Goal: Task Accomplishment & Management: Use online tool/utility

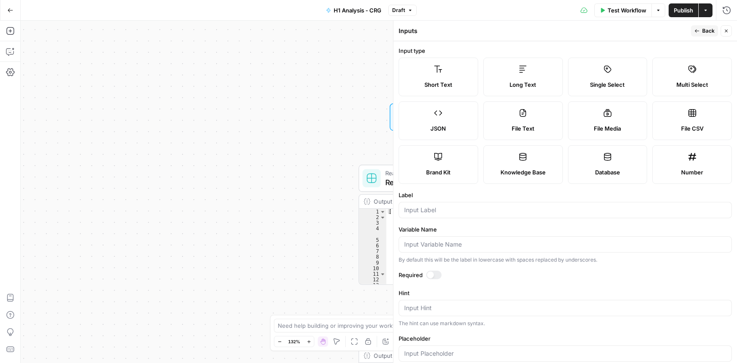
click at [724, 28] on icon "button" at bounding box center [726, 30] width 5 height 5
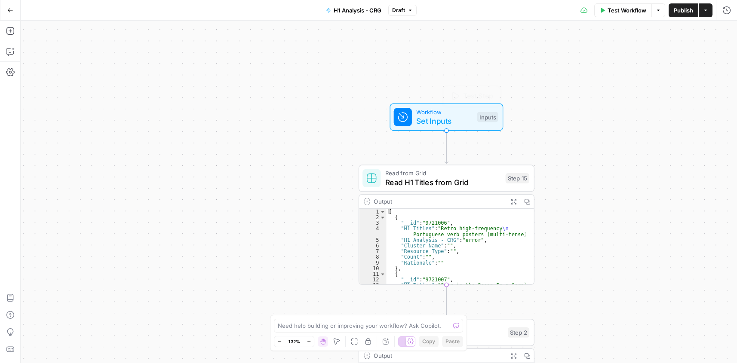
click at [433, 123] on span "Set Inputs" at bounding box center [444, 121] width 56 height 11
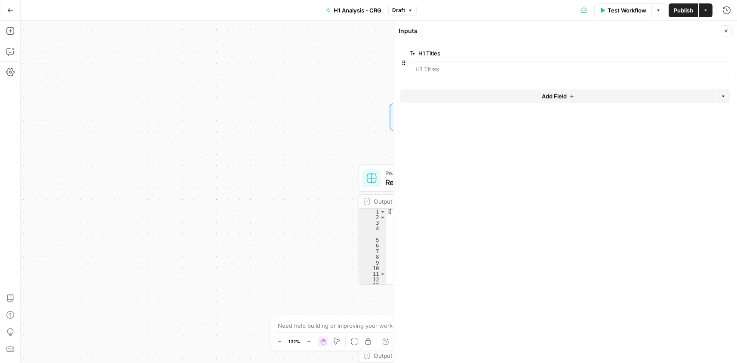
click at [701, 55] on span "edit field" at bounding box center [697, 53] width 19 height 7
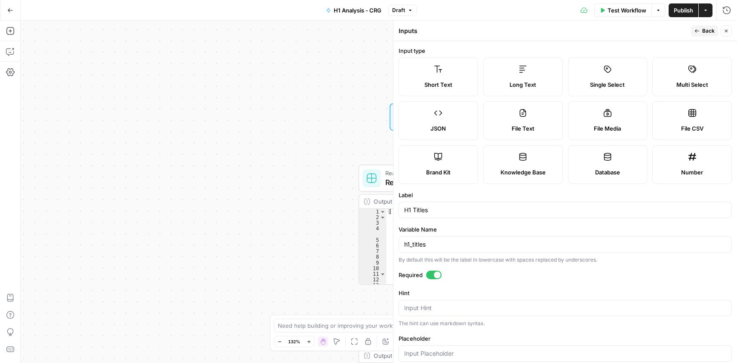
click at [437, 276] on div at bounding box center [437, 275] width 7 height 7
drag, startPoint x: 730, startPoint y: 31, endPoint x: 550, endPoint y: 30, distance: 179.7
click at [730, 31] on button "Close" at bounding box center [726, 30] width 11 height 11
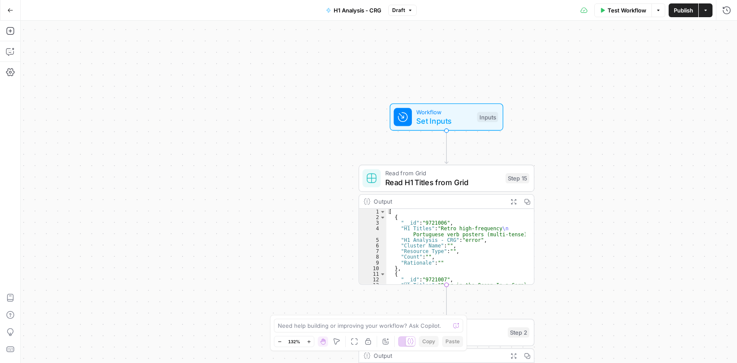
click at [632, 15] on button "Test Workflow" at bounding box center [623, 10] width 58 height 14
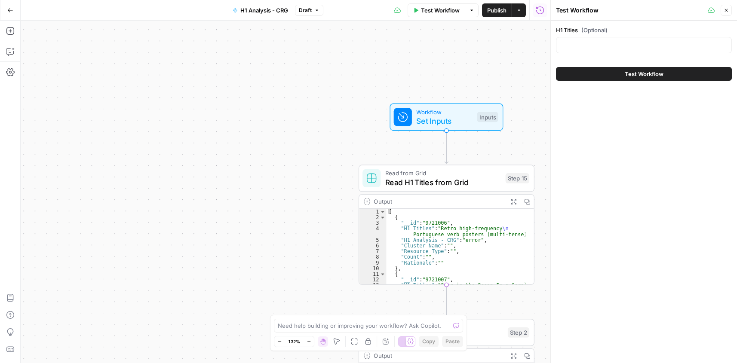
drag, startPoint x: 607, startPoint y: 72, endPoint x: 587, endPoint y: 110, distance: 43.1
click at [607, 73] on button "Test Workflow" at bounding box center [644, 74] width 176 height 14
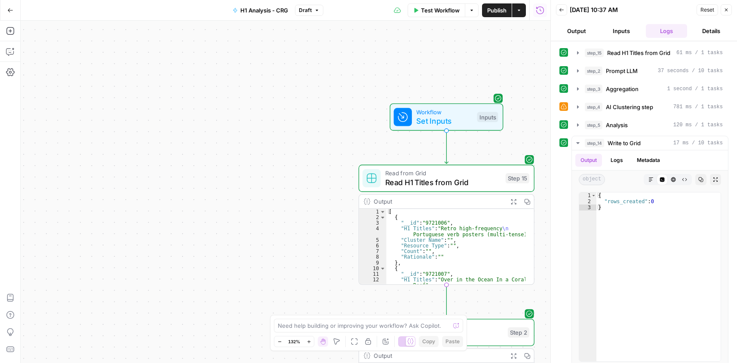
type textarea "**********"
click at [455, 234] on div "[ { "__id" : "9721006" , "H1 Titles" : "Retro high-frequency \n Portuguese verb…" at bounding box center [455, 252] width 139 height 87
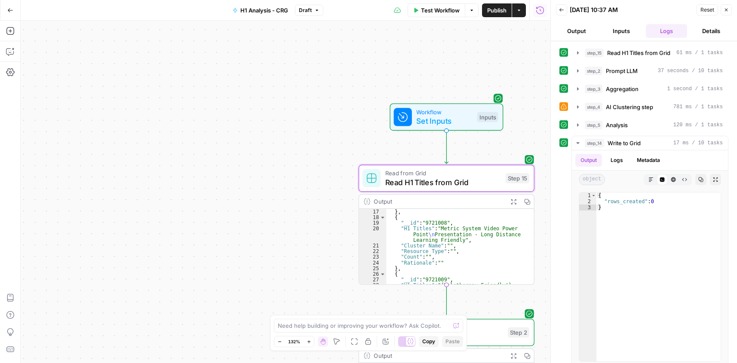
scroll to position [77, 0]
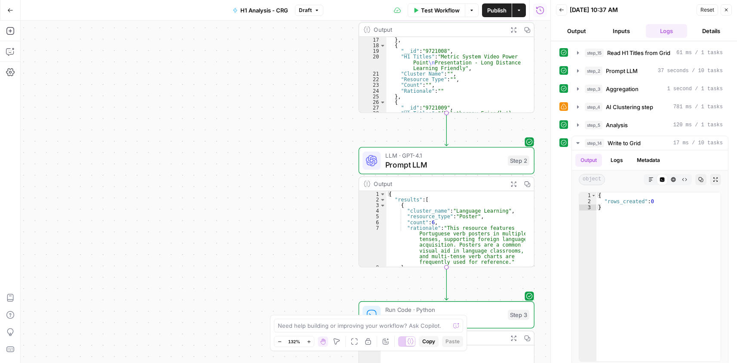
type textarea "**********"
click at [485, 207] on div "{ "results" : [ { "cluster_name" : "Language Learning" , "resource_type" : "Pos…" at bounding box center [455, 234] width 139 height 87
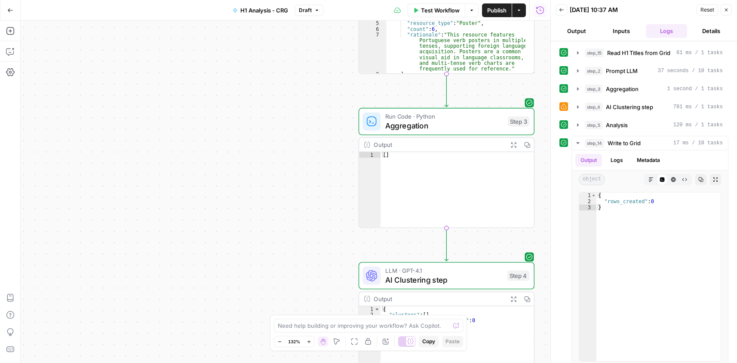
type textarea "**"
click at [422, 162] on div "[ ]" at bounding box center [456, 195] width 153 height 87
click at [427, 123] on span "Aggregation" at bounding box center [444, 125] width 118 height 11
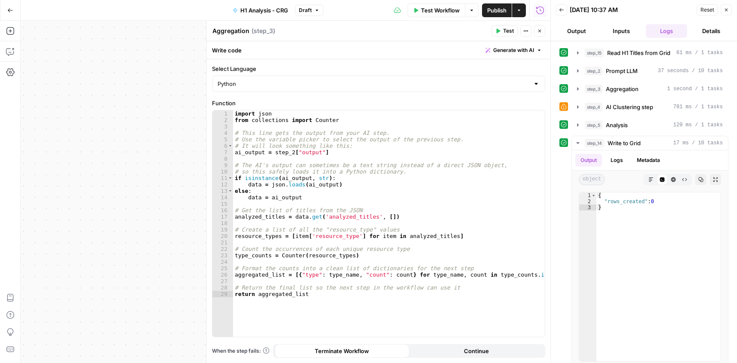
click at [538, 32] on icon "button" at bounding box center [539, 30] width 5 height 5
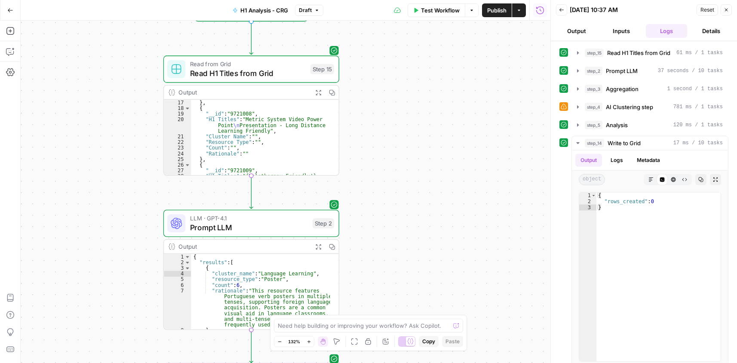
drag, startPoint x: 307, startPoint y: 227, endPoint x: 168, endPoint y: 187, distance: 145.3
click at [120, 187] on div "**********" at bounding box center [286, 192] width 530 height 343
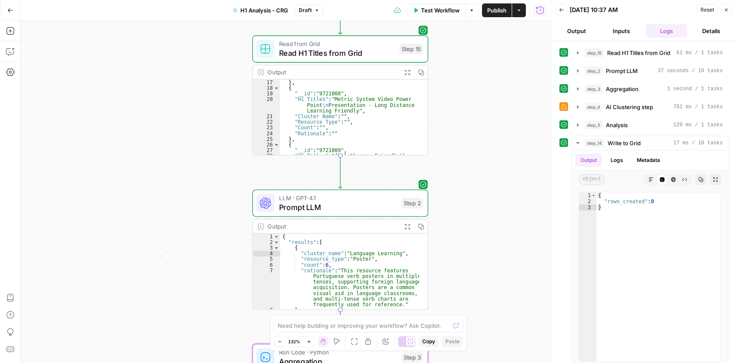
drag, startPoint x: 444, startPoint y: 132, endPoint x: 423, endPoint y: 51, distance: 83.0
click at [478, 118] on div "**********" at bounding box center [286, 192] width 530 height 343
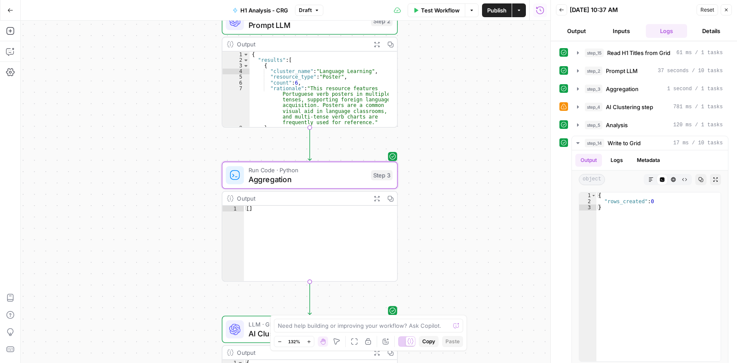
drag, startPoint x: 467, startPoint y: 253, endPoint x: 438, endPoint y: 65, distance: 189.7
click at [438, 65] on div "**********" at bounding box center [286, 192] width 530 height 343
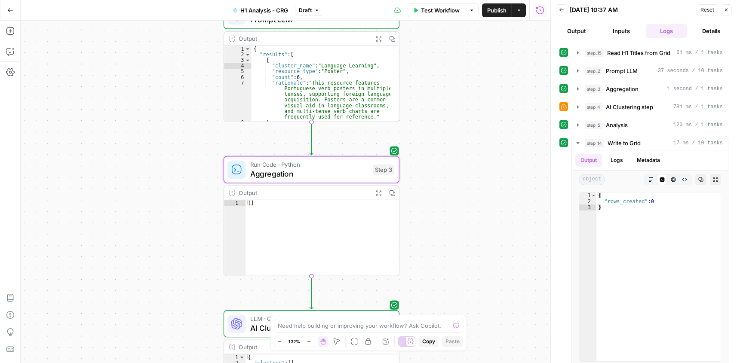
click at [309, 178] on span "Aggregation" at bounding box center [309, 173] width 118 height 11
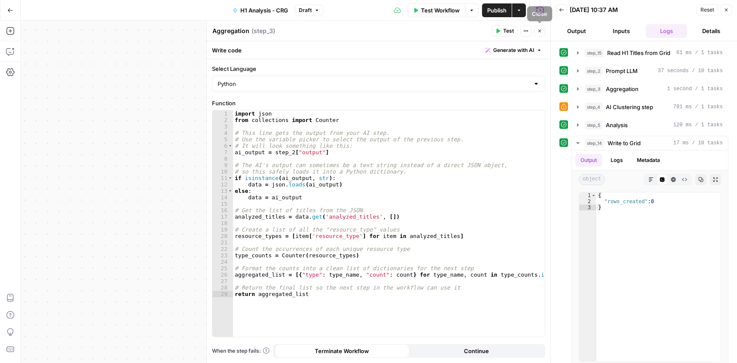
click at [540, 29] on icon "button" at bounding box center [539, 30] width 5 height 5
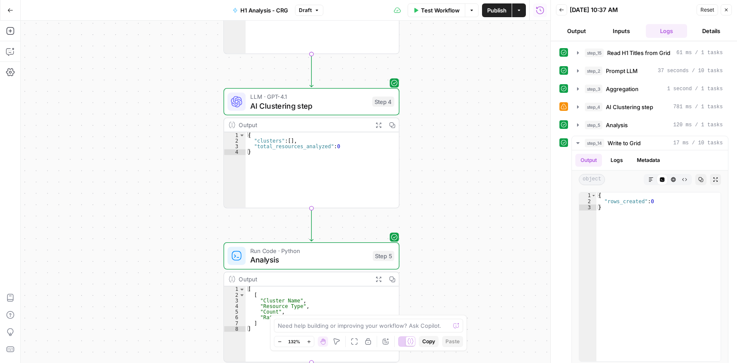
drag, startPoint x: 429, startPoint y: 282, endPoint x: 431, endPoint y: 110, distance: 171.6
click at [429, 111] on div "**********" at bounding box center [286, 192] width 530 height 343
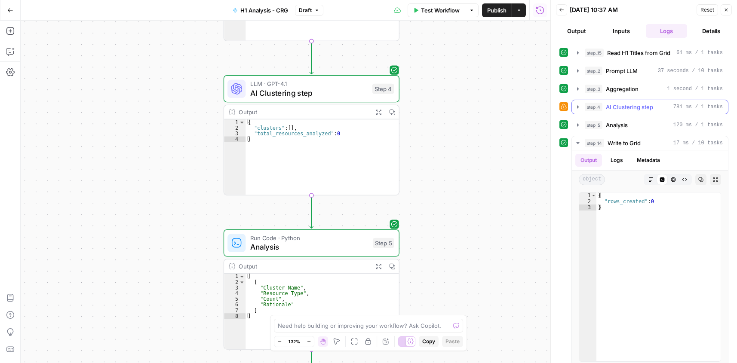
click at [576, 106] on icon "button" at bounding box center [577, 107] width 7 height 7
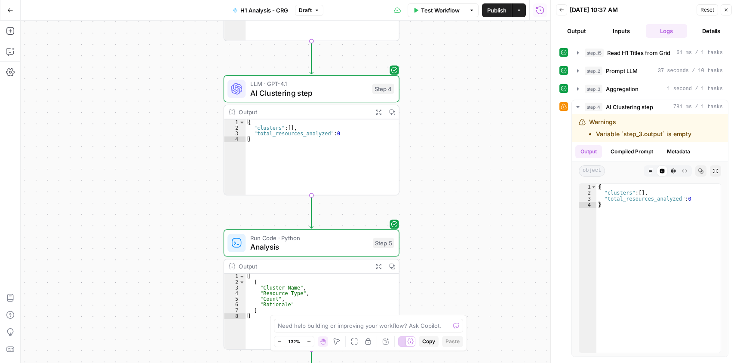
type textarea "*"
click at [335, 142] on div "{ "clusters" : [ ] , "total_resources_analyzed" : 0 }" at bounding box center [321, 163] width 153 height 87
click at [329, 87] on span "AI Clustering step" at bounding box center [308, 92] width 117 height 11
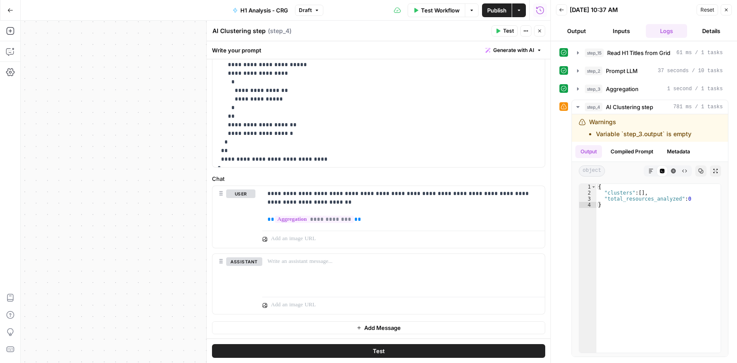
scroll to position [215, 0]
drag, startPoint x: 377, startPoint y: 218, endPoint x: 472, endPoint y: 95, distance: 155.4
click at [377, 218] on p "**********" at bounding box center [400, 206] width 266 height 34
drag, startPoint x: 543, startPoint y: 34, endPoint x: 539, endPoint y: 36, distance: 4.8
click at [543, 33] on button "Close" at bounding box center [539, 30] width 11 height 11
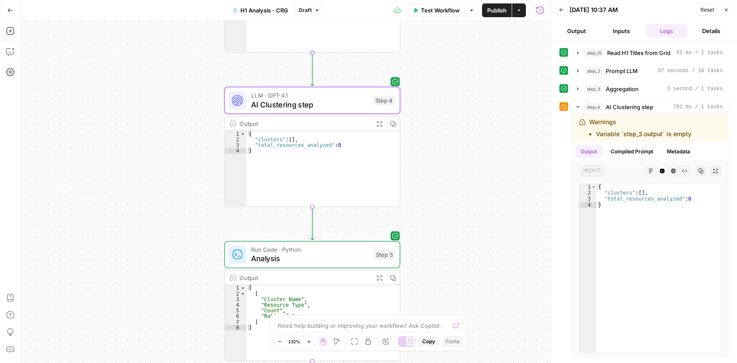
drag, startPoint x: 469, startPoint y: 113, endPoint x: 470, endPoint y: 125, distance: 11.6
click at [470, 125] on div "**********" at bounding box center [286, 192] width 530 height 343
click at [281, 29] on div "[ ]" at bounding box center [322, 20] width 153 height 87
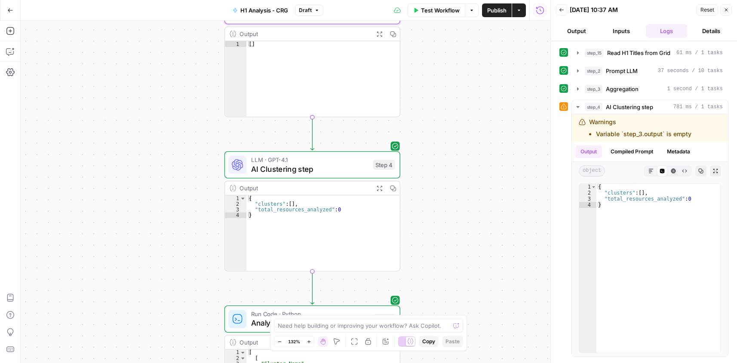
click at [286, 35] on div "Output" at bounding box center [303, 33] width 129 height 9
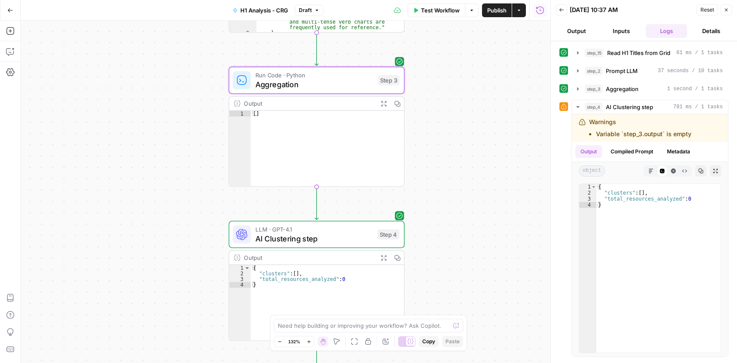
drag, startPoint x: 435, startPoint y: 84, endPoint x: 441, endPoint y: 182, distance: 98.2
click at [442, 185] on div "**********" at bounding box center [286, 192] width 530 height 343
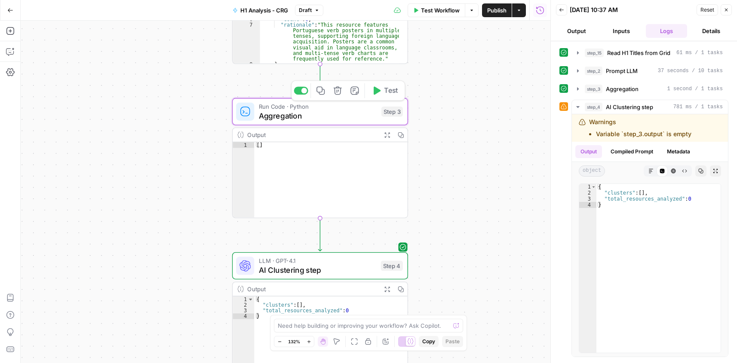
click at [329, 111] on span "Aggregation" at bounding box center [318, 115] width 118 height 11
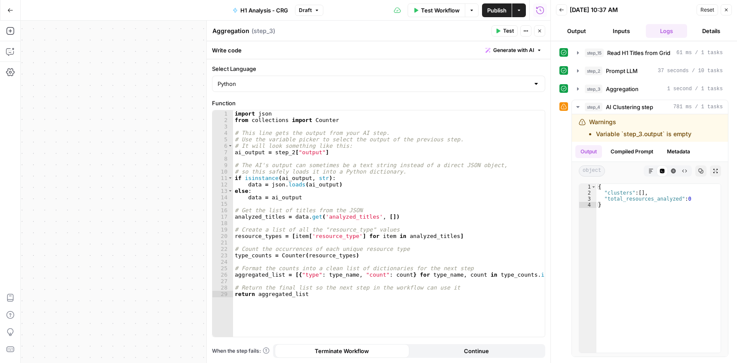
click at [729, 3] on header "Back 08/22/25 at 10:37 AM Reset Close Output Inputs Logs Details" at bounding box center [644, 20] width 186 height 41
click at [728, 10] on icon "button" at bounding box center [726, 9] width 5 height 5
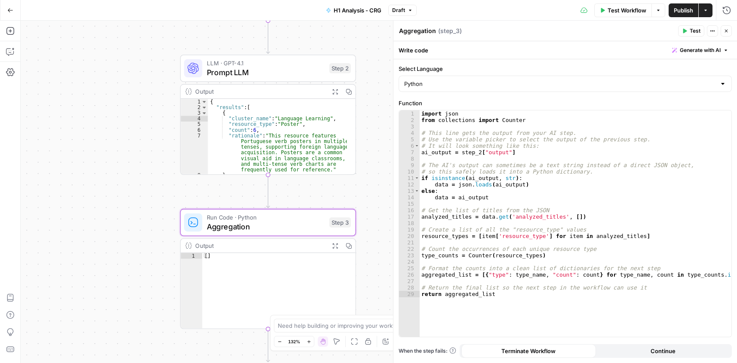
drag, startPoint x: 204, startPoint y: 149, endPoint x: 181, endPoint y: 223, distance: 77.2
click at [163, 240] on div "**********" at bounding box center [379, 192] width 716 height 343
type textarea "**********"
click at [261, 135] on div "{ "results" : [ { "cluster_name" : "Language Learning" , "resource_type" : "Pos…" at bounding box center [278, 142] width 139 height 87
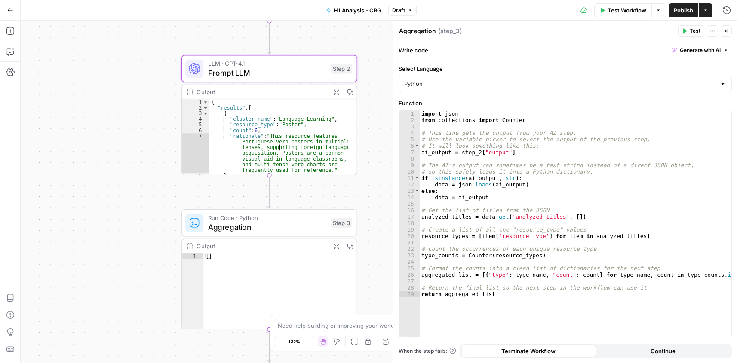
click at [265, 70] on span "Prompt LLM" at bounding box center [267, 72] width 118 height 11
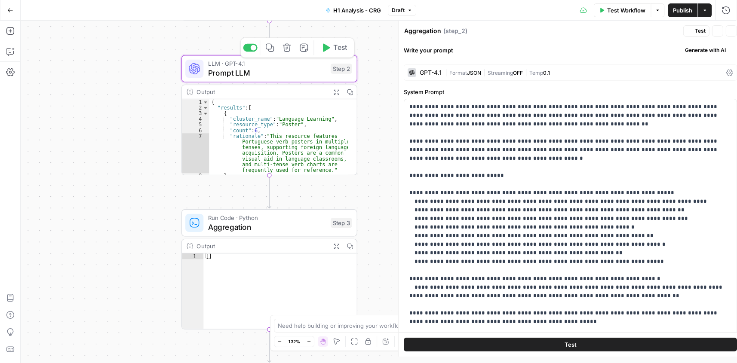
type textarea "Prompt LLM"
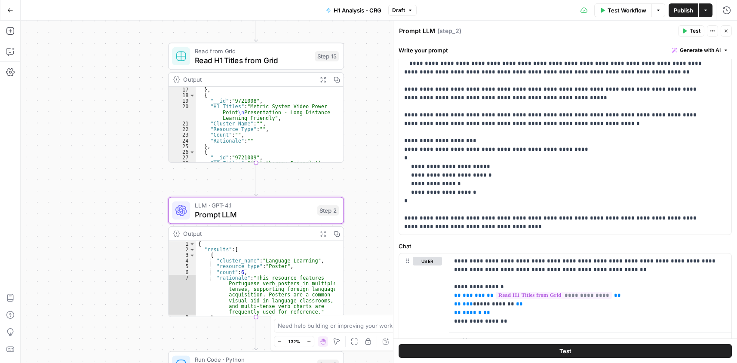
drag, startPoint x: 93, startPoint y: 98, endPoint x: 80, endPoint y: 240, distance: 142.5
click at [80, 240] on div "**********" at bounding box center [379, 192] width 716 height 343
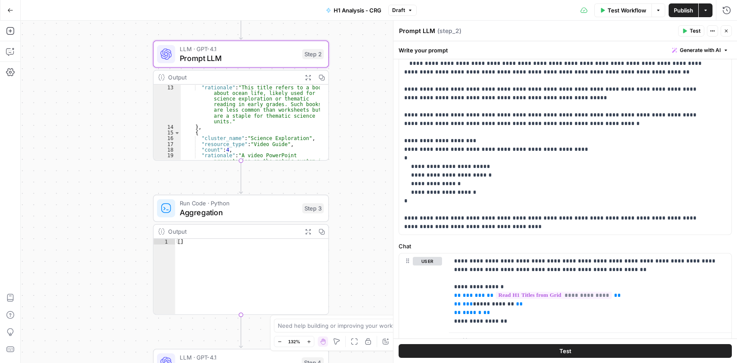
drag, startPoint x: 360, startPoint y: 242, endPoint x: 348, endPoint y: 111, distance: 132.1
click at [348, 104] on div "**********" at bounding box center [379, 192] width 716 height 343
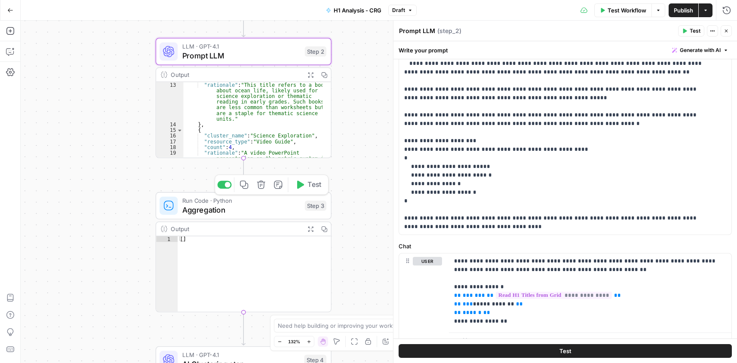
click at [238, 210] on span "Aggregation" at bounding box center [241, 209] width 118 height 11
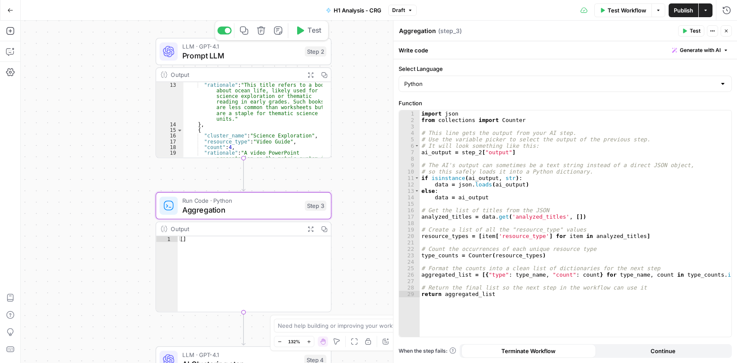
click at [215, 58] on span "Prompt LLM" at bounding box center [241, 55] width 118 height 11
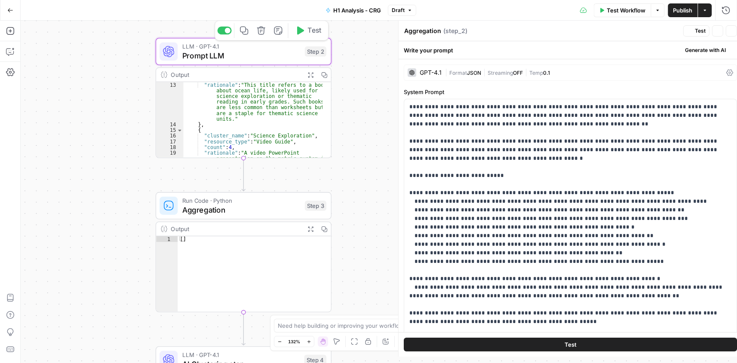
type textarea "Prompt LLM"
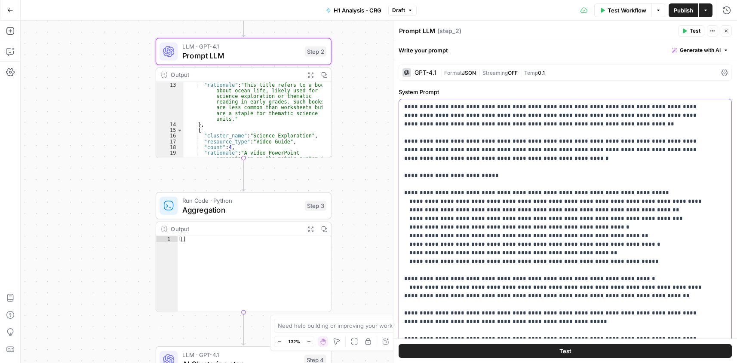
click at [490, 162] on p "**********" at bounding box center [558, 279] width 309 height 353
click at [540, 116] on p "**********" at bounding box center [558, 279] width 309 height 353
click at [474, 114] on p "**********" at bounding box center [558, 279] width 309 height 353
click at [224, 118] on div ""rationale" : "This title refers to a book about ocean life, likely used for sc…" at bounding box center [252, 156] width 139 height 149
type textarea "* *"
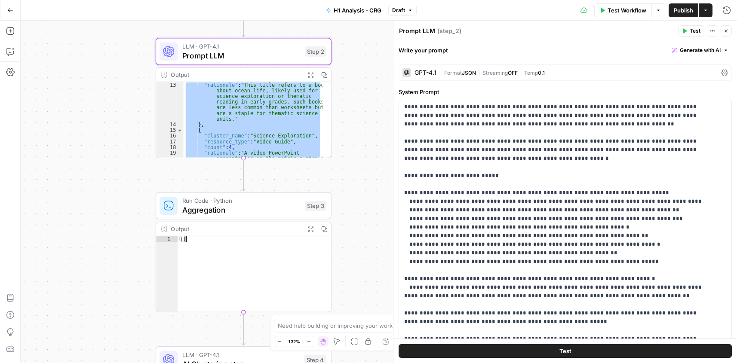
click at [211, 251] on div "[ ]" at bounding box center [254, 279] width 153 height 87
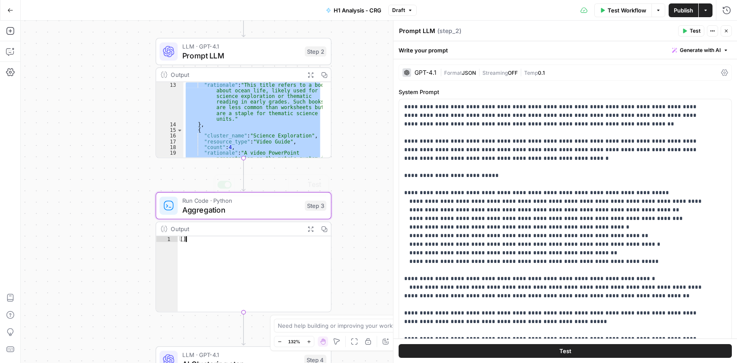
click at [249, 204] on span "Aggregation" at bounding box center [241, 209] width 118 height 11
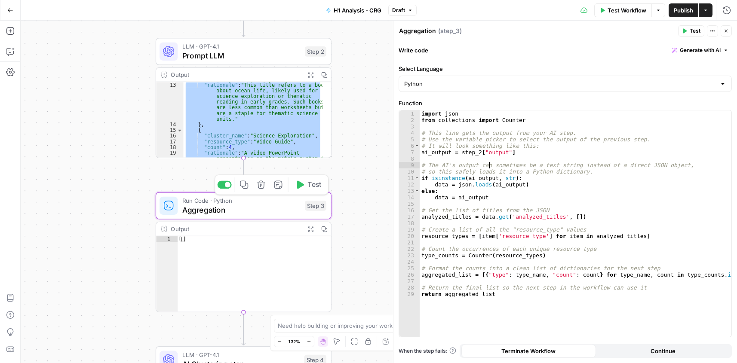
click at [488, 164] on div "import json from collections import Counter # This line gets the output from yo…" at bounding box center [576, 229] width 312 height 239
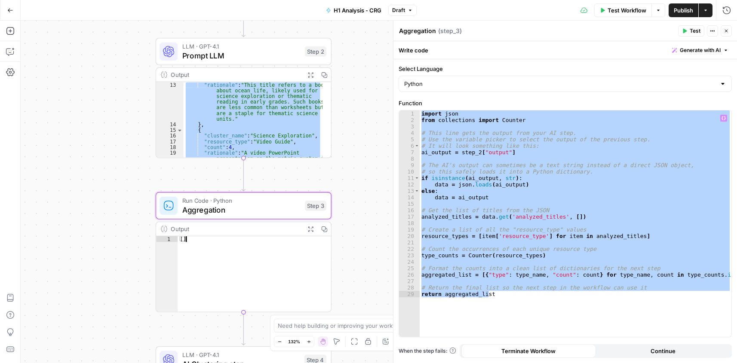
click at [272, 270] on div "[ ]" at bounding box center [254, 279] width 153 height 87
click at [239, 209] on span "Aggregation" at bounding box center [241, 209] width 118 height 11
click at [524, 152] on div "import json from collections import Counter # This line gets the output from yo…" at bounding box center [576, 223] width 312 height 227
paste textarea
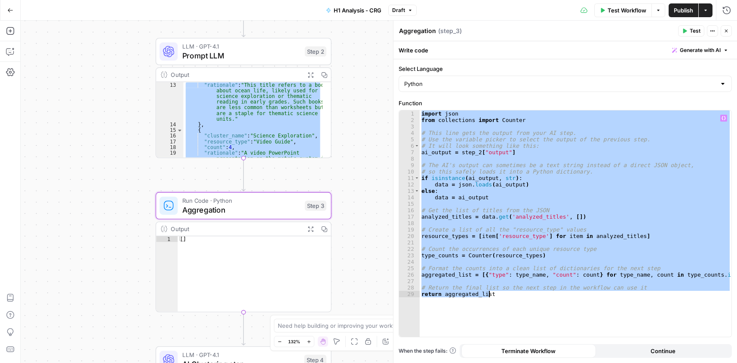
type textarea "**********"
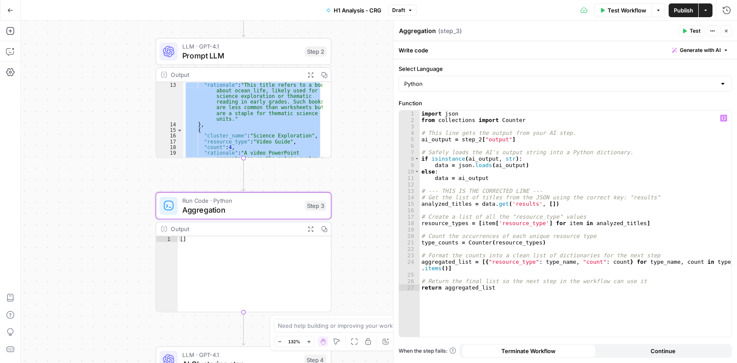
click at [692, 32] on span "Test" at bounding box center [695, 31] width 11 height 8
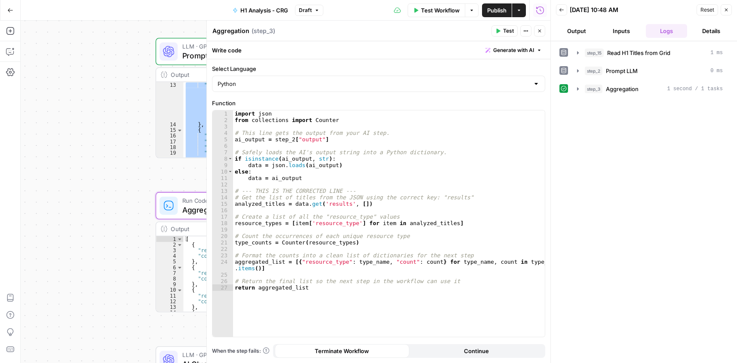
click at [723, 12] on button "Close" at bounding box center [726, 9] width 11 height 11
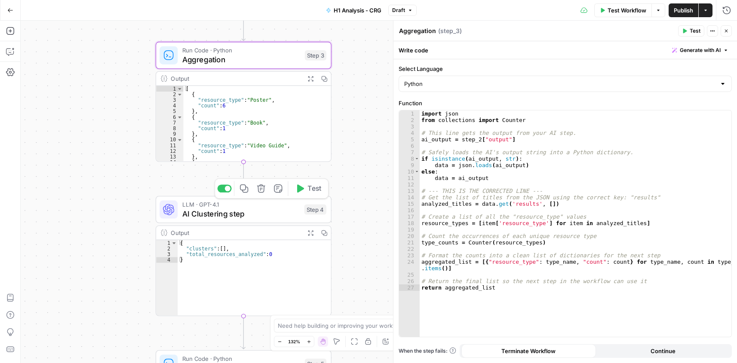
click at [305, 192] on button "Test" at bounding box center [308, 188] width 35 height 15
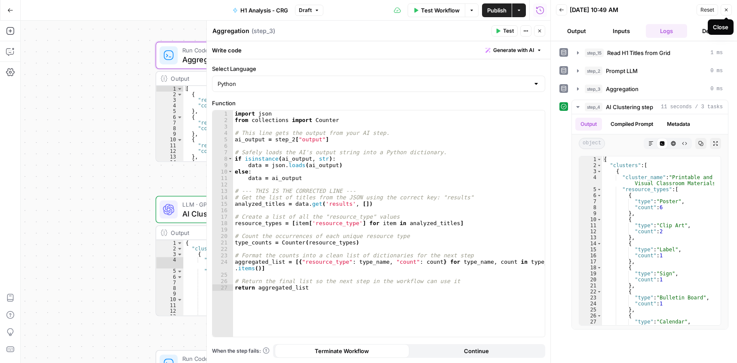
click at [725, 8] on icon "button" at bounding box center [726, 9] width 5 height 5
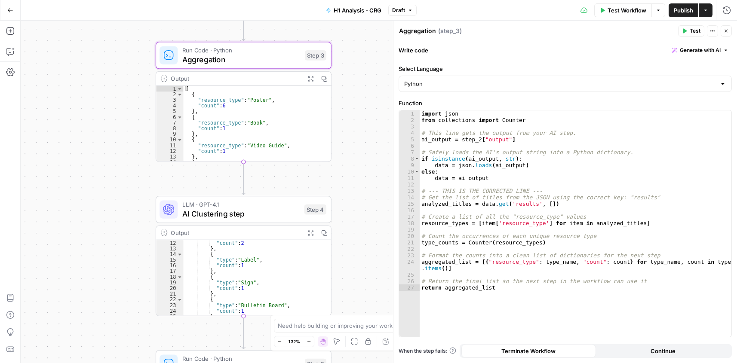
scroll to position [77, 0]
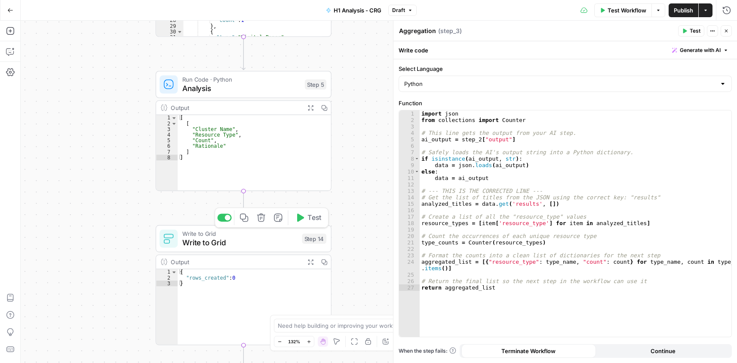
click at [309, 221] on span "Test" at bounding box center [314, 218] width 14 height 10
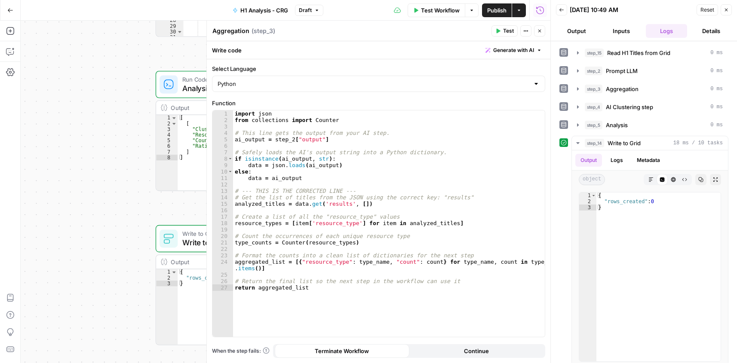
click at [727, 7] on icon "button" at bounding box center [726, 9] width 5 height 5
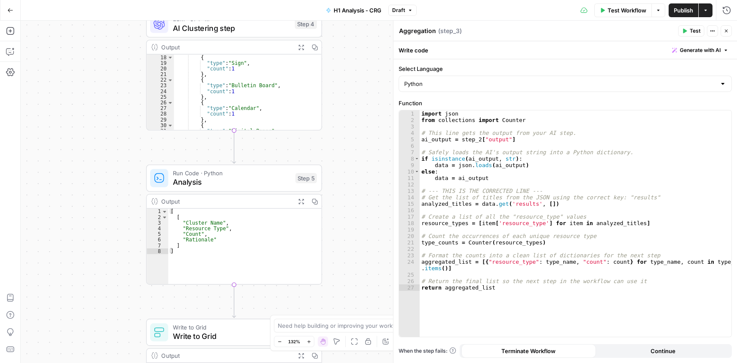
drag, startPoint x: 376, startPoint y: 214, endPoint x: 307, endPoint y: 234, distance: 72.0
click at [357, 286] on div "**********" at bounding box center [379, 192] width 716 height 343
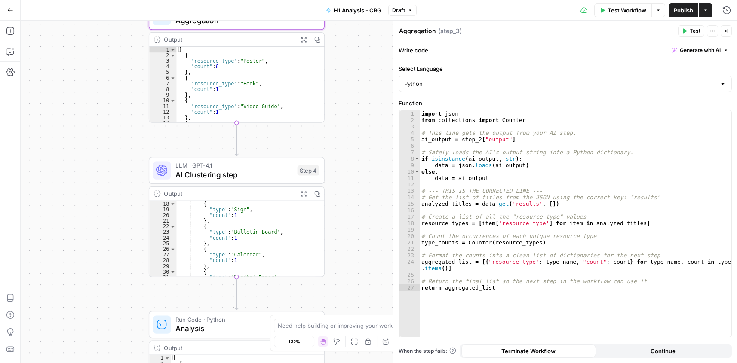
drag, startPoint x: 349, startPoint y: 139, endPoint x: 298, endPoint y: 161, distance: 56.2
click at [356, 301] on div "**********" at bounding box center [379, 192] width 716 height 343
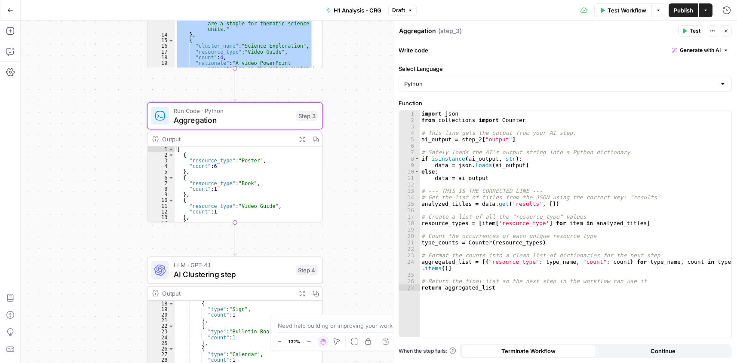
drag, startPoint x: 343, startPoint y: 109, endPoint x: 383, endPoint y: 119, distance: 41.3
click at [337, 199] on div "**********" at bounding box center [379, 192] width 716 height 343
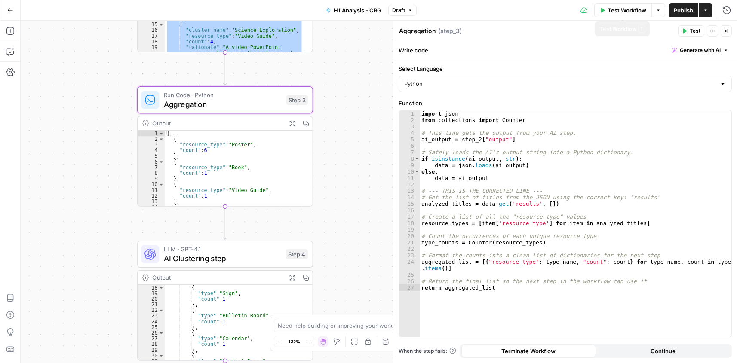
click at [616, 9] on span "Test Workflow" at bounding box center [626, 10] width 39 height 9
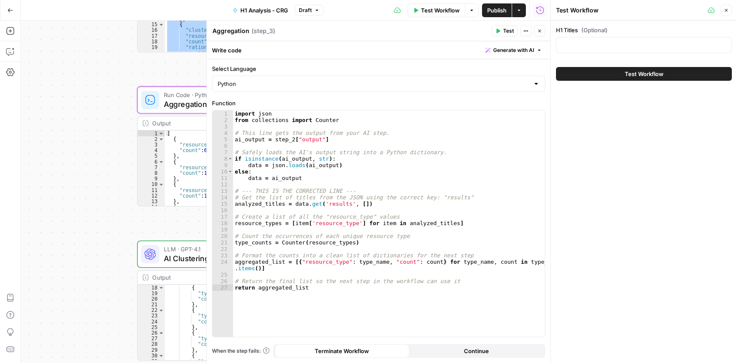
click at [642, 72] on span "Test Workflow" at bounding box center [644, 74] width 39 height 9
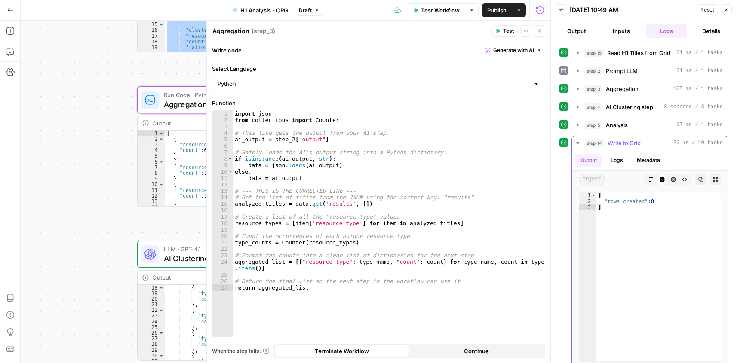
click at [664, 145] on div "step_14 Write to Grid 22 ms / 10 tasks" at bounding box center [654, 143] width 138 height 9
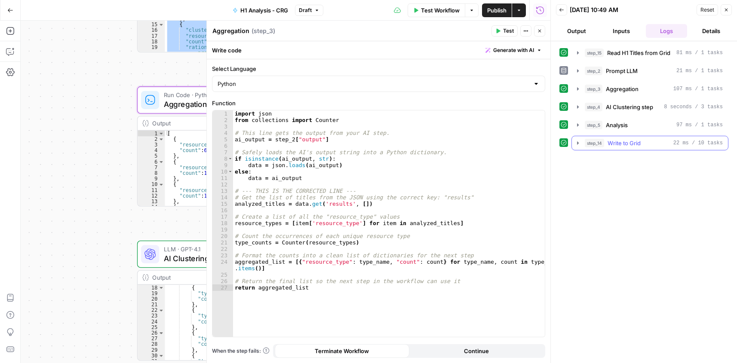
click at [666, 143] on div "step_14 Write to Grid 22 ms / 10 tasks" at bounding box center [654, 143] width 138 height 9
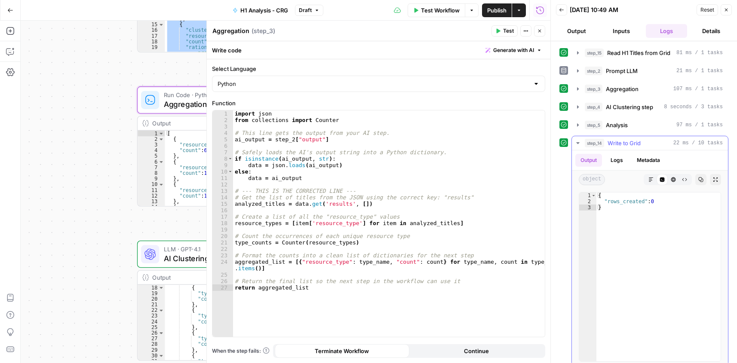
type textarea "*"
click at [657, 209] on div "{ "rows_created" : 0 }" at bounding box center [658, 283] width 124 height 181
click at [642, 123] on div "step_5 Analysis 97 ms / 1 tasks" at bounding box center [654, 125] width 138 height 9
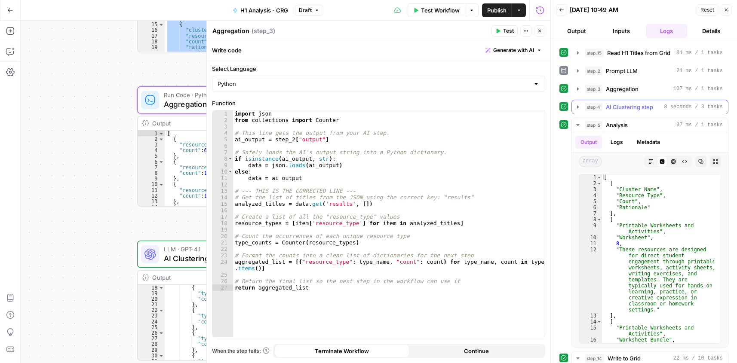
click at [635, 108] on span "AI Clustering step" at bounding box center [629, 107] width 47 height 9
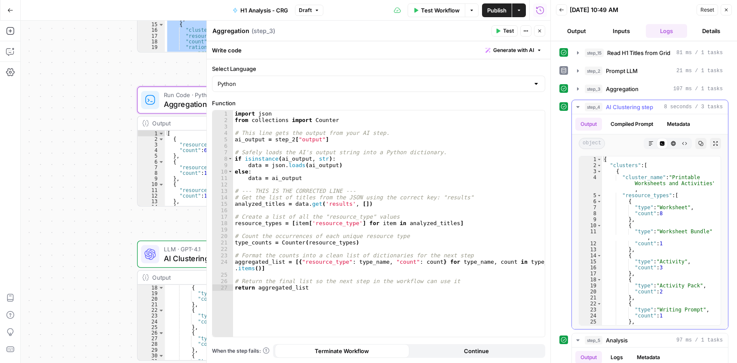
click at [644, 207] on div "{ "clusters" : [ { "cluster_name" : "Printable Worksheets and Activities" , "re…" at bounding box center [658, 246] width 112 height 181
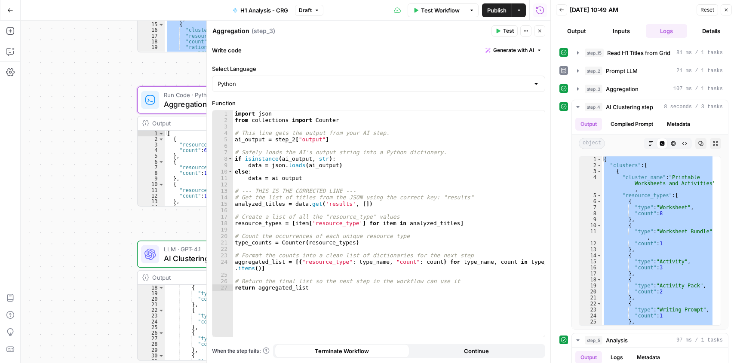
click at [97, 195] on div "**********" at bounding box center [286, 192] width 530 height 343
click at [538, 30] on icon "button" at bounding box center [539, 30] width 5 height 5
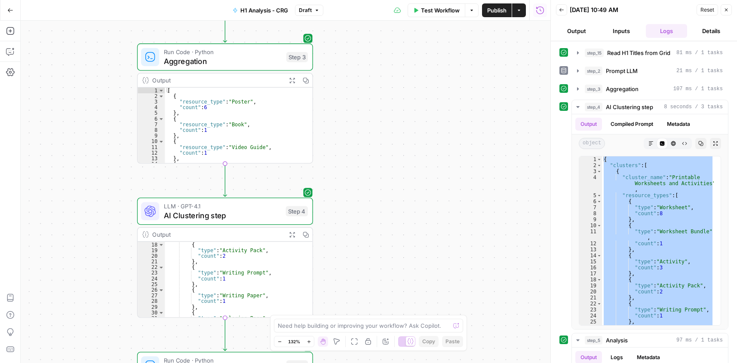
click at [384, 242] on div "**********" at bounding box center [286, 192] width 530 height 343
click at [210, 216] on span "AI Clustering step" at bounding box center [221, 215] width 117 height 11
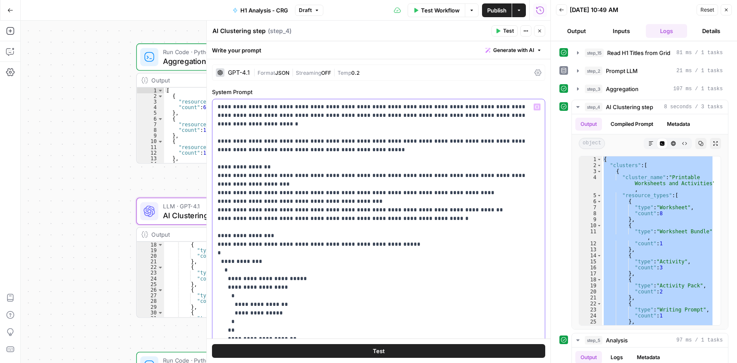
click at [335, 99] on div "**********" at bounding box center [378, 240] width 332 height 282
click at [334, 117] on p "**********" at bounding box center [376, 240] width 316 height 275
click at [316, 160] on p "**********" at bounding box center [376, 240] width 316 height 275
click at [322, 141] on p "**********" at bounding box center [376, 240] width 316 height 275
click at [641, 191] on div "{ "clusters" : [ { "cluster_name" : "Printable Worksheets and Activities" , "re…" at bounding box center [658, 240] width 112 height 169
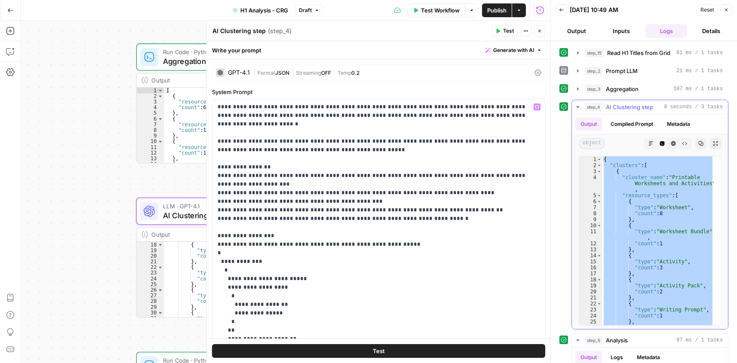
type textarea "**********"
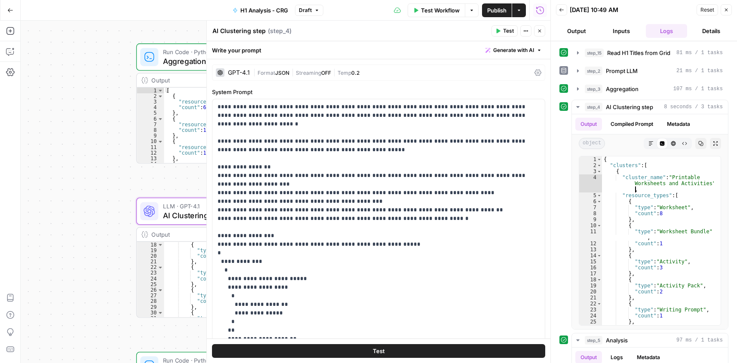
click at [540, 31] on icon "button" at bounding box center [539, 30] width 5 height 5
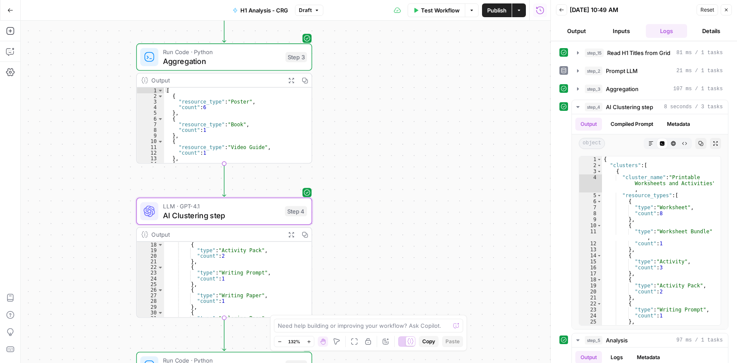
click at [729, 11] on button "Close" at bounding box center [726, 9] width 11 height 11
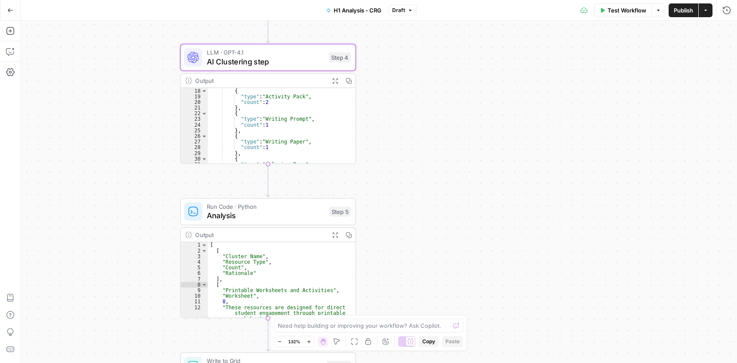
drag, startPoint x: 384, startPoint y: 224, endPoint x: 400, endPoint y: 97, distance: 127.9
click at [401, 97] on div "**********" at bounding box center [379, 192] width 716 height 343
click at [273, 123] on div "{ "type" : "Activity Pack" , "count" : 2 } , { "type" : "Writing Prompt" , "cou…" at bounding box center [276, 131] width 139 height 87
type textarea "**********"
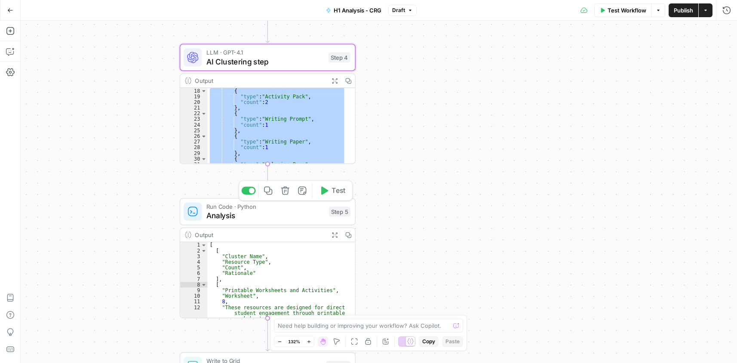
click at [227, 219] on span "Analysis" at bounding box center [265, 215] width 118 height 11
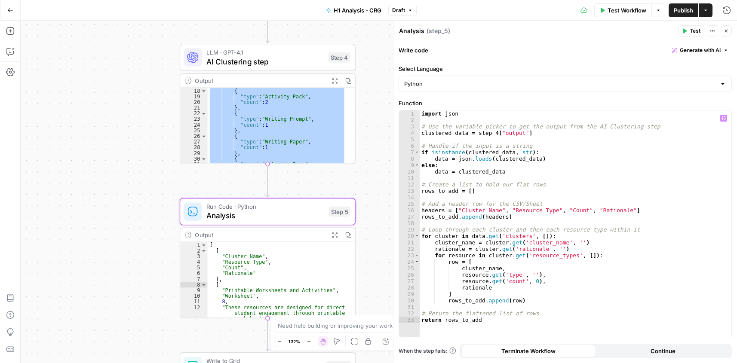
click at [509, 164] on div "import json # Use the variable picker to get the output from the AI Clustering …" at bounding box center [576, 229] width 312 height 239
type textarea "**********"
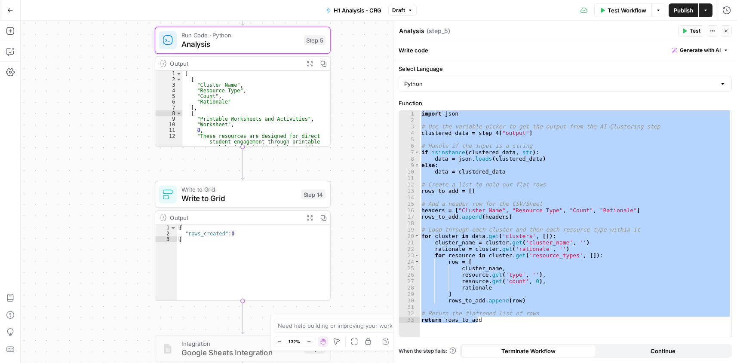
drag, startPoint x: 135, startPoint y: 261, endPoint x: 90, endPoint y: 76, distance: 190.8
click at [90, 76] on div "**********" at bounding box center [379, 192] width 716 height 343
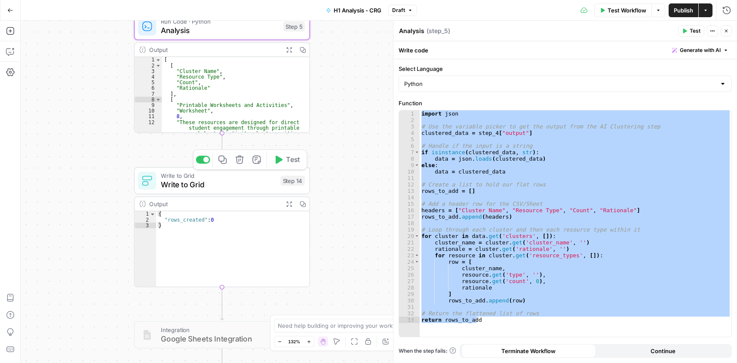
click at [203, 185] on span "Write to Grid" at bounding box center [218, 184] width 115 height 11
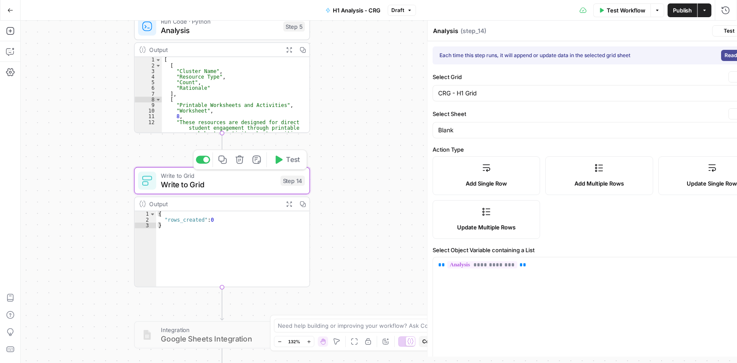
type textarea "Write to Grid"
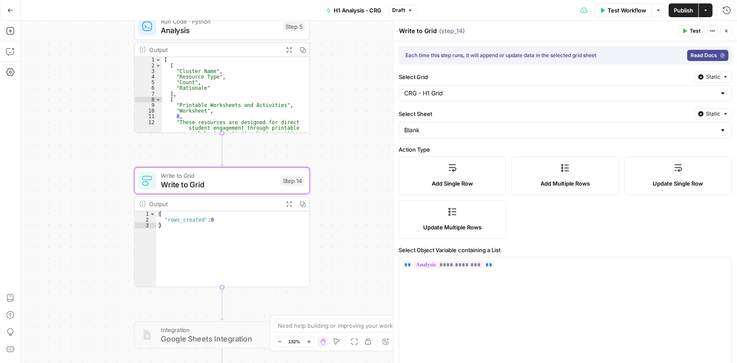
click at [427, 30] on textarea "Write to Grid" at bounding box center [418, 31] width 38 height 9
click at [461, 176] on label "Add Single Row" at bounding box center [452, 175] width 107 height 39
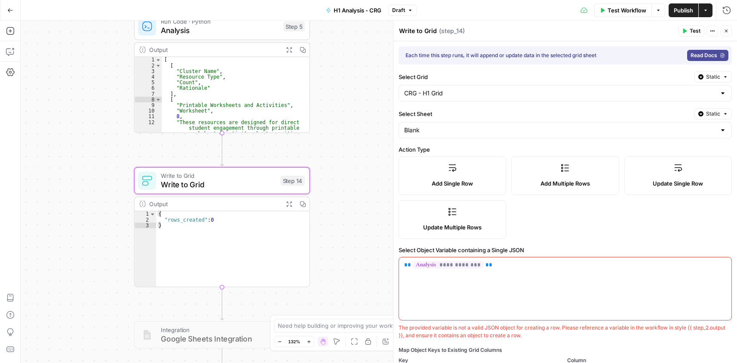
click at [543, 172] on label "Add Multiple Rows" at bounding box center [564, 175] width 107 height 39
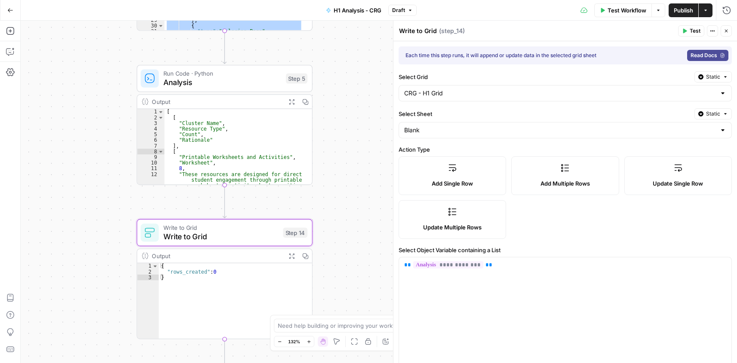
drag, startPoint x: 347, startPoint y: 116, endPoint x: 320, endPoint y: 155, distance: 46.7
click at [348, 174] on div "**********" at bounding box center [379, 192] width 716 height 343
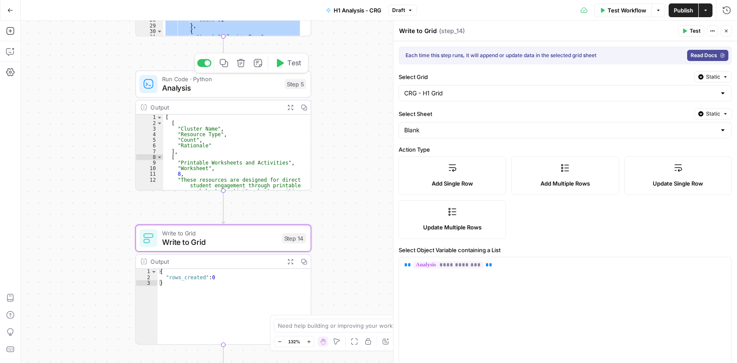
click at [236, 88] on span "Analysis" at bounding box center [221, 88] width 118 height 11
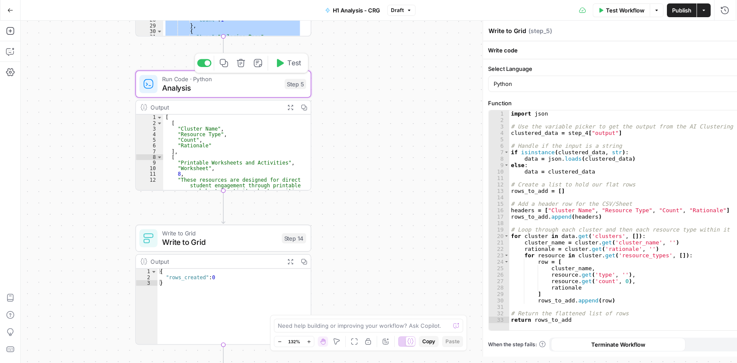
type textarea "Analysis"
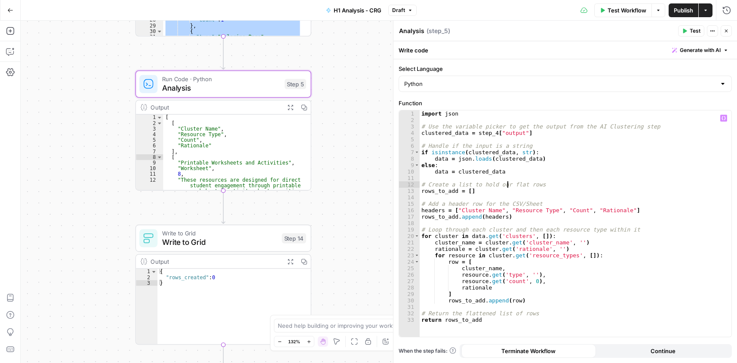
click at [506, 184] on div "import json # Use the variable picker to get the output from the AI Clustering …" at bounding box center [576, 229] width 312 height 239
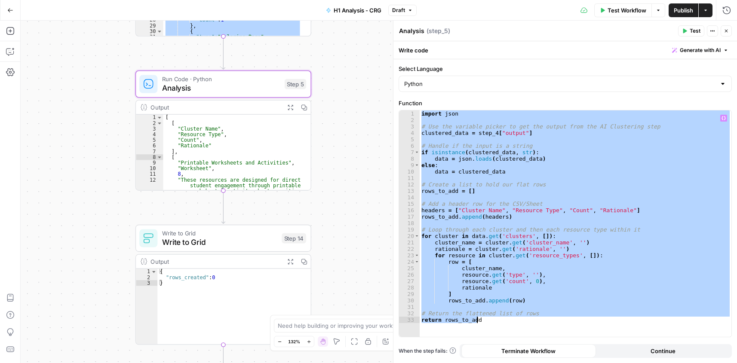
paste textarea
type textarea "**********"
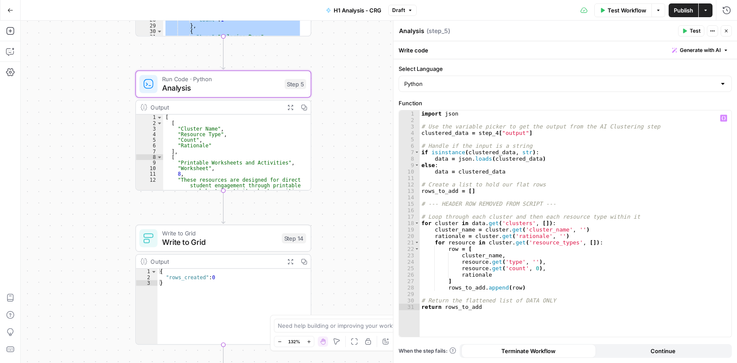
click at [625, 10] on span "Test Workflow" at bounding box center [626, 10] width 39 height 9
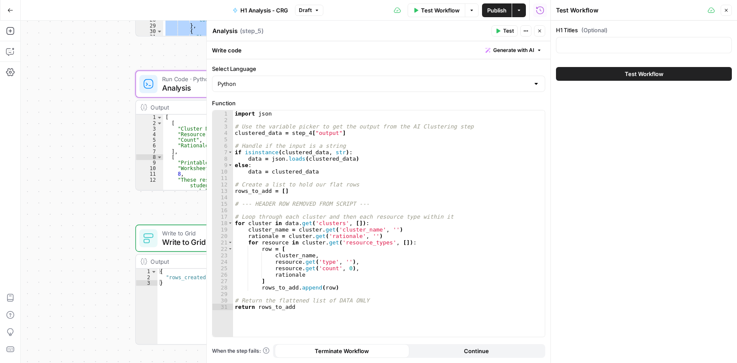
click at [699, 76] on button "Test Workflow" at bounding box center [644, 74] width 176 height 14
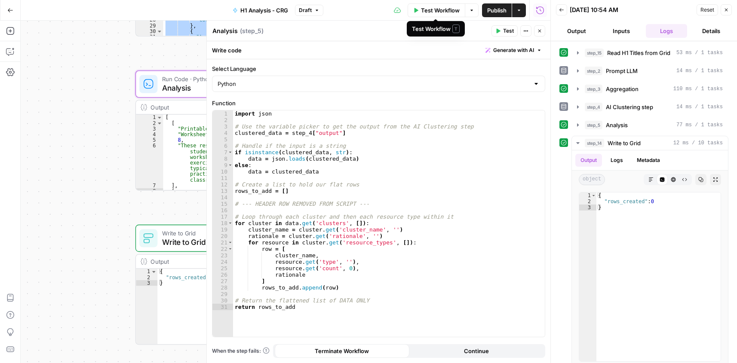
drag, startPoint x: 431, startPoint y: 13, endPoint x: 500, endPoint y: 299, distance: 294.1
click at [431, 13] on span "Test Workflow" at bounding box center [440, 10] width 39 height 9
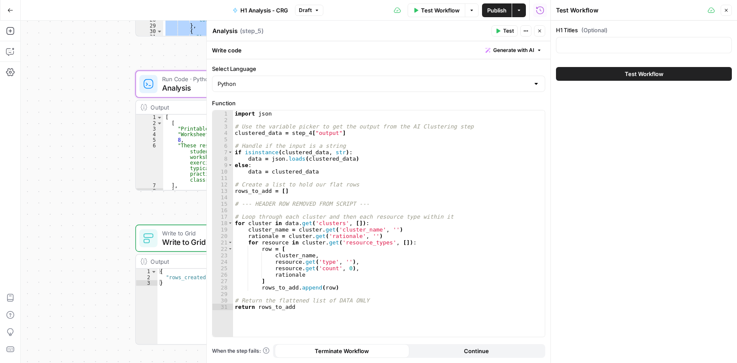
drag, startPoint x: 595, startPoint y: 68, endPoint x: 590, endPoint y: 75, distance: 8.0
click at [595, 69] on button "Test Workflow" at bounding box center [644, 74] width 176 height 14
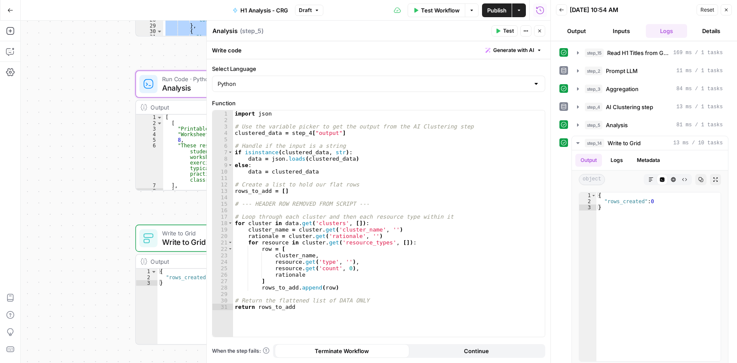
click at [537, 32] on button "Close" at bounding box center [539, 30] width 11 height 11
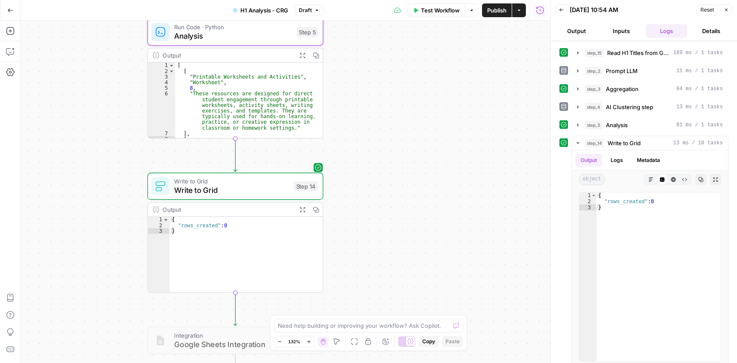
drag, startPoint x: 343, startPoint y: 188, endPoint x: 356, endPoint y: 136, distance: 53.1
click at [356, 136] on div "**********" at bounding box center [286, 192] width 530 height 343
click at [329, 325] on textarea at bounding box center [364, 326] width 172 height 9
paste textarea "https://app.airops.com/cohort-5-0/grids/29300/sheets/37428"
type textarea "Add the analysis output in step_5 to the Grid: [URL][DOMAIN_NAME] as instructed…"
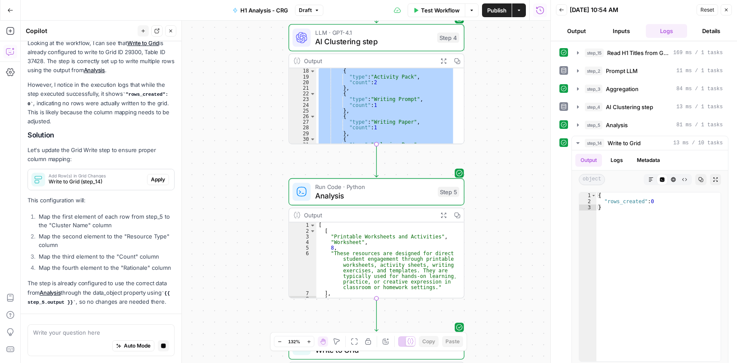
scroll to position [167, 0]
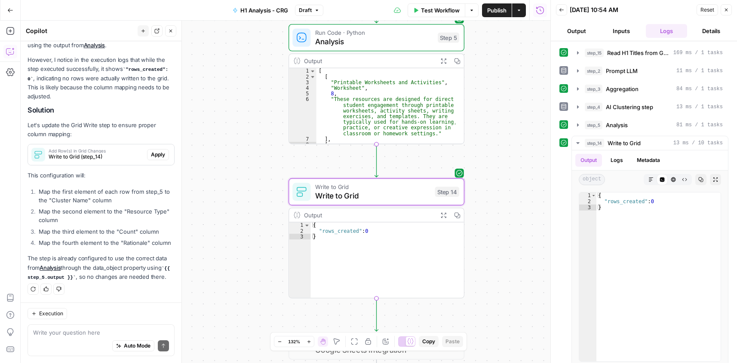
click at [151, 151] on span "Apply" at bounding box center [158, 155] width 14 height 8
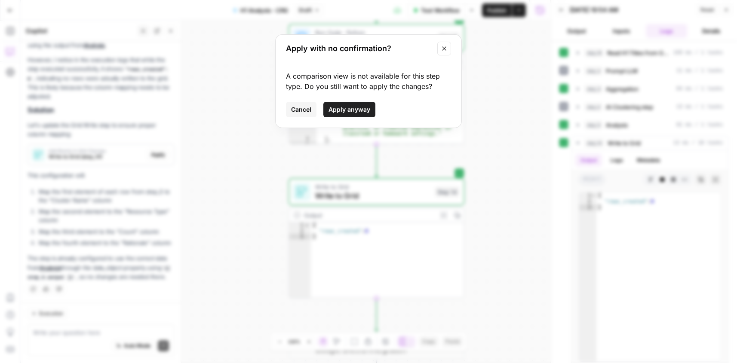
click at [343, 108] on span "Apply anyway" at bounding box center [349, 109] width 42 height 9
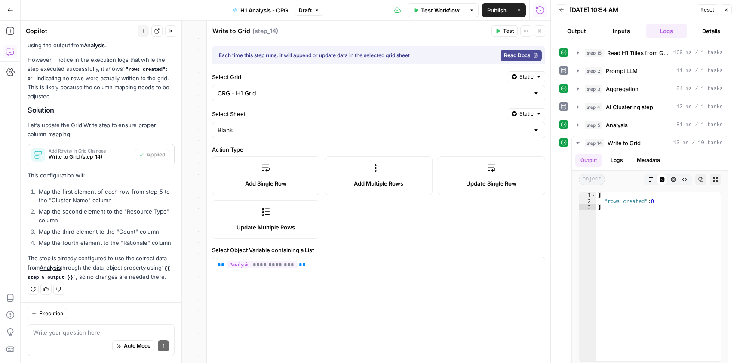
click at [442, 8] on span "Test Workflow" at bounding box center [440, 10] width 39 height 9
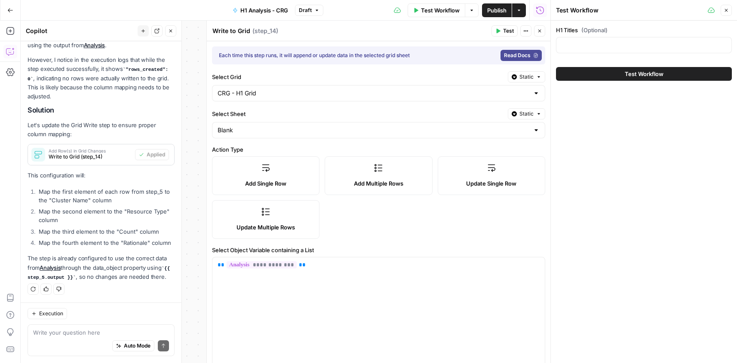
drag, startPoint x: 620, startPoint y: 62, endPoint x: 625, endPoint y: 77, distance: 15.8
click at [620, 61] on div "H1 Titles (Optional) Test Workflow" at bounding box center [644, 53] width 186 height 65
click at [625, 77] on span "Test Workflow" at bounding box center [644, 74] width 39 height 9
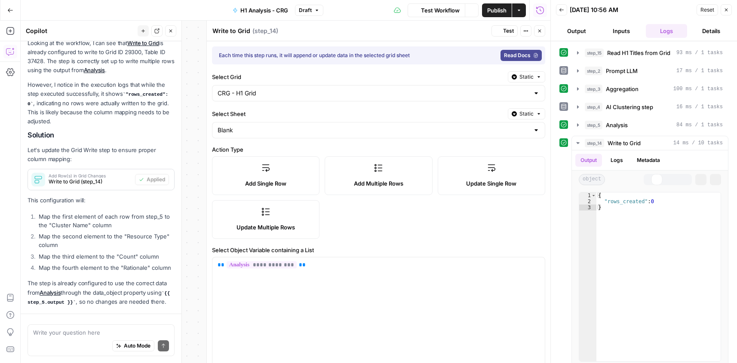
scroll to position [167, 0]
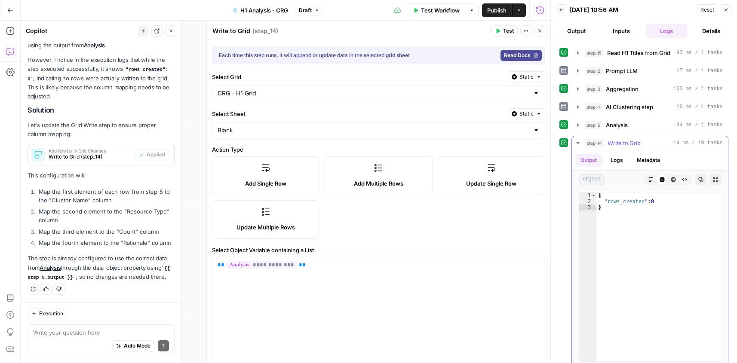
click at [618, 159] on button "Logs" at bounding box center [616, 160] width 23 height 13
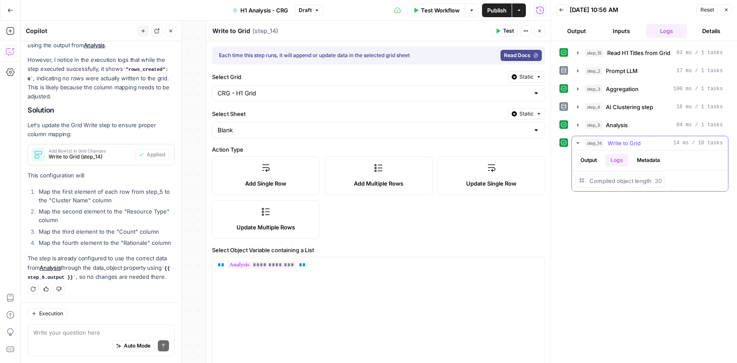
click at [643, 160] on button "Metadata" at bounding box center [649, 160] width 34 height 13
click at [579, 159] on button "Output" at bounding box center [588, 160] width 27 height 13
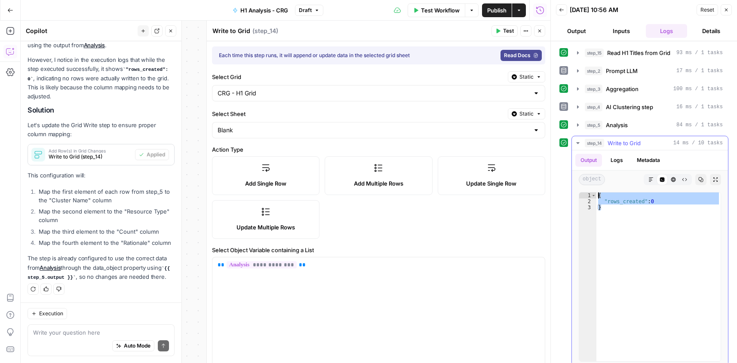
drag, startPoint x: 617, startPoint y: 212, endPoint x: 588, endPoint y: 188, distance: 37.8
click at [588, 188] on div "Output Logs Metadata object Markdown Code Editor HTML Viewer Raw Output Copy Ex…" at bounding box center [650, 257] width 156 height 215
type textarea "**********"
click at [259, 225] on span "Update Multiple Rows" at bounding box center [265, 227] width 58 height 9
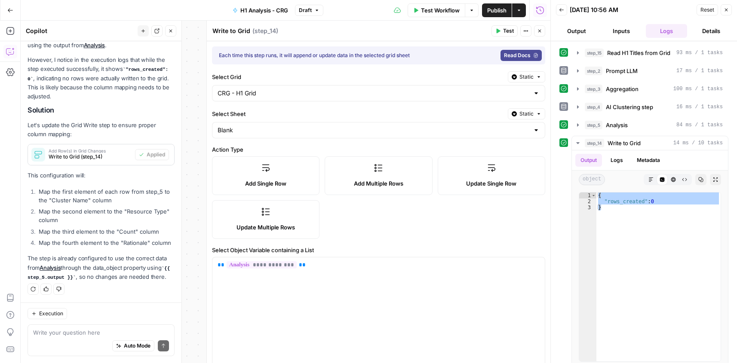
click at [446, 11] on span "Test Workflow" at bounding box center [440, 10] width 39 height 9
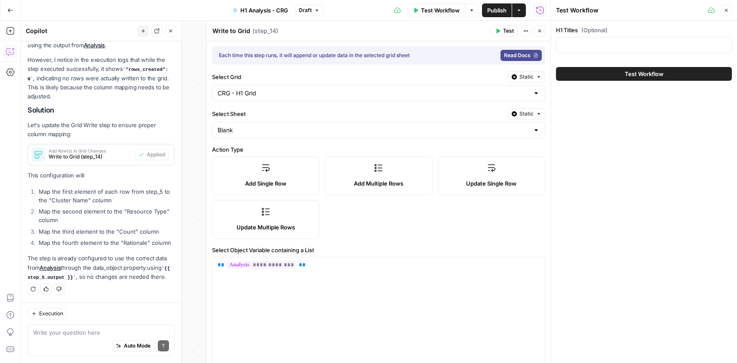
click at [613, 81] on div "Test Workflow" at bounding box center [644, 74] width 176 height 24
click at [615, 75] on button "Test Workflow" at bounding box center [644, 74] width 176 height 14
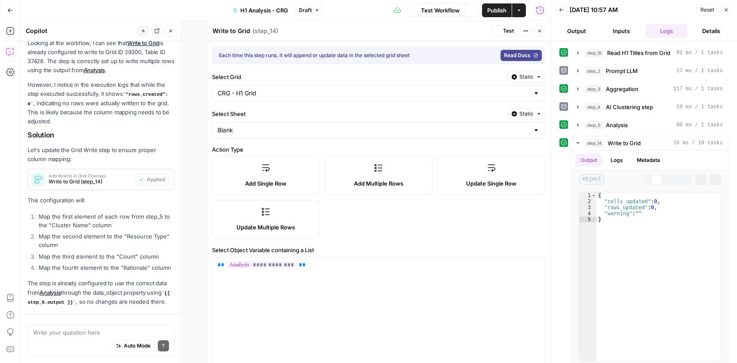
scroll to position [181, 0]
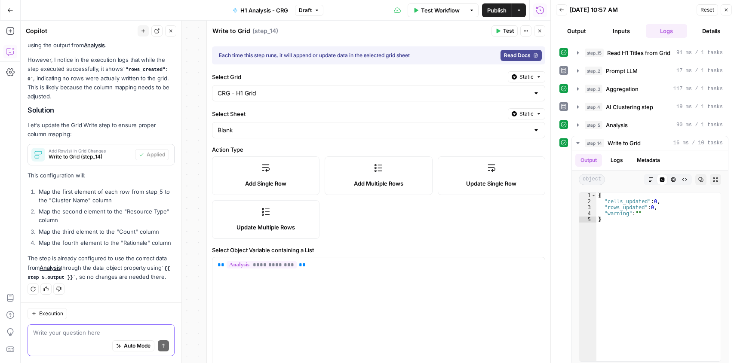
drag, startPoint x: 82, startPoint y: 335, endPoint x: 82, endPoint y: 340, distance: 4.7
click at [81, 336] on textarea at bounding box center [101, 332] width 136 height 9
click at [540, 34] on button "Close" at bounding box center [539, 30] width 11 height 11
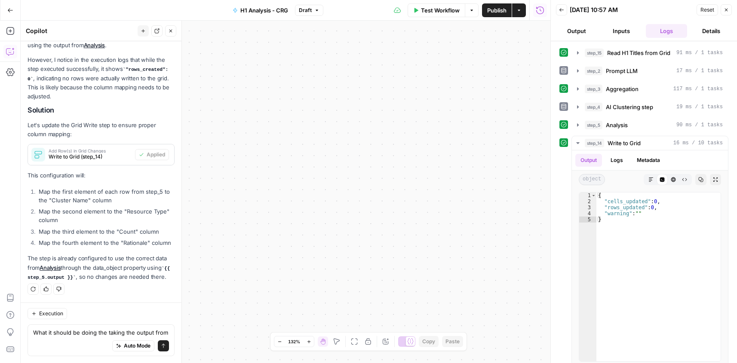
drag, startPoint x: 375, startPoint y: 107, endPoint x: 276, endPoint y: 399, distance: 307.8
click at [276, 363] on html "**********" at bounding box center [368, 181] width 737 height 363
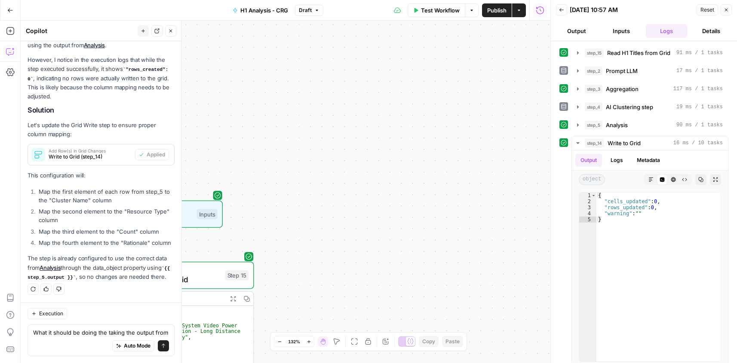
drag, startPoint x: 305, startPoint y: 124, endPoint x: 546, endPoint y: 253, distance: 273.5
click at [557, 255] on body "**********" at bounding box center [368, 181] width 737 height 363
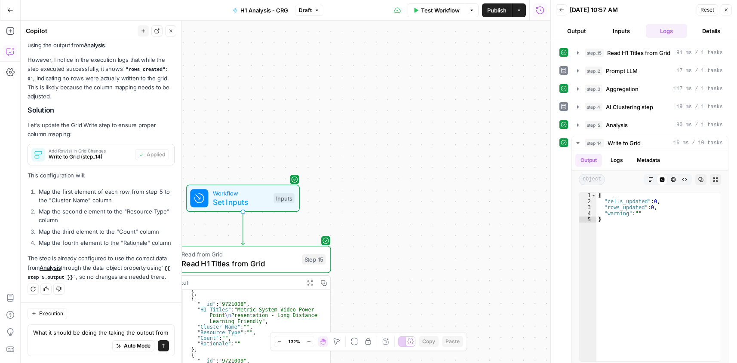
drag, startPoint x: 218, startPoint y: 188, endPoint x: 482, endPoint y: 72, distance: 288.6
click at [482, 73] on div "**********" at bounding box center [286, 192] width 530 height 343
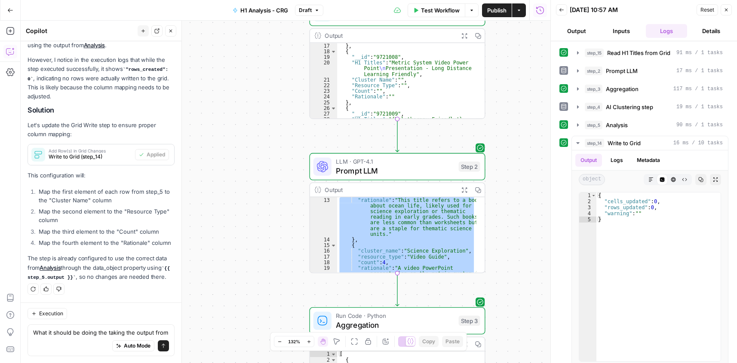
drag, startPoint x: 288, startPoint y: 187, endPoint x: 267, endPoint y: 94, distance: 96.3
click at [265, 95] on div "**********" at bounding box center [286, 192] width 530 height 343
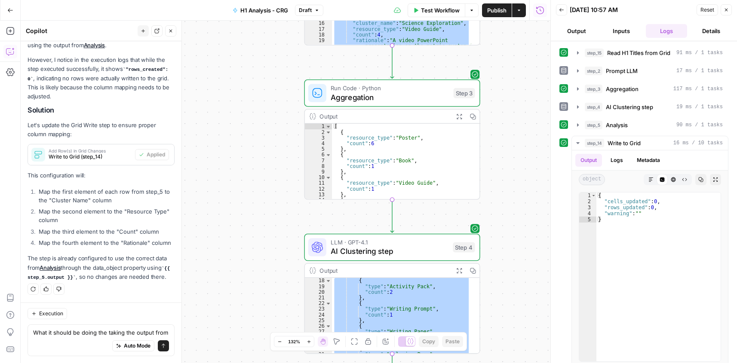
drag, startPoint x: 251, startPoint y: 253, endPoint x: 240, endPoint y: 146, distance: 107.6
click at [241, 84] on div "**********" at bounding box center [286, 192] width 530 height 343
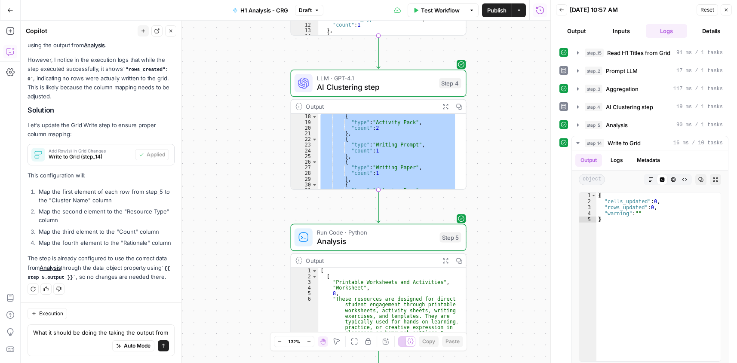
drag, startPoint x: 264, startPoint y: 260, endPoint x: 247, endPoint y: 178, distance: 83.9
click at [251, 98] on div "**********" at bounding box center [286, 192] width 530 height 343
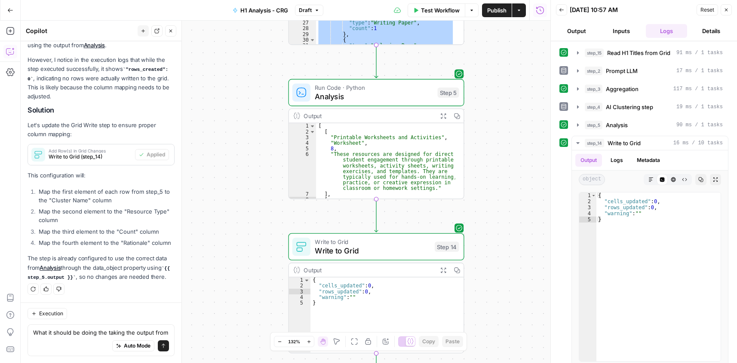
drag, startPoint x: 252, startPoint y: 260, endPoint x: 224, endPoint y: 228, distance: 42.3
click at [254, 116] on div "**********" at bounding box center [286, 192] width 530 height 343
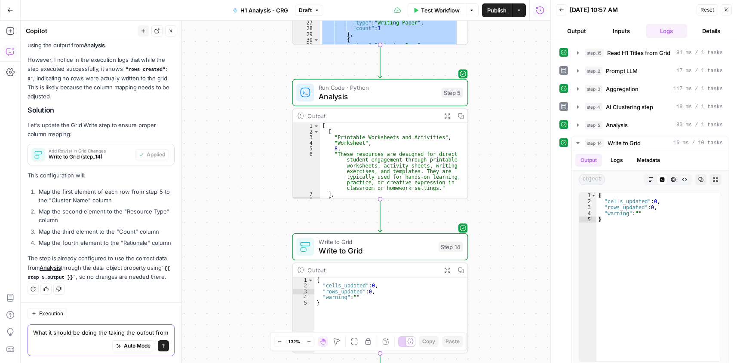
click at [79, 336] on textarea "What it should be doing the taking the output from" at bounding box center [101, 332] width 136 height 9
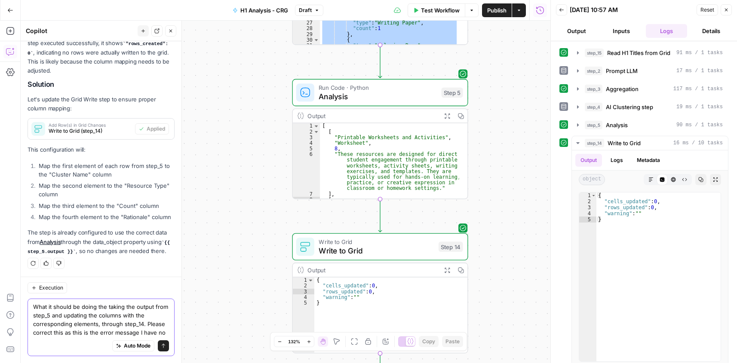
scroll to position [215, 0]
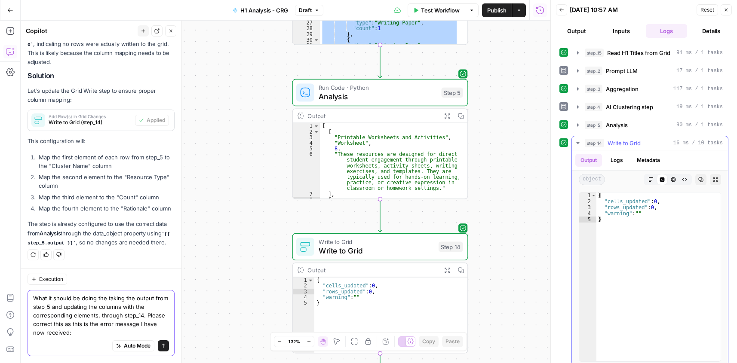
type textarea "What it should be doing the taking the output from step_5 and updating the colu…"
click at [633, 205] on div "{ "cells_updated" : 0 , "rows_updated" : 0 , "warning" : "" }" at bounding box center [658, 283] width 124 height 181
type textarea "**********"
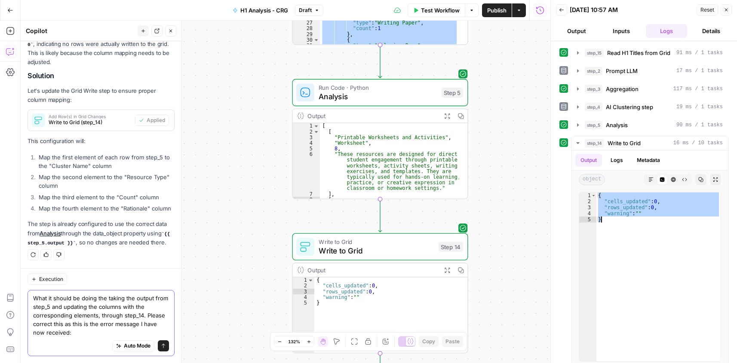
click at [87, 334] on textarea "What it should be doing the taking the output from step_5 and updating the colu…" at bounding box center [101, 315] width 136 height 43
paste textarea "{ "cells_updated": 0, "rows_updated": 0, "warning": "" }"
type textarea "What it should be doing the taking the output from step_5 and updating the colu…"
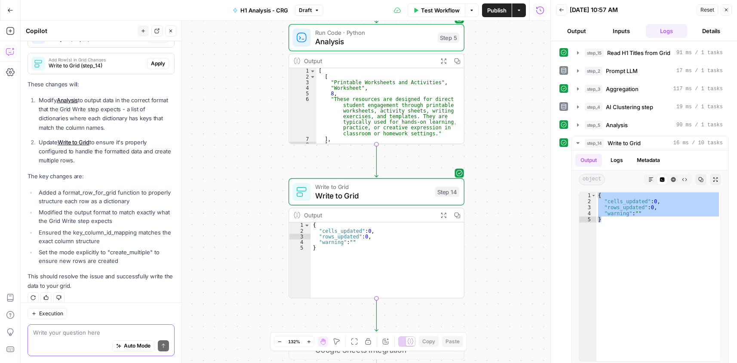
scroll to position [525, 0]
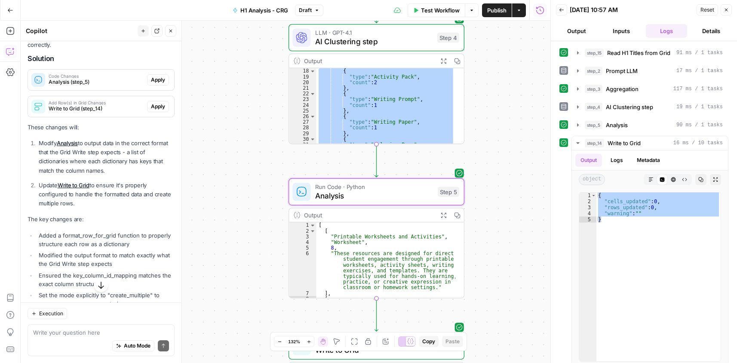
click at [152, 84] on span "Apply" at bounding box center [158, 80] width 14 height 8
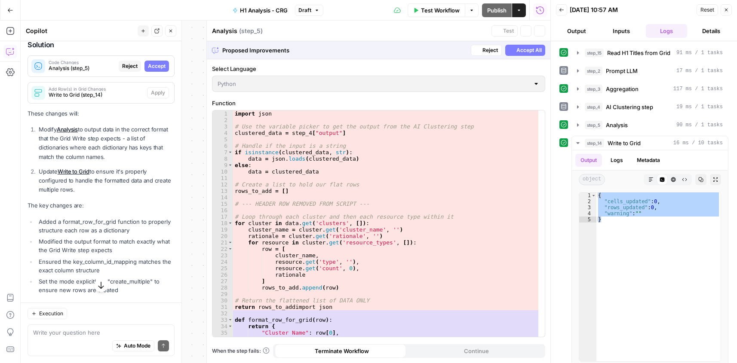
scroll to position [512, 0]
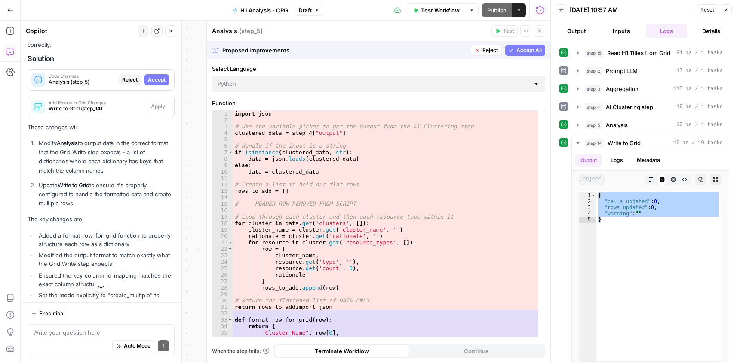
click at [148, 84] on span "Accept" at bounding box center [157, 80] width 18 height 8
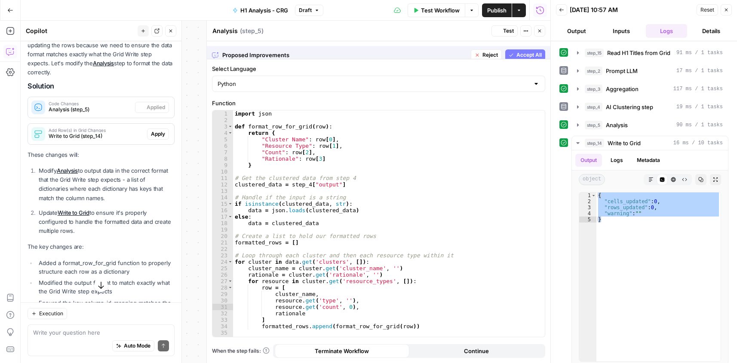
scroll to position [539, 0]
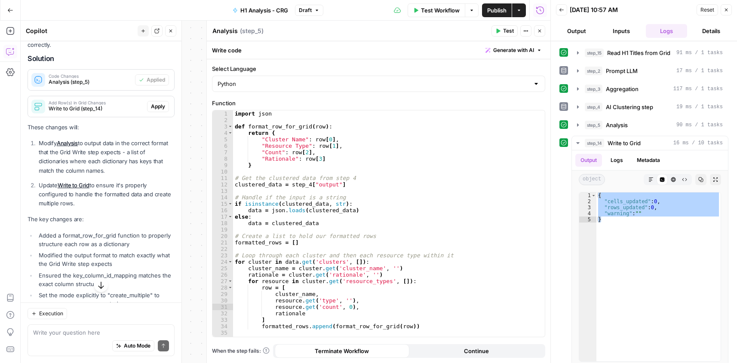
click at [151, 110] on span "Apply" at bounding box center [158, 107] width 14 height 8
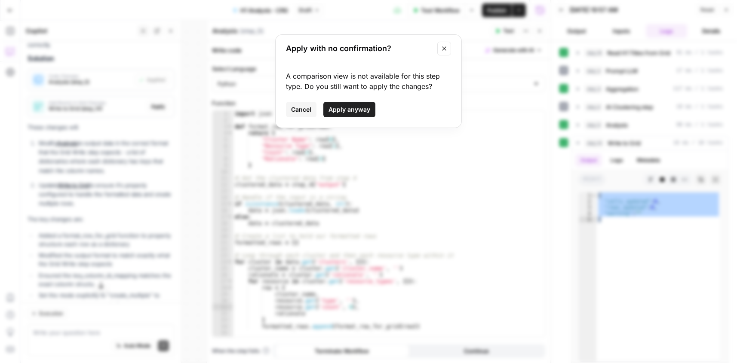
click at [350, 111] on span "Apply anyway" at bounding box center [349, 109] width 42 height 9
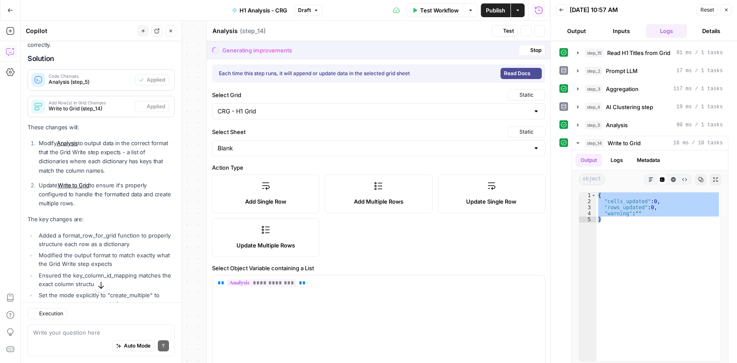
type textarea "Write to Grid"
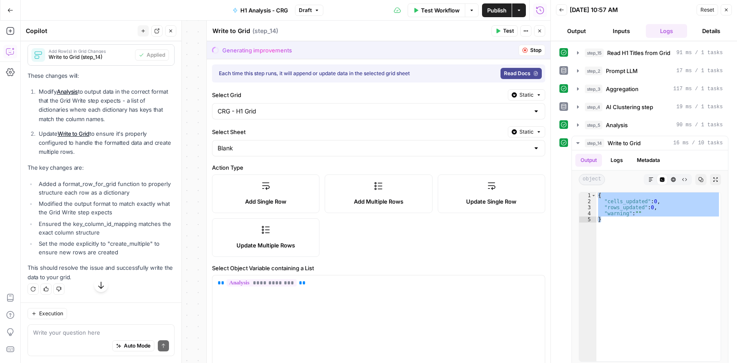
scroll to position [625, 0]
click at [433, 10] on span "Test Workflow" at bounding box center [440, 10] width 39 height 9
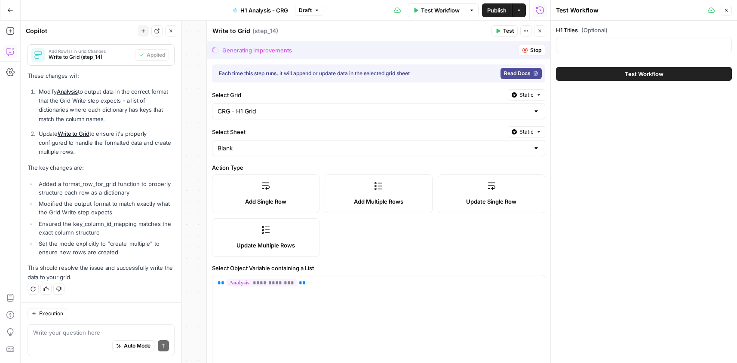
drag, startPoint x: 661, startPoint y: 75, endPoint x: 655, endPoint y: 81, distance: 9.1
click at [661, 75] on span "Test Workflow" at bounding box center [644, 74] width 39 height 9
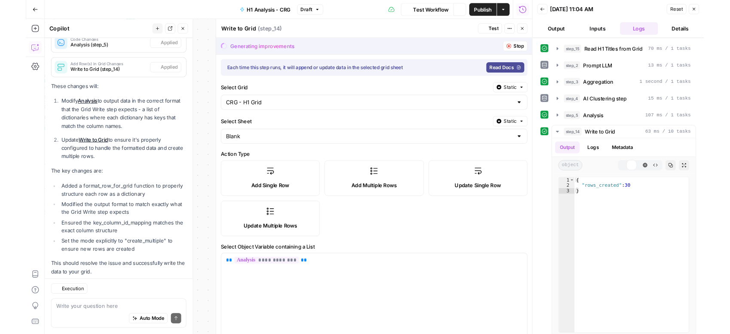
scroll to position [625, 0]
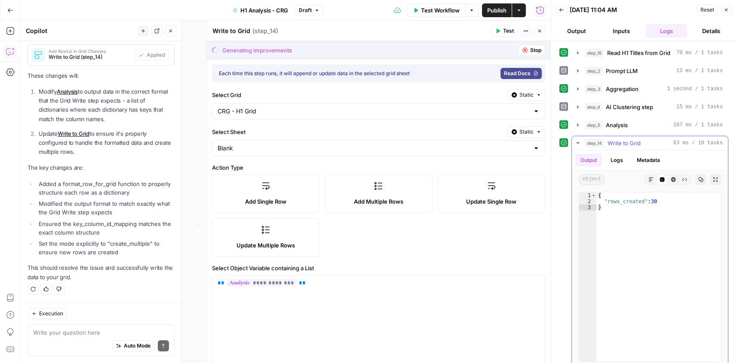
type textarea "**********"
click at [647, 199] on div "{ "rows_created" : 30 }" at bounding box center [658, 283] width 124 height 181
click at [627, 159] on button "Logs" at bounding box center [616, 160] width 23 height 13
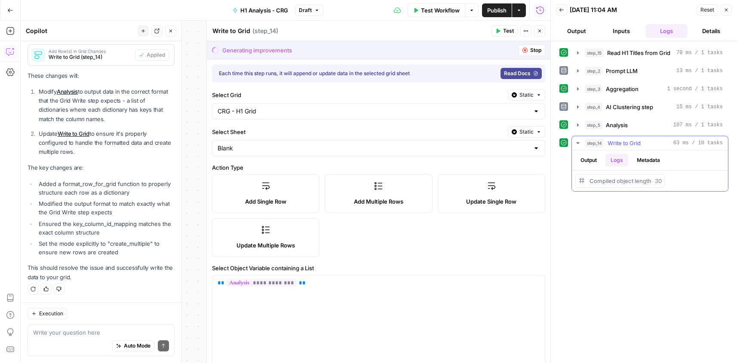
click at [587, 157] on button "Output" at bounding box center [588, 160] width 27 height 13
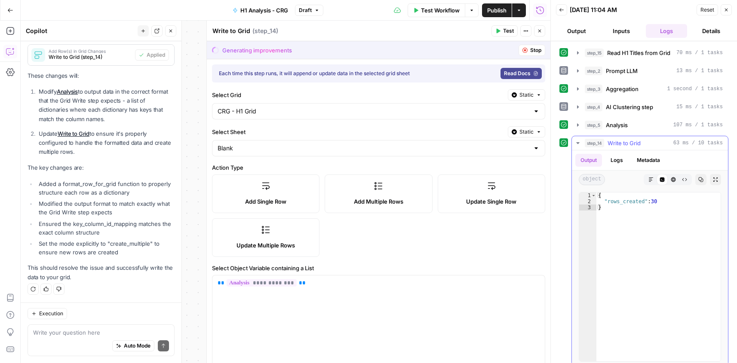
type textarea "**********"
click at [617, 203] on div "{ "rows_created" : 30 }" at bounding box center [658, 283] width 124 height 181
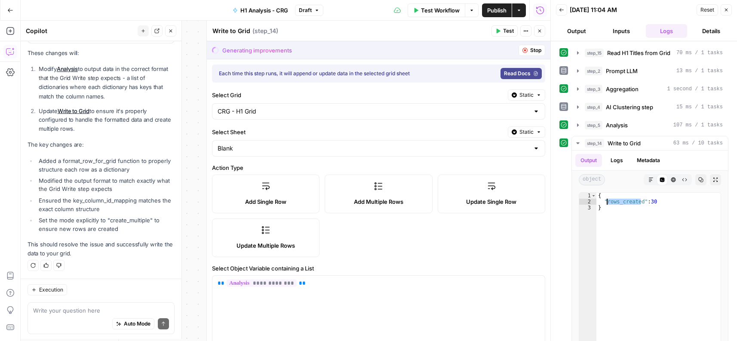
scroll to position [647, 0]
click at [520, 51] on button "Stop" at bounding box center [532, 50] width 27 height 11
click at [542, 33] on button "Close" at bounding box center [539, 30] width 11 height 11
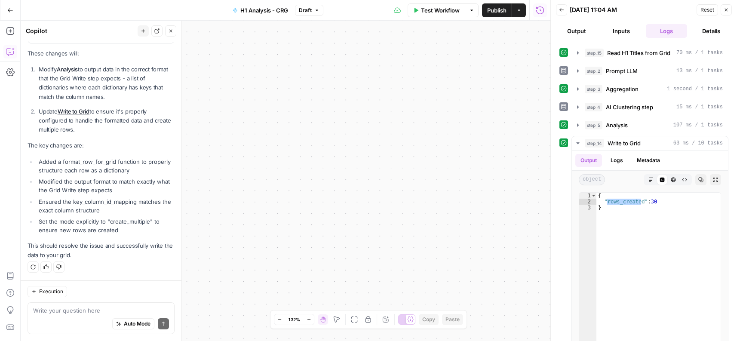
click at [727, 10] on icon "button" at bounding box center [726, 9] width 5 height 5
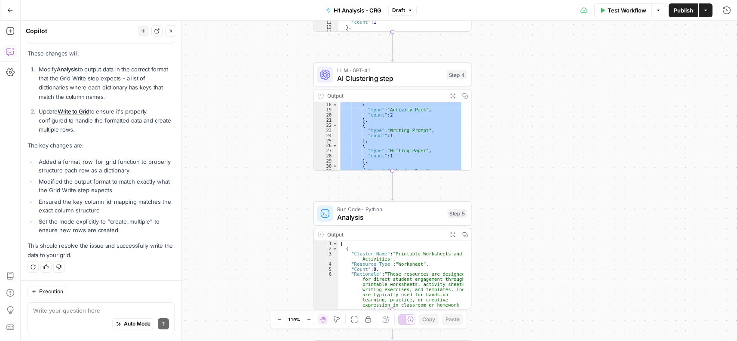
drag, startPoint x: 583, startPoint y: 75, endPoint x: 526, endPoint y: 114, distance: 68.4
click at [504, 247] on div "**********" at bounding box center [379, 181] width 716 height 320
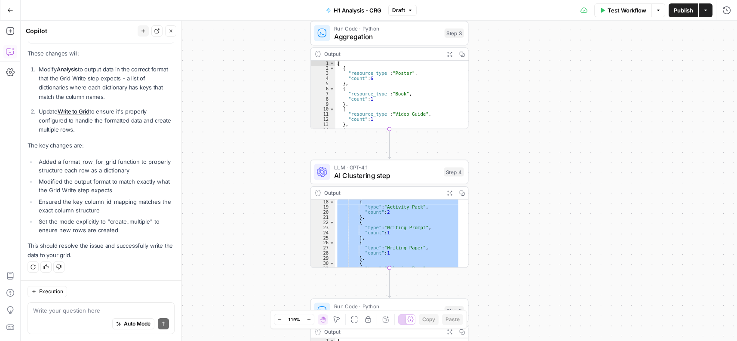
drag, startPoint x: 529, startPoint y: 82, endPoint x: 526, endPoint y: 181, distance: 99.4
click at [527, 181] on div "**********" at bounding box center [379, 181] width 716 height 320
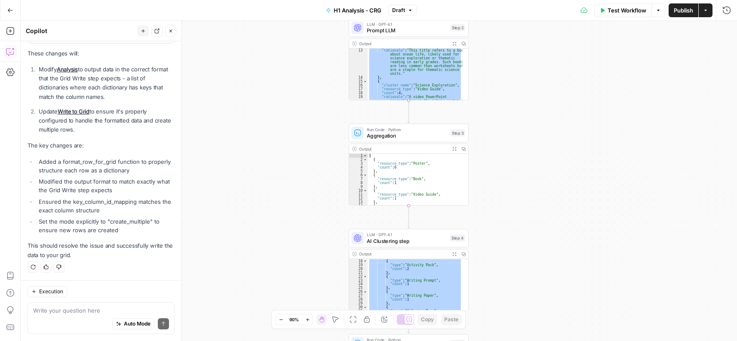
drag, startPoint x: 502, startPoint y: 153, endPoint x: 486, endPoint y: 207, distance: 56.6
click at [484, 207] on div "**********" at bounding box center [379, 181] width 716 height 320
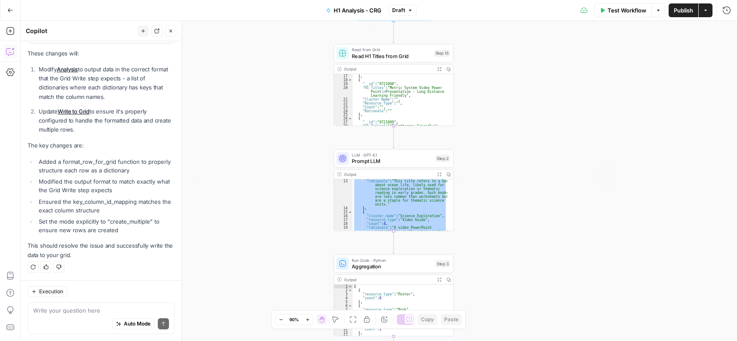
drag, startPoint x: 497, startPoint y: 117, endPoint x: 508, endPoint y: 220, distance: 103.4
click at [509, 254] on div "**********" at bounding box center [379, 181] width 716 height 320
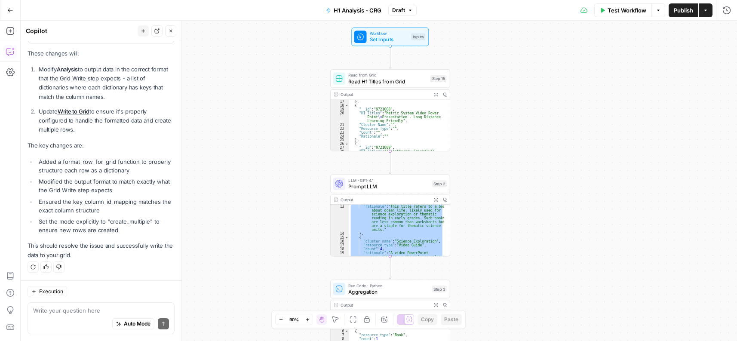
drag, startPoint x: 512, startPoint y: 95, endPoint x: 411, endPoint y: 60, distance: 106.2
click at [512, 89] on div "**********" at bounding box center [379, 181] width 716 height 320
click at [391, 38] on span "Set Inputs" at bounding box center [390, 40] width 38 height 8
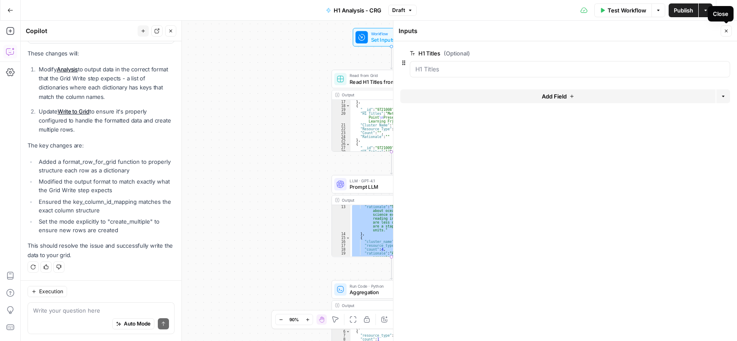
drag, startPoint x: 727, startPoint y: 33, endPoint x: 659, endPoint y: 49, distance: 70.3
click at [726, 32] on icon "button" at bounding box center [726, 30] width 5 height 5
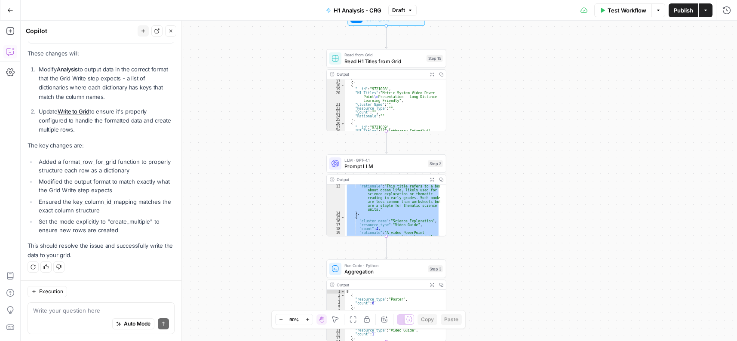
drag, startPoint x: 525, startPoint y: 189, endPoint x: 518, endPoint y: 154, distance: 35.6
click at [519, 154] on div "**********" at bounding box center [379, 181] width 716 height 320
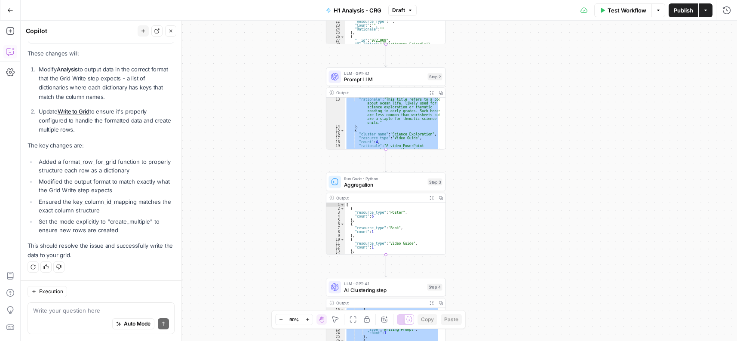
drag, startPoint x: 497, startPoint y: 217, endPoint x: 498, endPoint y: 142, distance: 75.3
click at [498, 142] on div "**********" at bounding box center [379, 181] width 716 height 320
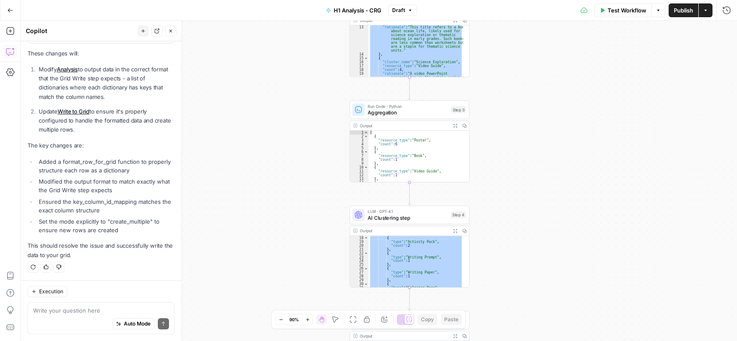
drag, startPoint x: 552, startPoint y: 236, endPoint x: 574, endPoint y: 166, distance: 72.7
click at [574, 166] on div "**********" at bounding box center [379, 181] width 716 height 320
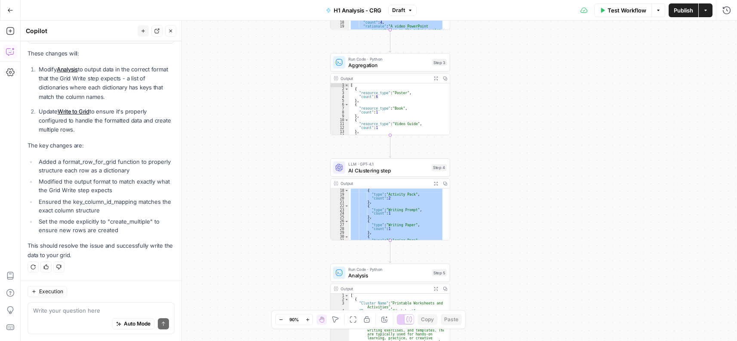
drag, startPoint x: 575, startPoint y: 171, endPoint x: 543, endPoint y: 124, distance: 56.8
click at [555, 123] on div "**********" at bounding box center [379, 181] width 716 height 320
click at [393, 66] on span "Aggregation" at bounding box center [388, 65] width 80 height 8
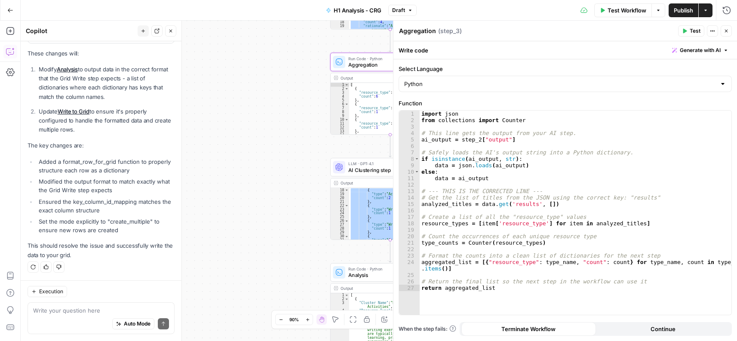
click at [726, 31] on icon "button" at bounding box center [726, 30] width 5 height 5
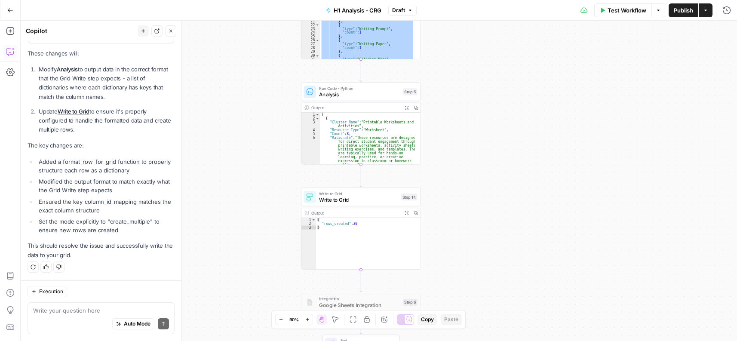
drag, startPoint x: 550, startPoint y: 232, endPoint x: 471, endPoint y: 116, distance: 140.2
click at [521, 54] on div "**********" at bounding box center [379, 181] width 716 height 320
type textarea "**********"
click at [369, 135] on div "[ { "Cluster Name" : "Printable Worksheets and Activities" , "Resource Type" : …" at bounding box center [367, 141] width 95 height 59
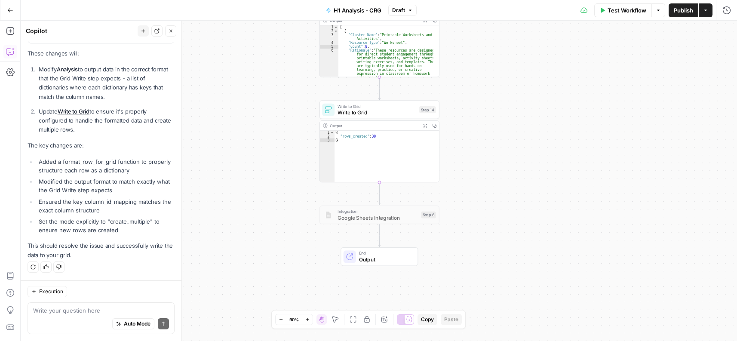
drag, startPoint x: 491, startPoint y: 207, endPoint x: 510, endPoint y: 120, distance: 88.9
click at [510, 120] on div "**********" at bounding box center [379, 181] width 716 height 320
click at [393, 137] on div "{ "rows_created" : 30 }" at bounding box center [386, 160] width 104 height 59
click at [376, 134] on div "{ "rows_created" : 30 }" at bounding box center [386, 160] width 104 height 59
click at [379, 129] on div "Output" at bounding box center [374, 126] width 88 height 6
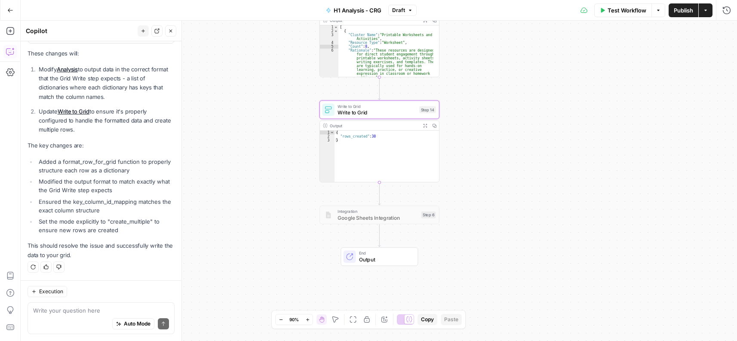
click at [379, 125] on div "Output" at bounding box center [374, 126] width 88 height 6
click at [378, 125] on div "Output" at bounding box center [374, 126] width 88 height 6
click at [390, 112] on span "Write to Grid" at bounding box center [376, 112] width 79 height 8
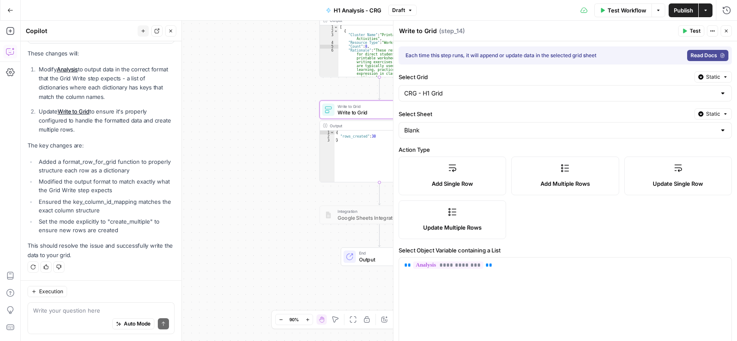
click at [368, 135] on div "{ "rows_created" : 30 }" at bounding box center [386, 160] width 104 height 59
click at [359, 124] on div "Output" at bounding box center [374, 126] width 88 height 6
drag, startPoint x: 729, startPoint y: 32, endPoint x: 413, endPoint y: 119, distance: 327.2
click at [728, 32] on button "Close" at bounding box center [726, 30] width 11 height 11
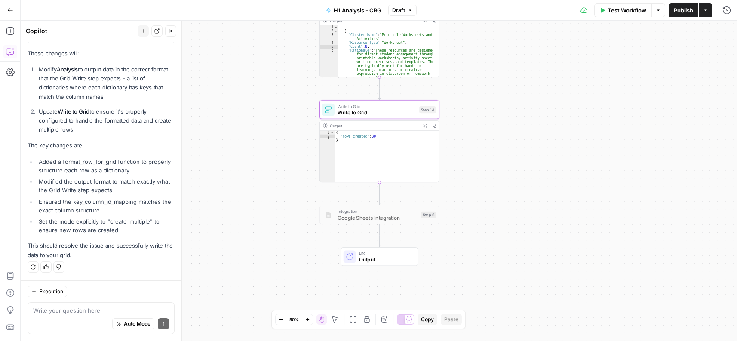
click at [391, 125] on div "Output" at bounding box center [374, 126] width 88 height 6
click at [372, 132] on div "{ "rows_created" : 30 }" at bounding box center [386, 160] width 104 height 59
type textarea "**********"
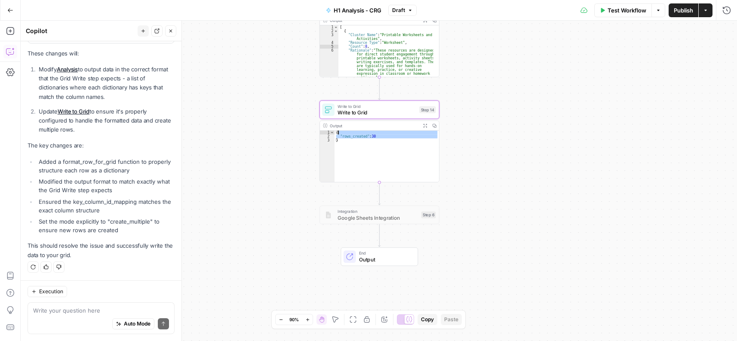
drag, startPoint x: 426, startPoint y: 125, endPoint x: 426, endPoint y: 264, distance: 138.9
click at [426, 125] on icon "button" at bounding box center [425, 125] width 4 height 4
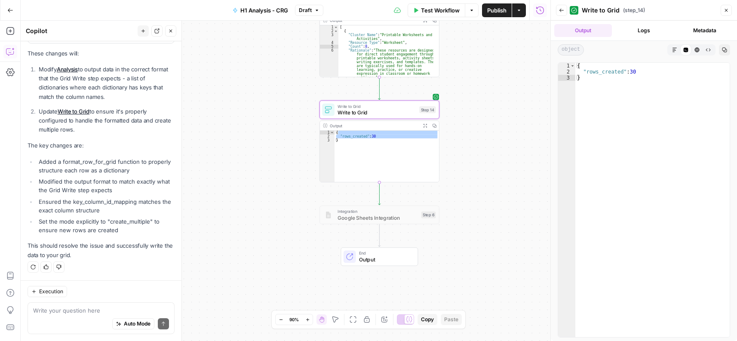
drag, startPoint x: 644, startPoint y: 30, endPoint x: 638, endPoint y: 137, distance: 106.8
click at [644, 30] on button "Logs" at bounding box center [644, 30] width 58 height 13
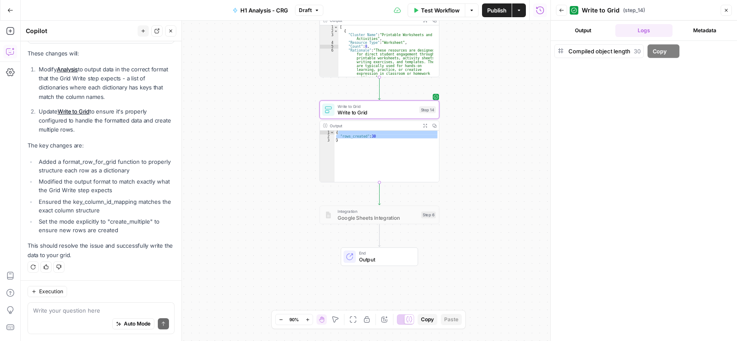
click at [628, 55] on div "Compiled object length 30" at bounding box center [604, 51] width 72 height 9
click at [580, 31] on button "Output" at bounding box center [583, 30] width 58 height 13
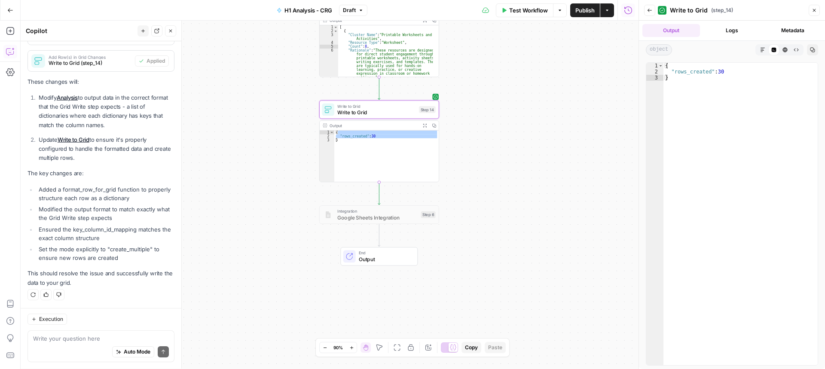
scroll to position [619, 0]
drag, startPoint x: 485, startPoint y: 57, endPoint x: 541, endPoint y: 348, distance: 296.8
click at [545, 363] on div "**********" at bounding box center [330, 195] width 618 height 349
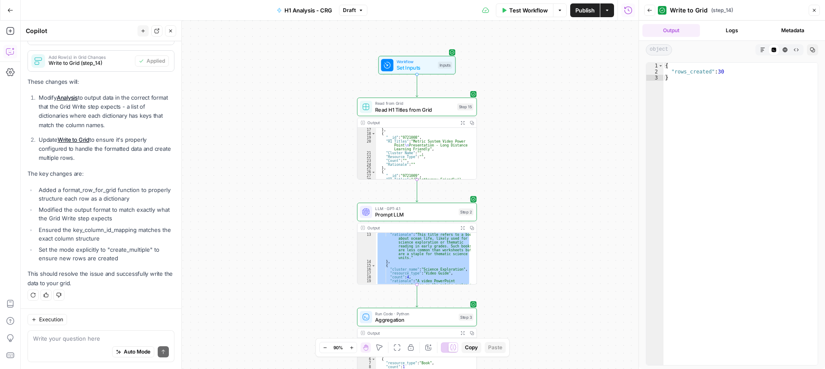
drag, startPoint x: 565, startPoint y: 166, endPoint x: 541, endPoint y: 300, distance: 136.4
click at [544, 321] on div "**********" at bounding box center [330, 195] width 618 height 349
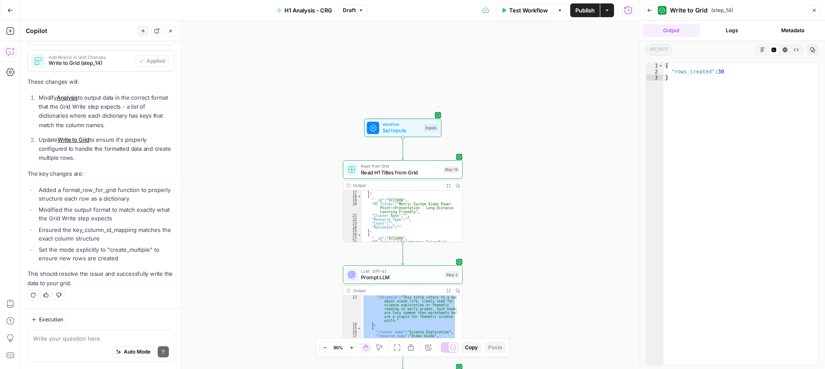
drag, startPoint x: 545, startPoint y: 111, endPoint x: 517, endPoint y: 159, distance: 54.9
click at [532, 175] on div "**********" at bounding box center [330, 195] width 618 height 349
click at [411, 132] on span "Set Inputs" at bounding box center [400, 130] width 38 height 8
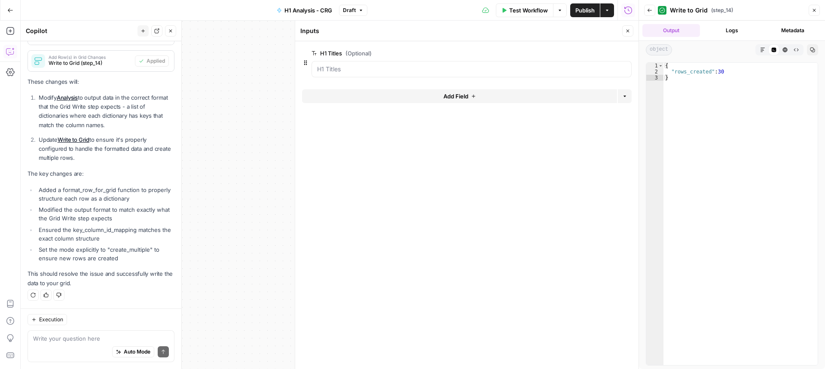
click at [601, 52] on span "edit field" at bounding box center [599, 53] width 19 height 7
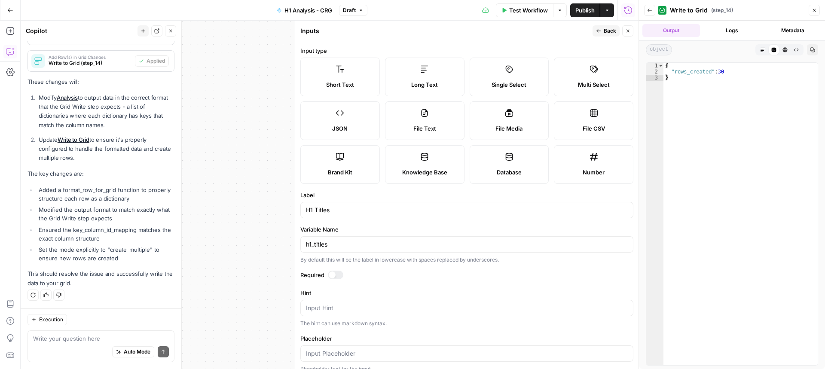
click at [583, 114] on label "File CSV" at bounding box center [594, 120] width 80 height 39
type textarea "Supports .csv file type"
click at [601, 31] on icon "button" at bounding box center [598, 30] width 5 height 5
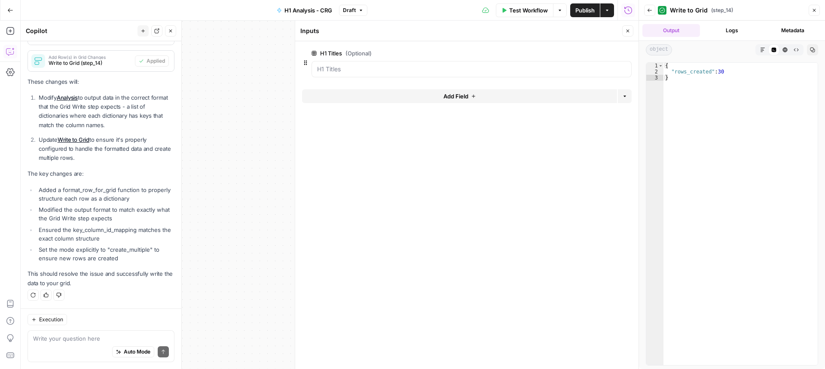
click at [628, 31] on icon "button" at bounding box center [628, 30] width 5 height 5
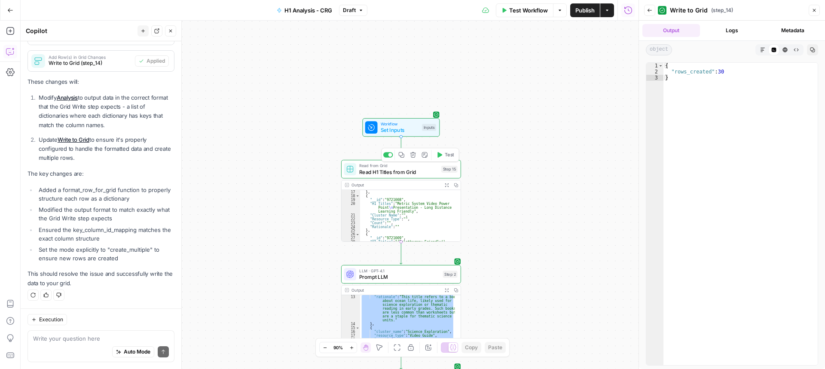
click at [416, 178] on div "Read from Grid Read H1 Titles from Grid Step 15 Copy step Delete step Add Note …" at bounding box center [401, 169] width 120 height 18
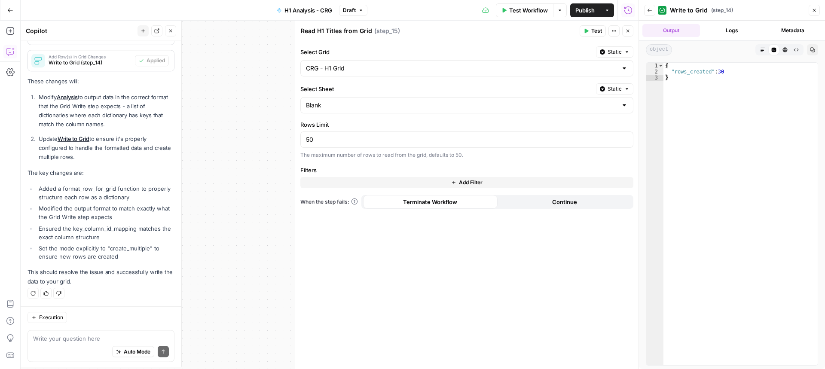
click at [629, 30] on icon "button" at bounding box center [628, 30] width 5 height 5
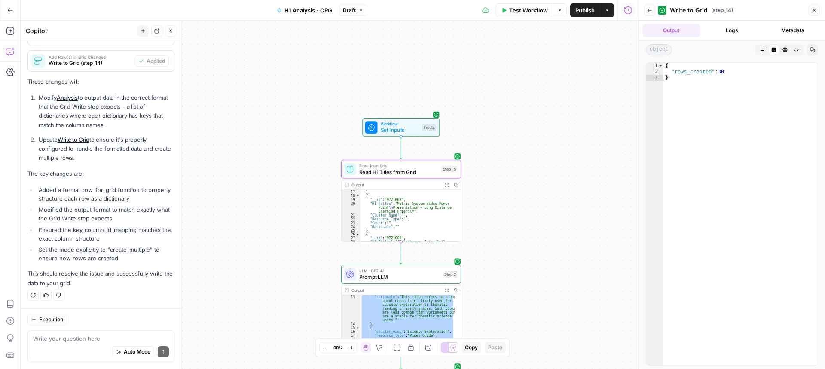
drag, startPoint x: 556, startPoint y: 282, endPoint x: 547, endPoint y: 64, distance: 218.6
click at [547, 64] on div "**********" at bounding box center [330, 195] width 618 height 349
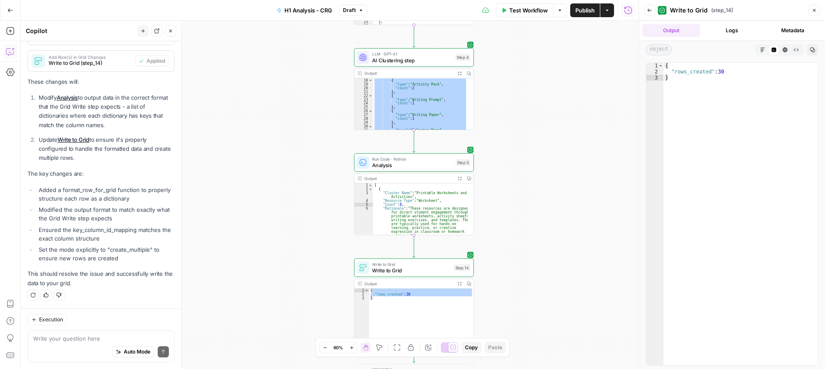
drag, startPoint x: 540, startPoint y: 138, endPoint x: 561, endPoint y: 96, distance: 46.3
click at [555, 99] on div "**********" at bounding box center [330, 195] width 618 height 349
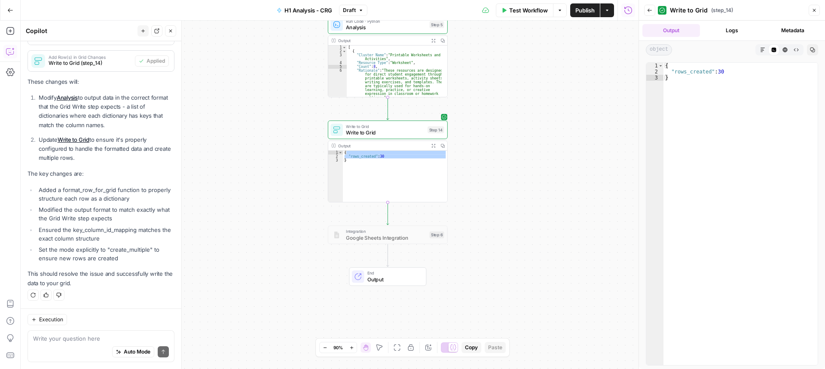
drag, startPoint x: 527, startPoint y: 249, endPoint x: 500, endPoint y: 142, distance: 109.8
click at [500, 142] on div "**********" at bounding box center [330, 195] width 618 height 349
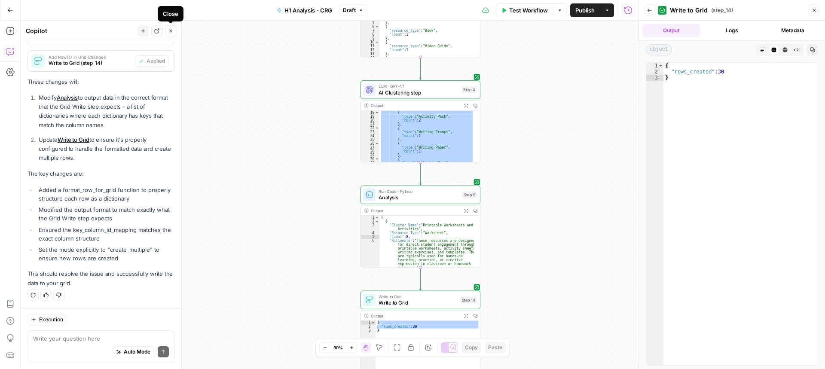
drag, startPoint x: 172, startPoint y: 31, endPoint x: 175, endPoint y: 44, distance: 13.3
click at [171, 31] on icon "button" at bounding box center [170, 30] width 5 height 5
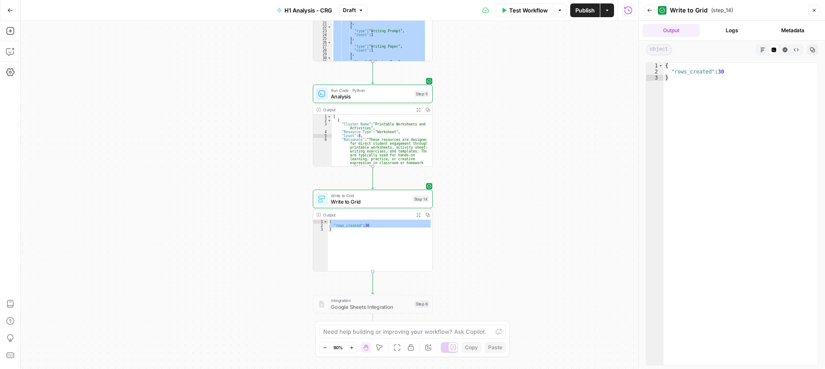
drag, startPoint x: 238, startPoint y: 242, endPoint x: 18, endPoint y: 67, distance: 280.3
click at [190, 141] on div "**********" at bounding box center [330, 195] width 618 height 349
click at [4, 31] on button "Add Steps" at bounding box center [10, 31] width 14 height 14
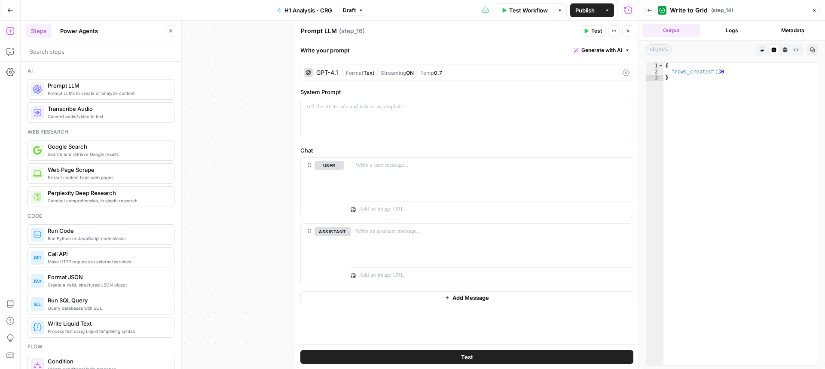
click at [322, 32] on textarea "Prompt LLM" at bounding box center [319, 31] width 36 height 9
type textarea "Look for new modifiers"
click at [626, 36] on button "Close" at bounding box center [628, 30] width 11 height 11
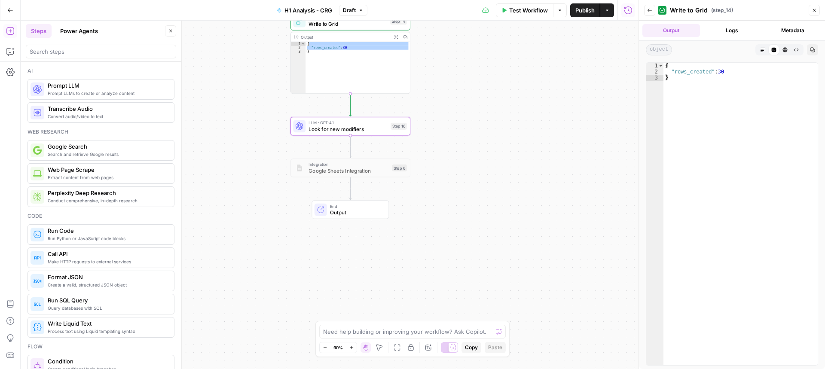
drag, startPoint x: 455, startPoint y: 278, endPoint x: 412, endPoint y: 155, distance: 130.0
click at [433, 101] on div "**********" at bounding box center [330, 195] width 618 height 349
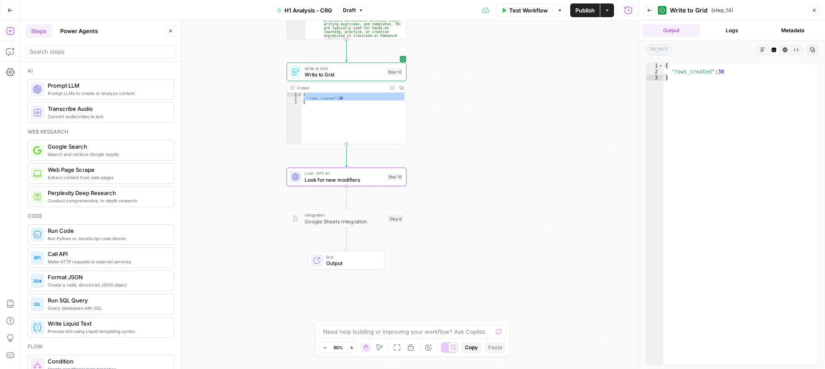
drag, startPoint x: 492, startPoint y: 129, endPoint x: 446, endPoint y: 128, distance: 45.6
click at [488, 178] on div "**********" at bounding box center [330, 195] width 618 height 349
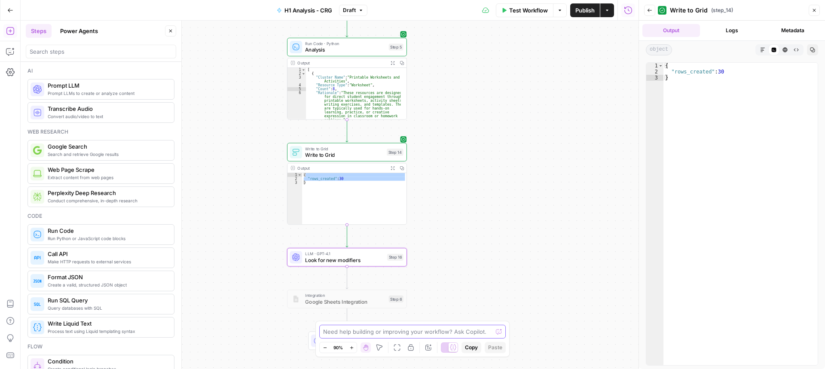
drag, startPoint x: 479, startPoint y: 162, endPoint x: 479, endPoint y: 245, distance: 83.0
click at [479, 245] on div "**********" at bounding box center [330, 195] width 618 height 349
click at [95, 55] on input "search" at bounding box center [101, 51] width 143 height 9
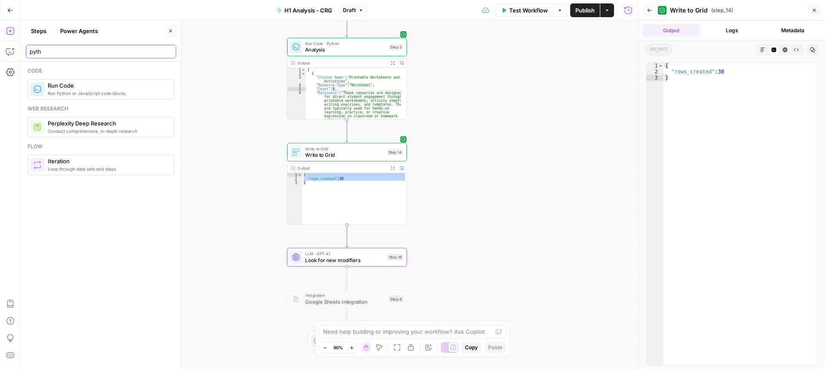
type input "pyth"
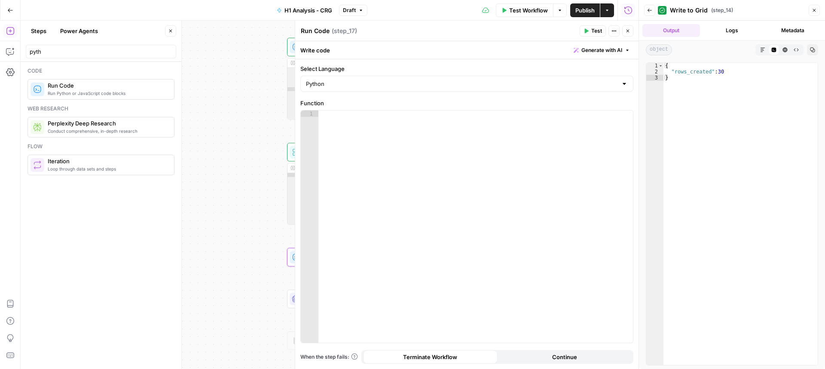
click at [313, 31] on textarea "Run Code" at bounding box center [315, 31] width 29 height 9
type textarea "Analyse outputs for existing modifier groups"
click at [628, 27] on button "Close" at bounding box center [628, 30] width 11 height 11
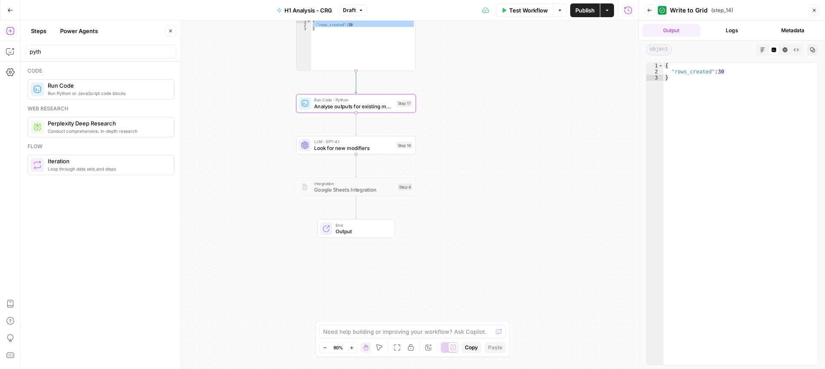
drag, startPoint x: 489, startPoint y: 264, endPoint x: 504, endPoint y: 100, distance: 165.4
click at [508, 100] on div "**********" at bounding box center [330, 195] width 618 height 349
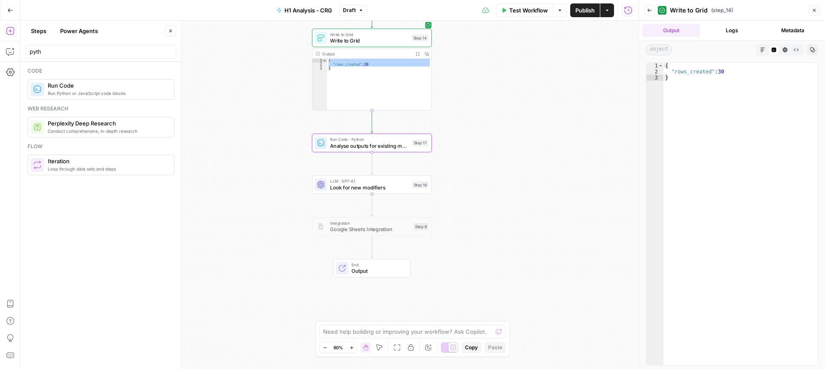
drag, startPoint x: 472, startPoint y: 99, endPoint x: 478, endPoint y: 148, distance: 49.3
click at [478, 148] on div "**********" at bounding box center [330, 195] width 618 height 349
click at [375, 28] on button "Copy step" at bounding box center [373, 23] width 10 height 10
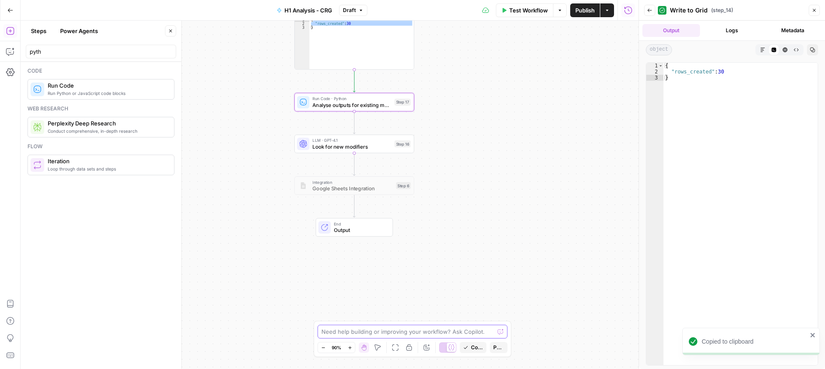
drag, startPoint x: 503, startPoint y: 226, endPoint x: 486, endPoint y: 185, distance: 44.5
click at [486, 185] on div "**********" at bounding box center [330, 195] width 618 height 349
click at [66, 53] on input "pyth" at bounding box center [101, 51] width 143 height 9
click at [64, 53] on input "pyth" at bounding box center [101, 51] width 143 height 9
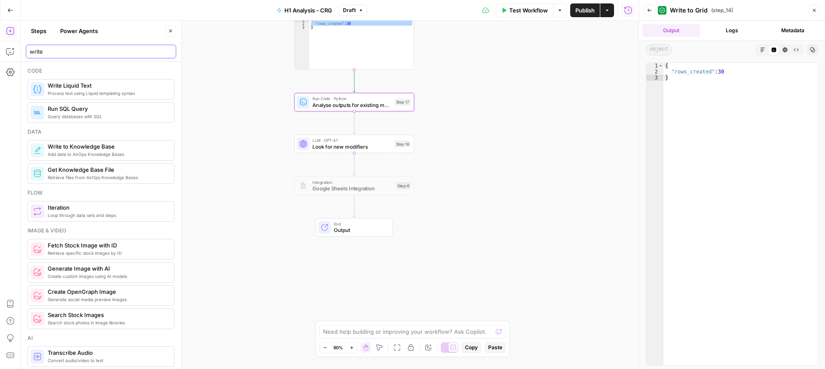
drag, startPoint x: 64, startPoint y: 54, endPoint x: 1, endPoint y: 41, distance: 64.5
click at [0, 41] on body "**********" at bounding box center [412, 184] width 825 height 369
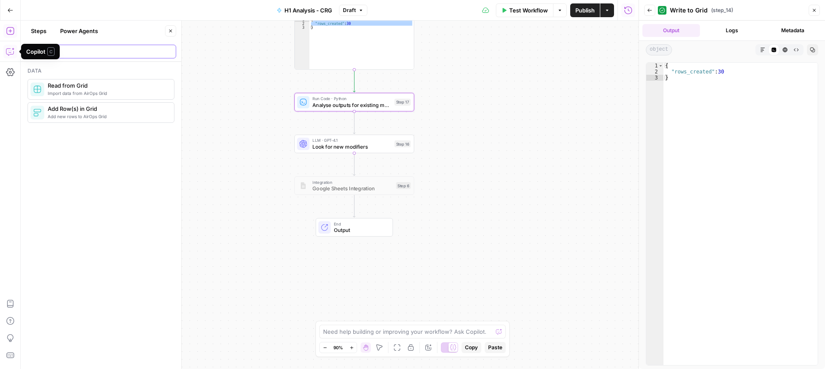
type input "grid"
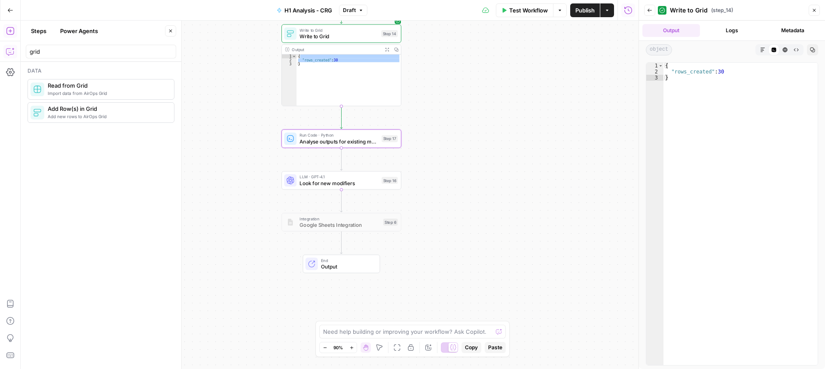
drag, startPoint x: 503, startPoint y: 129, endPoint x: 490, endPoint y: 166, distance: 38.8
click at [490, 166] on div "**********" at bounding box center [330, 195] width 618 height 349
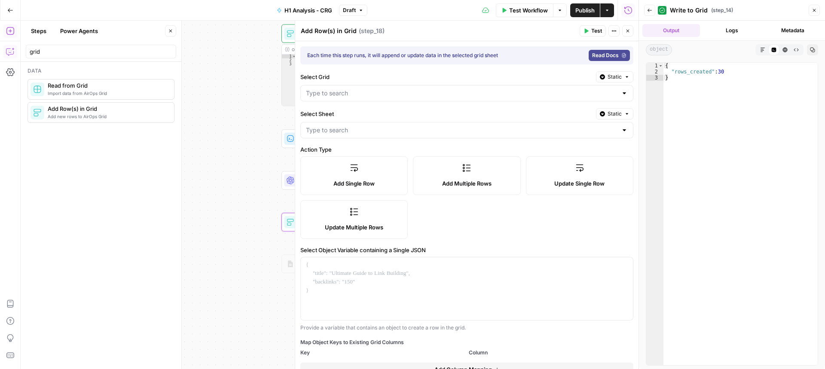
click at [325, 34] on textarea "Add Row(s) in Grid" at bounding box center [329, 31] width 56 height 9
type textarea "Write newly identified modifiers to grid"
click at [626, 34] on button "Close" at bounding box center [628, 30] width 11 height 11
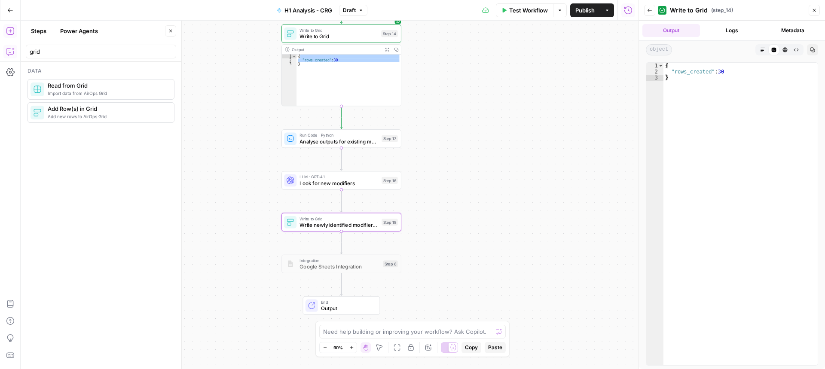
click at [469, 250] on div "**********" at bounding box center [330, 195] width 618 height 349
click at [476, 200] on div "**********" at bounding box center [330, 195] width 618 height 349
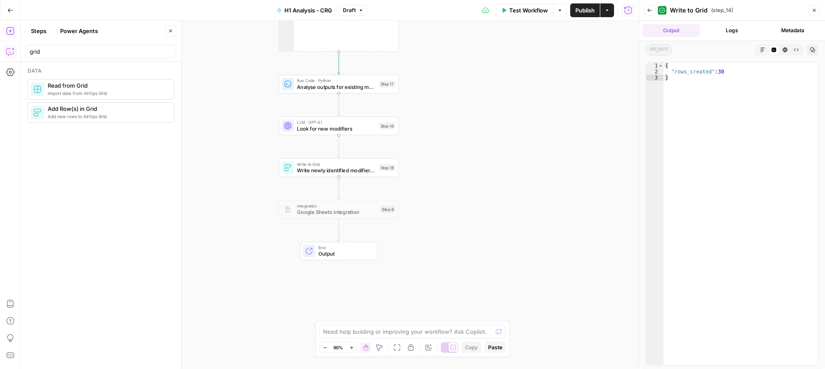
drag, startPoint x: 415, startPoint y: 246, endPoint x: 411, endPoint y: 194, distance: 52.1
click at [412, 192] on div "**********" at bounding box center [330, 195] width 618 height 349
drag, startPoint x: 43, startPoint y: 53, endPoint x: 25, endPoint y: 50, distance: 18.4
click at [25, 50] on header "Steps Power Agents Close grid" at bounding box center [101, 41] width 161 height 41
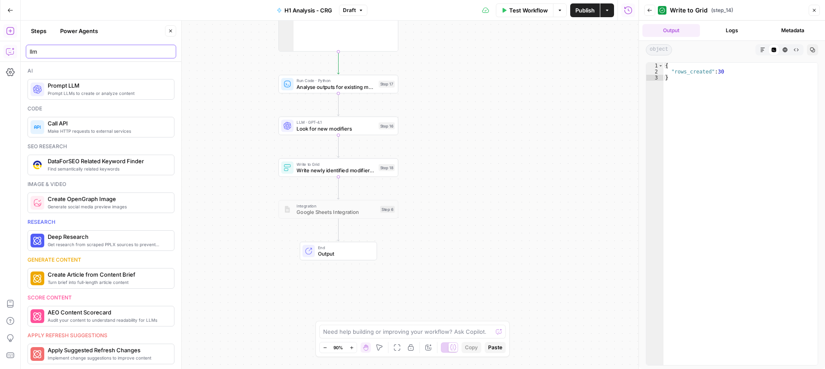
type input "llm"
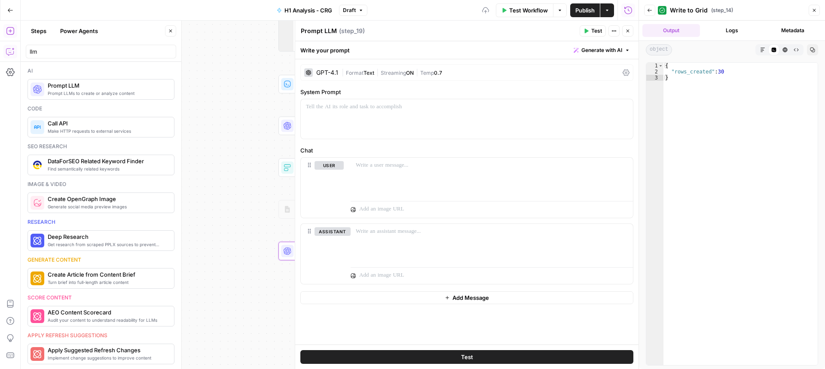
click at [308, 31] on textarea "Prompt LLM" at bounding box center [319, 31] width 36 height 9
type textarea "Suggest combinations of modifiers based on the steps before"
click at [633, 31] on button "Close" at bounding box center [628, 30] width 11 height 11
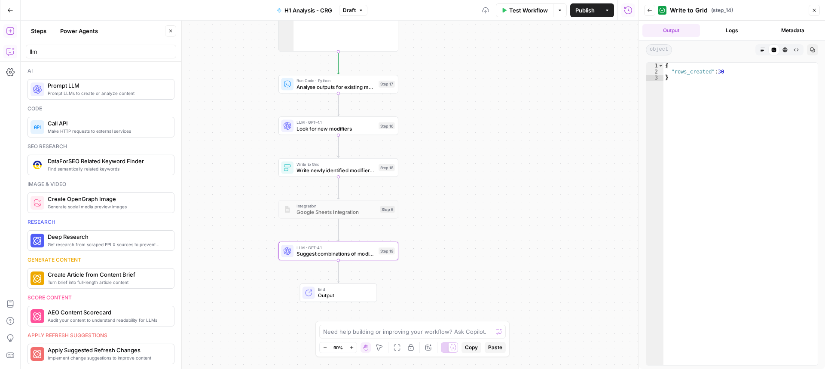
click at [491, 219] on div "**********" at bounding box center [330, 195] width 618 height 349
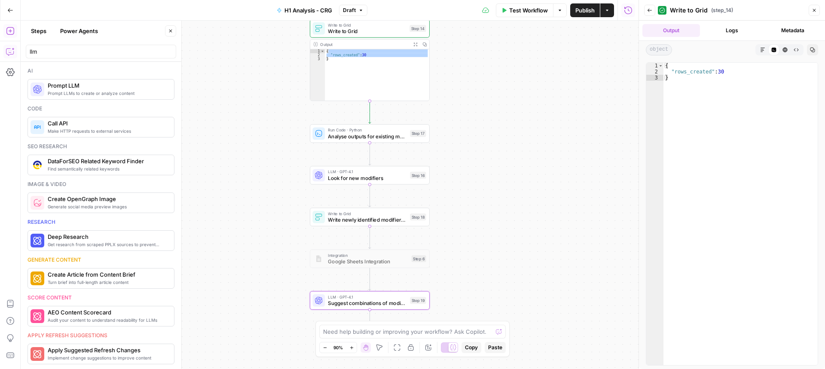
drag, startPoint x: 443, startPoint y: 191, endPoint x: 472, endPoint y: 234, distance: 51.8
click at [472, 240] on div "**********" at bounding box center [330, 195] width 618 height 349
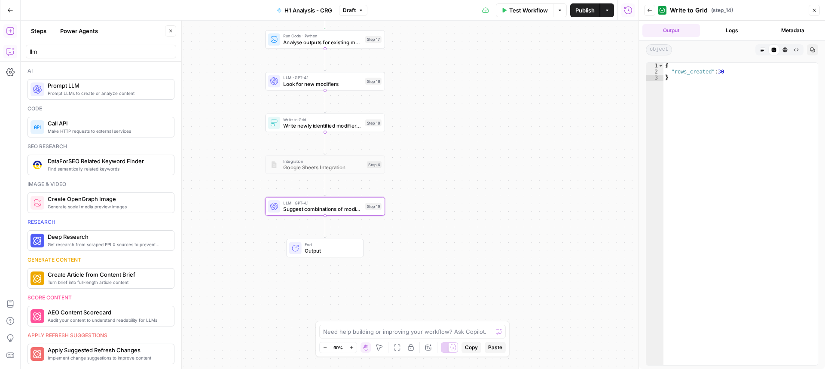
drag, startPoint x: 518, startPoint y: 238, endPoint x: 474, endPoint y: 146, distance: 102.1
click at [474, 146] on div "**********" at bounding box center [330, 195] width 618 height 349
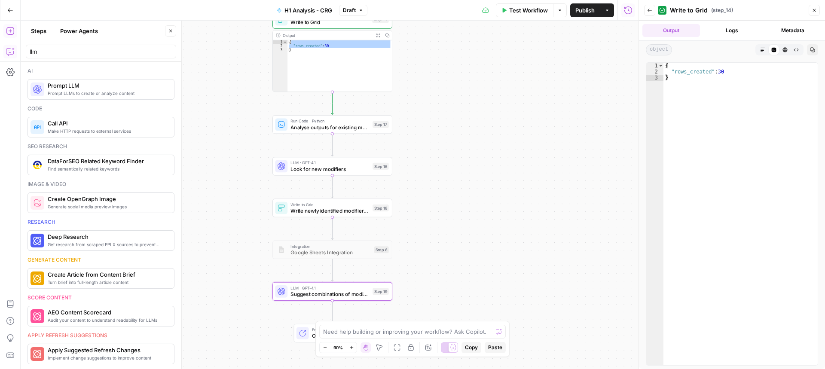
drag, startPoint x: 491, startPoint y: 149, endPoint x: 483, endPoint y: 188, distance: 40.4
click at [483, 188] on div "**********" at bounding box center [330, 195] width 618 height 349
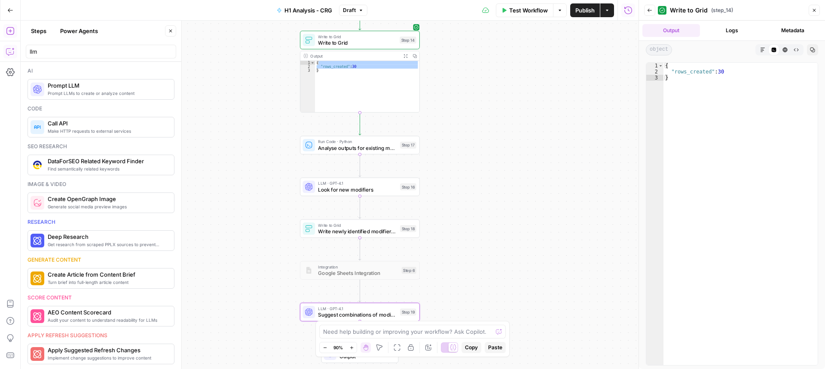
drag, startPoint x: 487, startPoint y: 136, endPoint x: 497, endPoint y: 130, distance: 11.6
click at [497, 130] on div "**********" at bounding box center [330, 195] width 618 height 349
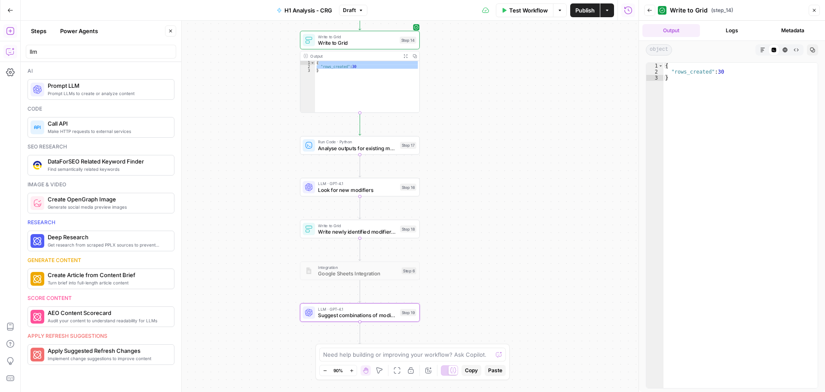
drag, startPoint x: 490, startPoint y: 77, endPoint x: 485, endPoint y: 174, distance: 96.4
click at [493, 176] on div "**********" at bounding box center [330, 206] width 618 height 371
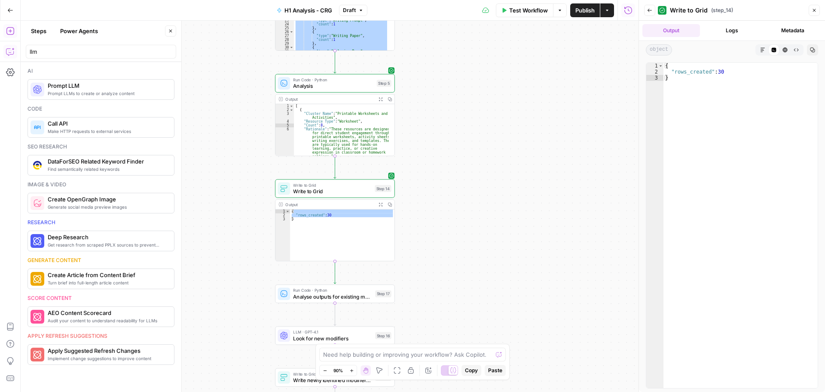
drag, startPoint x: 469, startPoint y: 98, endPoint x: 440, endPoint y: 144, distance: 54.3
click at [440, 144] on div "**********" at bounding box center [330, 206] width 618 height 371
click at [320, 90] on div "Run Code · Python Analysis Step 5 Copy step Delete step Add Note Test" at bounding box center [335, 83] width 120 height 18
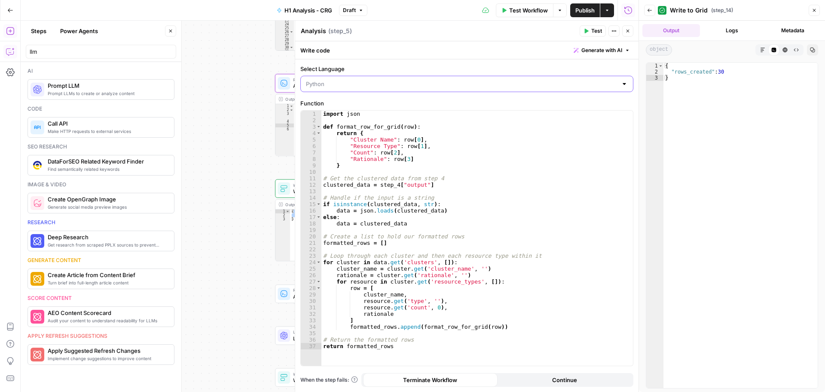
click at [341, 85] on input "Select Language" at bounding box center [462, 84] width 312 height 9
type input "Python"
click at [629, 33] on icon "button" at bounding box center [628, 30] width 5 height 5
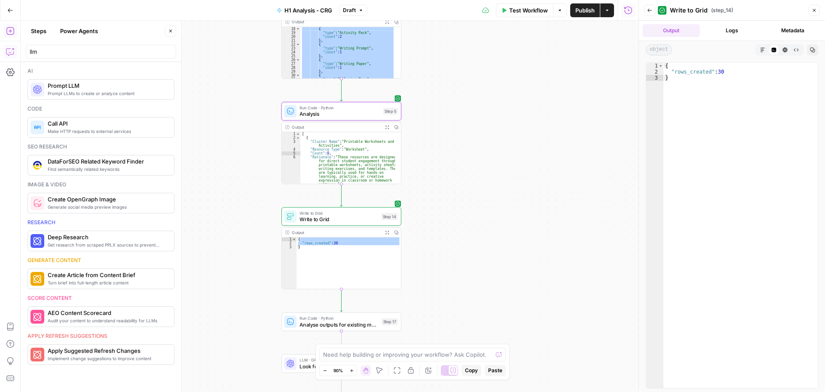
drag, startPoint x: 455, startPoint y: 58, endPoint x: 484, endPoint y: 186, distance: 130.9
click at [485, 187] on div "**********" at bounding box center [330, 206] width 618 height 371
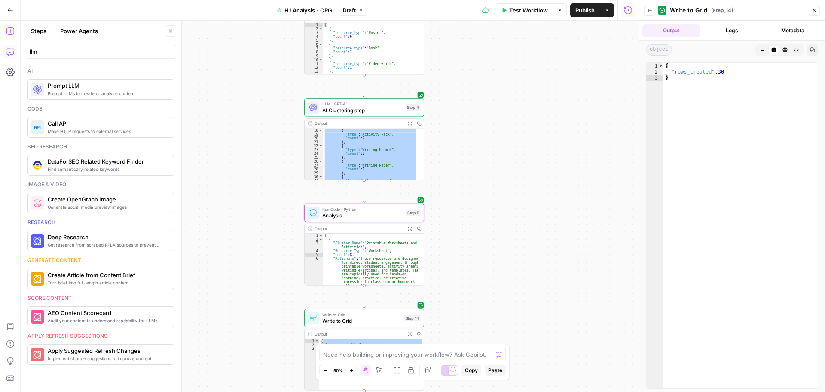
drag, startPoint x: 488, startPoint y: 79, endPoint x: 485, endPoint y: 207, distance: 128.6
click at [490, 218] on div "**********" at bounding box center [330, 206] width 618 height 371
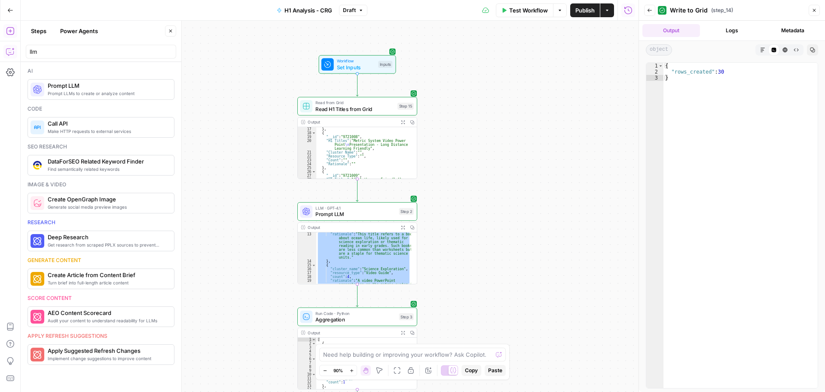
drag, startPoint x: 493, startPoint y: 101, endPoint x: 488, endPoint y: 173, distance: 71.6
click at [482, 223] on div "**********" at bounding box center [330, 206] width 618 height 371
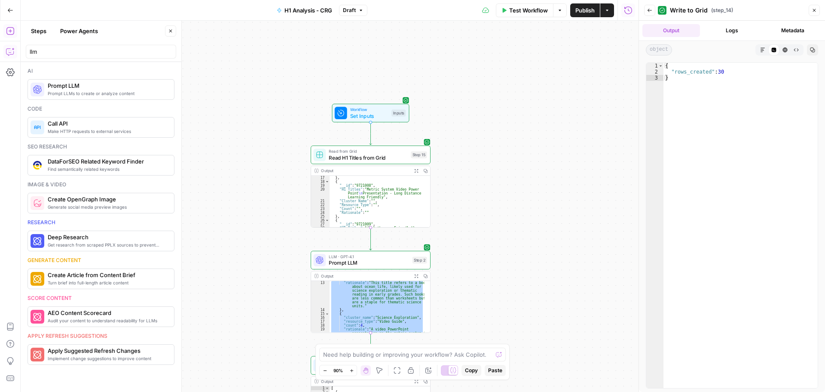
drag, startPoint x: 516, startPoint y: 108, endPoint x: 521, endPoint y: 116, distance: 8.7
click at [521, 116] on div "**********" at bounding box center [330, 206] width 618 height 371
click at [368, 113] on span "Set Inputs" at bounding box center [369, 116] width 38 height 8
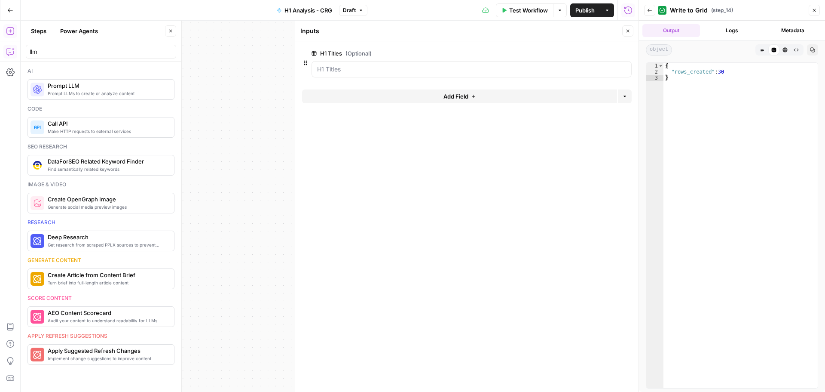
click at [604, 53] on span "edit field" at bounding box center [599, 53] width 19 height 7
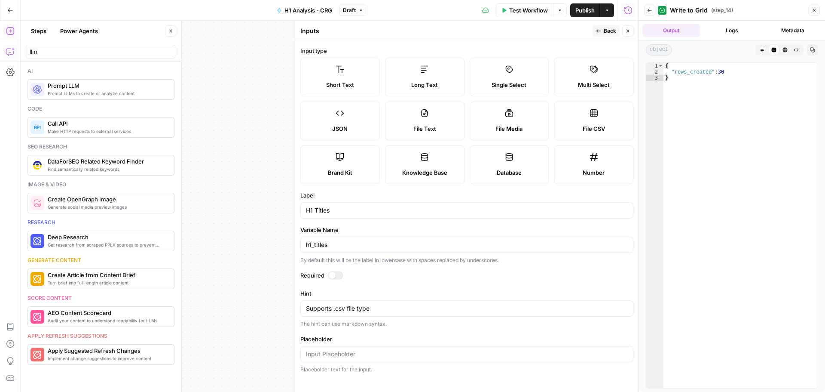
drag, startPoint x: 629, startPoint y: 30, endPoint x: 650, endPoint y: 81, distance: 55.6
click at [650, 81] on body "**********" at bounding box center [412, 196] width 825 height 392
click at [632, 34] on button "Close" at bounding box center [628, 30] width 11 height 11
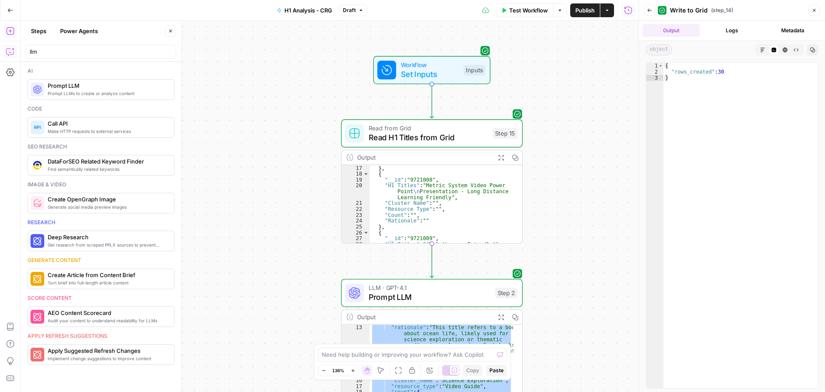
drag, startPoint x: 479, startPoint y: 178, endPoint x: 604, endPoint y: 184, distance: 125.3
click at [604, 184] on div "**********" at bounding box center [330, 206] width 618 height 371
click at [448, 138] on span "Read H1 Titles from Grid" at bounding box center [429, 138] width 120 height 12
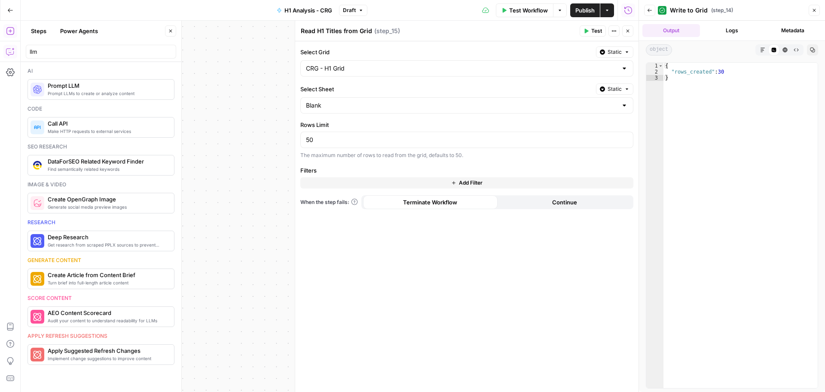
click at [626, 32] on icon "button" at bounding box center [628, 30] width 5 height 5
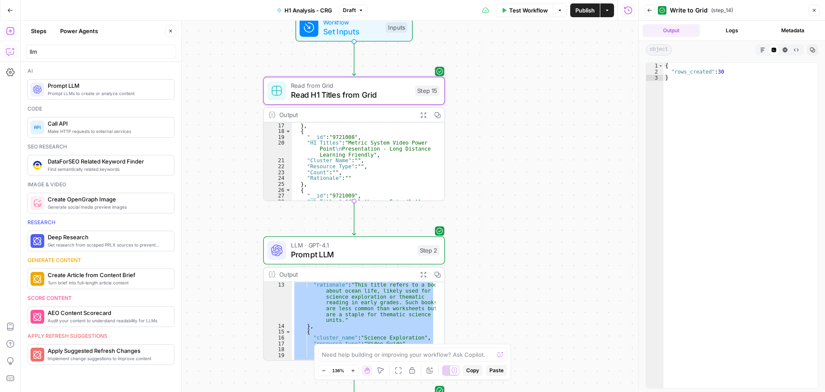
drag, startPoint x: 587, startPoint y: 209, endPoint x: 509, endPoint y: 165, distance: 89.5
click at [509, 165] on div "**********" at bounding box center [330, 206] width 618 height 371
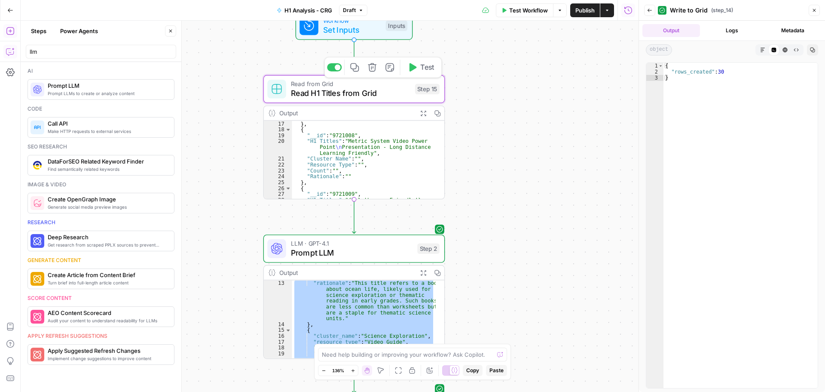
click at [332, 67] on div at bounding box center [334, 67] width 15 height 8
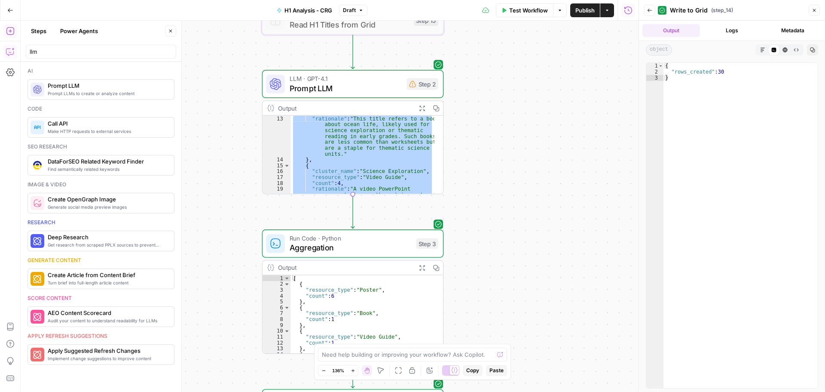
drag, startPoint x: 495, startPoint y: 209, endPoint x: 492, endPoint y: 137, distance: 72.3
click at [492, 137] on div "Workflow Set Inputs Inputs Read from Grid Read H1 Titles from Grid Step 15 LLM …" at bounding box center [330, 206] width 618 height 371
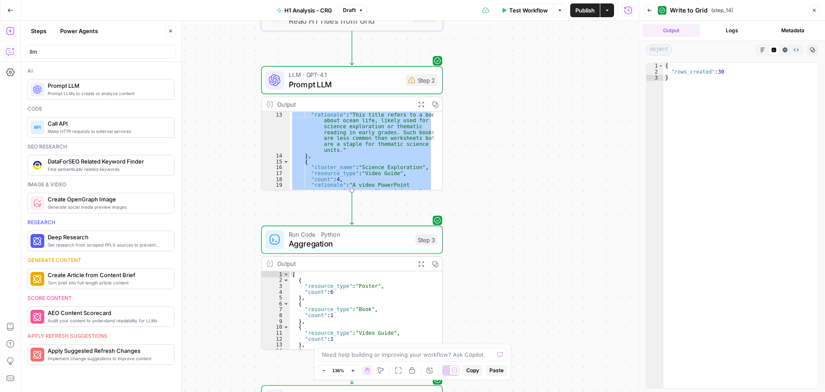
click at [341, 82] on span "Prompt LLM" at bounding box center [345, 84] width 113 height 12
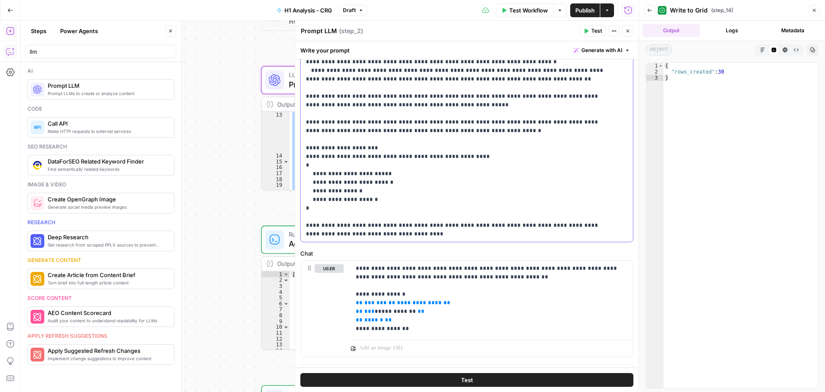
scroll to position [223, 0]
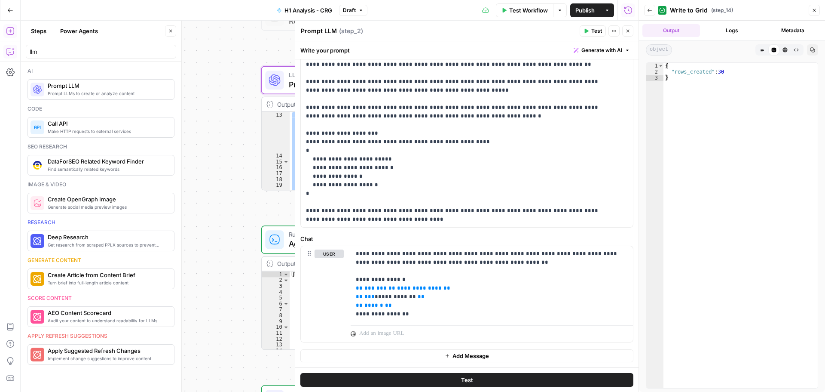
click at [631, 30] on button "Close" at bounding box center [628, 30] width 11 height 11
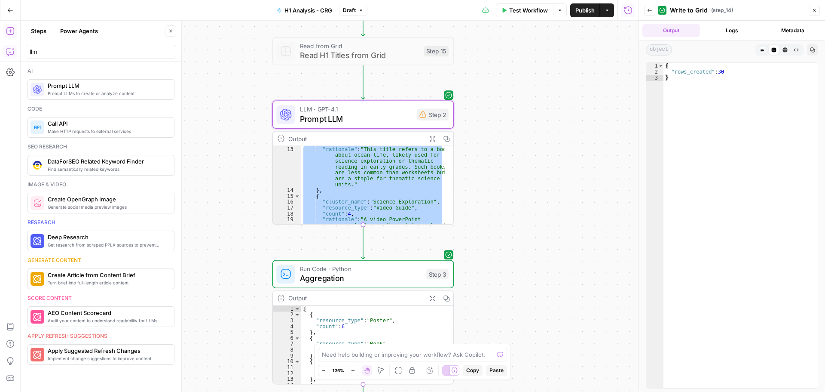
drag, startPoint x: 540, startPoint y: 108, endPoint x: 383, endPoint y: 137, distance: 160.0
click at [552, 141] on div "Workflow Set Inputs Inputs Read from Grid Read H1 Titles from Grid Step 15 LLM …" at bounding box center [330, 206] width 618 height 371
click at [331, 123] on span "Prompt LLM" at bounding box center [357, 118] width 113 height 12
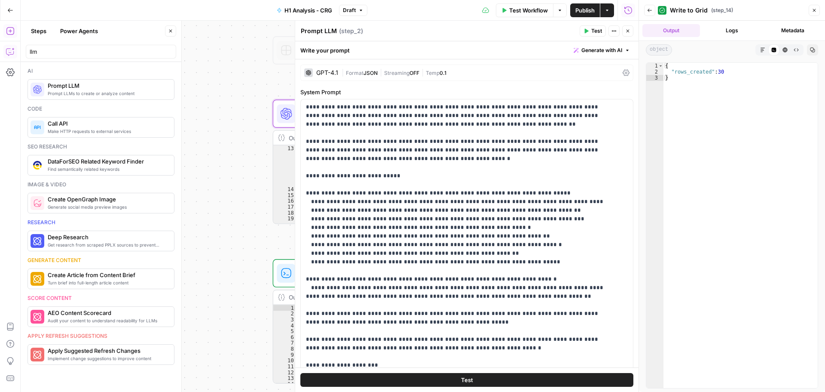
click at [330, 31] on textarea "Prompt LLM" at bounding box center [319, 31] width 36 height 9
paste textarea "Fetch 10 H1s"
type textarea "Fetch 10 H1s"
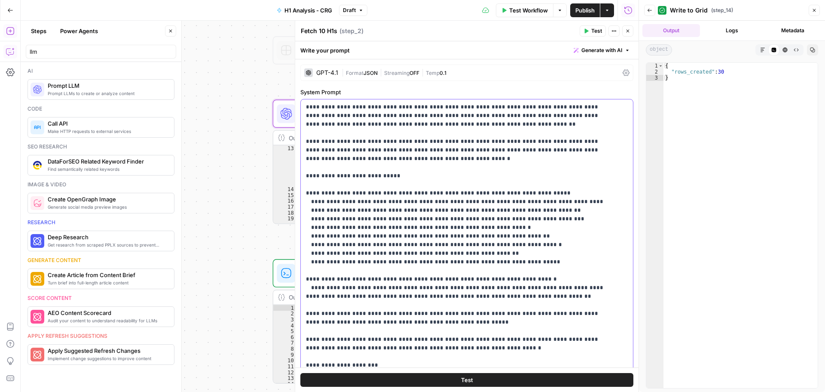
click at [407, 193] on p "**********" at bounding box center [460, 279] width 309 height 353
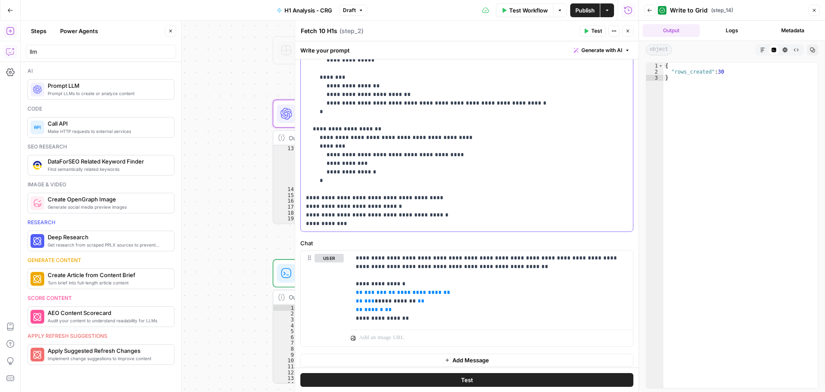
scroll to position [245, 0]
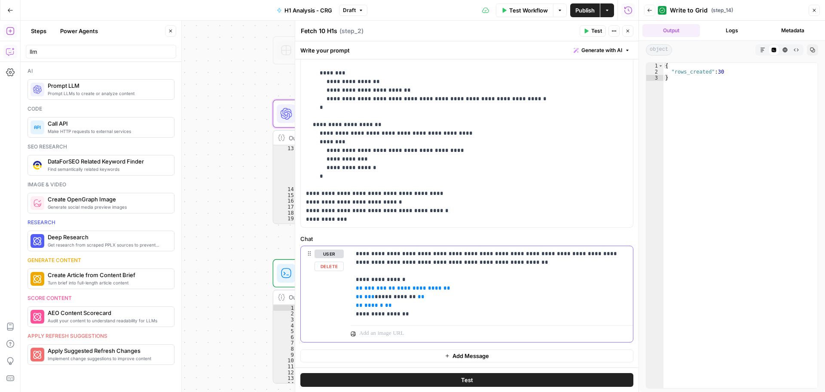
click at [328, 266] on button "Delete" at bounding box center [329, 265] width 29 height 9
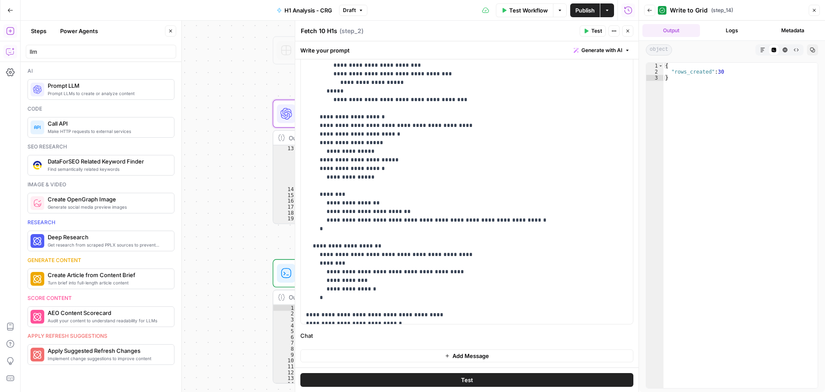
scroll to position [0, 0]
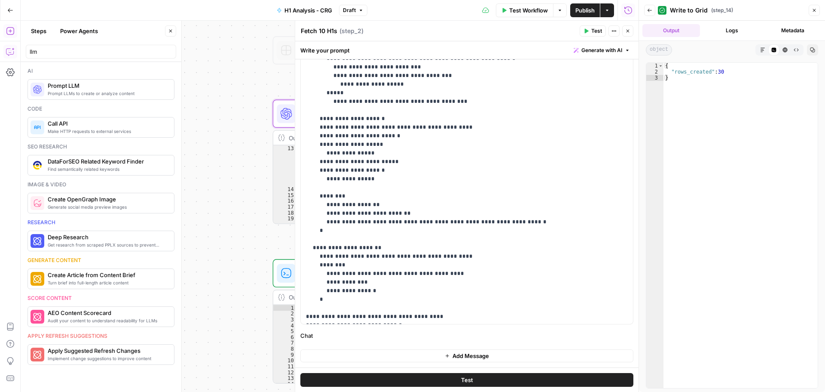
click at [632, 32] on button "Close" at bounding box center [628, 30] width 11 height 11
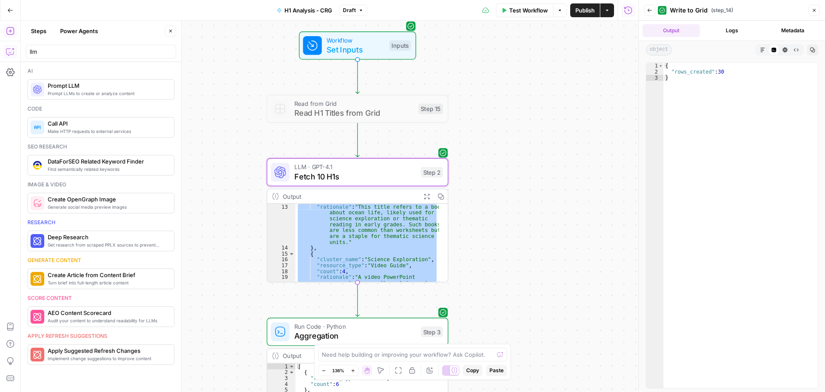
drag, startPoint x: 484, startPoint y: 166, endPoint x: 475, endPoint y: 145, distance: 22.5
click at [475, 145] on div "Workflow Set Inputs Inputs Read from Grid Read H1 Titles from Grid Step 15 LLM …" at bounding box center [330, 206] width 618 height 371
click at [374, 90] on icon "button" at bounding box center [375, 87] width 9 height 9
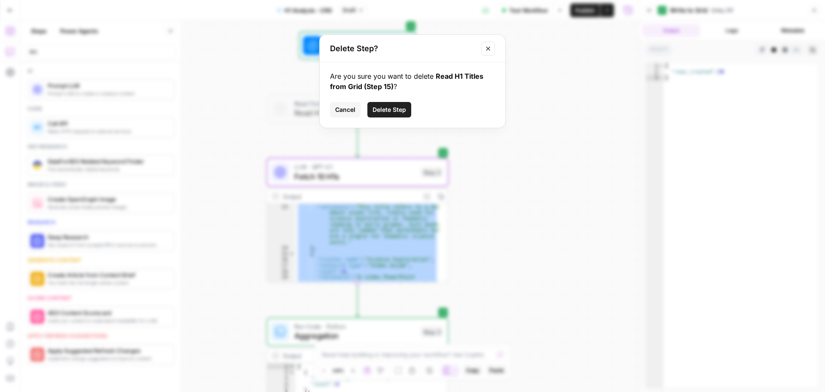
click at [378, 114] on button "Delete Step" at bounding box center [390, 109] width 44 height 15
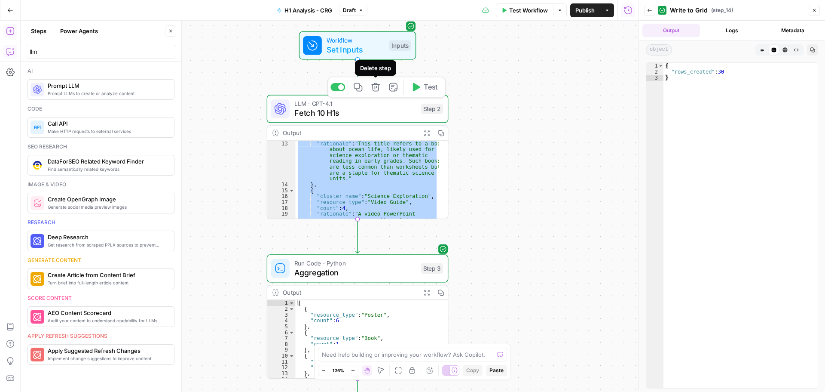
click at [376, 89] on icon "button" at bounding box center [375, 87] width 9 height 9
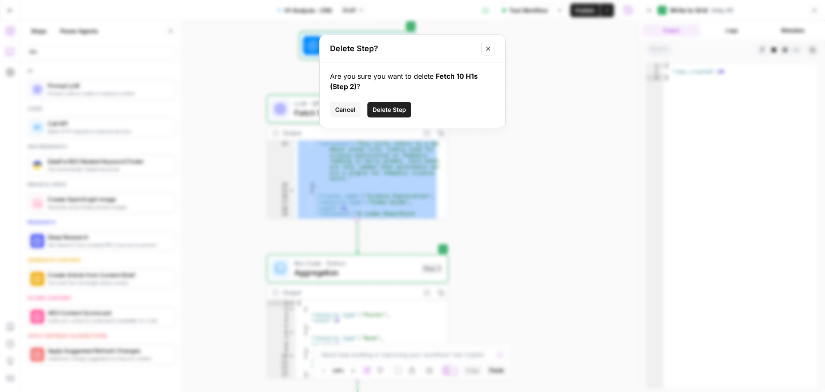
click at [377, 110] on span "Delete Step" at bounding box center [390, 109] width 34 height 9
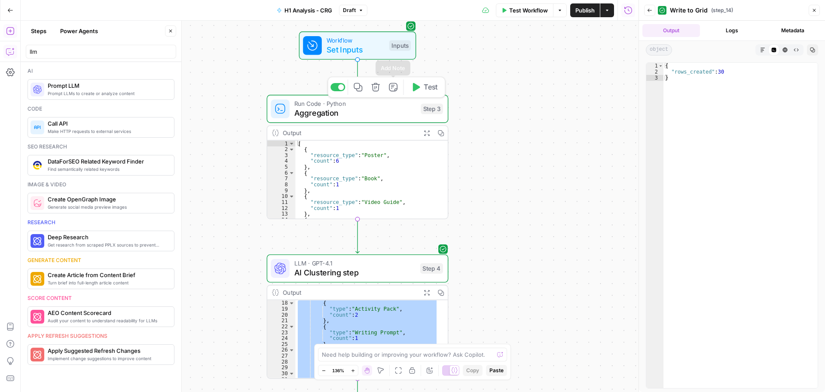
click at [377, 90] on icon "button" at bounding box center [375, 87] width 9 height 9
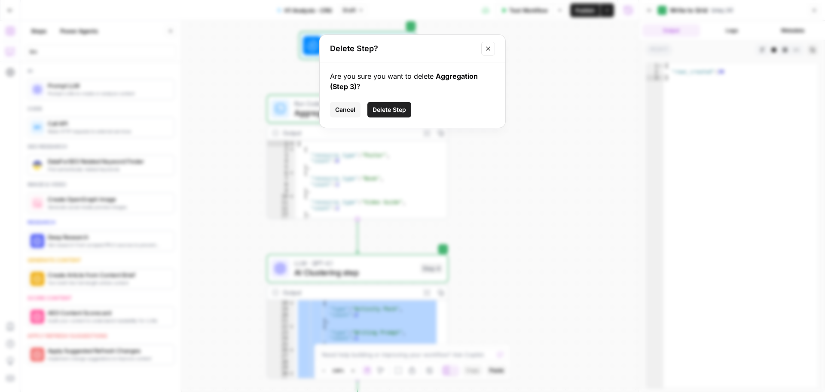
click at [399, 108] on span "Delete Step" at bounding box center [390, 109] width 34 height 9
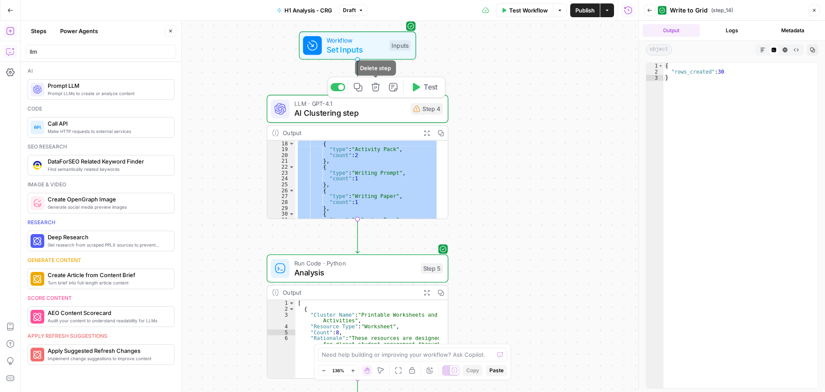
click at [376, 88] on icon "button" at bounding box center [375, 87] width 9 height 9
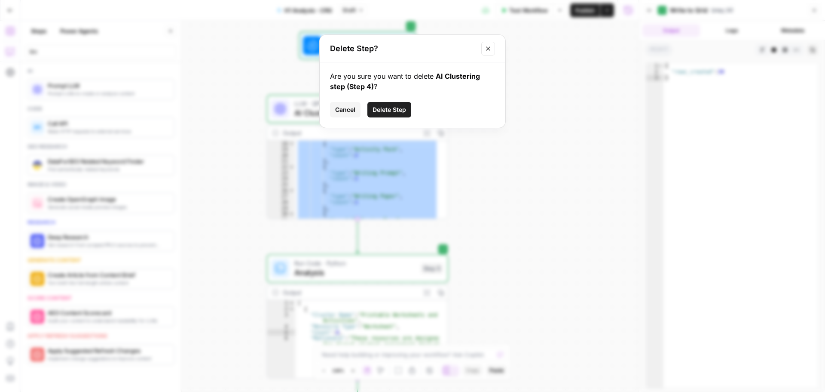
click at [386, 105] on button "Delete Step" at bounding box center [390, 109] width 44 height 15
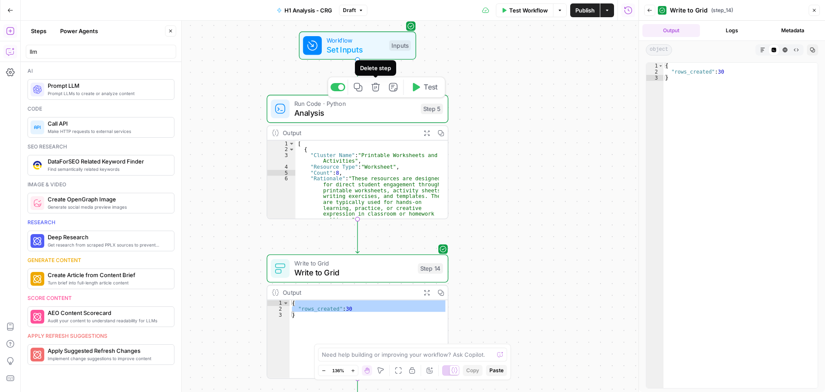
click at [374, 83] on icon "button" at bounding box center [375, 87] width 9 height 9
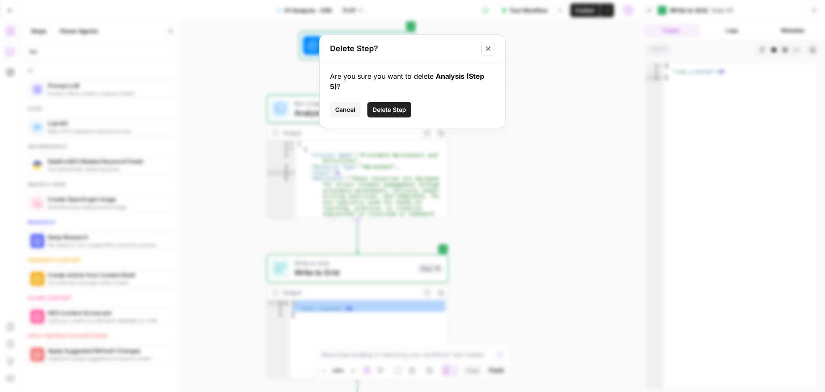
click at [390, 108] on span "Delete Step" at bounding box center [390, 109] width 34 height 9
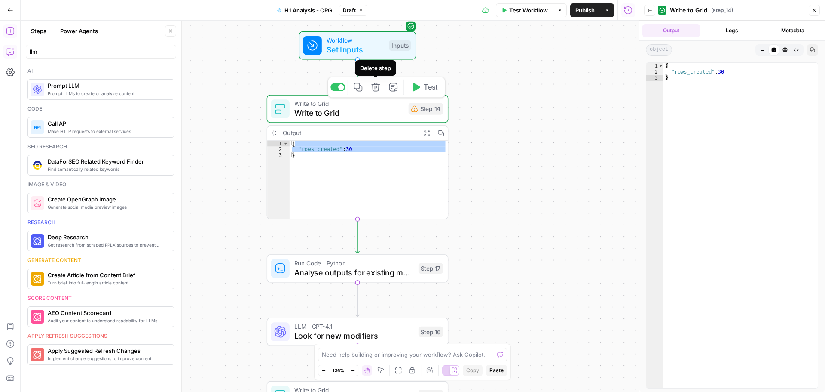
click at [377, 85] on icon "button" at bounding box center [375, 87] width 9 height 9
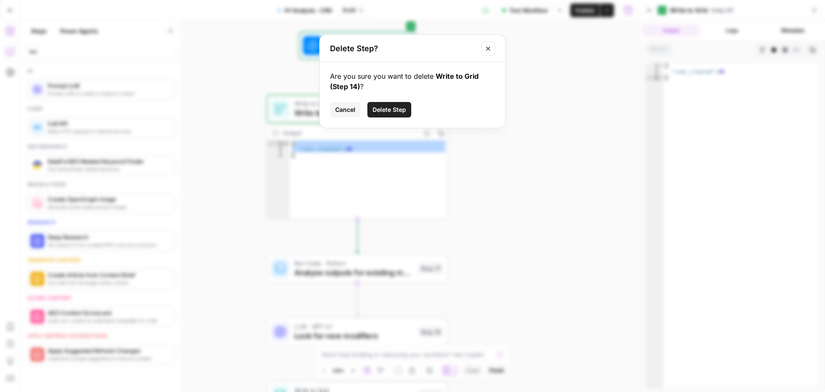
click at [393, 111] on span "Delete Step" at bounding box center [390, 109] width 34 height 9
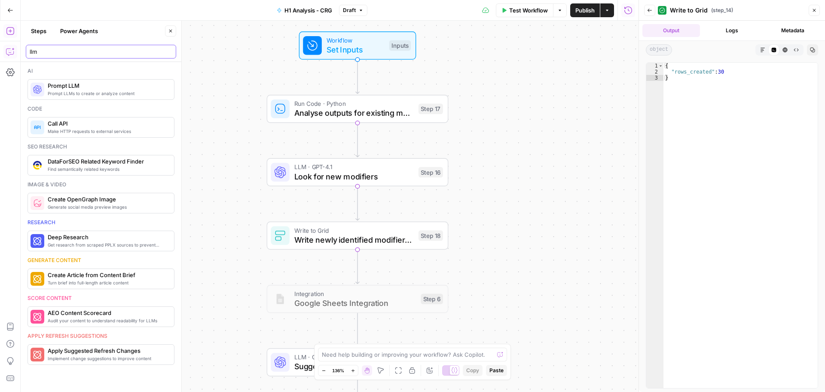
drag, startPoint x: 55, startPoint y: 53, endPoint x: 0, endPoint y: 41, distance: 56.0
click at [0, 41] on body "Cohort 5 New Home Browse Your Data Usage Settings Recent Grids CRG - H1 Grid Re…" at bounding box center [412, 196] width 825 height 392
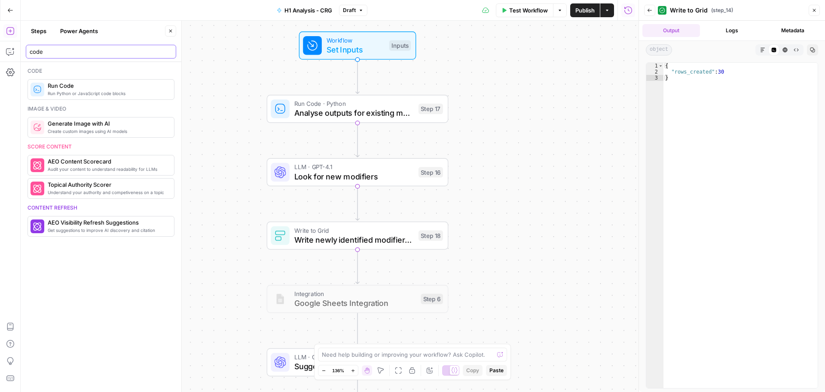
type input "code"
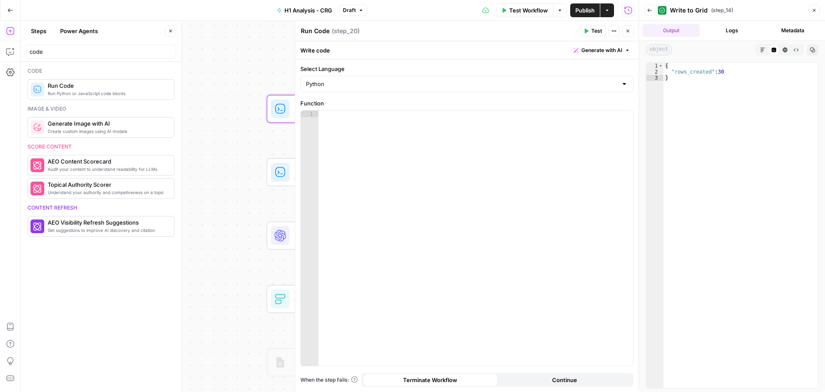
click at [314, 30] on textarea "Run Code" at bounding box center [315, 31] width 29 height 9
paste textarea "Fetch 10 H1s"
type textarea "Fetch 10 H1s"
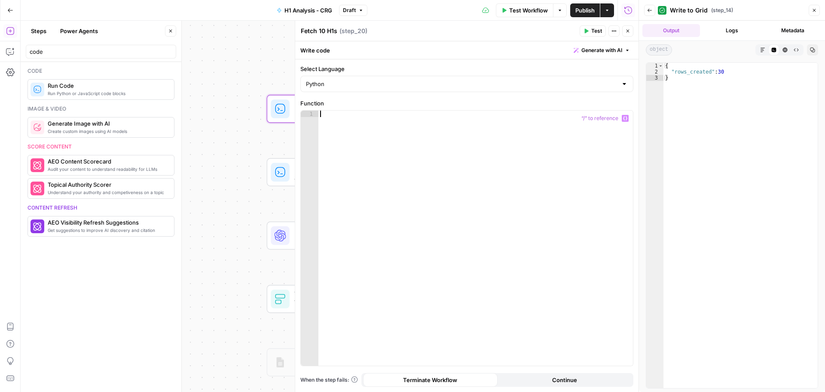
click at [456, 132] on div at bounding box center [476, 244] width 315 height 268
paste textarea "**********"
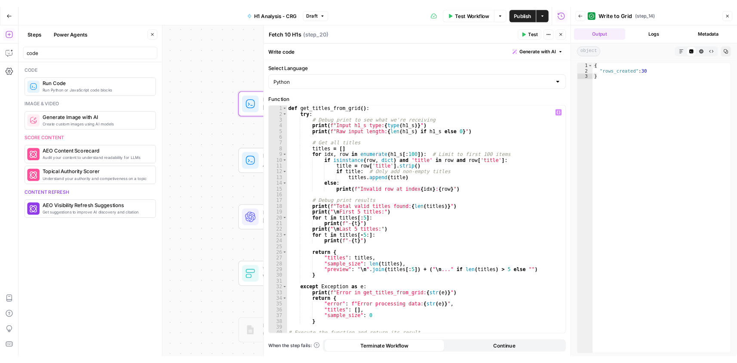
scroll to position [22, 0]
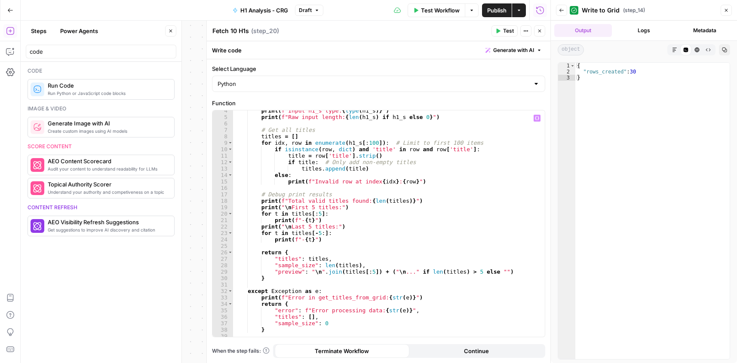
click at [362, 148] on div "print ( f"Input h1_s type: { type ( h1_s )} " ) print ( f"Raw input length: { l…" at bounding box center [386, 226] width 306 height 239
type textarea "**********"
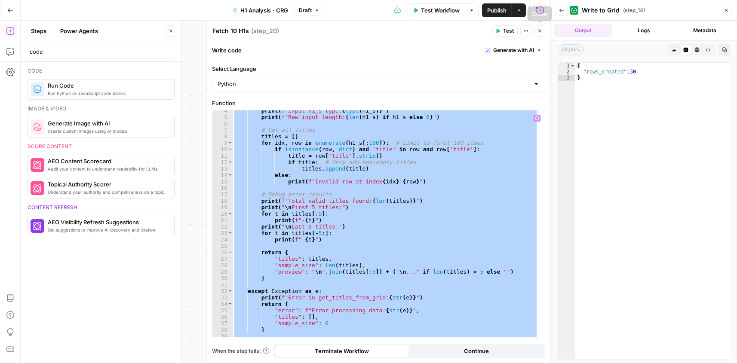
click at [543, 32] on button "Close" at bounding box center [539, 30] width 11 height 11
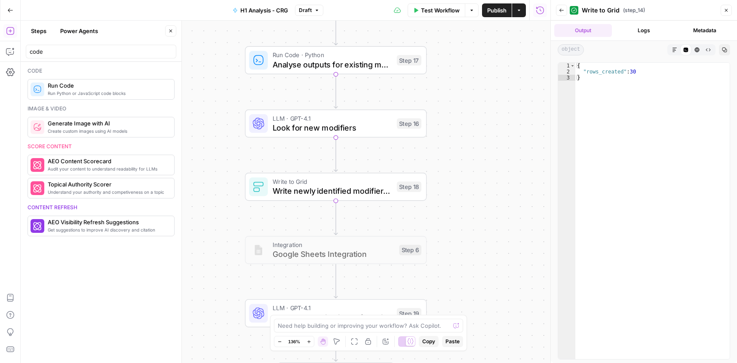
drag, startPoint x: 512, startPoint y: 265, endPoint x: 476, endPoint y: 149, distance: 121.9
click at [489, 117] on div "Workflow Set Inputs Inputs Run Code · Python Fetch 10 H1s Step 20 Run Code · Py…" at bounding box center [286, 192] width 530 height 343
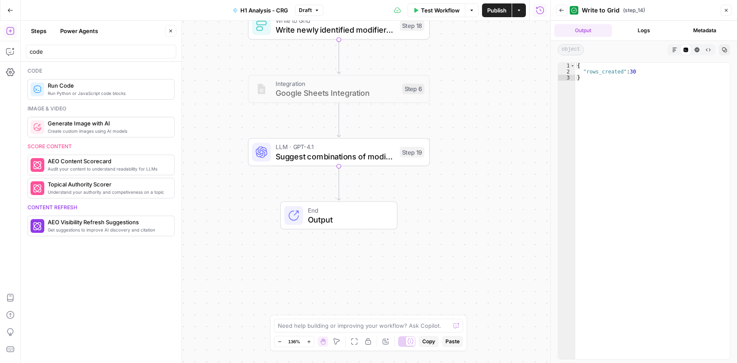
drag, startPoint x: 463, startPoint y: 248, endPoint x: 463, endPoint y: 145, distance: 102.3
click at [463, 144] on div "Workflow Set Inputs Inputs Run Code · Python Fetch 10 H1s Step 20 Run Code · Py…" at bounding box center [286, 192] width 530 height 343
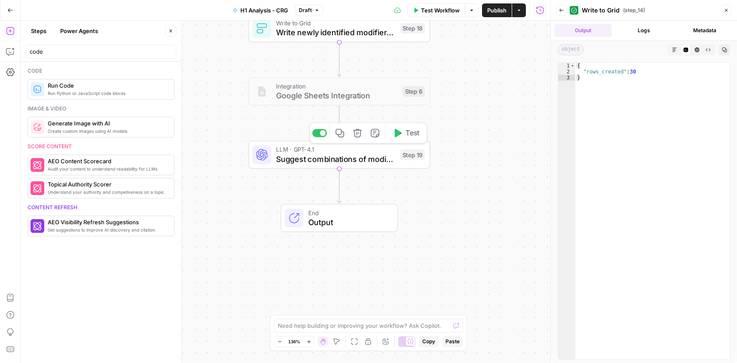
click at [318, 160] on span "Suggest combinations of modifiers based on the steps before" at bounding box center [336, 159] width 120 height 12
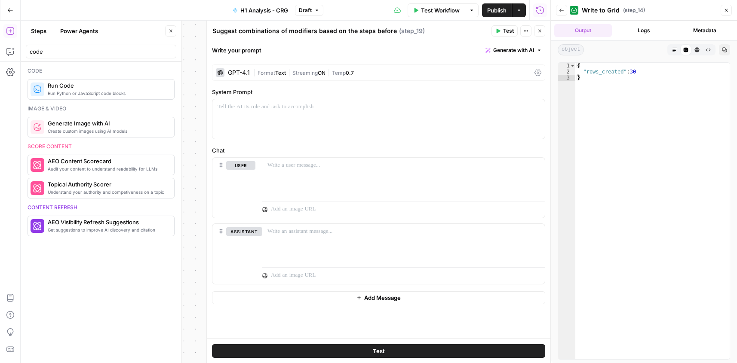
click at [323, 29] on textarea "Suggest combinations of modifiers based on the steps before" at bounding box center [304, 31] width 184 height 9
click at [324, 29] on textarea "Suggest combinations of modifiers based on the steps before" at bounding box center [304, 31] width 184 height 9
click at [540, 31] on icon "button" at bounding box center [539, 31] width 3 height 3
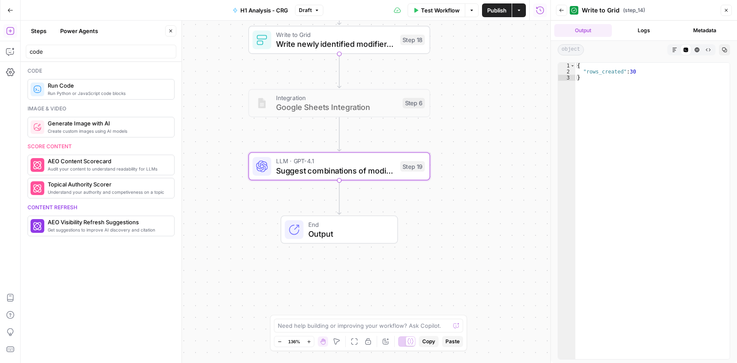
drag, startPoint x: 479, startPoint y: 77, endPoint x: 485, endPoint y: 227, distance: 150.1
click at [485, 227] on div "Workflow Set Inputs Inputs Run Code · Python Fetch 10 H1s Step 20 Run Code · Py…" at bounding box center [286, 192] width 530 height 343
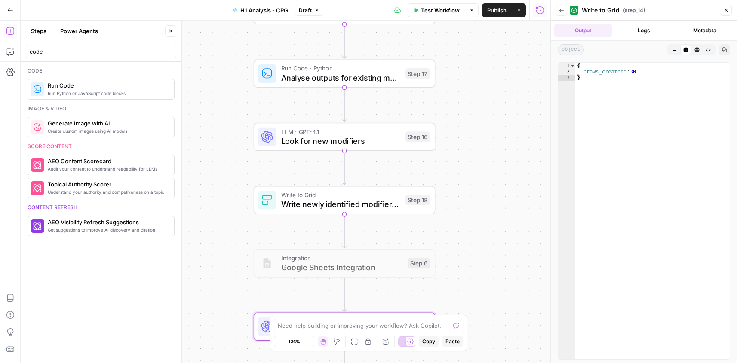
drag, startPoint x: 482, startPoint y: 107, endPoint x: 446, endPoint y: 307, distance: 202.3
click at [446, 307] on div "Workflow Set Inputs Inputs Run Code · Python Fetch 10 H1s Step 20 Run Code · Py…" at bounding box center [286, 192] width 530 height 343
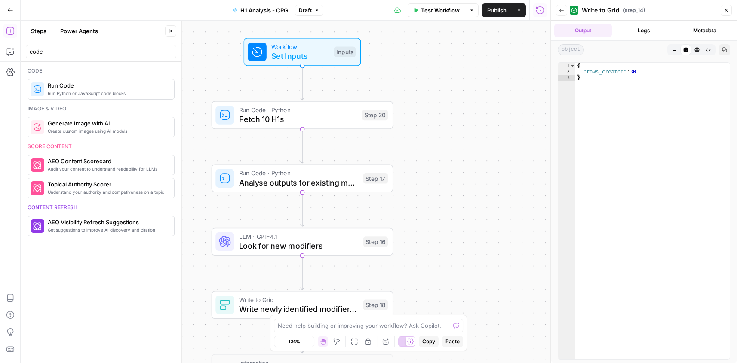
drag, startPoint x: 448, startPoint y: 95, endPoint x: 427, endPoint y: 78, distance: 27.1
click at [453, 73] on div "Workflow Set Inputs Inputs Run Code · Python Fetch 10 H1s Step 20 Run Code · Py…" at bounding box center [286, 192] width 530 height 343
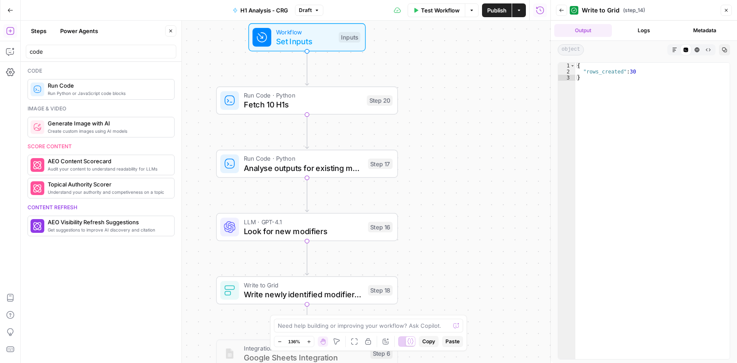
click at [301, 107] on span "Fetch 10 H1s" at bounding box center [303, 105] width 118 height 12
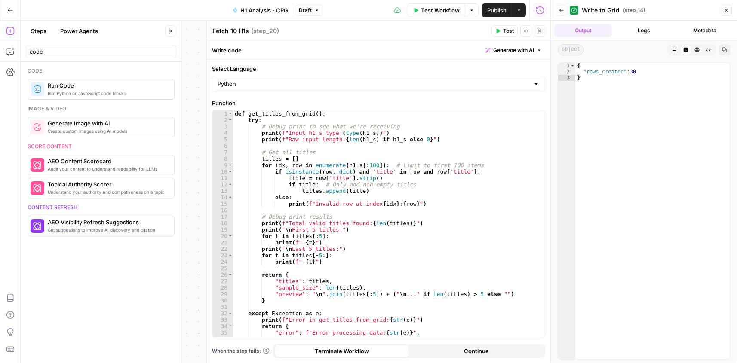
click at [319, 176] on div "def get_titles_from_grid ( ) : try : # Debug print to see what we're receiving …" at bounding box center [385, 229] width 305 height 239
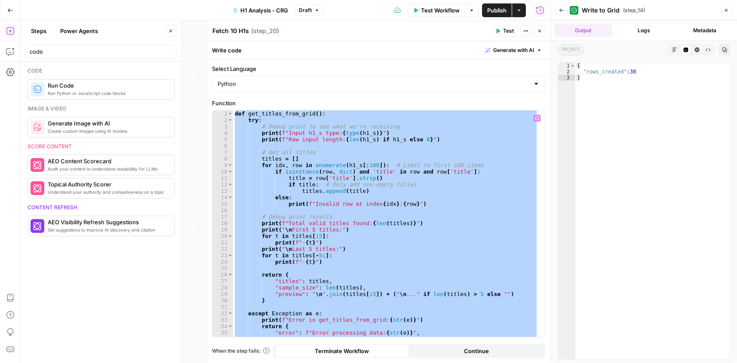
paste textarea "**********"
type textarea "**********"
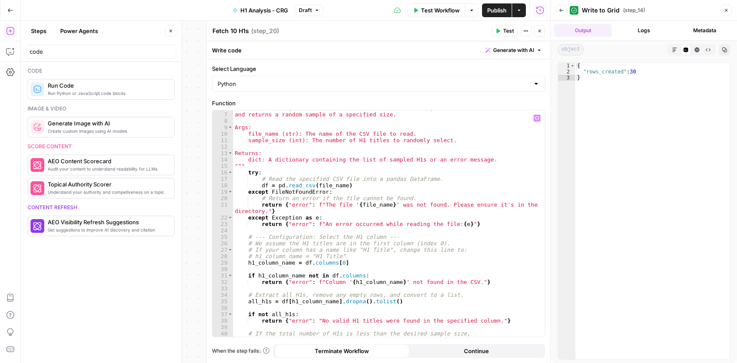
scroll to position [0, 0]
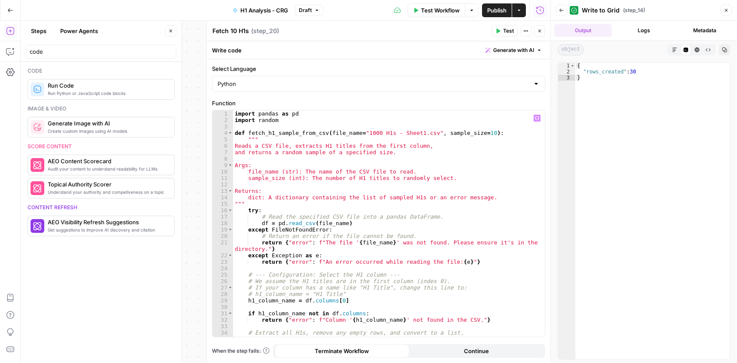
click at [503, 31] on span "Test" at bounding box center [508, 31] width 11 height 8
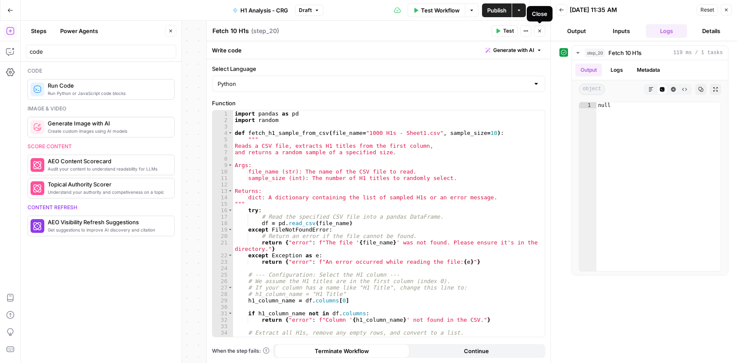
click at [542, 32] on icon "button" at bounding box center [539, 30] width 5 height 5
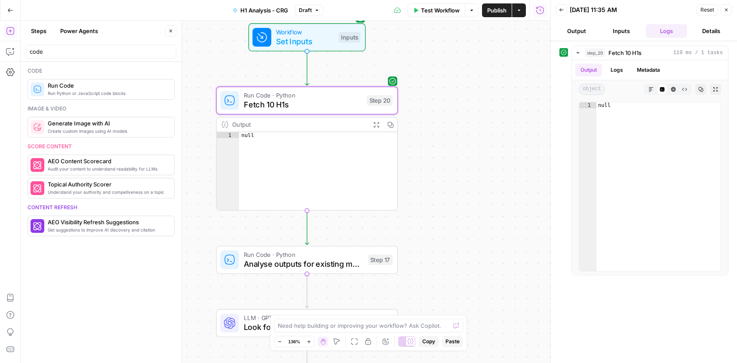
type textarea "****"
click at [265, 134] on div "null" at bounding box center [318, 177] width 158 height 90
drag, startPoint x: 265, startPoint y: 133, endPoint x: 221, endPoint y: 132, distance: 43.9
click at [217, 133] on div "**** 1 null XXXXXXXXXXXXXXXXXXXXXXXXXXXXXXXXXXXXXXXXXXXXXXXXXXXXXXXXXXXXXXXXXXX…" at bounding box center [307, 171] width 181 height 78
click at [319, 107] on span "Fetch 10 H1s" at bounding box center [303, 105] width 118 height 12
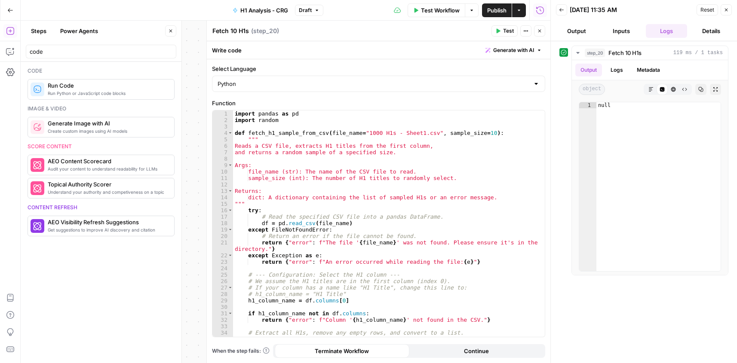
click at [543, 33] on button "Close" at bounding box center [539, 30] width 11 height 11
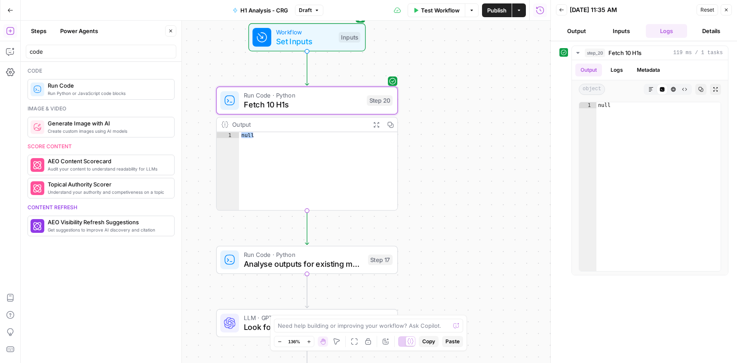
click at [314, 44] on span "Set Inputs" at bounding box center [305, 42] width 58 height 12
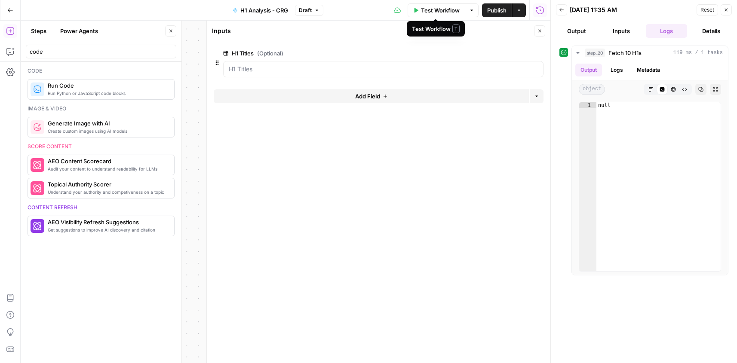
click at [444, 10] on span "Test Workflow" at bounding box center [440, 10] width 39 height 9
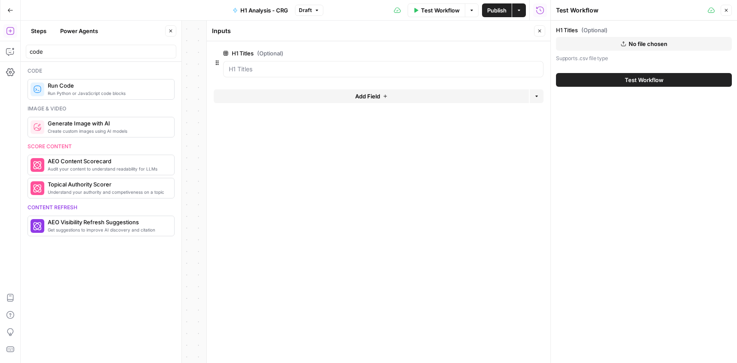
click at [617, 47] on button "No file chosen" at bounding box center [644, 44] width 176 height 14
click at [588, 85] on button "Test Workflow" at bounding box center [644, 80] width 176 height 14
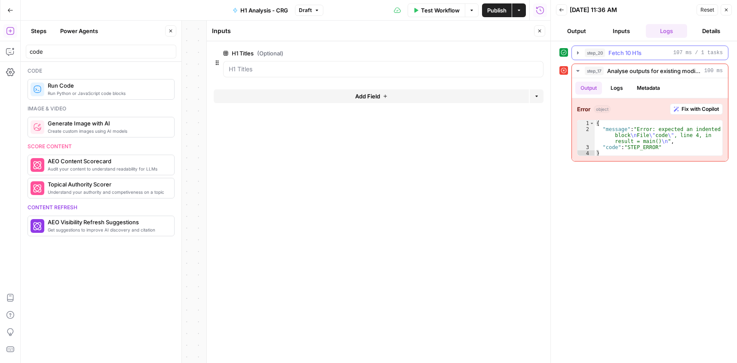
click at [630, 53] on span "Fetch 10 H1s" at bounding box center [624, 53] width 33 height 9
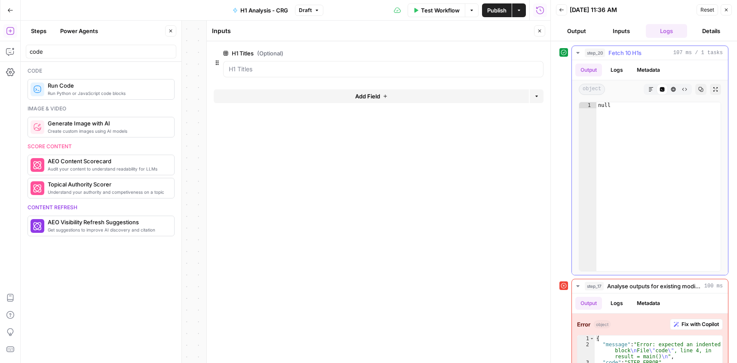
type textarea "****"
click at [632, 125] on div "null" at bounding box center [658, 192] width 124 height 181
click at [630, 114] on div "null" at bounding box center [658, 192] width 124 height 181
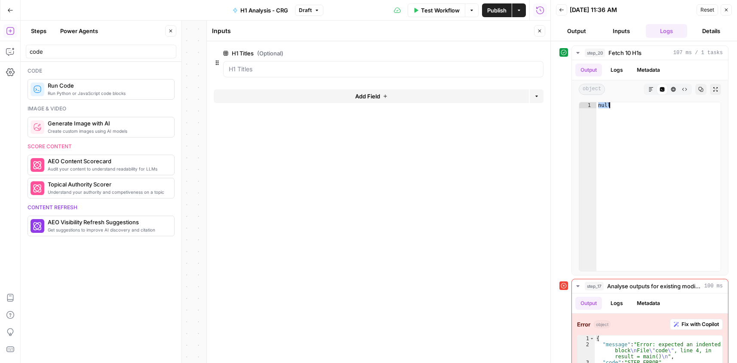
click at [538, 29] on icon "button" at bounding box center [539, 30] width 5 height 5
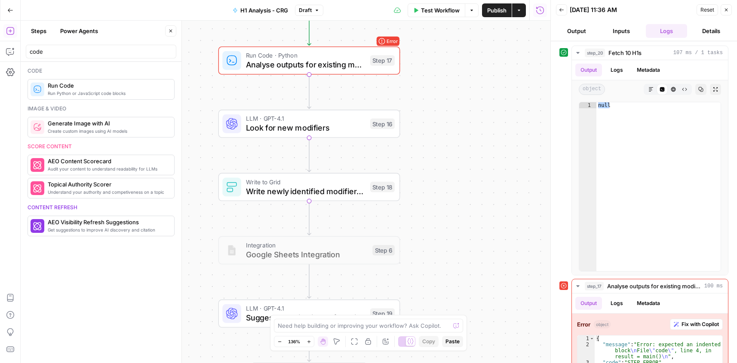
drag, startPoint x: 470, startPoint y: 190, endPoint x: 472, endPoint y: 34, distance: 156.5
click at [472, 34] on div "Workflow Set Inputs Inputs Run Code · Python Fetch 10 H1s Step 20 Output Expand…" at bounding box center [286, 192] width 530 height 343
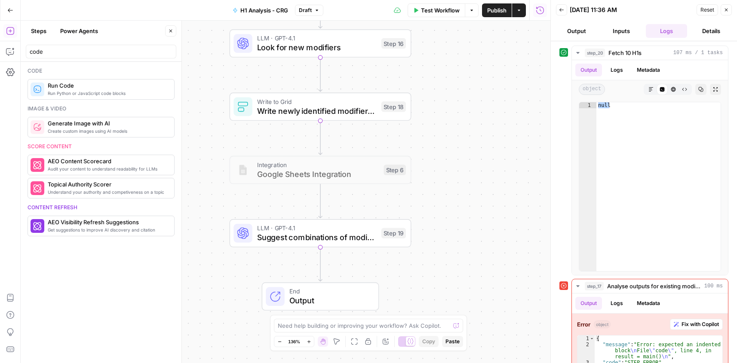
drag, startPoint x: 460, startPoint y: 169, endPoint x: 469, endPoint y: 87, distance: 82.1
click at [469, 87] on div "Workflow Set Inputs Inputs Run Code · Python Fetch 10 H1s Step 20 Output Expand…" at bounding box center [286, 192] width 530 height 343
click at [335, 208] on icon "button" at bounding box center [335, 210] width 9 height 9
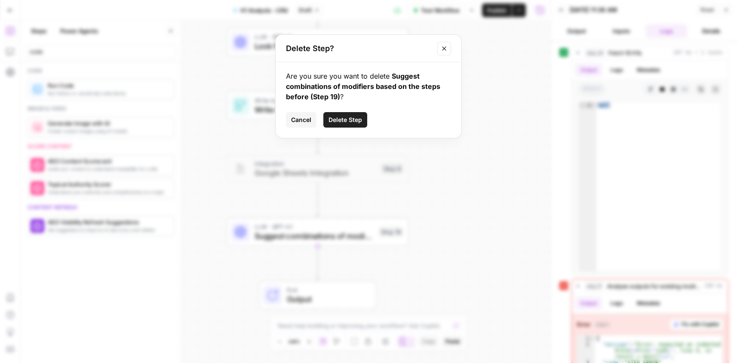
click at [354, 121] on span "Delete Step" at bounding box center [345, 120] width 34 height 9
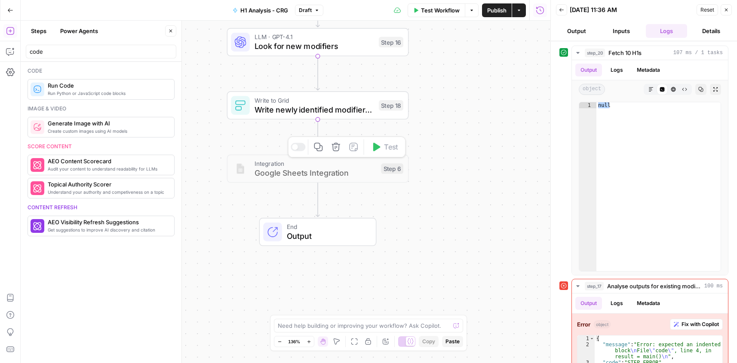
click at [342, 150] on button "Delete step" at bounding box center [335, 146] width 15 height 15
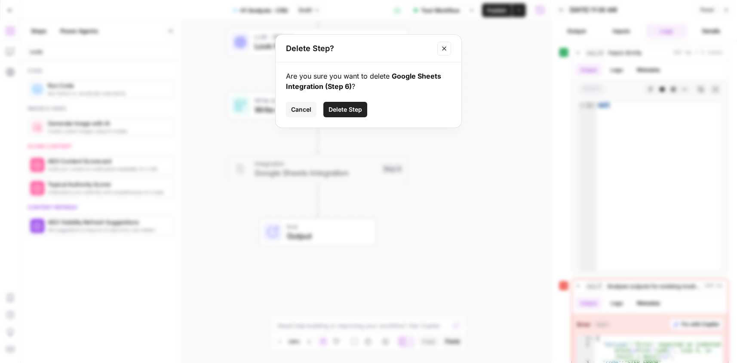
drag, startPoint x: 347, startPoint y: 116, endPoint x: 343, endPoint y: 117, distance: 4.3
click at [347, 116] on button "Delete Step" at bounding box center [345, 109] width 44 height 15
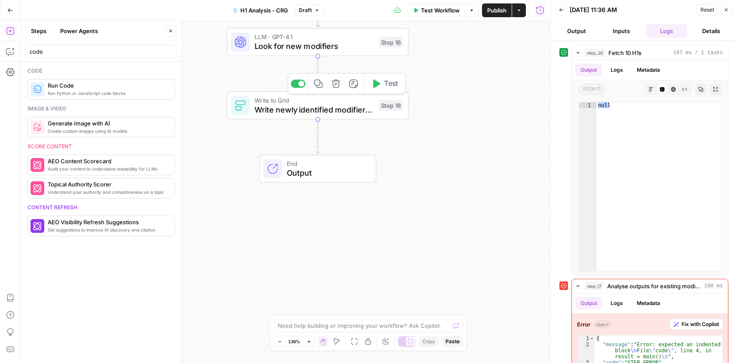
click at [339, 85] on icon "button" at bounding box center [335, 84] width 9 height 9
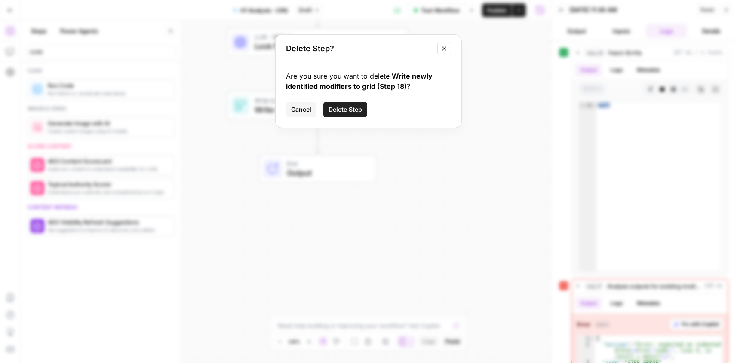
click at [343, 108] on span "Delete Step" at bounding box center [345, 109] width 34 height 9
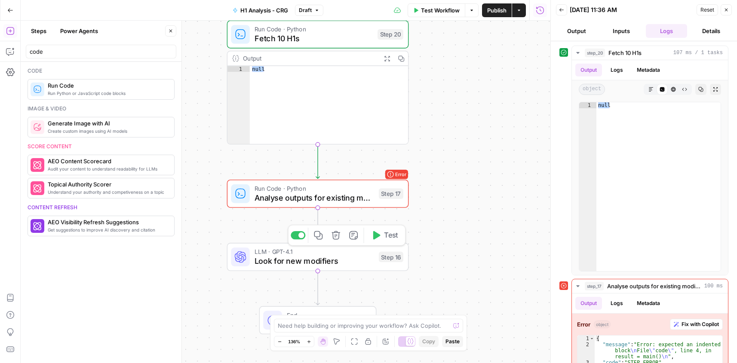
click at [337, 237] on icon "button" at bounding box center [335, 235] width 9 height 9
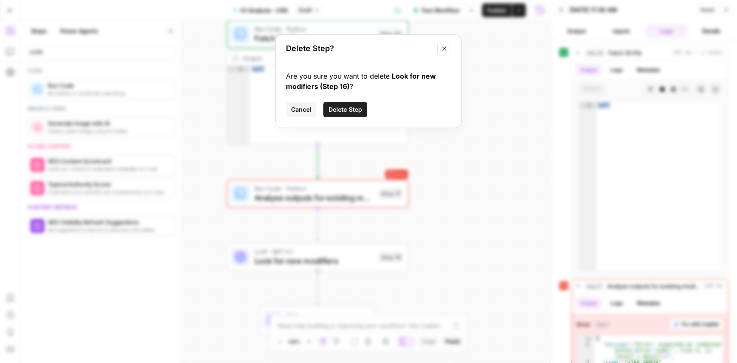
click at [328, 107] on button "Delete Step" at bounding box center [345, 109] width 44 height 15
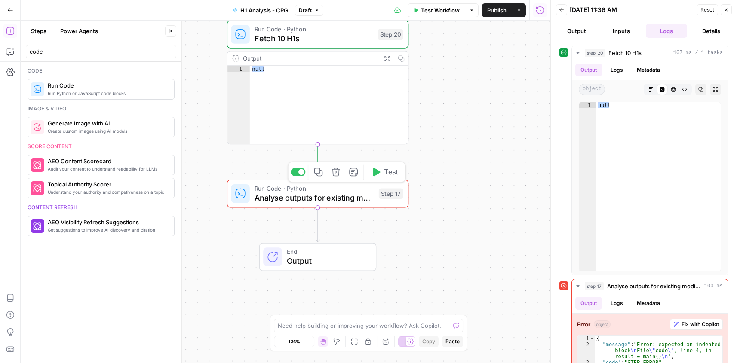
click at [339, 171] on icon "button" at bounding box center [335, 171] width 9 height 9
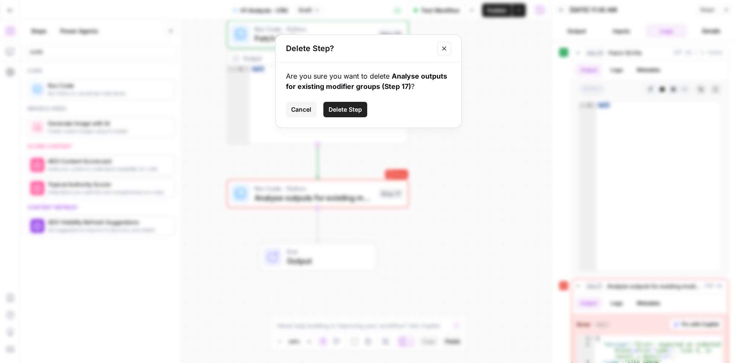
click at [338, 112] on span "Delete Step" at bounding box center [345, 109] width 34 height 9
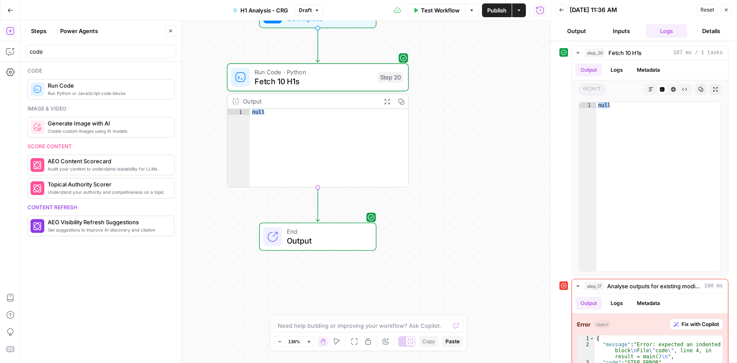
click at [296, 81] on span "Fetch 10 H1s" at bounding box center [314, 82] width 118 height 12
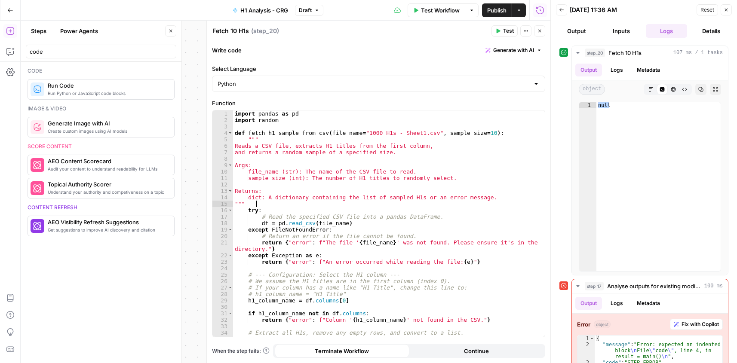
click at [373, 203] on div "import pandas as pd import random def fetch_h1_sample_from_csv ( file_name = "1…" at bounding box center [385, 229] width 305 height 239
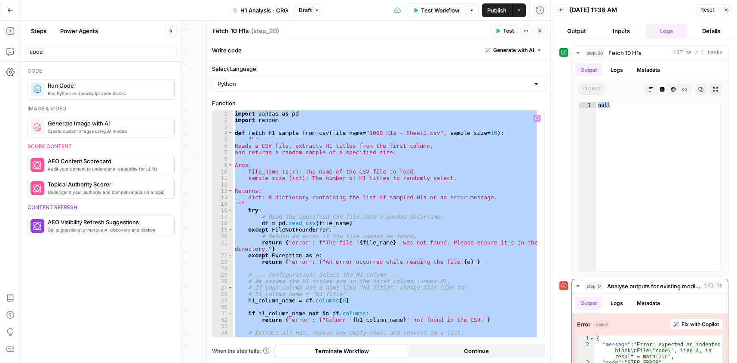
paste textarea
type textarea "**********"
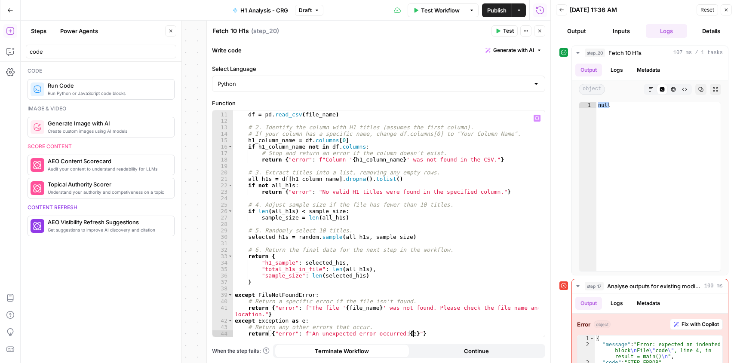
scroll to position [64, 0]
click at [503, 32] on span "Test" at bounding box center [508, 31] width 11 height 8
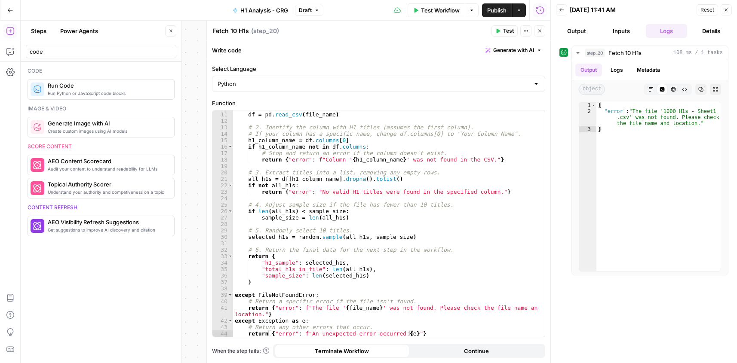
click at [541, 31] on icon "button" at bounding box center [539, 30] width 5 height 5
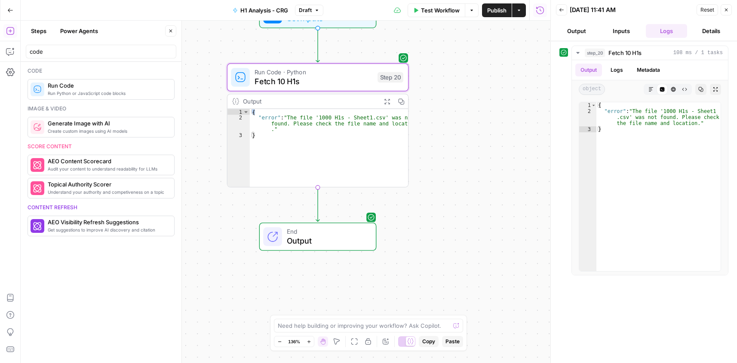
click at [447, 9] on span "Test Workflow" at bounding box center [440, 10] width 39 height 9
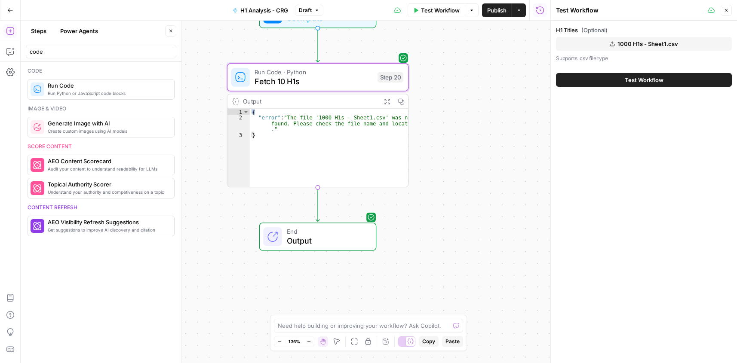
drag, startPoint x: 646, startPoint y: 80, endPoint x: 567, endPoint y: 125, distance: 90.7
click at [646, 81] on span "Test Workflow" at bounding box center [644, 80] width 39 height 9
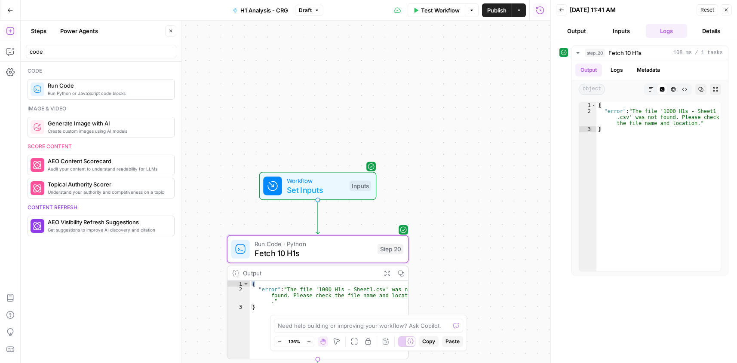
click at [615, 28] on button "Inputs" at bounding box center [621, 31] width 41 height 14
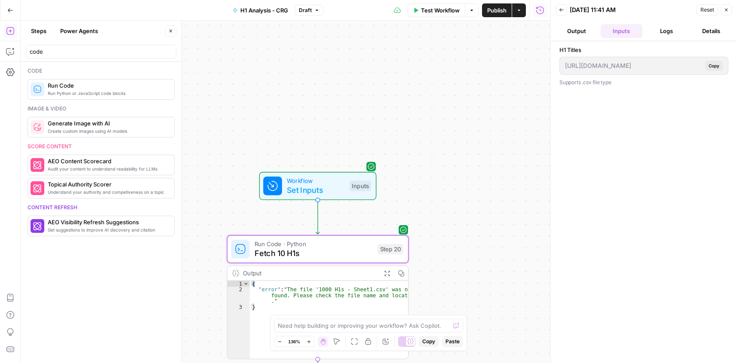
click at [716, 66] on span "Copy" at bounding box center [714, 65] width 11 height 7
click at [653, 31] on button "Logs" at bounding box center [666, 31] width 41 height 14
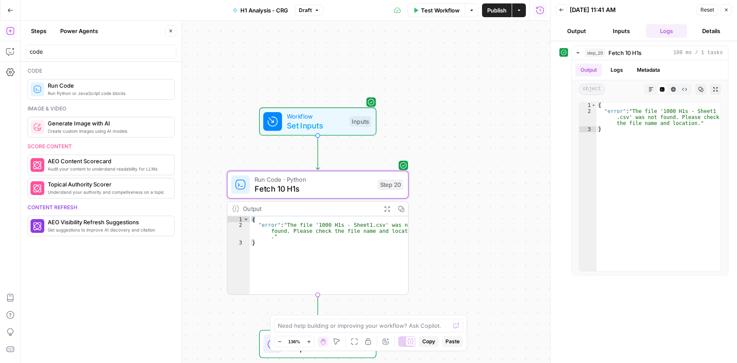
click at [326, 124] on span "Set Inputs" at bounding box center [316, 126] width 58 height 12
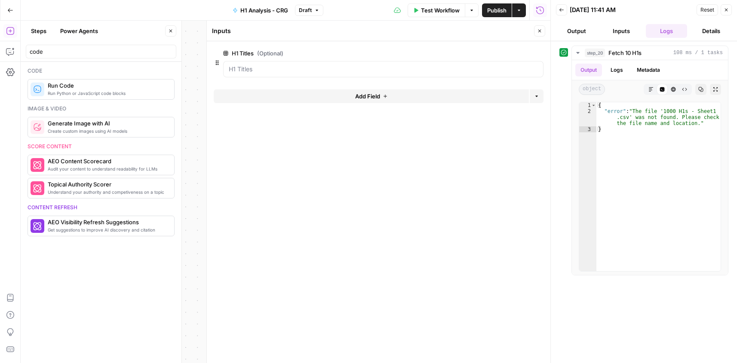
click at [422, 74] on div at bounding box center [383, 69] width 320 height 16
click at [513, 51] on span "edit field" at bounding box center [511, 53] width 19 height 7
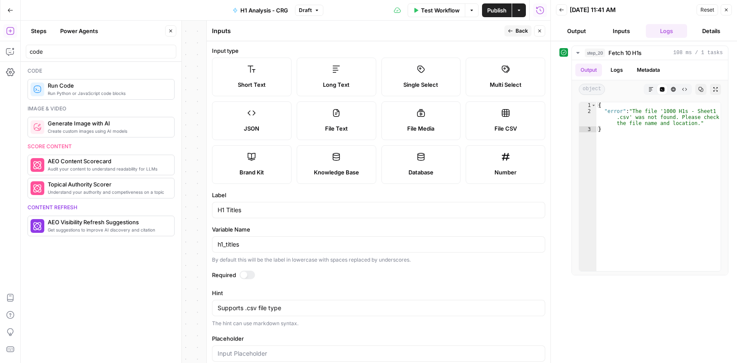
click at [540, 31] on icon "button" at bounding box center [539, 31] width 3 height 3
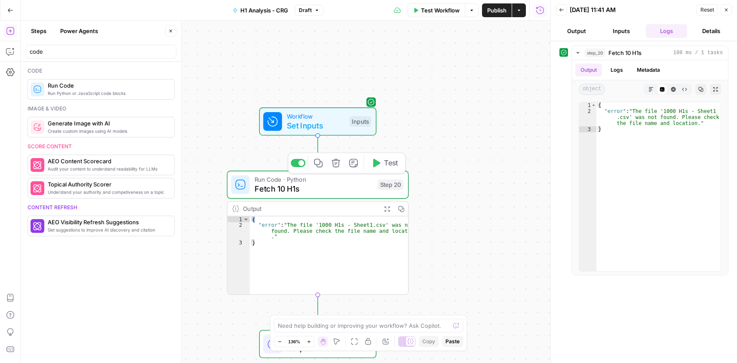
click at [304, 188] on span "Fetch 10 H1s" at bounding box center [314, 189] width 118 height 12
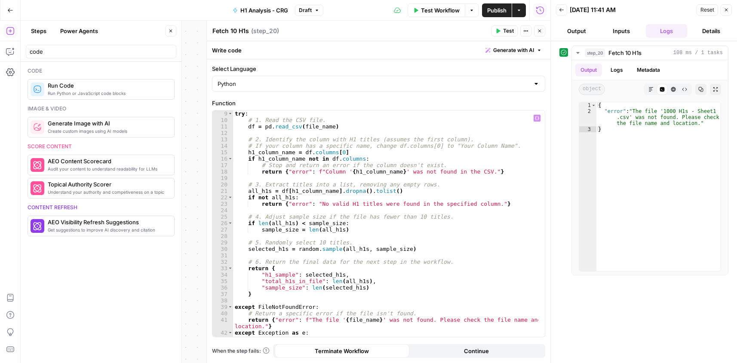
scroll to position [64, 0]
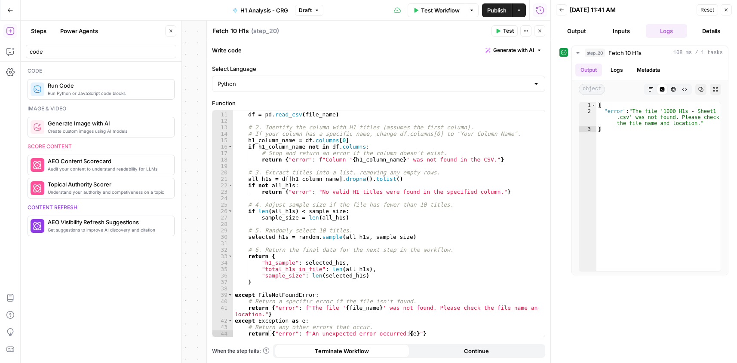
click at [543, 34] on button "Close" at bounding box center [539, 30] width 11 height 11
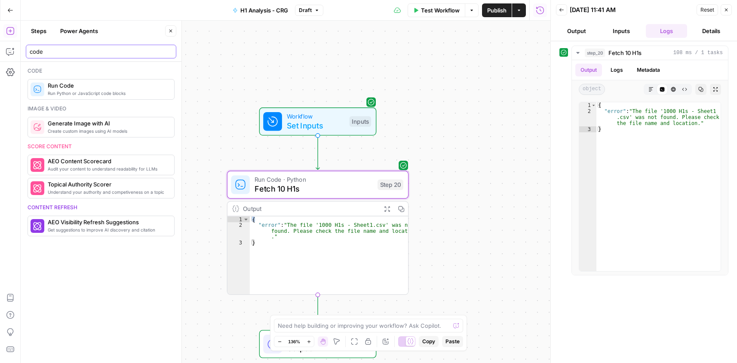
drag, startPoint x: 60, startPoint y: 49, endPoint x: 13, endPoint y: 44, distance: 46.6
click at [13, 44] on body "Cohort 5 New Home Browse Your Data Usage Settings Recent Grids CRG - H1 Grid Re…" at bounding box center [368, 181] width 737 height 363
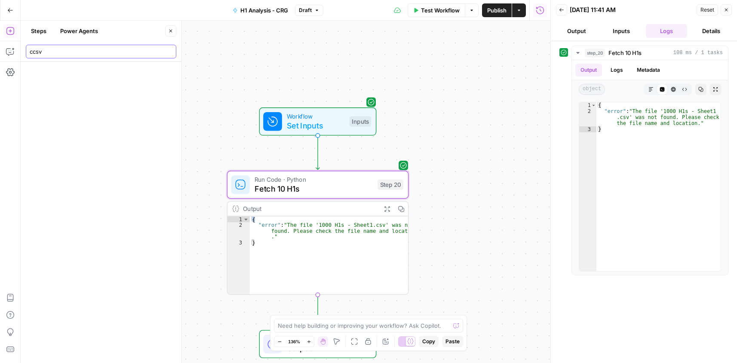
click at [34, 52] on input "ccsv" at bounding box center [101, 51] width 143 height 9
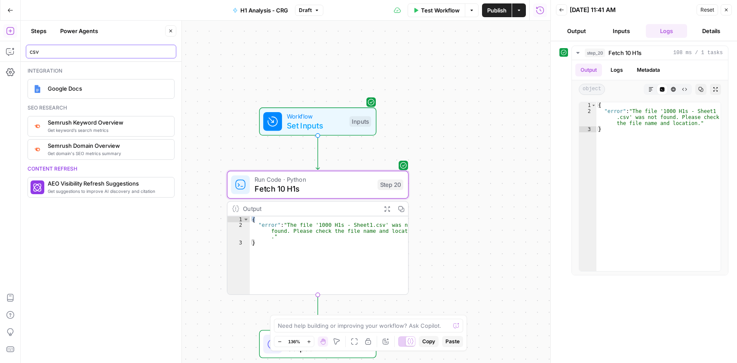
type input "csv"
click at [669, 122] on div "{ "error" : "The file '1000 H1s - Sheet1 .csv' was not found. Please check the …" at bounding box center [658, 192] width 124 height 181
click at [631, 119] on div "{ "error" : "The file '1000 H1s - Sheet1 .csv' was not found. Please check the …" at bounding box center [658, 192] width 124 height 181
type textarea "**********"
click at [318, 319] on div "Need help building or improving your workflow? Ask Copilot." at bounding box center [368, 326] width 189 height 14
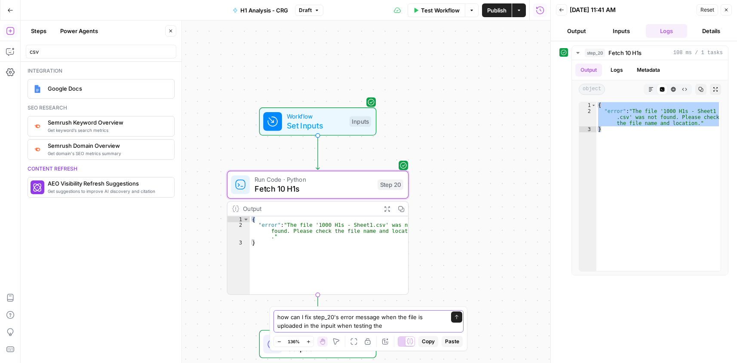
click at [333, 324] on textarea "how can I fix step_20's error message when the file is uploaded in the inpuit w…" at bounding box center [359, 321] width 165 height 17
click at [403, 324] on textarea "how can I fix step_20's error message when the file is uploaded in the input wh…" at bounding box center [359, 321] width 165 height 17
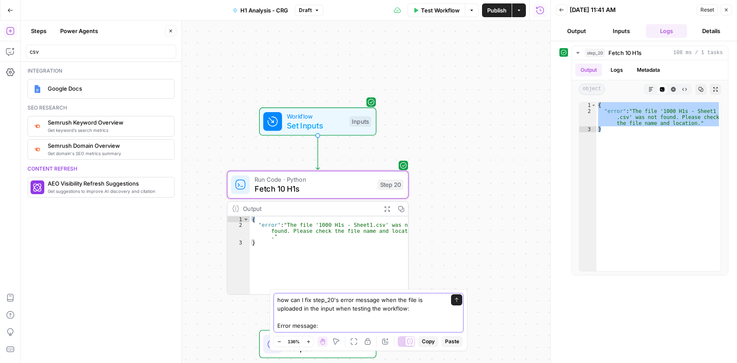
paste textarea "{ "error": "The file '1000 H1s - Sheet1.csv' was not found. Please check the fi…"
type textarea "how can I fix step_20's error message when the file is uploaded in the input wh…"
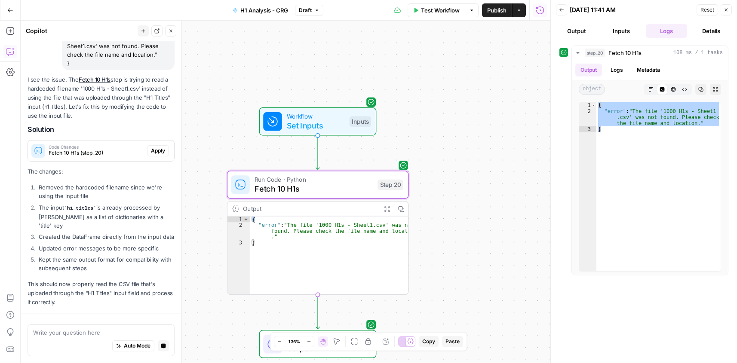
scroll to position [943, 0]
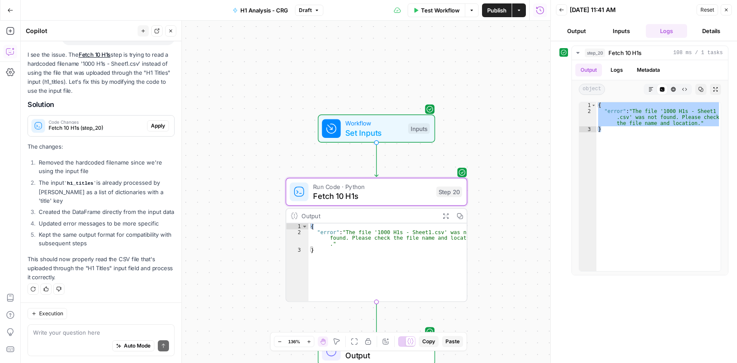
click at [151, 128] on span "Apply" at bounding box center [158, 126] width 14 height 8
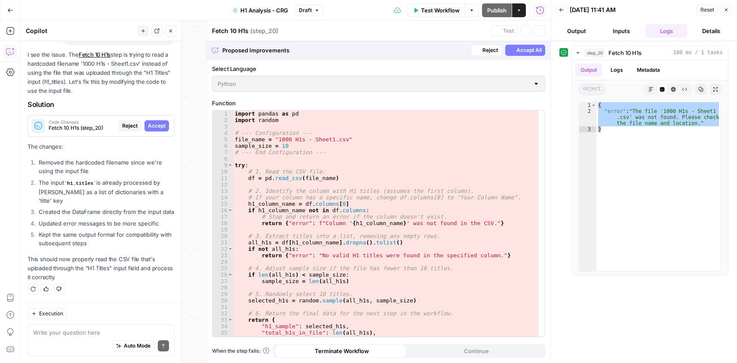
scroll to position [916, 0]
click at [148, 126] on span "Accept" at bounding box center [157, 126] width 18 height 8
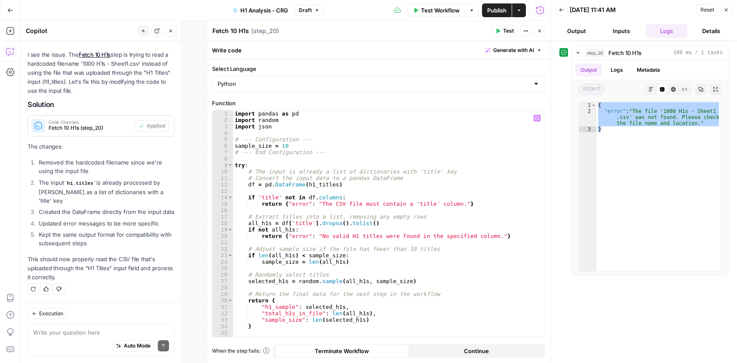
scroll to position [18, 0]
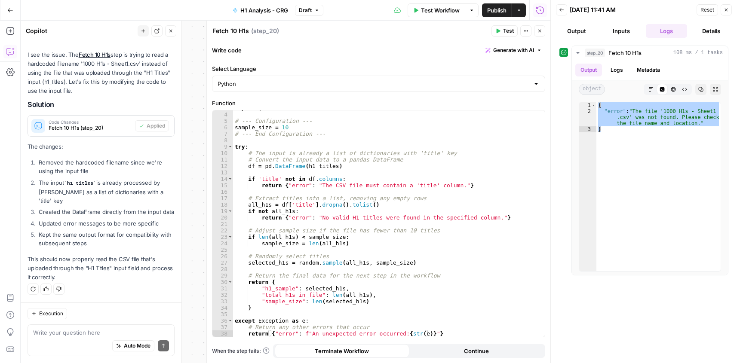
click at [495, 10] on span "Publish" at bounding box center [496, 10] width 19 height 9
click at [458, 26] on div "Fetch 10 H1s Fetch 10 H1s ( step_20 )" at bounding box center [350, 30] width 277 height 9
click at [539, 31] on icon "button" at bounding box center [539, 30] width 5 height 5
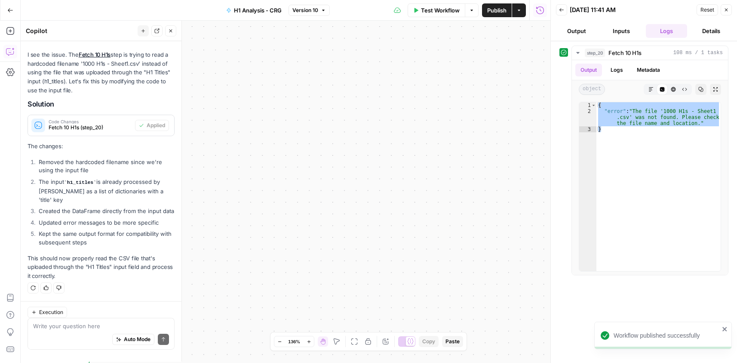
scroll to position [957, 0]
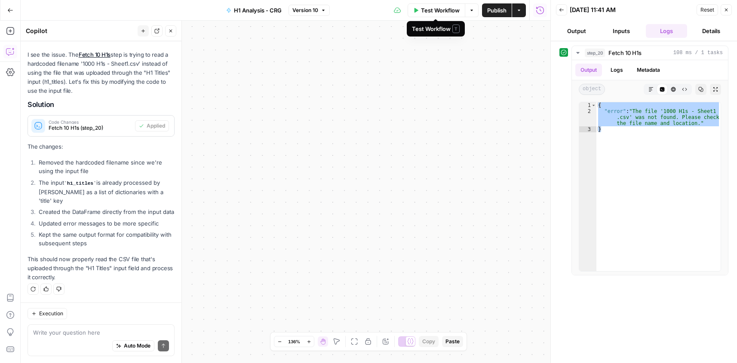
click at [426, 9] on span "Test Workflow" at bounding box center [440, 10] width 39 height 9
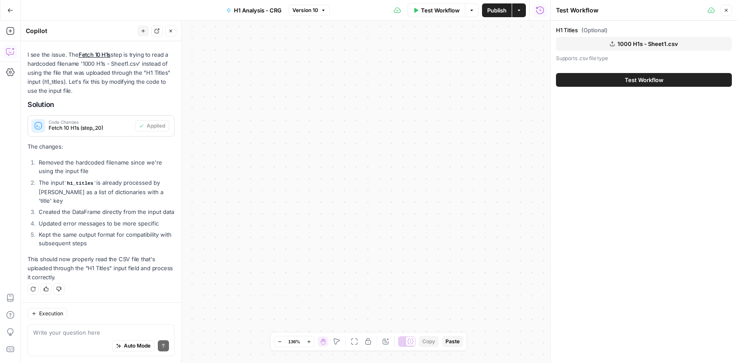
click at [625, 83] on span "Test Workflow" at bounding box center [644, 80] width 39 height 9
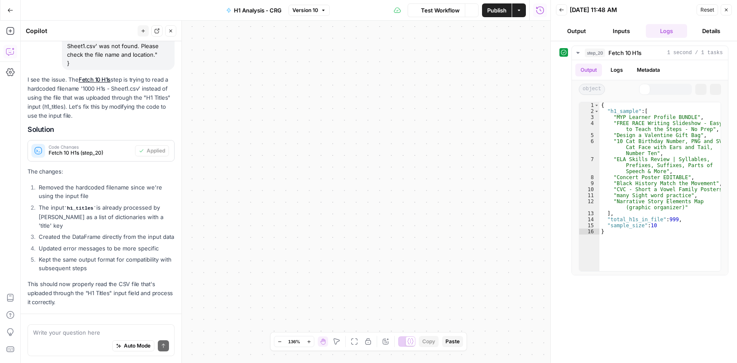
scroll to position [957, 0]
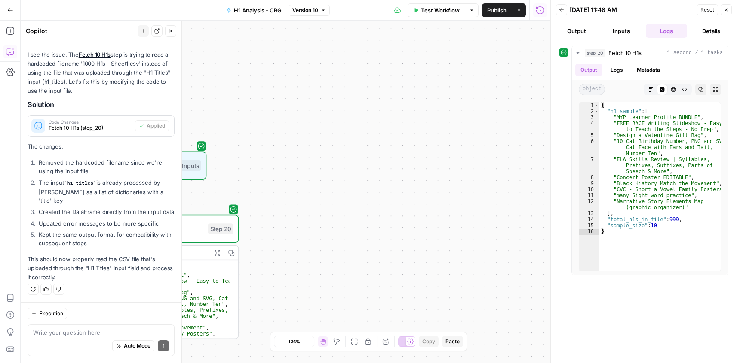
drag, startPoint x: 381, startPoint y: 66, endPoint x: 620, endPoint y: 92, distance: 240.4
click at [623, 92] on body "Cohort 5 New Home Browse Your Data Usage Settings Recent Grids CRG - H1 Grid Re…" at bounding box center [368, 181] width 737 height 363
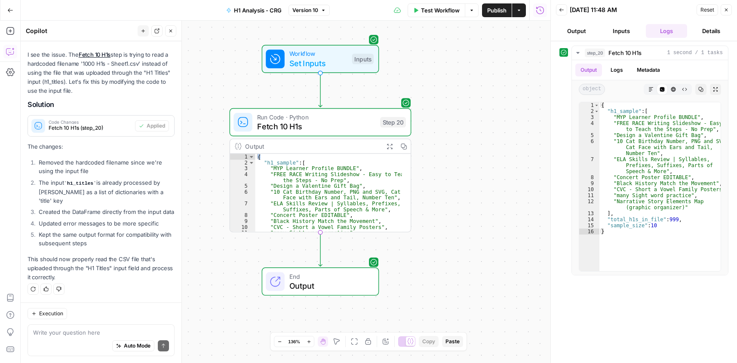
drag, startPoint x: 407, startPoint y: 204, endPoint x: 449, endPoint y: 120, distance: 94.4
click at [449, 120] on div "Workflow Set Inputs Inputs Run Code · Python Fetch 10 H1s Step 20 Output Expand…" at bounding box center [286, 192] width 530 height 343
click at [360, 122] on span "Fetch 10 H1s" at bounding box center [316, 126] width 118 height 12
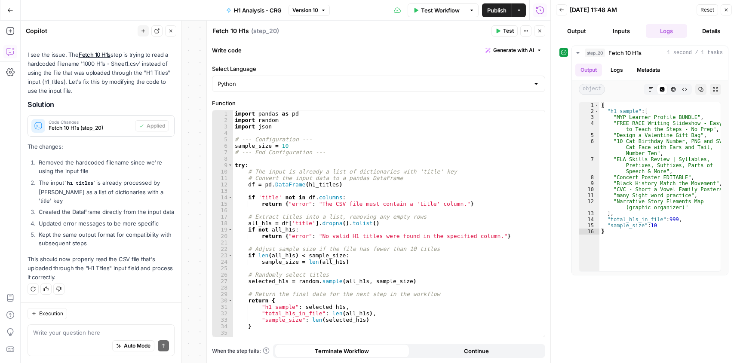
click at [536, 33] on button "Close" at bounding box center [539, 30] width 11 height 11
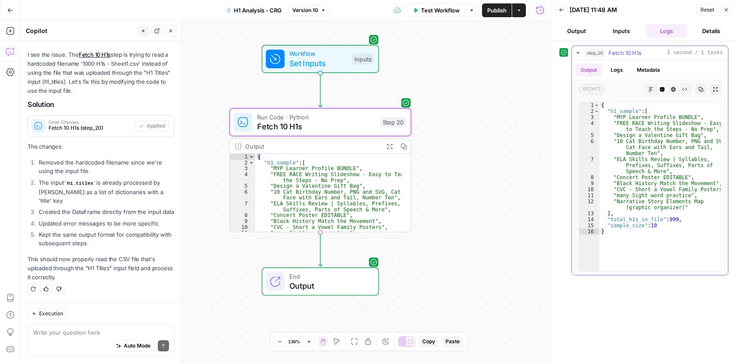
click at [641, 135] on div "{ "h1_sample" : [ "MYP Learner Profile BUNDLE" , "FREE RACE Writing Slideshow -…" at bounding box center [659, 192] width 121 height 181
type textarea "**********"
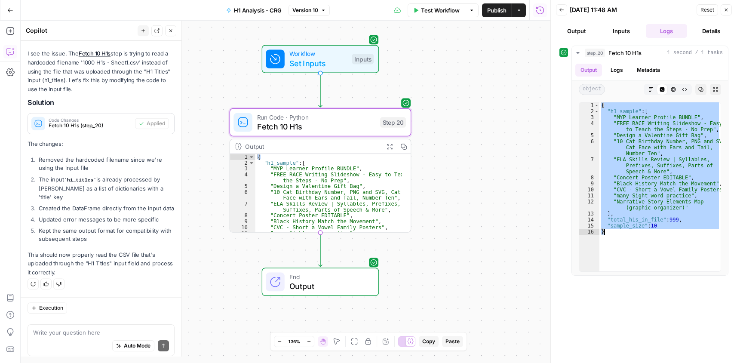
scroll to position [957, 0]
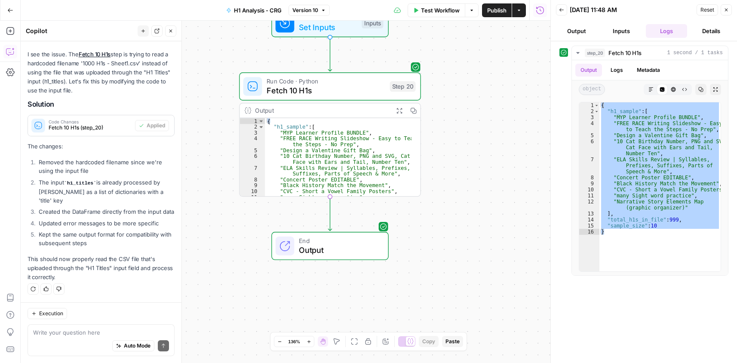
drag, startPoint x: 498, startPoint y: 214, endPoint x: 449, endPoint y: 122, distance: 103.9
click at [458, 122] on div "Workflow Set Inputs Inputs Run Code · Python Fetch 10 H1s Step 20 Output Expand…" at bounding box center [286, 192] width 530 height 342
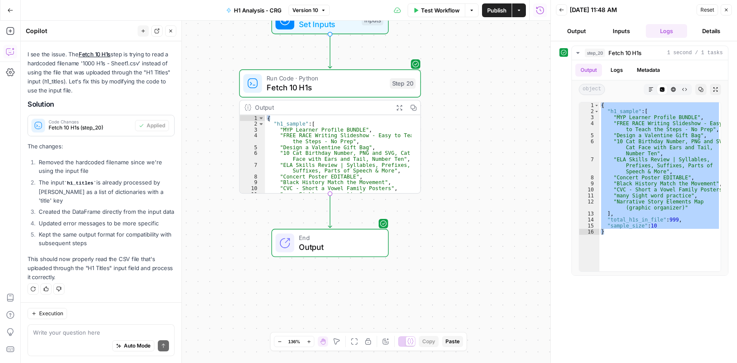
click at [172, 32] on icon "button" at bounding box center [170, 30] width 5 height 5
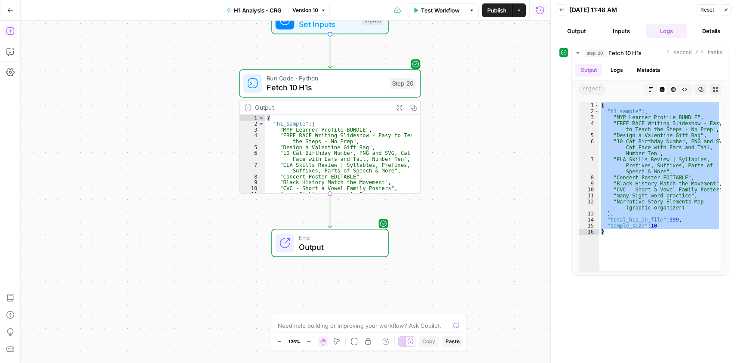
click at [10, 30] on icon "button" at bounding box center [10, 31] width 9 height 9
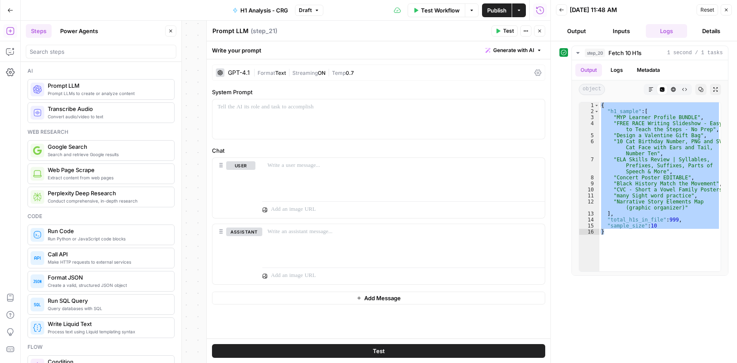
drag, startPoint x: 235, startPoint y: 31, endPoint x: 209, endPoint y: 28, distance: 26.0
click at [209, 28] on div "Prompt LLM Prompt LLM ( step_21 ) Test Actions Close Write your prompt Generate…" at bounding box center [378, 192] width 344 height 342
click at [223, 31] on textarea "LLM" at bounding box center [218, 31] width 12 height 9
paste textarea "Analyze Educational Resources"
type textarea "LLM Analyze Educational Resources"
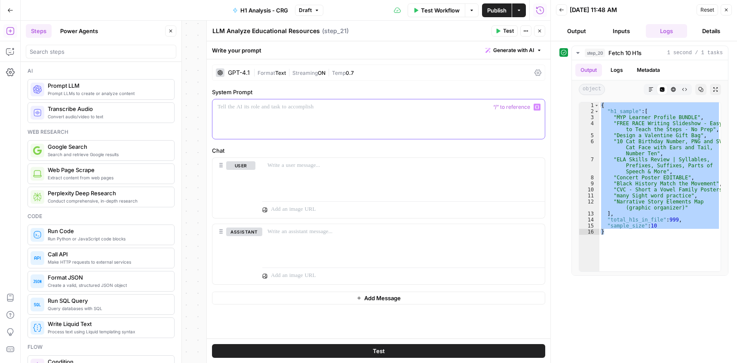
click at [323, 130] on div at bounding box center [378, 119] width 332 height 40
click at [233, 74] on div "GPT-4.1" at bounding box center [239, 73] width 22 height 6
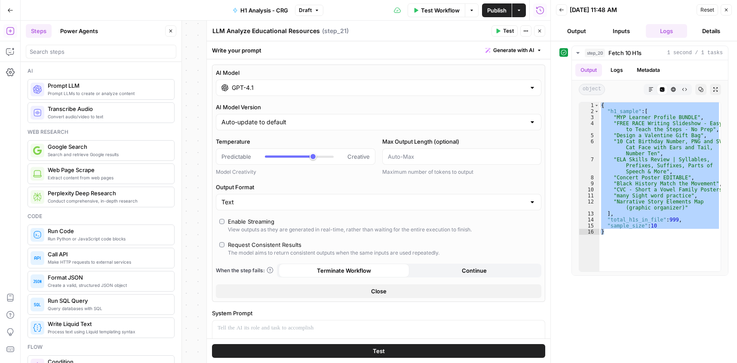
click at [249, 93] on div "GPT-4.1" at bounding box center [378, 88] width 325 height 16
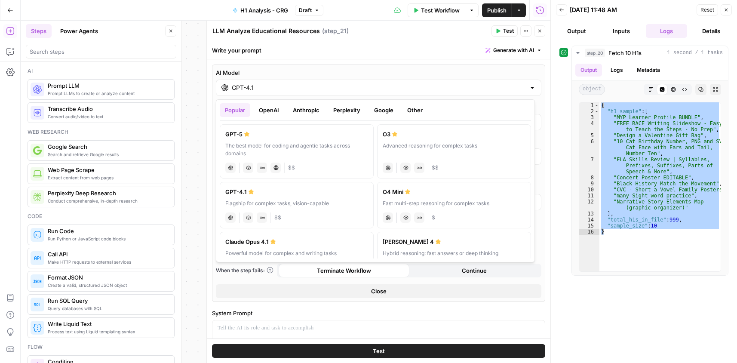
click at [319, 148] on div "The best model for coding and agentic tasks across domains" at bounding box center [296, 149] width 143 height 15
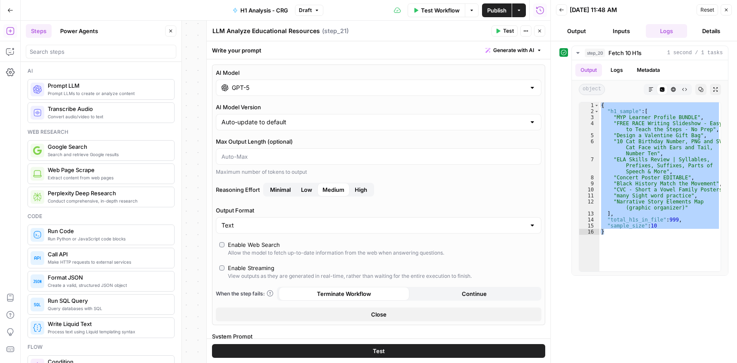
type input "GPT-5"
click at [419, 318] on button "Close" at bounding box center [378, 314] width 325 height 14
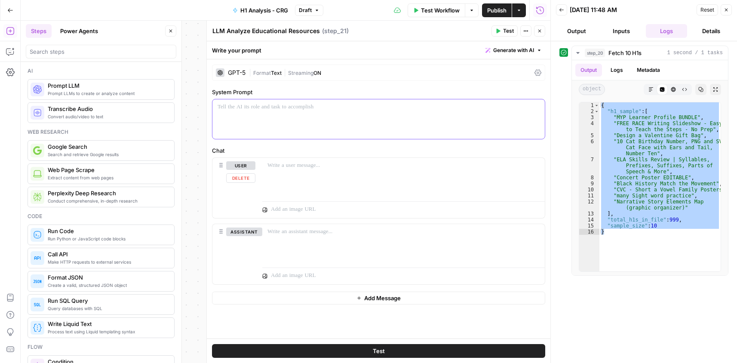
click at [317, 119] on div at bounding box center [378, 119] width 332 height 40
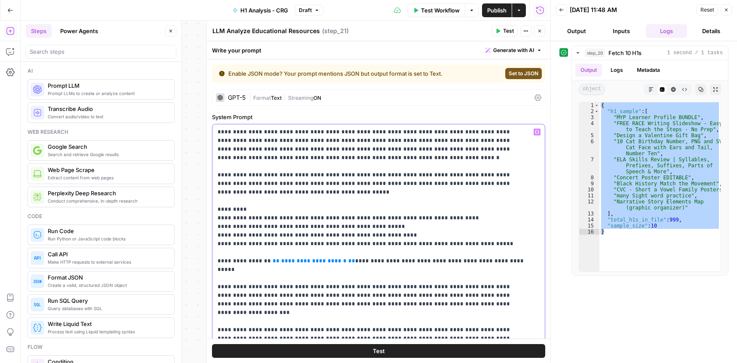
click at [285, 261] on span "**********" at bounding box center [313, 261] width 65 height 6
click at [303, 261] on span "**********" at bounding box center [325, 260] width 87 height 7
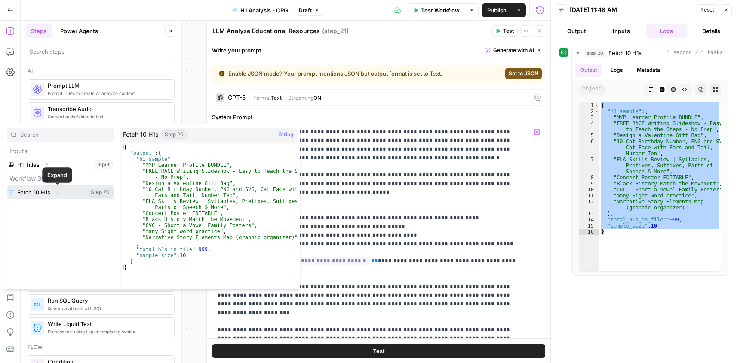
click at [57, 193] on icon "button" at bounding box center [57, 192] width 5 height 5
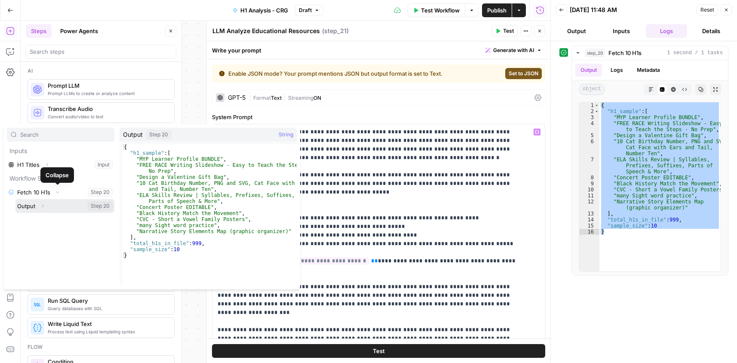
click at [52, 206] on button "Select variable Output" at bounding box center [64, 206] width 99 height 14
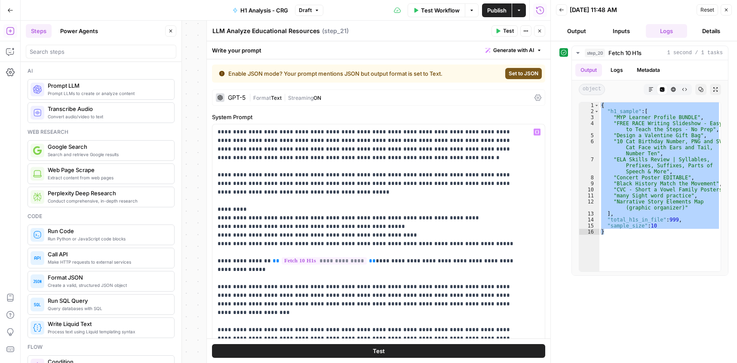
click at [515, 75] on span "Set to JSON" at bounding box center [524, 74] width 30 height 8
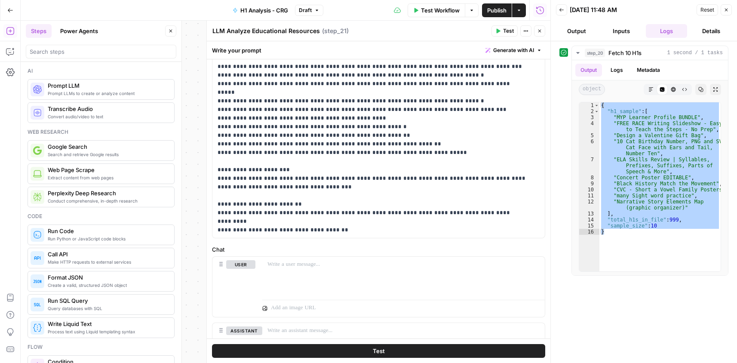
scroll to position [215, 0]
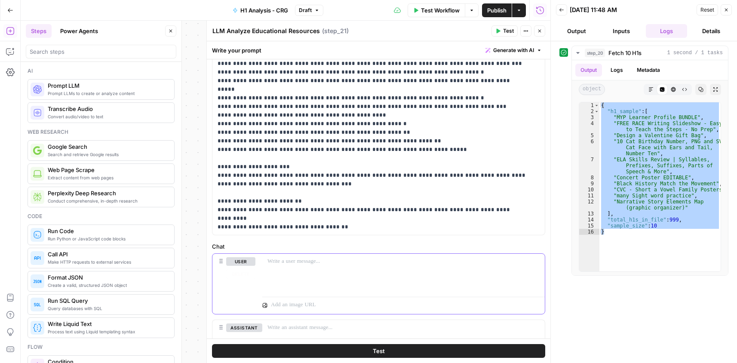
click at [304, 270] on div at bounding box center [403, 274] width 282 height 40
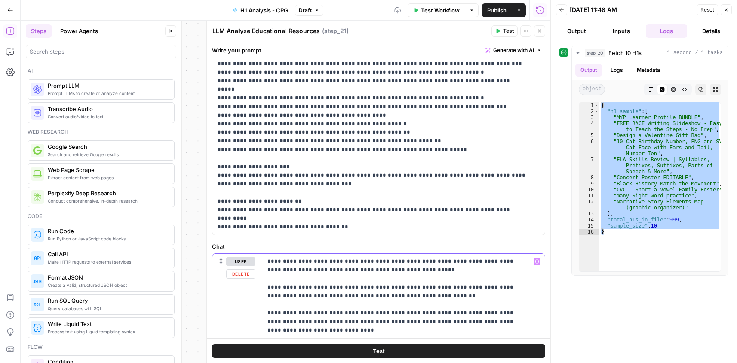
scroll to position [69, 0]
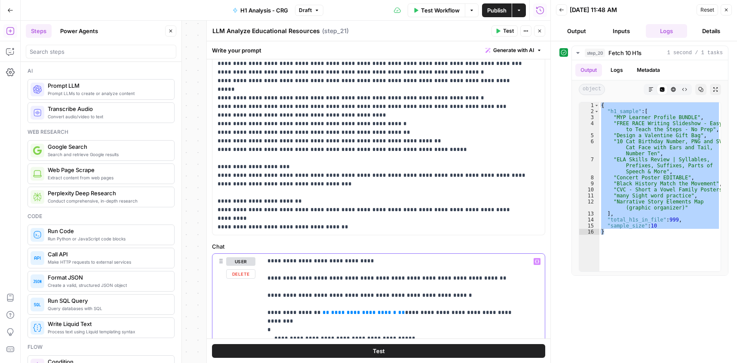
click at [365, 310] on span "**********" at bounding box center [363, 313] width 65 height 6
drag, startPoint x: 374, startPoint y: 313, endPoint x: 309, endPoint y: 316, distance: 65.0
click at [535, 262] on icon "button" at bounding box center [537, 261] width 4 height 4
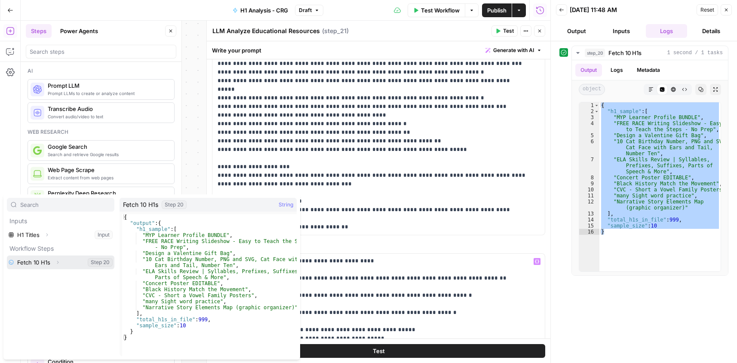
click at [63, 263] on button "Select variable Fetch 10 H1s" at bounding box center [60, 262] width 107 height 14
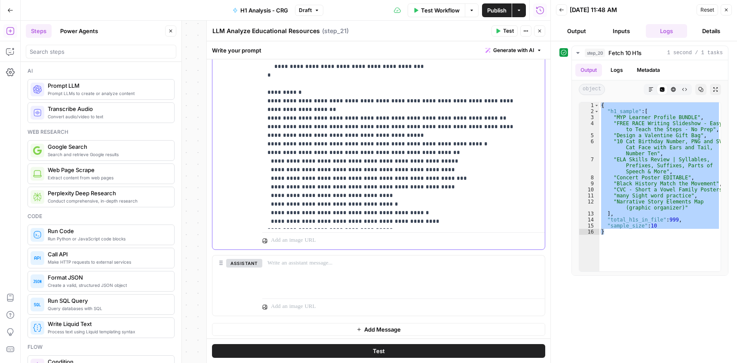
scroll to position [592, 0]
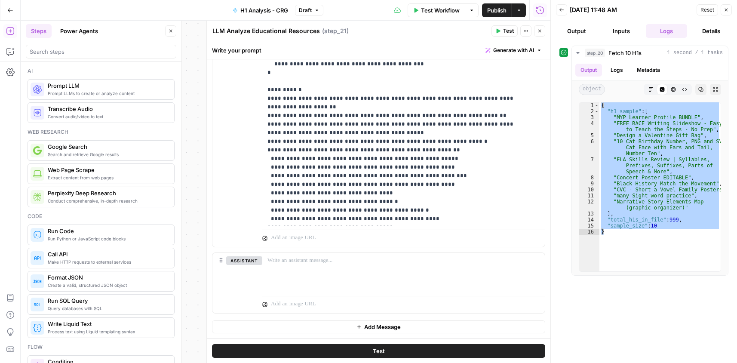
drag, startPoint x: 499, startPoint y: 33, endPoint x: 507, endPoint y: 284, distance: 251.2
click at [499, 33] on icon "button" at bounding box center [497, 30] width 5 height 5
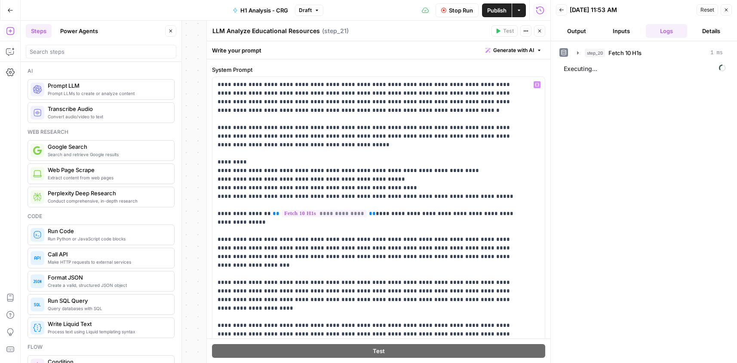
scroll to position [0, 0]
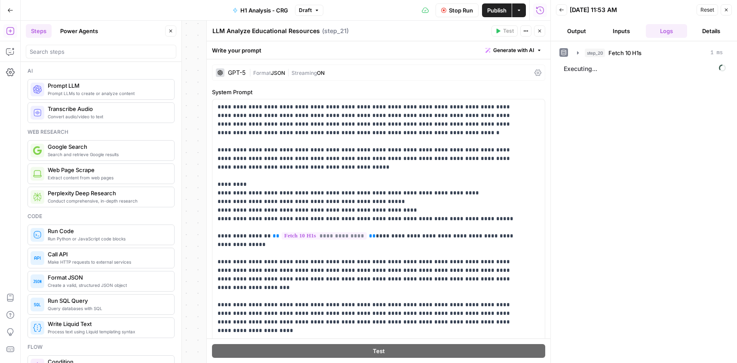
click at [539, 31] on icon "button" at bounding box center [539, 30] width 5 height 5
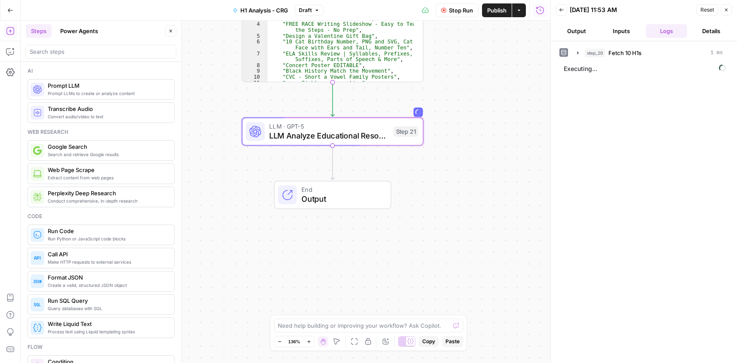
drag, startPoint x: 484, startPoint y: 262, endPoint x: 485, endPoint y: 152, distance: 109.6
click at [485, 152] on div "Workflow Set Inputs Inputs Run Code · Python Fetch 10 H1s Step 20 Output Expand…" at bounding box center [286, 192] width 530 height 342
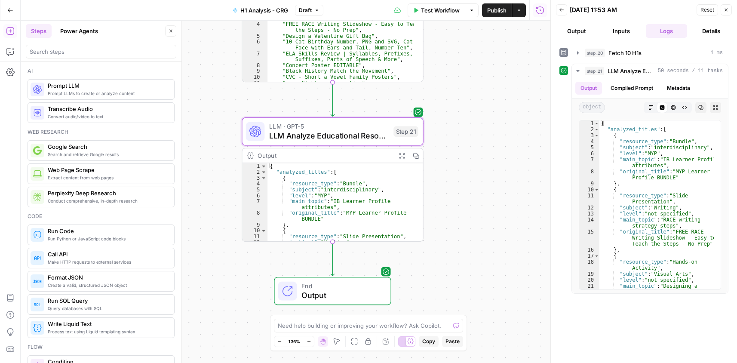
type textarea "**********"
click at [362, 193] on div "{ "analyzed_titles" : [ { "resource_type" : "Bundle" , "subject" : "interdiscip…" at bounding box center [340, 208] width 147 height 90
drag, startPoint x: 336, startPoint y: 140, endPoint x: 644, endPoint y: 153, distance: 308.5
click at [336, 140] on span "LLM Analyze Educational Resources" at bounding box center [329, 136] width 120 height 12
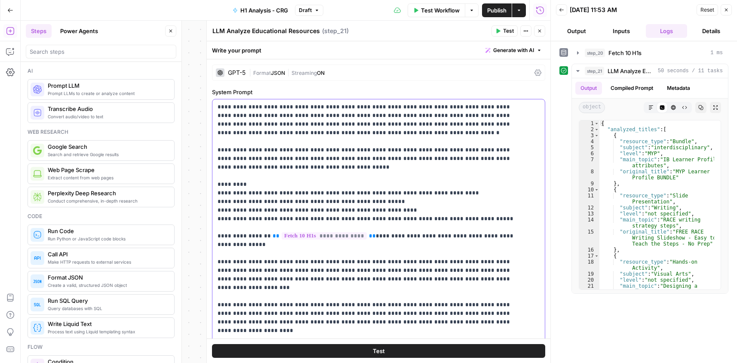
click at [541, 30] on icon "button" at bounding box center [539, 30] width 5 height 5
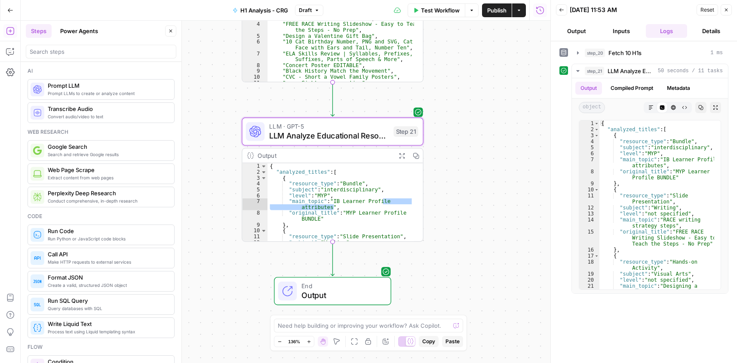
click at [469, 281] on div "**********" at bounding box center [286, 192] width 530 height 342
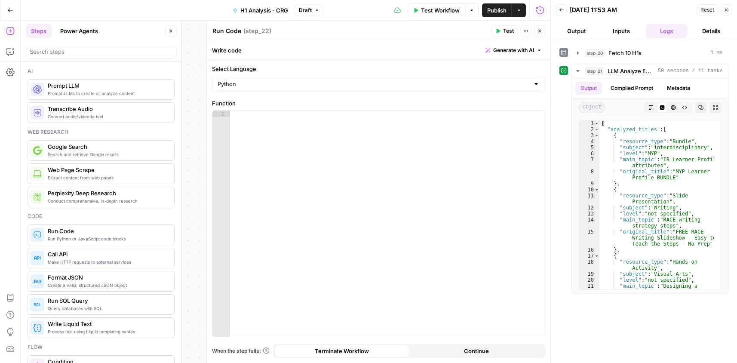
click at [232, 30] on textarea "Run Code" at bounding box center [226, 31] width 29 height 9
paste textarea "Aggregate Resource Types"
type textarea "Aggregate Resource Types"
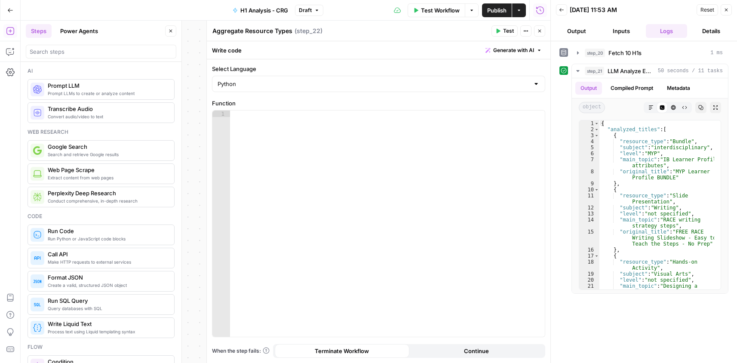
click at [283, 126] on div at bounding box center [387, 229] width 315 height 239
paste textarea "*"
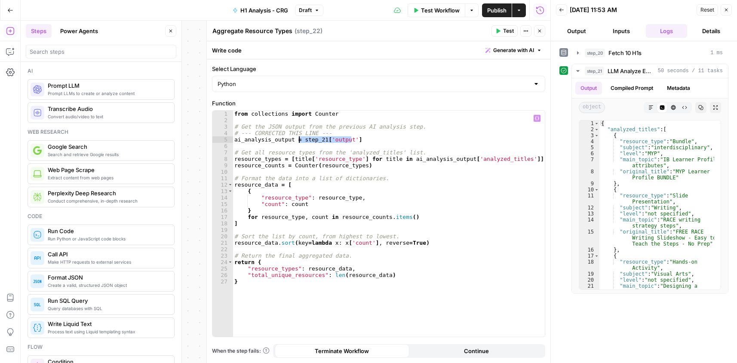
drag, startPoint x: 350, startPoint y: 139, endPoint x: 298, endPoint y: 140, distance: 51.6
click at [298, 140] on div "from collections import Counter # Get the JSON output from the previous AI anal…" at bounding box center [389, 229] width 312 height 239
click at [538, 120] on icon "button" at bounding box center [537, 119] width 4 height 4
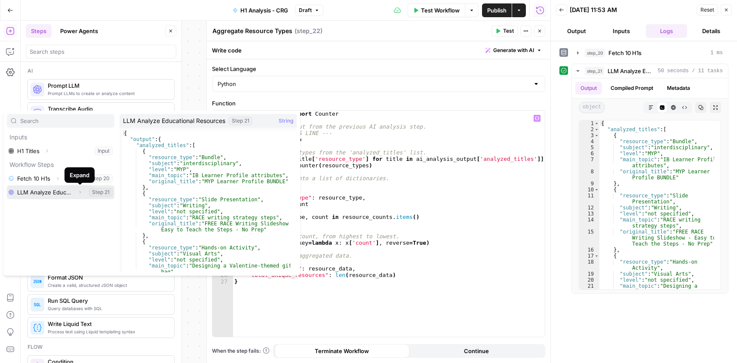
click at [81, 191] on icon "button" at bounding box center [79, 192] width 5 height 5
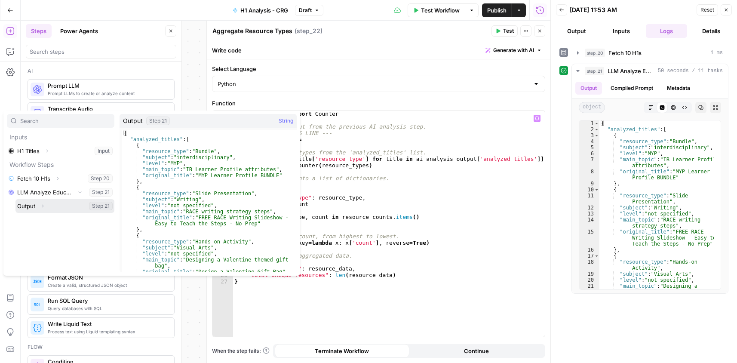
click at [61, 205] on button "Select variable Output" at bounding box center [64, 206] width 99 height 14
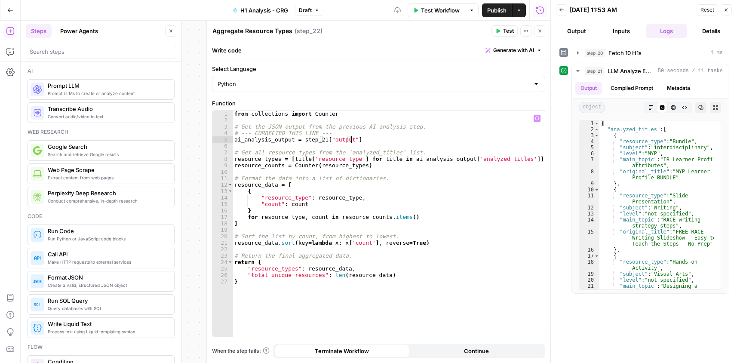
click at [417, 199] on div "from collections import Counter # Get the JSON output from the previous AI anal…" at bounding box center [389, 229] width 312 height 239
type textarea "**********"
click at [541, 33] on icon "button" at bounding box center [539, 30] width 5 height 5
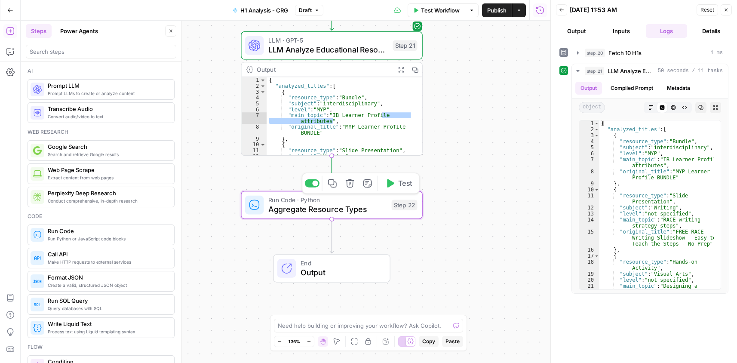
click at [398, 183] on span "Test" at bounding box center [405, 183] width 14 height 11
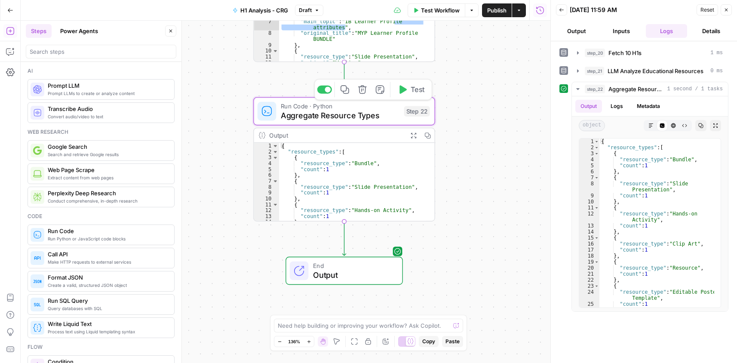
drag, startPoint x: 490, startPoint y: 241, endPoint x: 503, endPoint y: 132, distance: 110.0
click at [503, 147] on div "**********" at bounding box center [286, 192] width 530 height 342
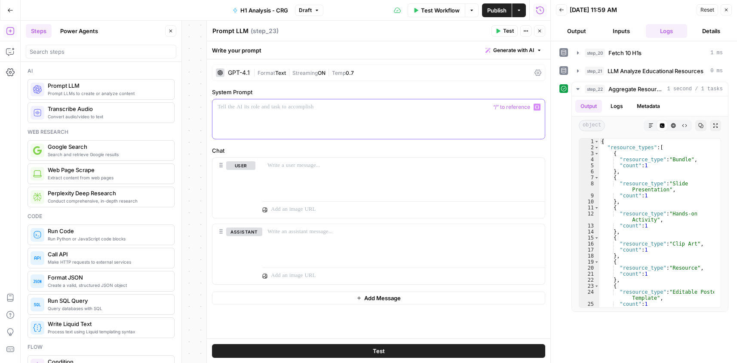
click at [295, 107] on p at bounding box center [379, 107] width 322 height 9
click at [242, 73] on div "GPT-4.1" at bounding box center [239, 73] width 22 height 6
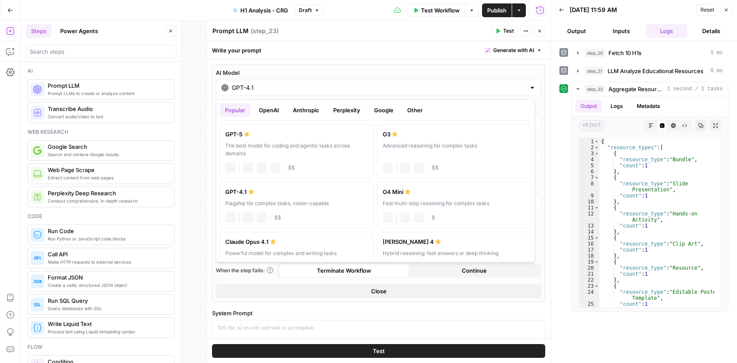
click at [244, 92] on div "GPT-4.1" at bounding box center [378, 88] width 325 height 16
click at [249, 136] on icon at bounding box center [246, 134] width 5 height 5
type input "GPT-5"
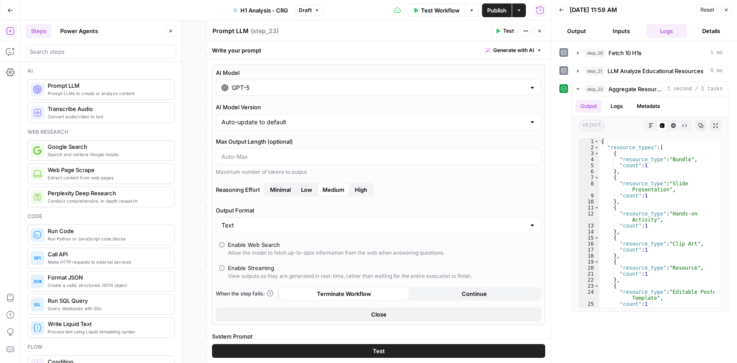
click at [391, 310] on button "Close" at bounding box center [378, 314] width 325 height 14
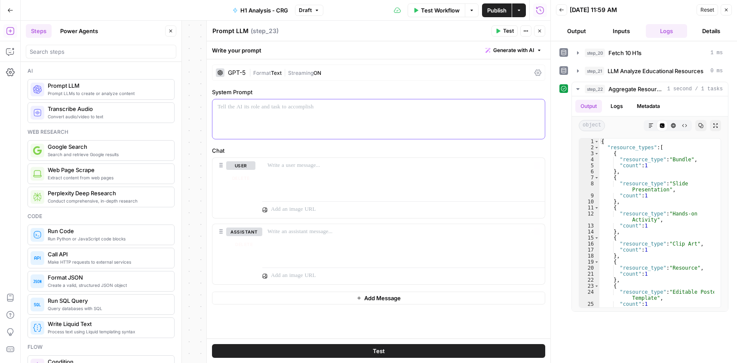
click at [344, 115] on div at bounding box center [378, 119] width 332 height 40
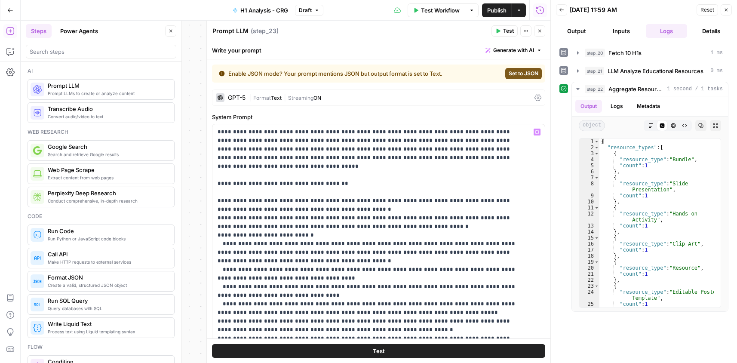
click at [515, 74] on span "Set to JSON" at bounding box center [524, 74] width 30 height 8
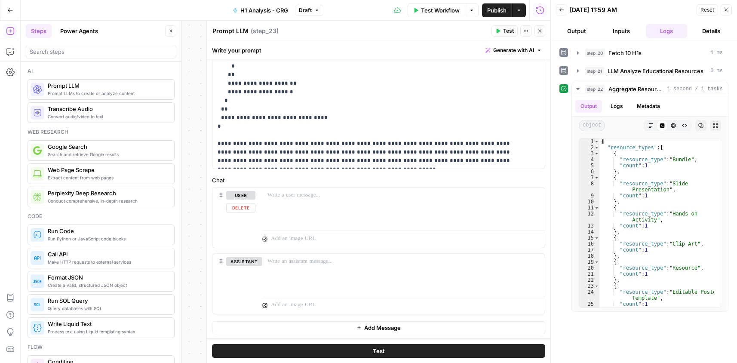
scroll to position [282, 0]
click at [390, 221] on div at bounding box center [403, 207] width 282 height 40
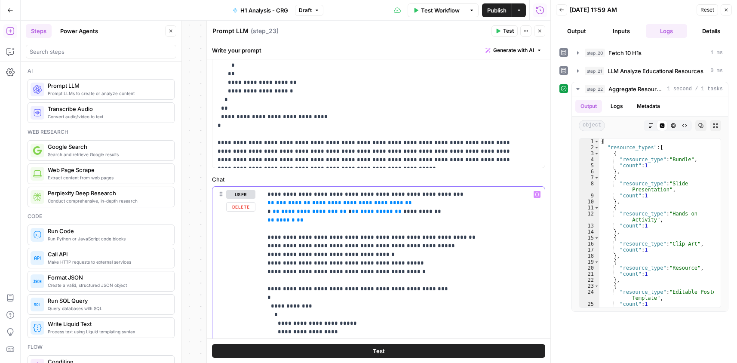
drag, startPoint x: 318, startPoint y: 216, endPoint x: 419, endPoint y: 202, distance: 102.0
click at [263, 201] on div "**********" at bounding box center [403, 319] width 282 height 265
click at [535, 195] on icon "button" at bounding box center [537, 194] width 4 height 4
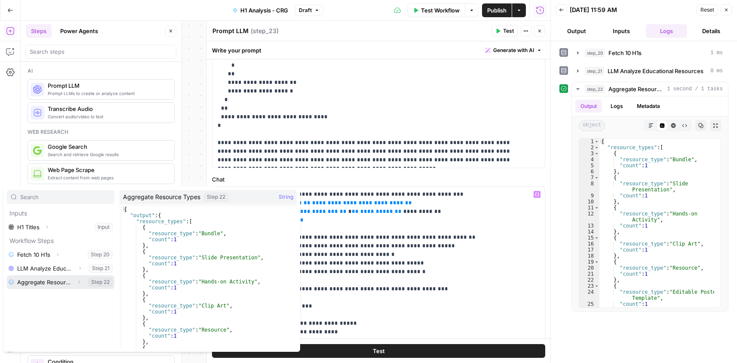
click at [78, 282] on icon "button" at bounding box center [79, 281] width 5 height 5
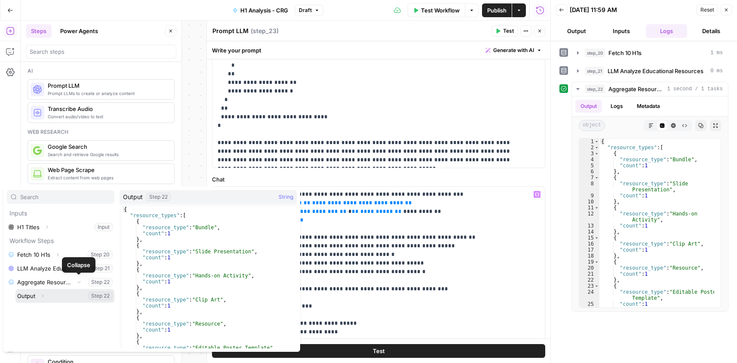
click at [54, 298] on button "Select variable Output" at bounding box center [64, 296] width 99 height 14
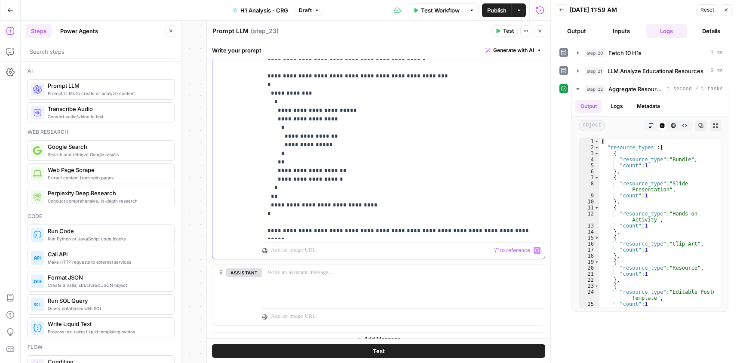
scroll to position [507, 0]
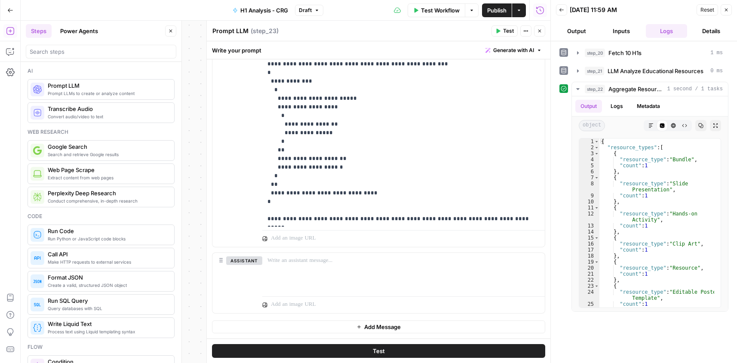
click at [540, 30] on icon "button" at bounding box center [539, 30] width 5 height 5
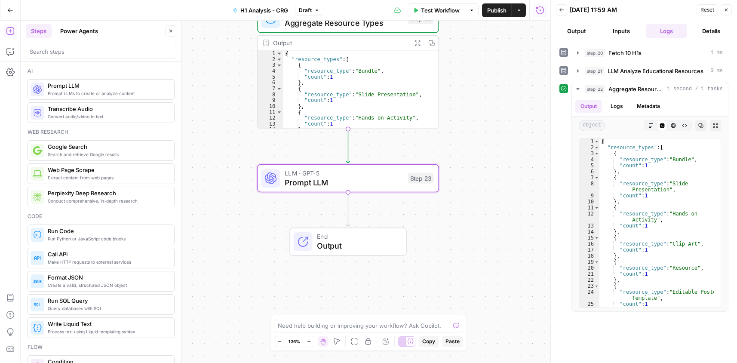
drag, startPoint x: 455, startPoint y: 193, endPoint x: 451, endPoint y: 110, distance: 83.1
click at [451, 110] on div "**********" at bounding box center [286, 192] width 530 height 342
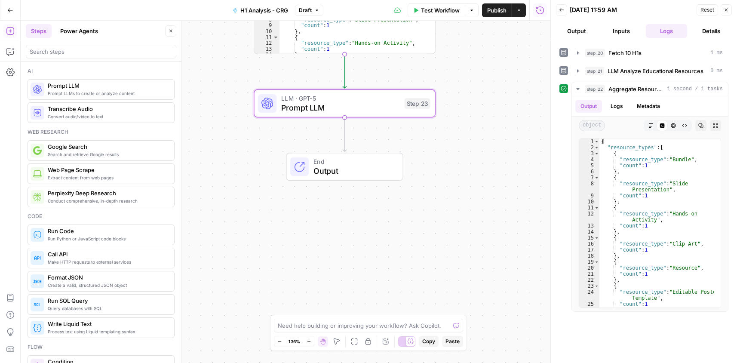
click at [467, 207] on div "**********" at bounding box center [286, 192] width 530 height 342
click at [378, 108] on span "Prompt LLM" at bounding box center [340, 107] width 118 height 12
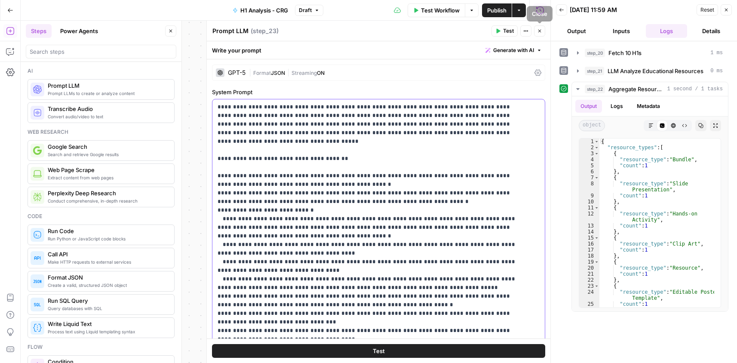
click at [296, 172] on p "**********" at bounding box center [372, 313] width 309 height 421
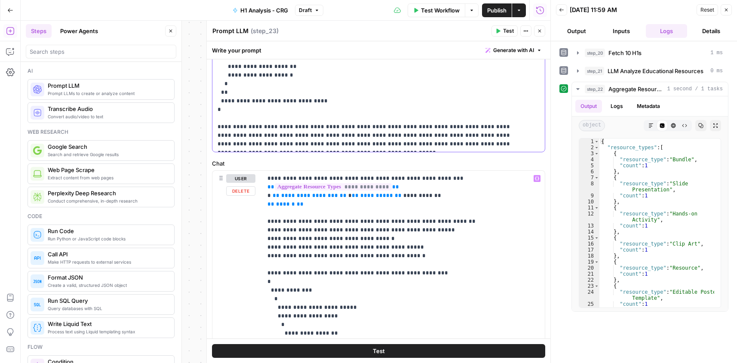
scroll to position [430, 0]
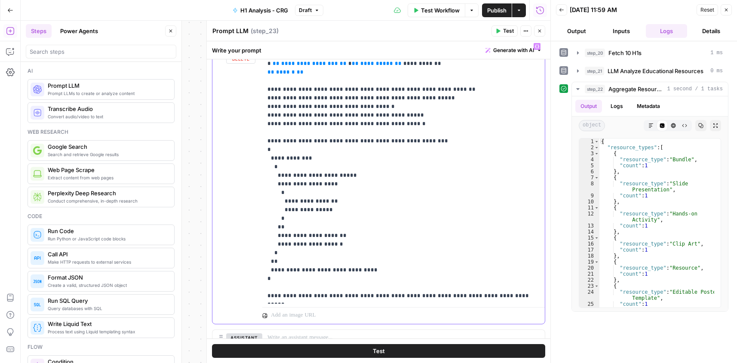
click at [348, 141] on p "**********" at bounding box center [400, 171] width 266 height 258
click at [539, 31] on icon "button" at bounding box center [539, 31] width 3 height 3
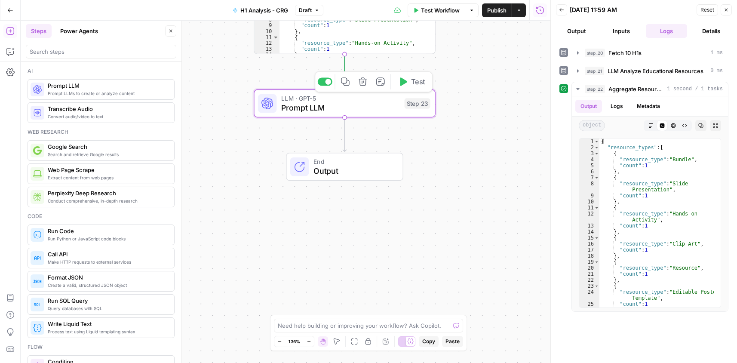
click at [413, 86] on span "Test" at bounding box center [418, 82] width 14 height 11
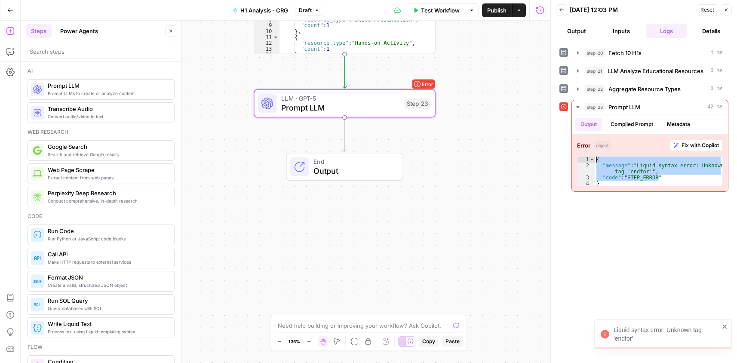
drag, startPoint x: 668, startPoint y: 180, endPoint x: 532, endPoint y: 2, distance: 224.3
click at [538, 145] on body "Liquid syntax error: Unknown tag 'endfor' Cohort 5 New Home Browse Your Data Us…" at bounding box center [368, 181] width 737 height 363
type textarea "**********"
click at [362, 107] on span "Prompt LLM" at bounding box center [340, 107] width 118 height 12
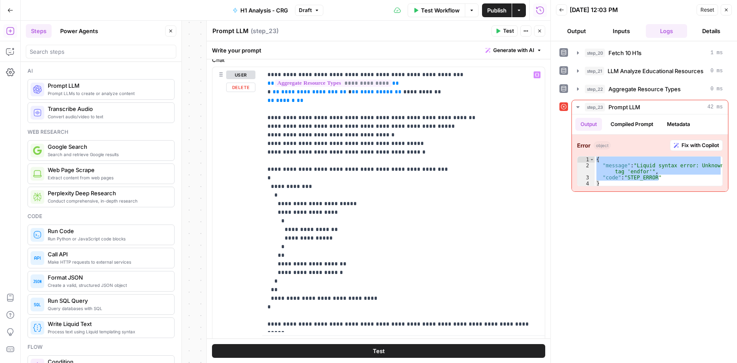
scroll to position [344, 0]
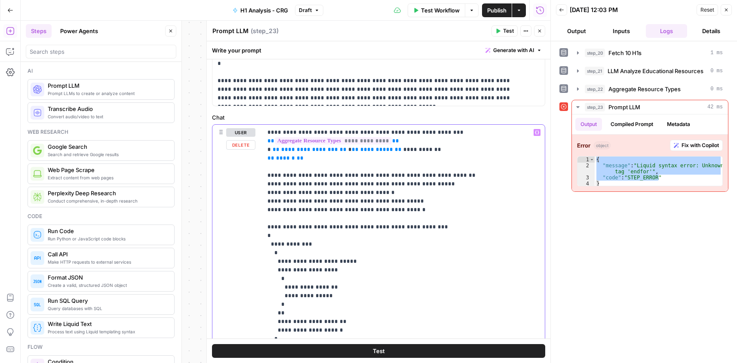
click at [365, 193] on p "**********" at bounding box center [400, 257] width 266 height 258
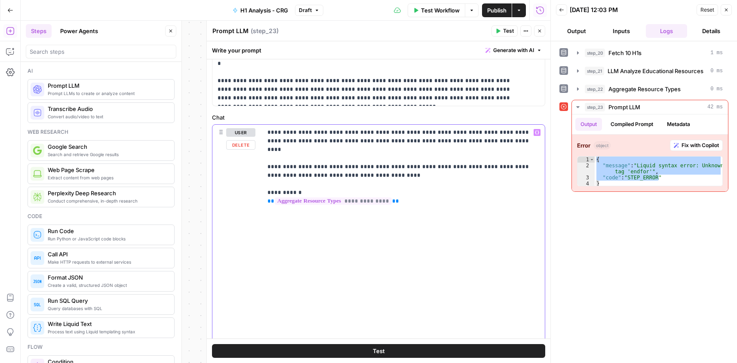
scroll to position [318, 0]
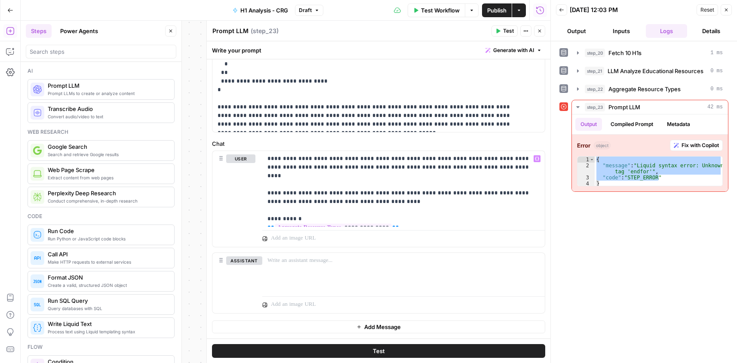
click at [504, 30] on span "Test" at bounding box center [508, 31] width 11 height 8
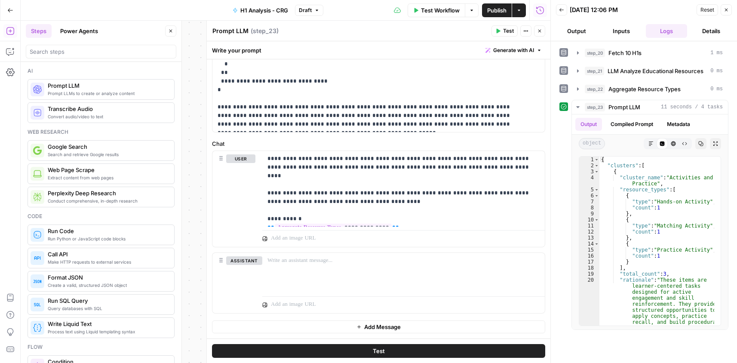
click at [541, 33] on icon "button" at bounding box center [539, 30] width 5 height 5
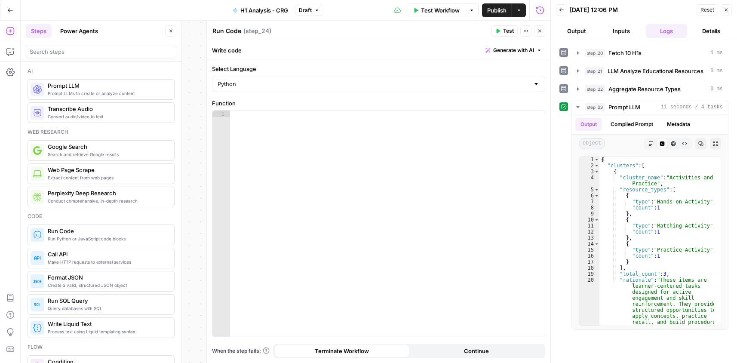
click at [233, 30] on textarea "Run Code" at bounding box center [226, 31] width 29 height 9
paste textarea "Format Resource Clusters for Export"
type textarea "Format Resource Clusters for Export"
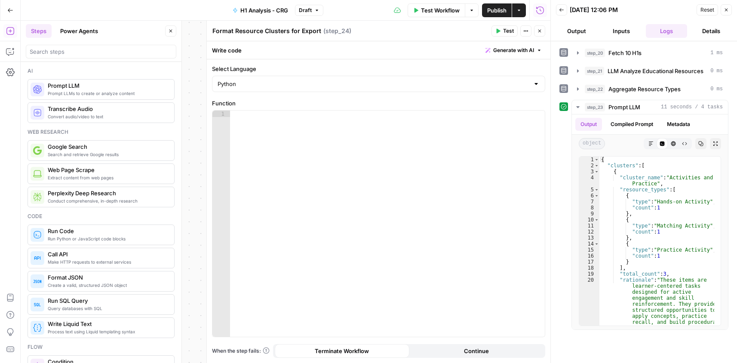
click at [541, 31] on icon "button" at bounding box center [539, 30] width 5 height 5
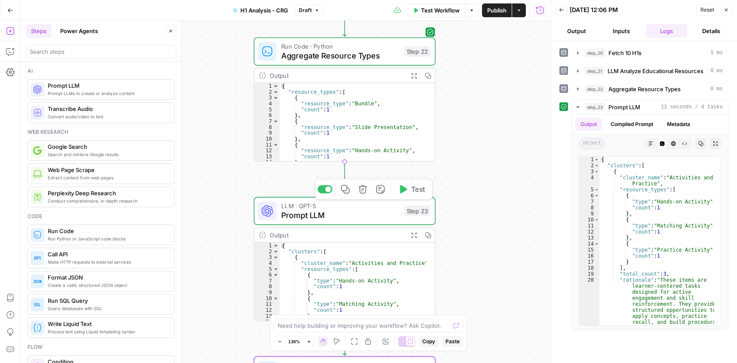
click at [307, 220] on span "Prompt LLM" at bounding box center [340, 215] width 118 height 12
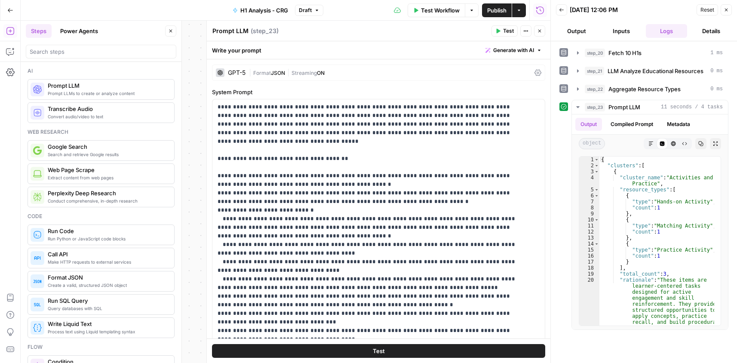
click at [246, 29] on textarea "Prompt LLM" at bounding box center [230, 31] width 36 height 9
paste textarea "Cluster Resource Types"
type textarea "Cluster Resource Types"
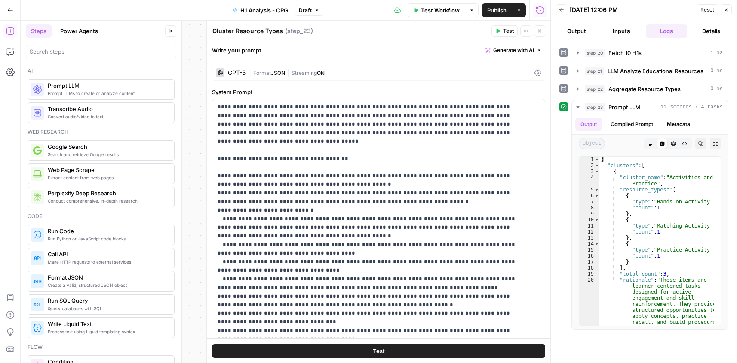
click at [542, 30] on button "Close" at bounding box center [539, 30] width 11 height 11
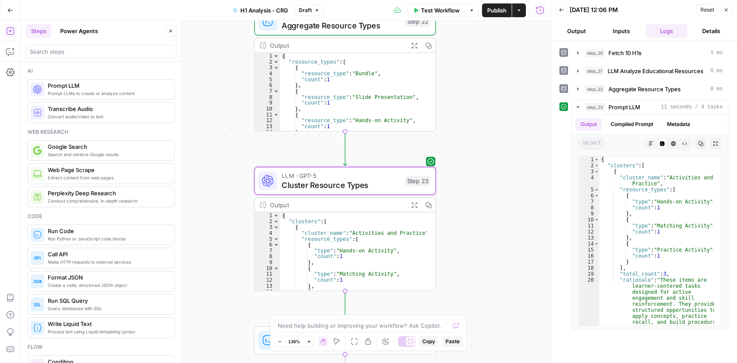
drag, startPoint x: 510, startPoint y: 127, endPoint x: 511, endPoint y: 97, distance: 30.1
click at [511, 97] on div "**********" at bounding box center [286, 192] width 530 height 342
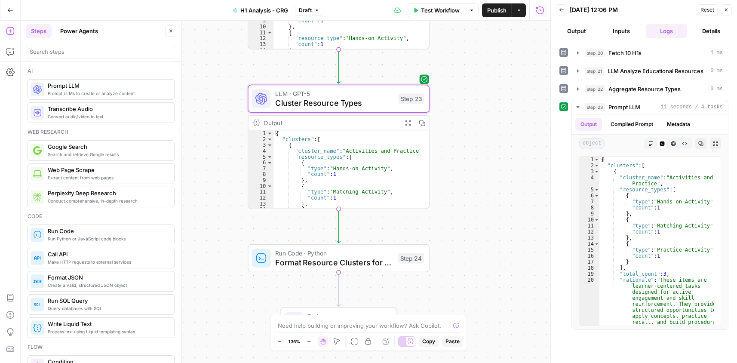
drag, startPoint x: 490, startPoint y: 80, endPoint x: 484, endPoint y: -3, distance: 82.8
click at [484, 0] on html "Cohort 5 New Home Browse Your Data Usage Settings Recent Grids CRG - H1 Grid Re…" at bounding box center [368, 181] width 737 height 363
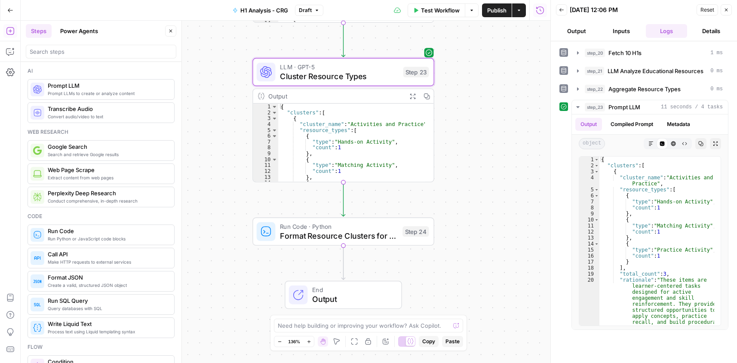
drag, startPoint x: 485, startPoint y: 91, endPoint x: 493, endPoint y: 68, distance: 24.1
click at [489, 78] on div "**********" at bounding box center [286, 192] width 530 height 342
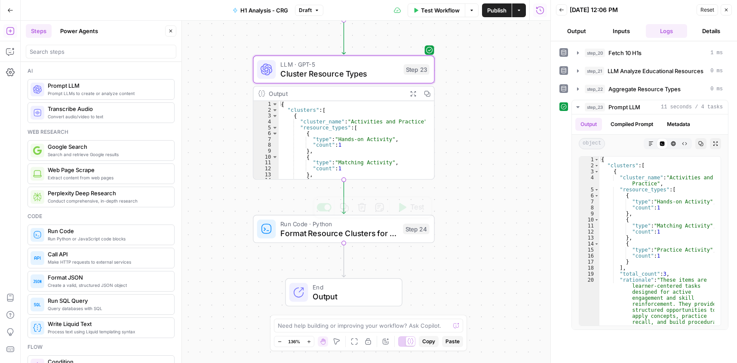
click at [362, 234] on span "Format Resource Clusters for Export" at bounding box center [339, 233] width 118 height 12
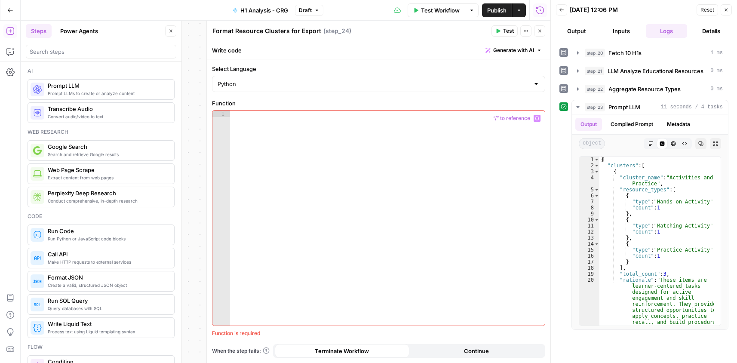
click at [388, 161] on div at bounding box center [387, 224] width 315 height 228
paste textarea "*"
type textarea "*"
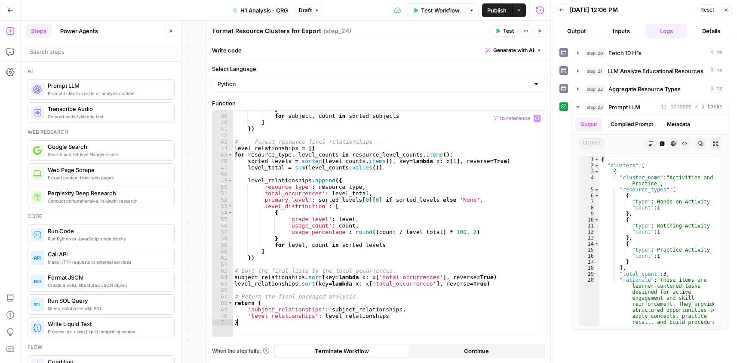
scroll to position [232, 0]
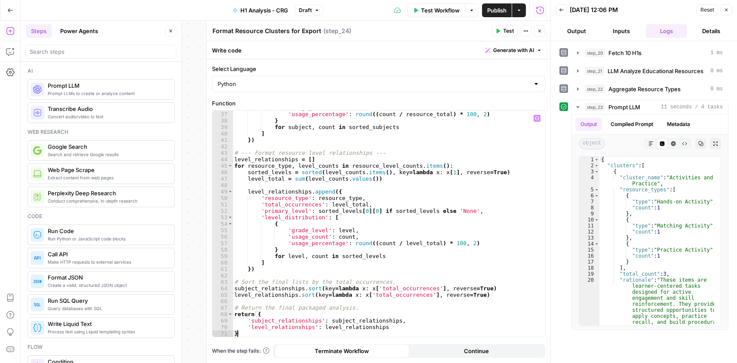
click at [543, 33] on button "Close" at bounding box center [539, 30] width 11 height 11
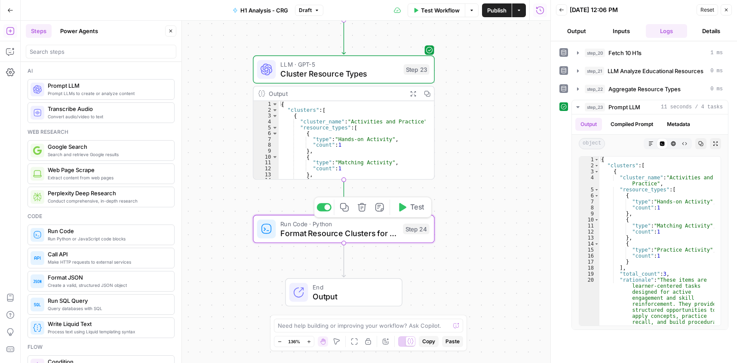
click at [412, 209] on span "Test" at bounding box center [417, 207] width 14 height 11
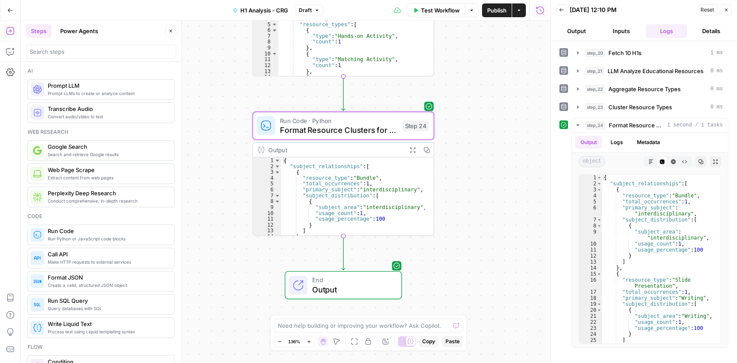
drag, startPoint x: 480, startPoint y: 288, endPoint x: 482, endPoint y: 185, distance: 103.6
click at [482, 185] on div "**********" at bounding box center [286, 192] width 530 height 342
click at [313, 132] on span "Format Resource Clusters for Export" at bounding box center [341, 129] width 118 height 12
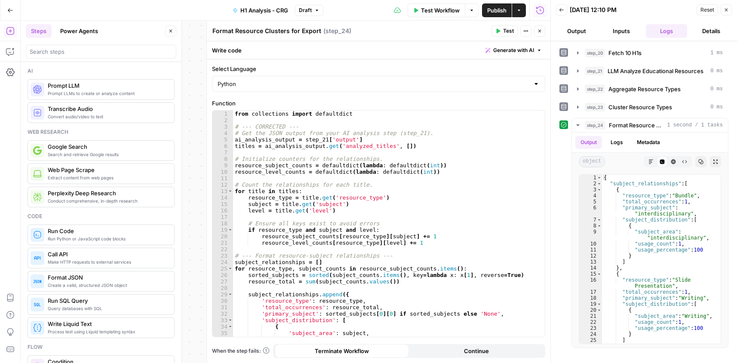
type textarea "**********"
click at [313, 132] on div "from collections import defaultdict # --- CORRECTED --- # Get the JSON output f…" at bounding box center [385, 229] width 305 height 239
click at [270, 30] on textarea "Format Resource Clusters for Export" at bounding box center [266, 31] width 109 height 9
click at [270, 29] on textarea "Format Resource Clusters for Export" at bounding box center [266, 31] width 109 height 9
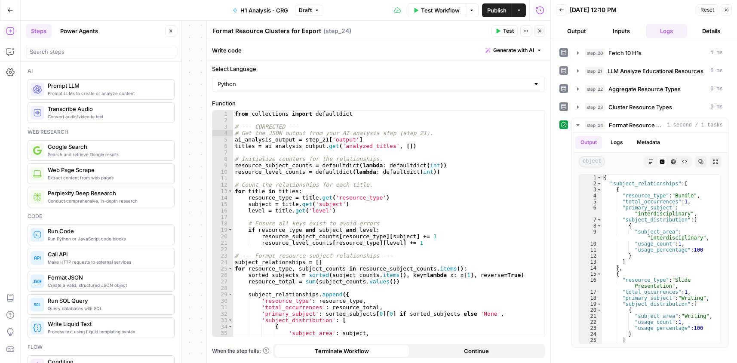
paste textarea "Analyze Resource Type Relationships"
type textarea "Analyze Resource Type Relationships"
click at [387, 28] on div "Analyze Resource Type Relationships Analyze Resource Type Relationships ( step_…" at bounding box center [350, 30] width 277 height 9
drag, startPoint x: 542, startPoint y: 31, endPoint x: 531, endPoint y: 130, distance: 99.9
click at [542, 31] on button "Close" at bounding box center [539, 30] width 11 height 11
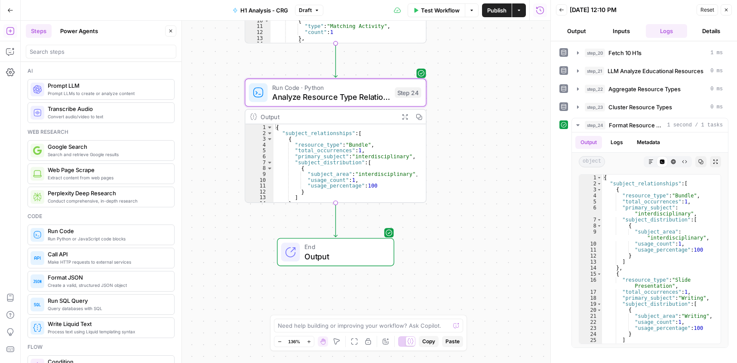
drag, startPoint x: 471, startPoint y: 259, endPoint x: 462, endPoint y: 226, distance: 34.4
click at [462, 226] on div "**********" at bounding box center [286, 192] width 530 height 342
click at [332, 325] on textarea at bounding box center [364, 325] width 172 height 9
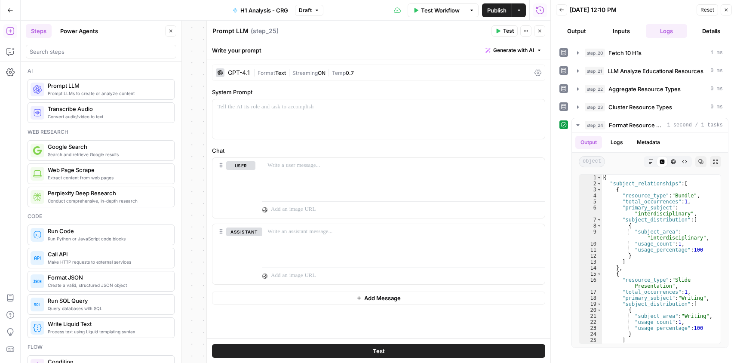
click at [248, 70] on div "GPT-4.1" at bounding box center [239, 73] width 22 height 6
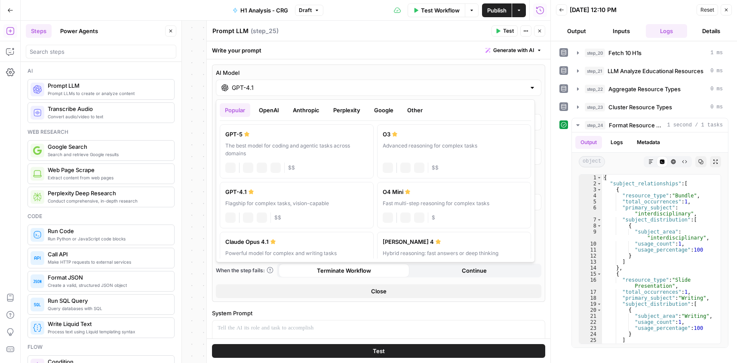
click at [268, 89] on input "GPT-4.1" at bounding box center [379, 87] width 294 height 9
click at [256, 132] on div "GPT-5" at bounding box center [296, 134] width 143 height 9
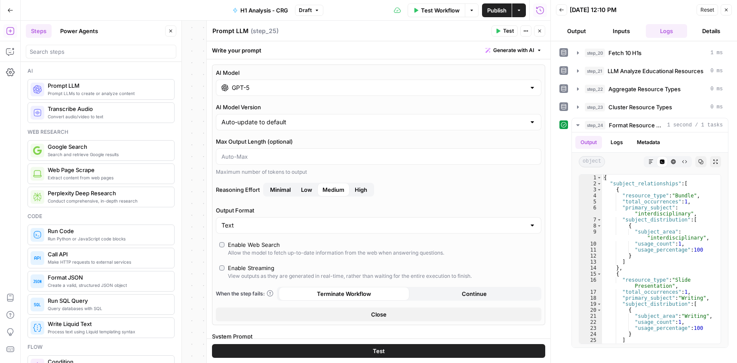
type input "GPT-5"
click at [350, 314] on button "Close" at bounding box center [378, 314] width 325 height 14
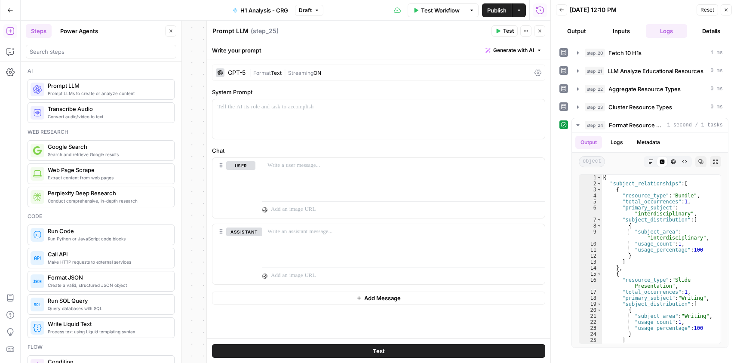
click at [234, 31] on textarea "Prompt LLM" at bounding box center [230, 31] width 36 height 9
paste textarea "Extract Modifiers with a Focused LLM Prompt"
type textarea "Extract Modifiers with a Focused LLM Prompt"
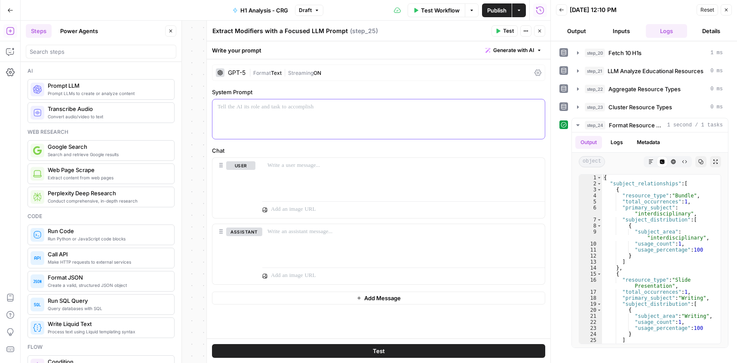
click at [299, 111] on p at bounding box center [379, 107] width 322 height 9
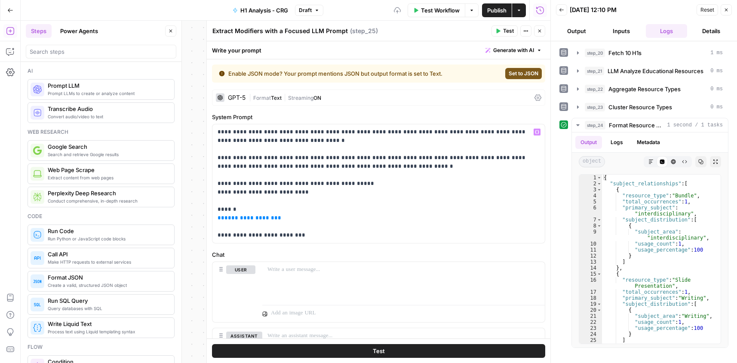
click at [513, 71] on span "Set to JSON" at bounding box center [524, 74] width 30 height 8
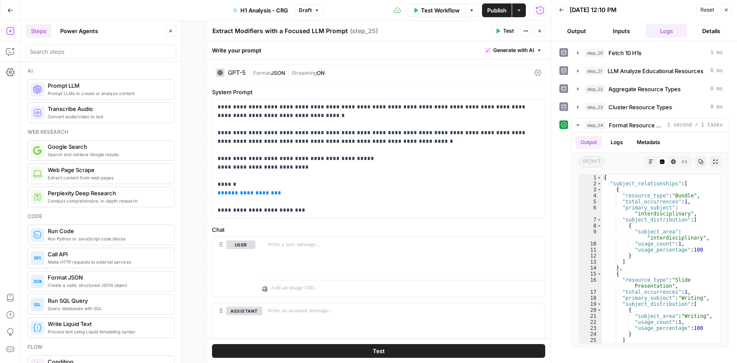
drag, startPoint x: 543, startPoint y: 30, endPoint x: 540, endPoint y: 39, distance: 9.0
click at [543, 31] on button "Close" at bounding box center [539, 30] width 11 height 11
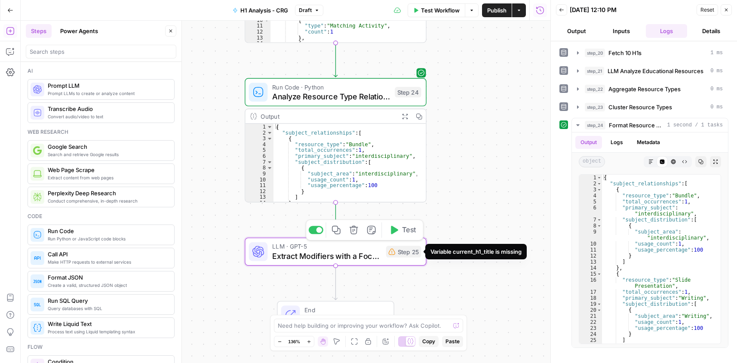
click at [413, 234] on span "Test" at bounding box center [409, 229] width 14 height 11
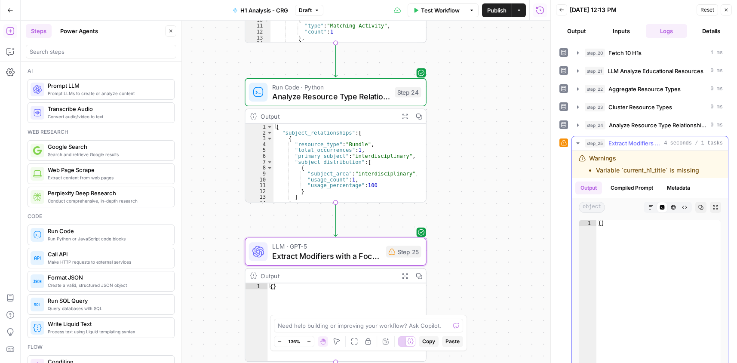
click at [673, 170] on li "Variable `current_h1_title` is missing" at bounding box center [647, 170] width 103 height 9
copy div "Variable `current_h1_title` is missing"
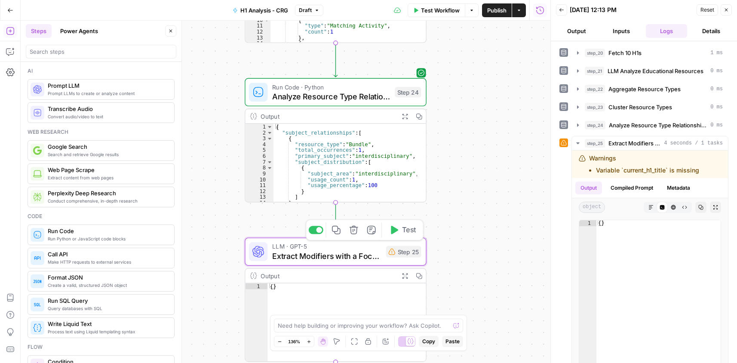
click at [360, 256] on span "Extract Modifiers with a Focused LLM Prompt" at bounding box center [326, 256] width 109 height 12
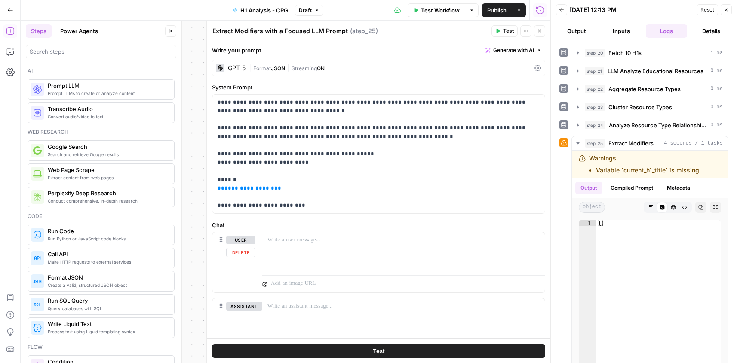
scroll to position [0, 0]
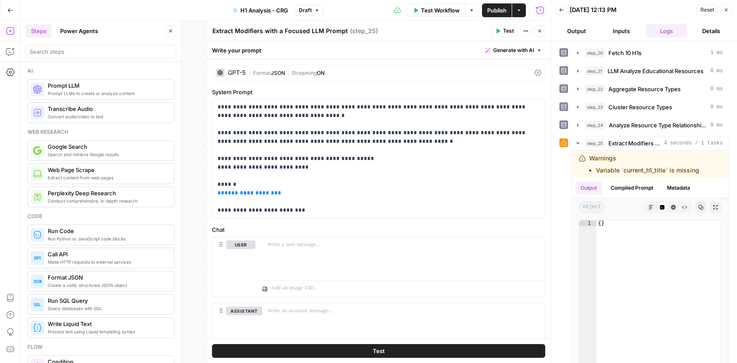
click at [316, 72] on span "Streaming" at bounding box center [303, 73] width 25 height 6
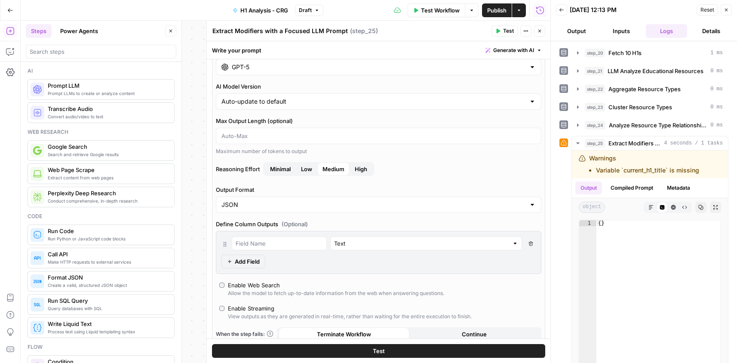
scroll to position [129, 0]
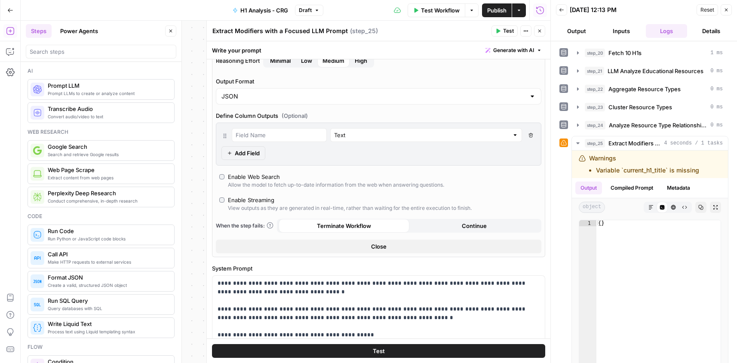
click at [394, 245] on button "Close" at bounding box center [378, 246] width 325 height 14
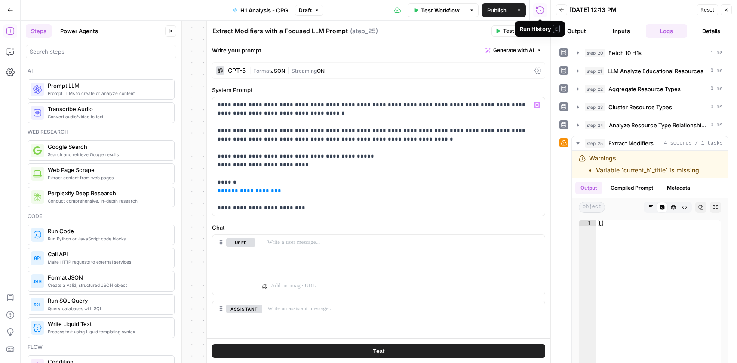
scroll to position [0, 0]
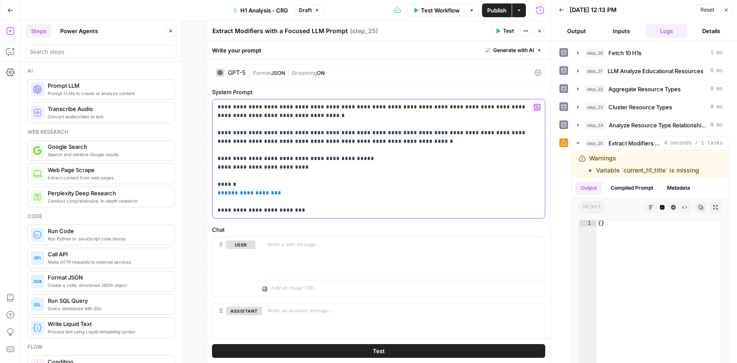
drag, startPoint x: 271, startPoint y: 192, endPoint x: 208, endPoint y: 196, distance: 63.7
click at [208, 196] on div "**********" at bounding box center [378, 192] width 344 height 342
click at [534, 109] on button "Variables Menu" at bounding box center [537, 107] width 7 height 7
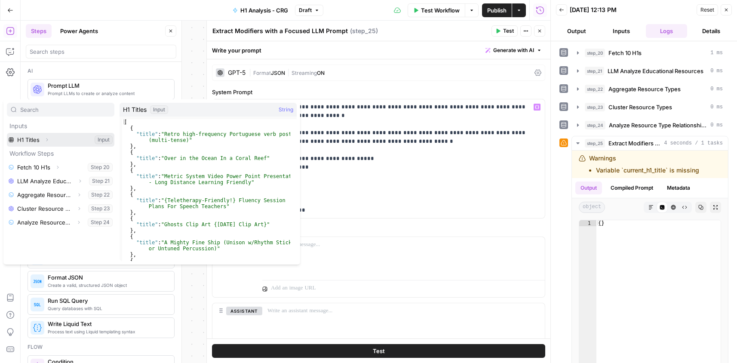
click at [56, 137] on button "Select variable H1 Titles" at bounding box center [60, 140] width 107 height 14
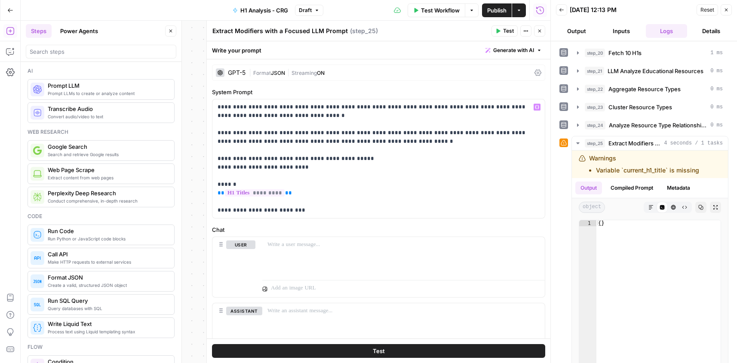
click at [514, 29] on button "Test" at bounding box center [504, 30] width 26 height 11
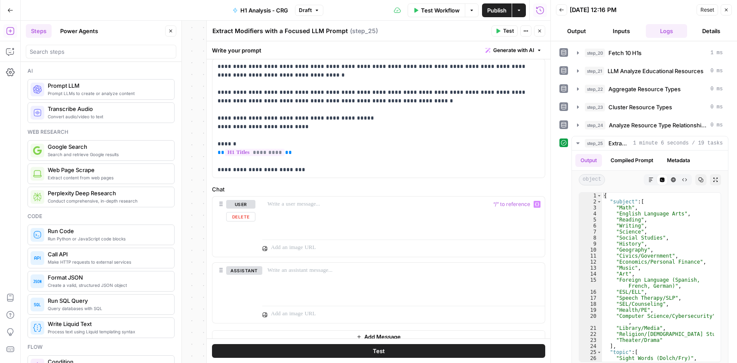
scroll to position [50, 0]
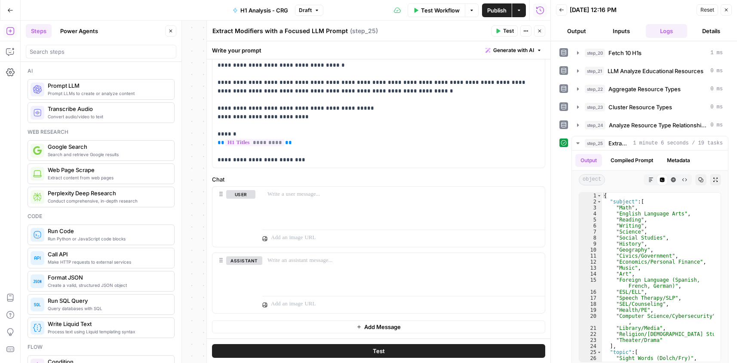
drag, startPoint x: 542, startPoint y: 33, endPoint x: 552, endPoint y: 7, distance: 27.9
click at [541, 33] on icon "button" at bounding box center [539, 30] width 5 height 5
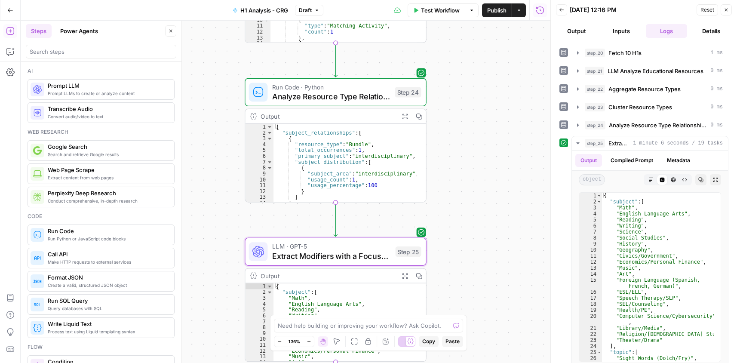
type textarea "**********"
click at [362, 304] on div "{ "subject" : [ "Math" , "English Language Arts" , "Reading" , "Writing" , "Sci…" at bounding box center [345, 330] width 144 height 95
click at [334, 254] on span "Extract Modifiers with a Focused LLM Prompt" at bounding box center [331, 256] width 118 height 12
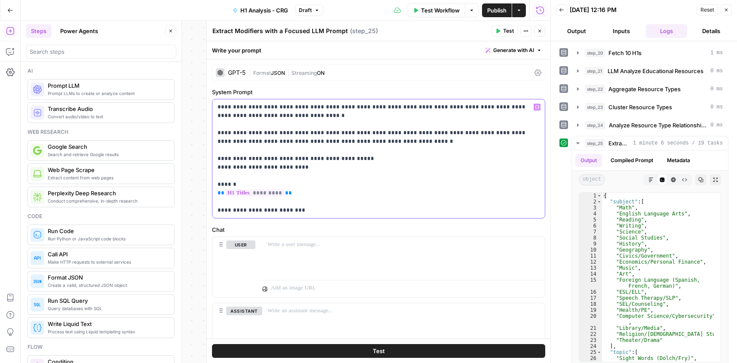
click at [344, 147] on p "**********" at bounding box center [376, 159] width 316 height 112
click at [332, 113] on p "**********" at bounding box center [376, 159] width 316 height 112
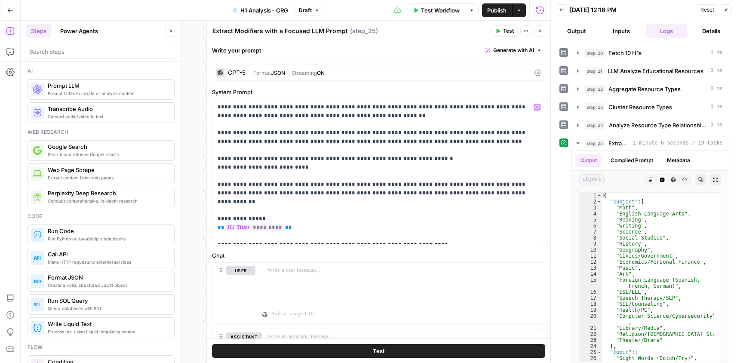
click at [507, 30] on span "Test" at bounding box center [508, 31] width 11 height 8
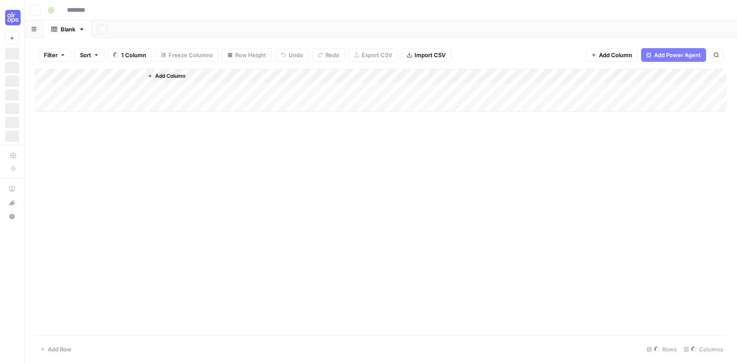
type input "**********"
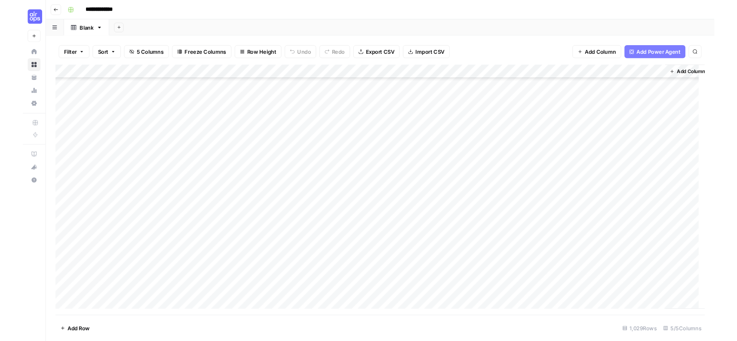
scroll to position [14542, 0]
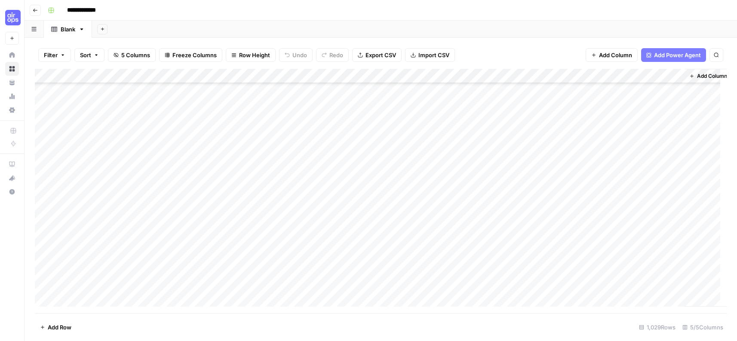
drag, startPoint x: 211, startPoint y: 151, endPoint x: 256, endPoint y: 153, distance: 45.2
click at [256, 153] on div "Add Column" at bounding box center [381, 191] width 692 height 244
click at [373, 126] on div "Add Column" at bounding box center [381, 191] width 692 height 244
click at [616, 113] on div "Add Column" at bounding box center [381, 191] width 692 height 244
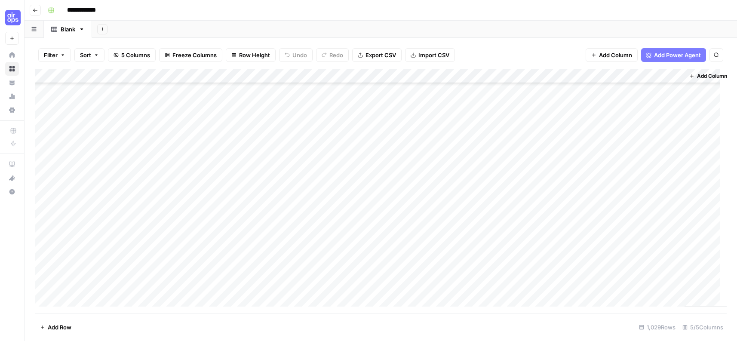
click at [606, 110] on div "Add Column" at bounding box center [381, 191] width 692 height 244
click at [604, 171] on div "Add Column" at bounding box center [381, 191] width 692 height 244
click at [352, 109] on div "Add Column" at bounding box center [381, 191] width 692 height 244
drag, startPoint x: 240, startPoint y: 122, endPoint x: 230, endPoint y: 118, distance: 11.0
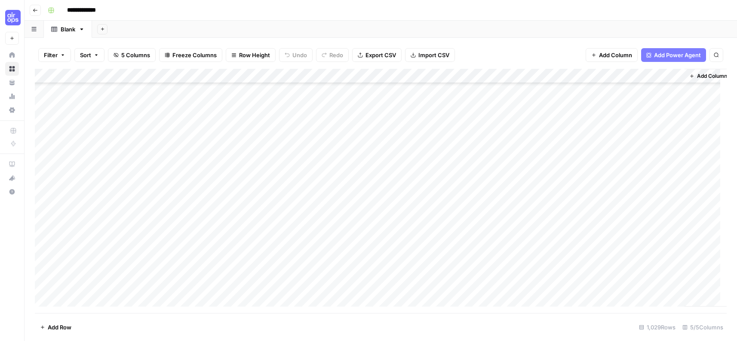
click at [240, 121] on div "Add Column" at bounding box center [381, 191] width 692 height 244
click at [166, 104] on div "Add Column" at bounding box center [381, 191] width 692 height 244
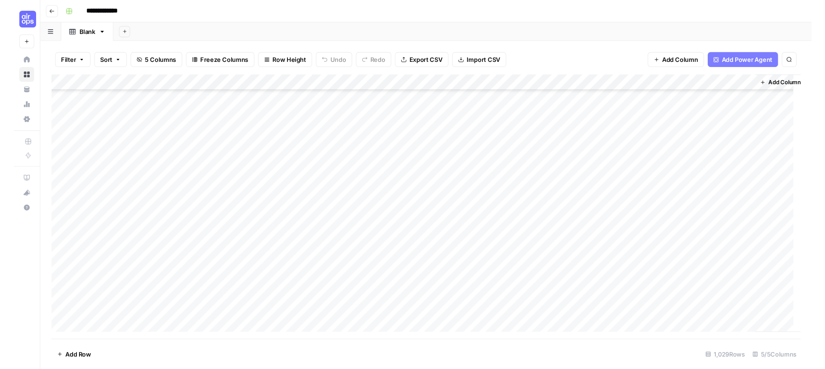
scroll to position [14628, 0]
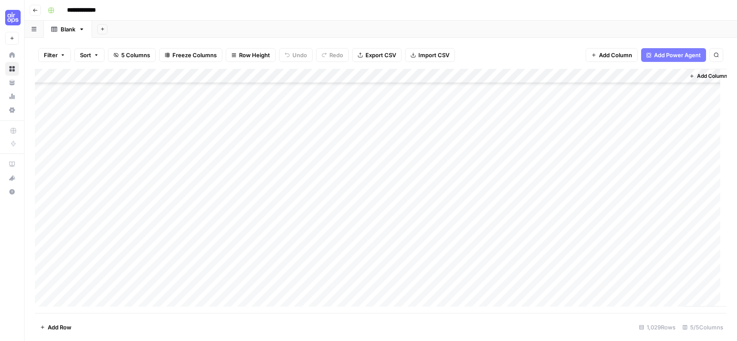
drag, startPoint x: 267, startPoint y: 126, endPoint x: 272, endPoint y: 176, distance: 50.6
click at [272, 176] on div "Add Column" at bounding box center [381, 191] width 692 height 244
click at [99, 94] on div "Add Column" at bounding box center [381, 191] width 692 height 244
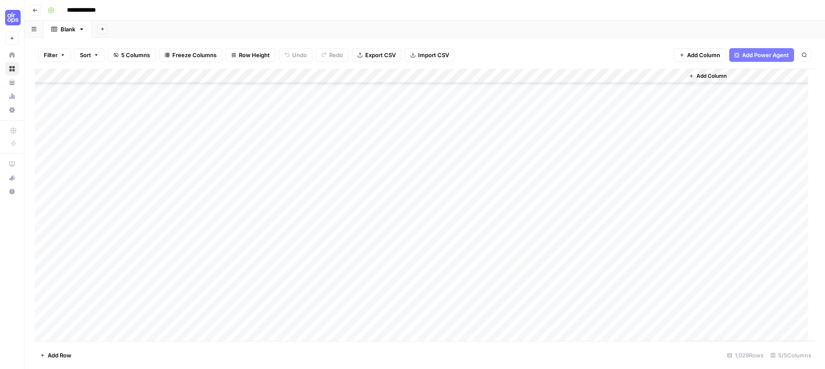
click at [222, 94] on div "Add Column" at bounding box center [425, 205] width 780 height 273
click at [121, 98] on div "Add Column" at bounding box center [425, 205] width 780 height 273
click at [244, 93] on div "Add Column" at bounding box center [425, 205] width 780 height 273
click at [135, 102] on div "Add Column" at bounding box center [425, 205] width 780 height 273
click at [219, 113] on div "Add Column" at bounding box center [425, 205] width 780 height 273
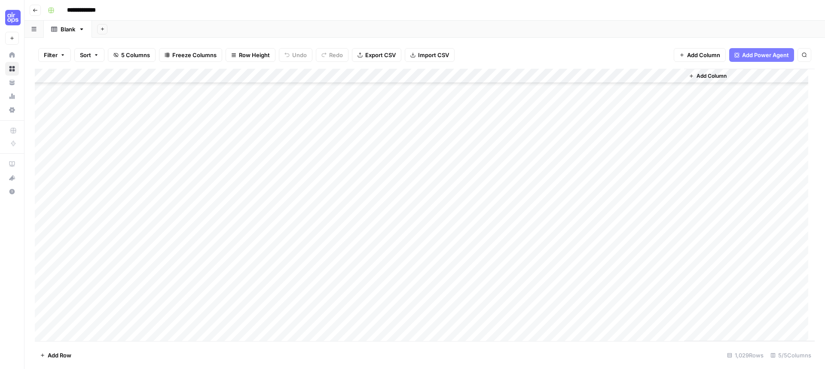
click at [570, 268] on div "Add Column" at bounding box center [425, 205] width 780 height 273
click at [571, 268] on div "Add Column" at bounding box center [425, 205] width 780 height 273
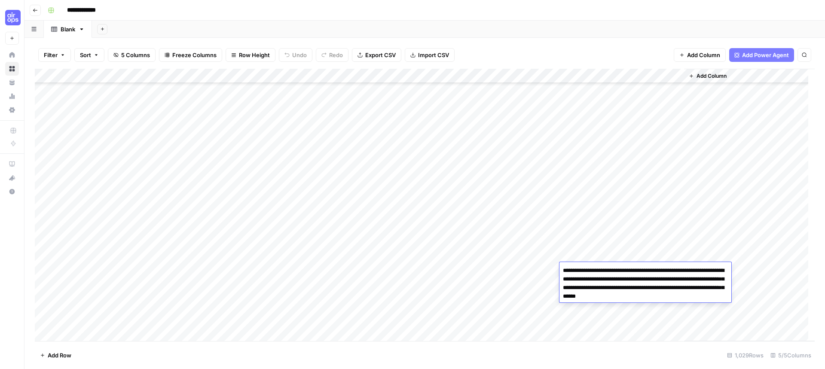
click at [571, 268] on textarea "**********" at bounding box center [646, 284] width 172 height 38
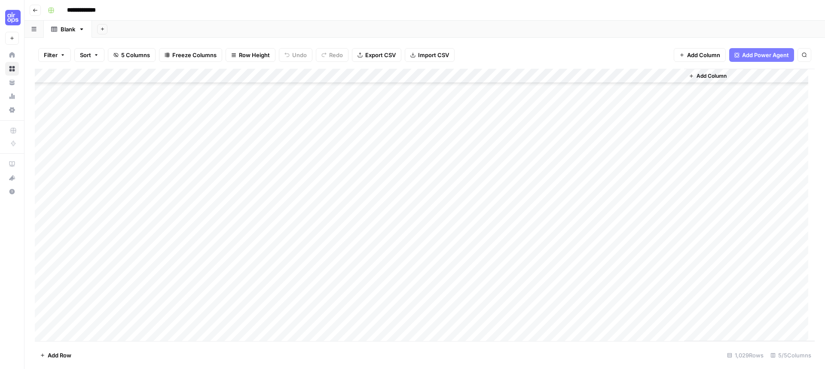
click at [580, 257] on div "Add Column" at bounding box center [425, 205] width 780 height 273
drag, startPoint x: 100, startPoint y: 112, endPoint x: 610, endPoint y: 323, distance: 551.9
click at [610, 323] on div "Add Column" at bounding box center [425, 205] width 780 height 273
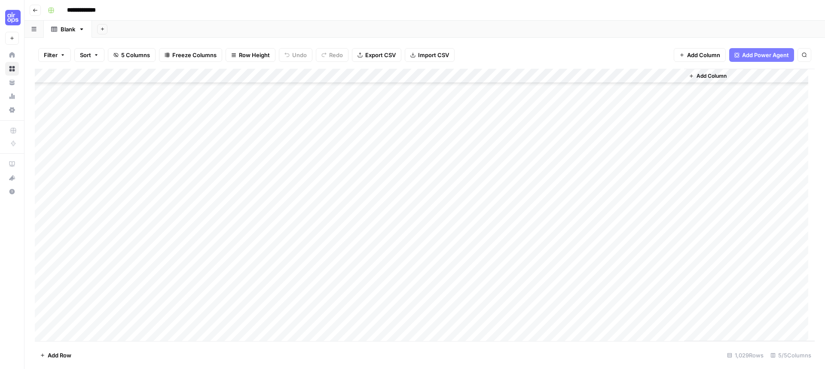
click at [597, 215] on div "Add Column" at bounding box center [425, 205] width 780 height 273
click at [586, 232] on div "Add Column" at bounding box center [425, 205] width 780 height 273
click at [579, 255] on div "Add Column" at bounding box center [425, 205] width 780 height 273
click at [613, 244] on div "Add Column" at bounding box center [425, 205] width 780 height 273
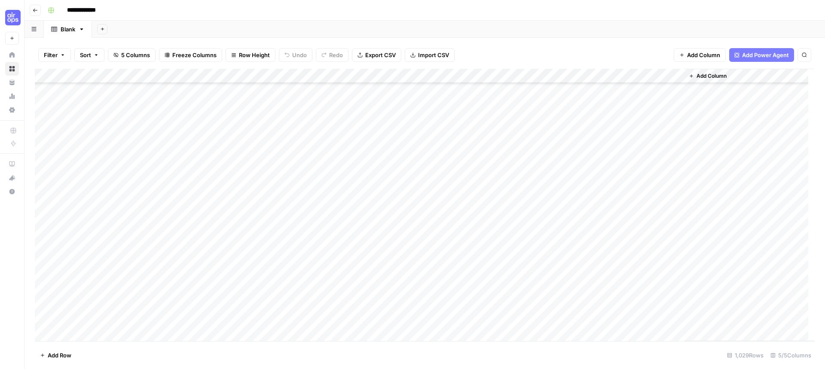
scroll to position [14583, 0]
drag, startPoint x: 409, startPoint y: 225, endPoint x: 364, endPoint y: 80, distance: 151.6
click at [364, 80] on div "Add Column" at bounding box center [425, 205] width 780 height 273
click at [218, 159] on div "Add Column" at bounding box center [425, 205] width 780 height 273
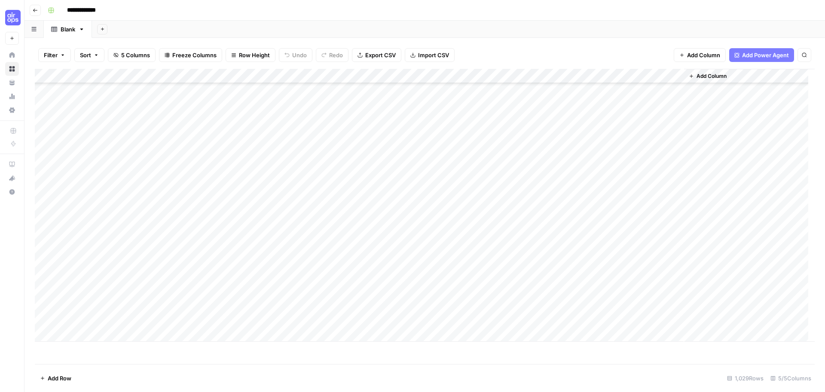
scroll to position [14775, 0]
click at [106, 31] on button "Add Sheet" at bounding box center [102, 29] width 10 height 10
click at [128, 31] on div "Add Sheet" at bounding box center [458, 29] width 733 height 17
click at [138, 74] on div "Add Column" at bounding box center [425, 216] width 780 height 295
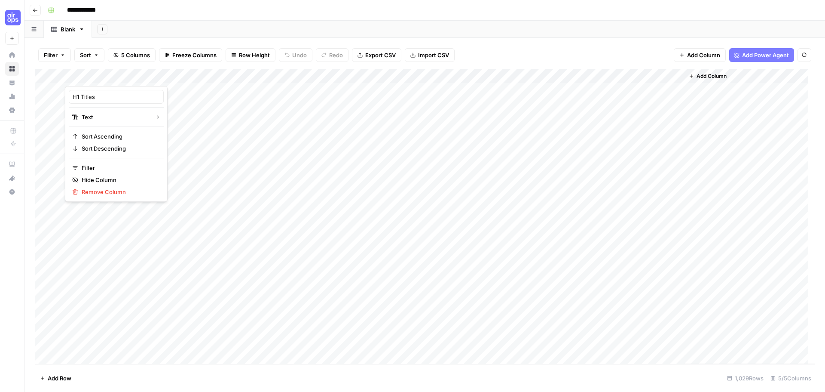
click at [204, 108] on div "Add Column" at bounding box center [425, 216] width 780 height 295
click at [139, 92] on div "Add Column" at bounding box center [425, 216] width 780 height 295
click at [139, 90] on div "Add Column" at bounding box center [425, 216] width 780 height 295
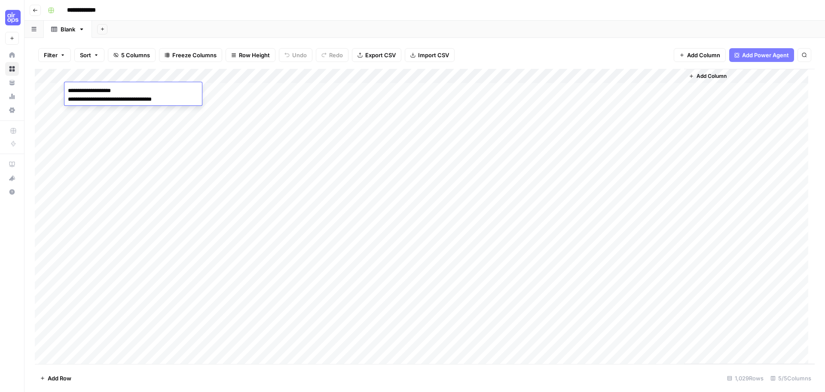
click at [139, 90] on textarea "**********" at bounding box center [133, 95] width 138 height 21
click at [350, 119] on div "Add Column" at bounding box center [425, 216] width 780 height 295
click at [736, 52] on span "Add Power Agent" at bounding box center [765, 55] width 47 height 9
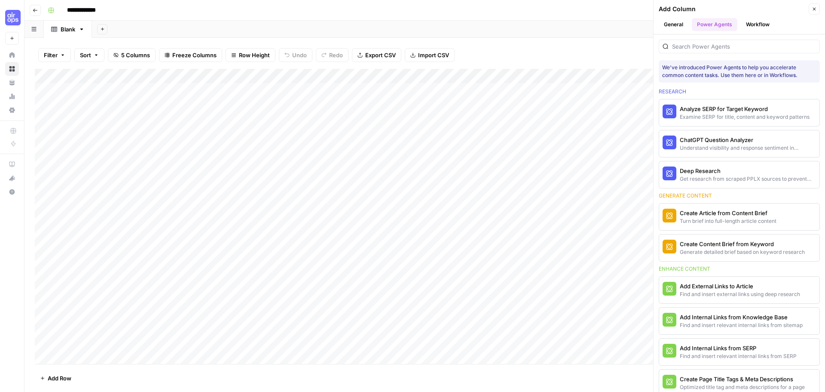
click at [667, 21] on button "General" at bounding box center [674, 24] width 30 height 13
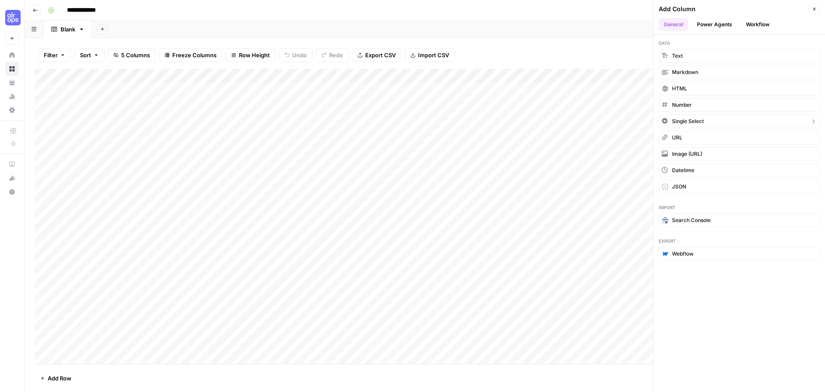
click at [690, 120] on span "Single Select" at bounding box center [688, 121] width 32 height 8
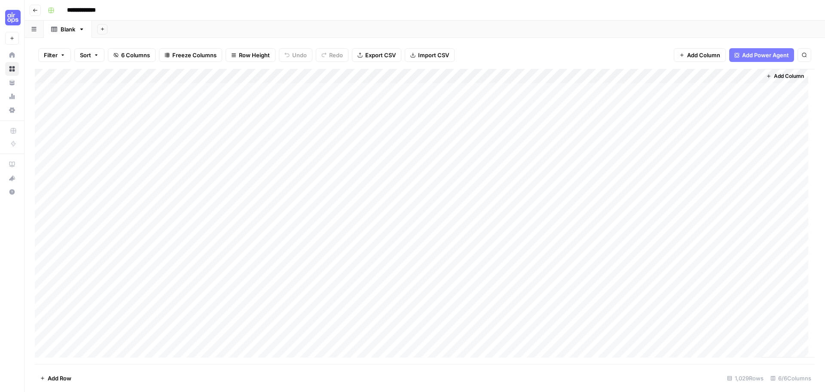
click at [736, 59] on span "Add Power Agent" at bounding box center [765, 55] width 47 height 9
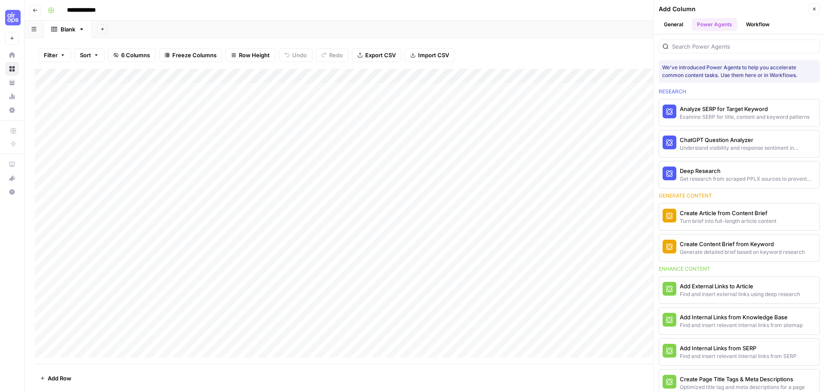
click at [736, 26] on button "Workflow" at bounding box center [758, 24] width 34 height 13
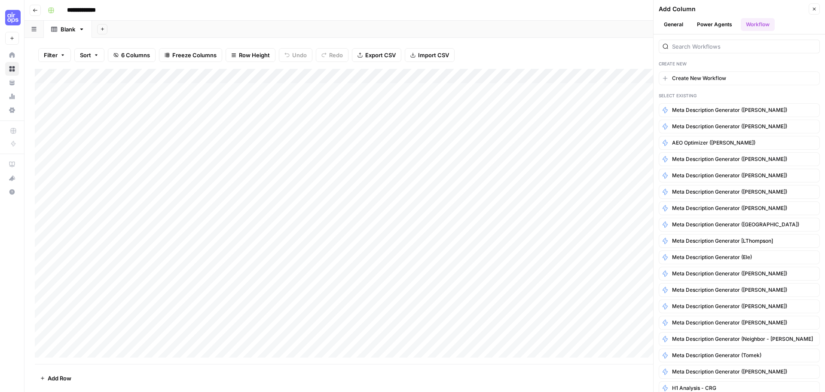
click at [672, 28] on button "General" at bounding box center [674, 24] width 30 height 13
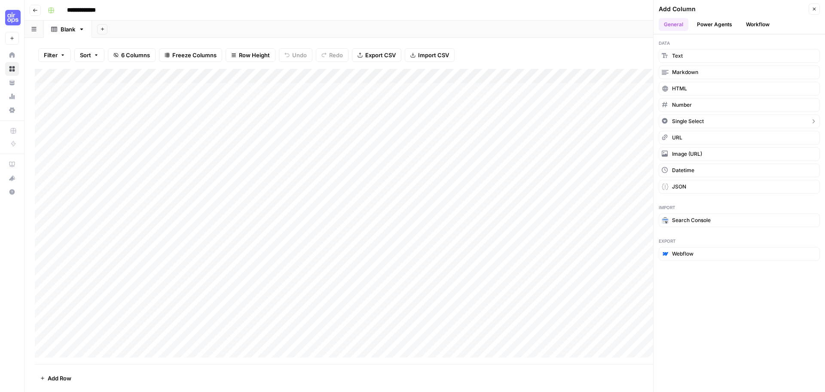
click at [736, 120] on icon "button" at bounding box center [813, 121] width 7 height 7
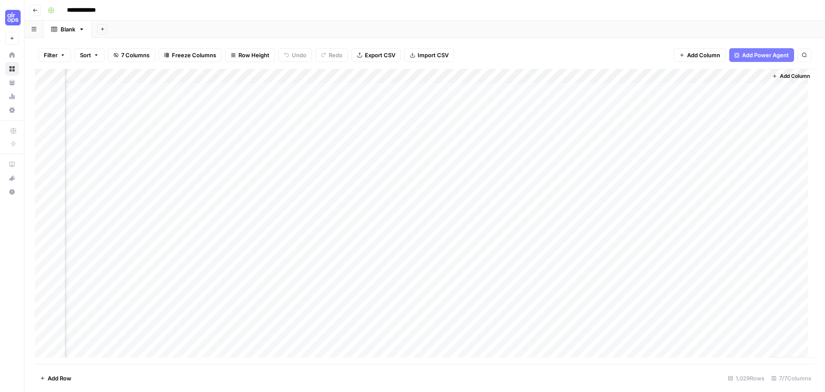
scroll to position [0, 78]
click at [615, 78] on div "Add Column" at bounding box center [425, 216] width 780 height 295
click at [648, 132] on div "Add Option" at bounding box center [675, 127] width 92 height 9
drag, startPoint x: 574, startPoint y: 107, endPoint x: 630, endPoint y: 91, distance: 58.5
click at [574, 107] on div "Add Column" at bounding box center [425, 216] width 780 height 295
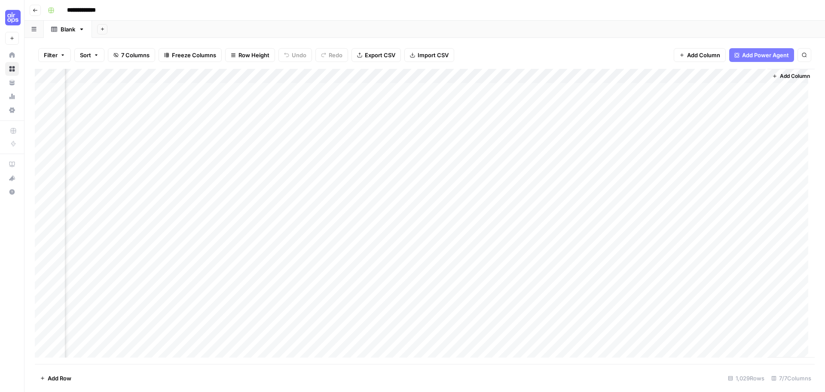
click at [678, 75] on div "Add Column" at bounding box center [425, 216] width 780 height 295
click at [657, 202] on span "Remove Column" at bounding box center [669, 203] width 92 height 9
click at [393, 88] on button "Delete" at bounding box center [382, 88] width 29 height 15
click at [736, 78] on div "Add Column" at bounding box center [425, 216] width 780 height 295
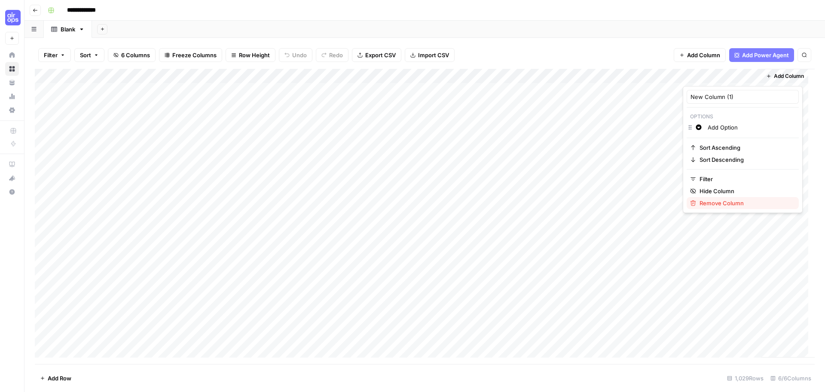
click at [713, 205] on span "Remove Column" at bounding box center [746, 203] width 92 height 9
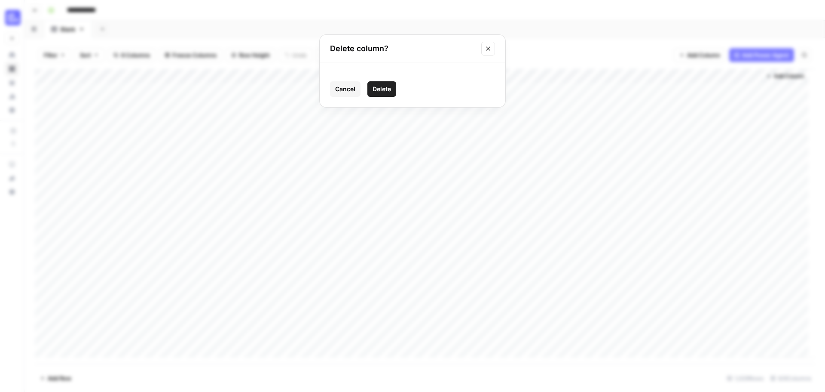
click at [382, 91] on span "Delete" at bounding box center [382, 89] width 18 height 9
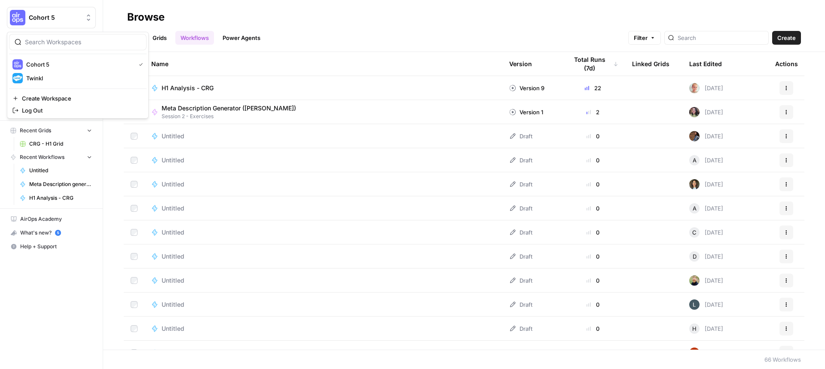
click at [64, 18] on span "Cohort 5" at bounding box center [55, 17] width 52 height 9
click at [62, 75] on span "Twinkl" at bounding box center [83, 78] width 114 height 9
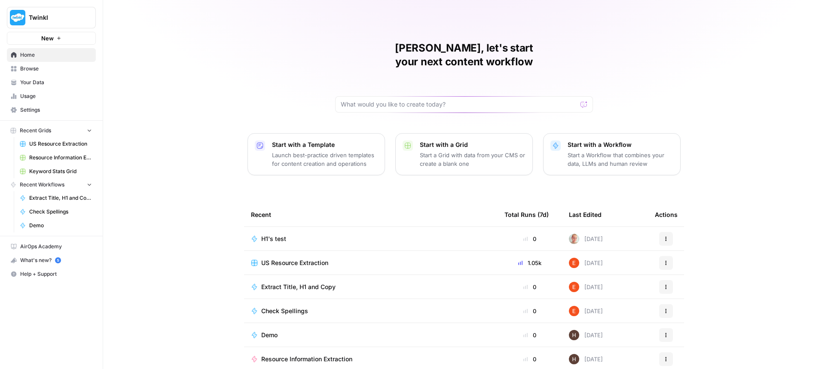
click at [265, 235] on span "H1's test" at bounding box center [273, 239] width 25 height 9
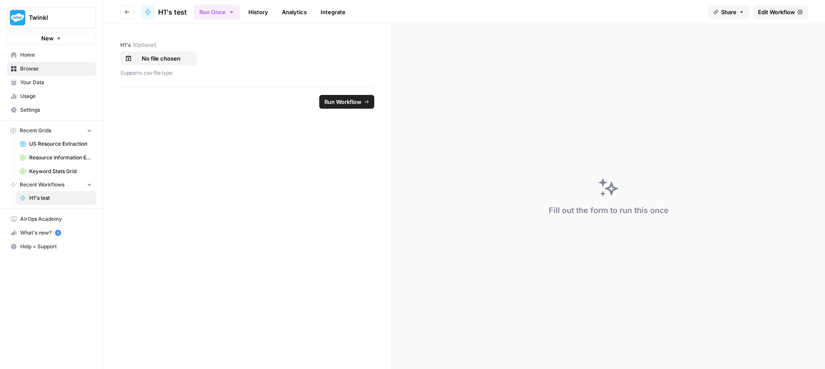
drag, startPoint x: 775, startPoint y: 15, endPoint x: 755, endPoint y: 103, distance: 89.9
click at [775, 15] on span "Edit Workflow" at bounding box center [776, 12] width 37 height 9
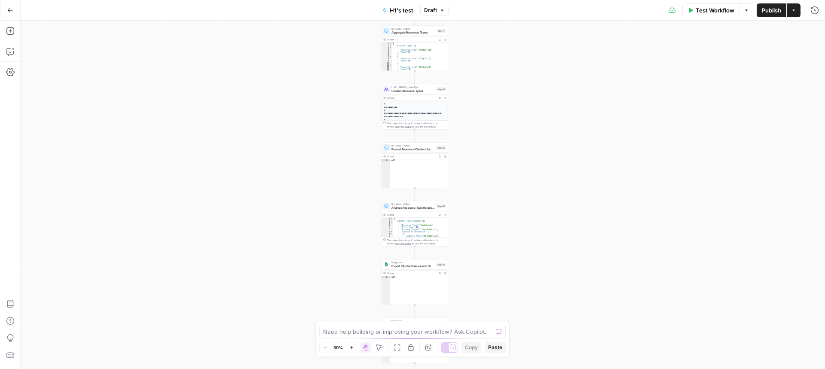
drag, startPoint x: 510, startPoint y: 69, endPoint x: 454, endPoint y: 350, distance: 287.2
click at [454, 350] on body "Twinkl New Home Browse Your Data Usage Settings Recent Grids US Resource Extrac…" at bounding box center [412, 184] width 825 height 369
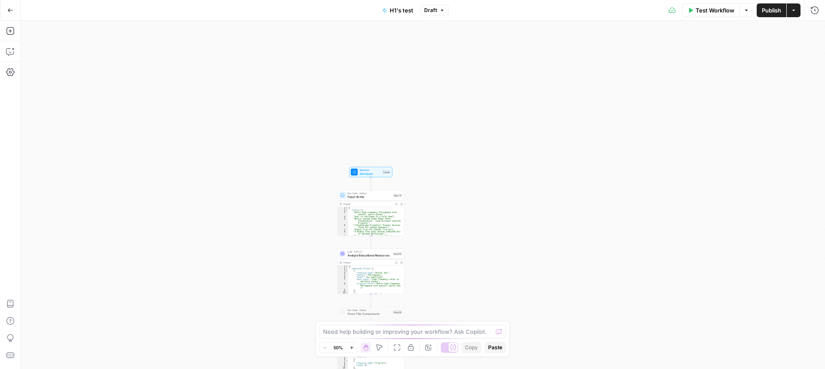
drag, startPoint x: 442, startPoint y: 82, endPoint x: 449, endPoint y: 336, distance: 254.2
click at [452, 341] on body "Twinkl New Home Browse Your Data Usage Settings Recent Grids US Resource Extrac…" at bounding box center [412, 184] width 825 height 369
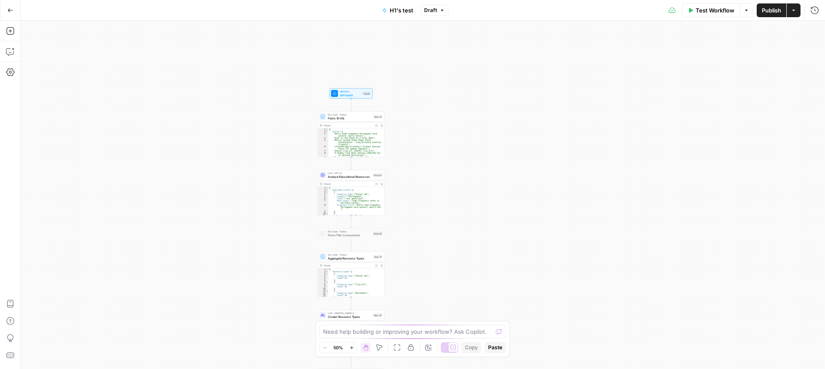
drag, startPoint x: 423, startPoint y: 270, endPoint x: 387, endPoint y: 123, distance: 151.5
click at [388, 123] on div "Workflow Set Inputs Inputs Run Code · Python Fetch 10 H1s Step 14 Output Expand…" at bounding box center [423, 195] width 805 height 349
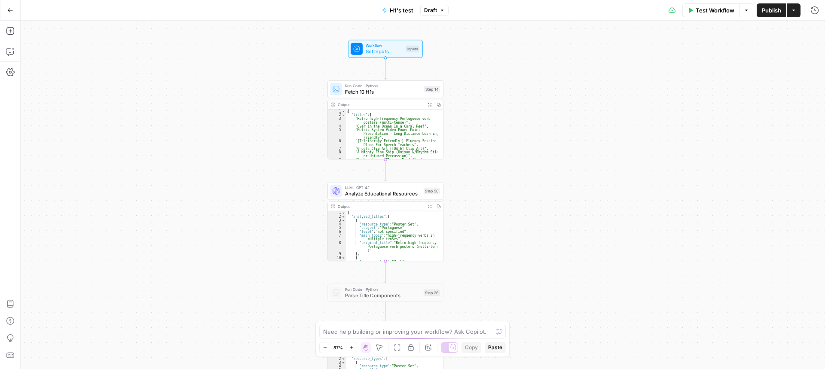
drag, startPoint x: 378, startPoint y: 92, endPoint x: 479, endPoint y: 139, distance: 111.4
click at [479, 138] on div "Workflow Set Inputs Inputs Run Code · Python Fetch 10 H1s Step 14 Output Expand…" at bounding box center [423, 195] width 805 height 349
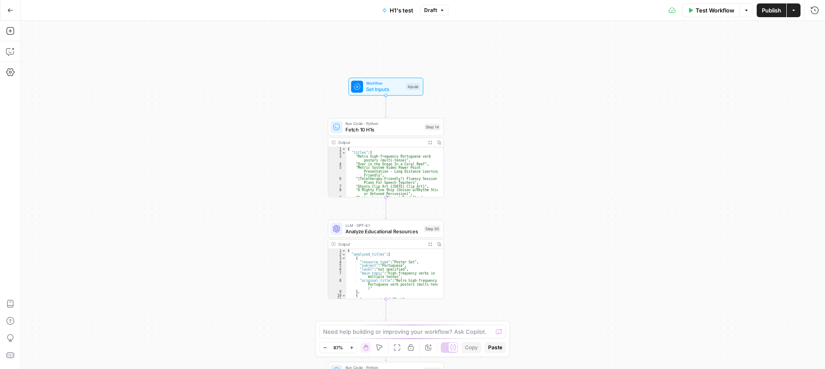
drag, startPoint x: 488, startPoint y: 168, endPoint x: 474, endPoint y: 144, distance: 27.9
click at [474, 144] on div "Workflow Set Inputs Inputs Run Code · Python Fetch 10 H1s Step 14 Output Expand…" at bounding box center [423, 195] width 805 height 349
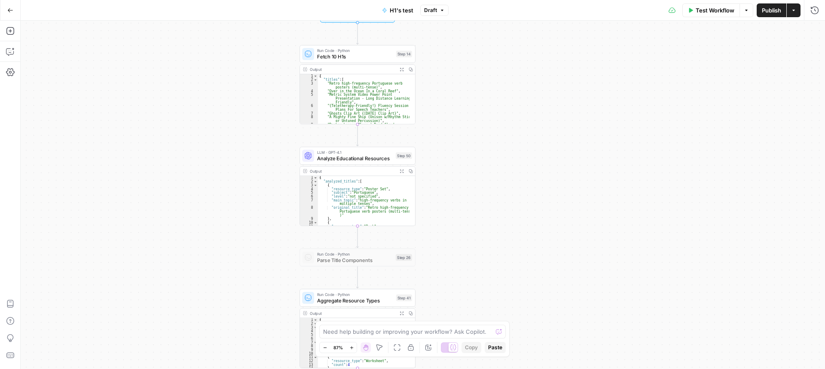
drag, startPoint x: 454, startPoint y: 162, endPoint x: 447, endPoint y: 150, distance: 14.2
click at [447, 147] on div "Workflow Set Inputs Inputs Run Code · Python Fetch 10 H1s Step 14 Output Expand…" at bounding box center [423, 195] width 805 height 349
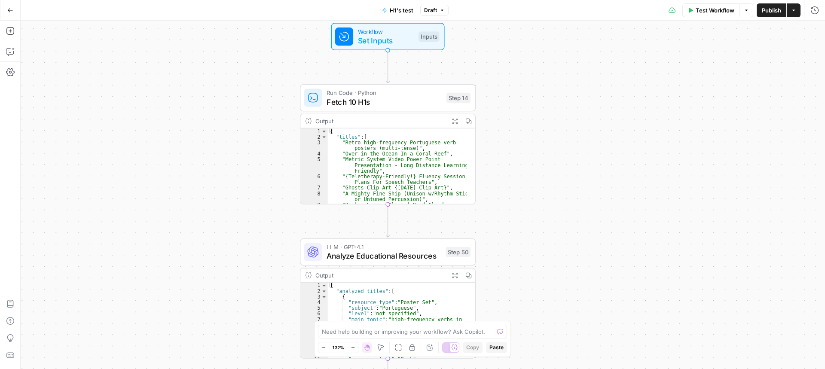
drag, startPoint x: 471, startPoint y: 141, endPoint x: 539, endPoint y: 193, distance: 85.8
click at [539, 193] on div "Workflow Set Inputs Inputs Run Code · Python Fetch 10 H1s Step 14 Output Expand…" at bounding box center [423, 195] width 805 height 349
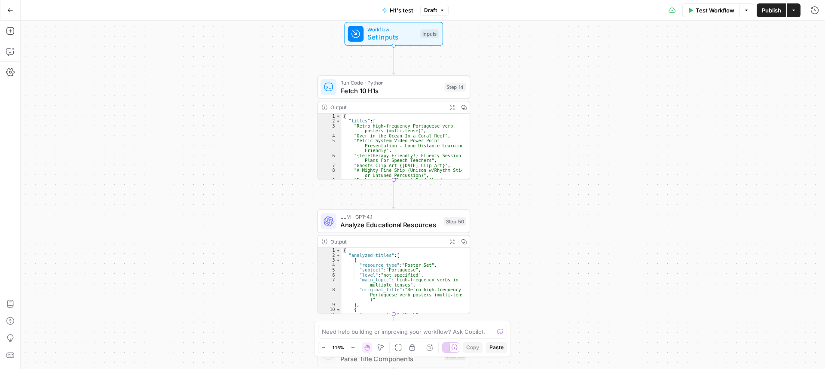
drag, startPoint x: 537, startPoint y: 199, endPoint x: 523, endPoint y: 176, distance: 26.8
click at [523, 176] on div "Workflow Set Inputs Inputs Run Code · Python Fetch 10 H1s Step 14 Output Expand…" at bounding box center [423, 195] width 805 height 349
type textarea "**********"
click at [387, 134] on div "{ "titles" : [ "Retro high-frequency Portuguese verb posters (multi-tense)" , "…" at bounding box center [402, 157] width 121 height 86
click at [391, 102] on div "Output Expand Output Copy" at bounding box center [394, 107] width 152 height 12
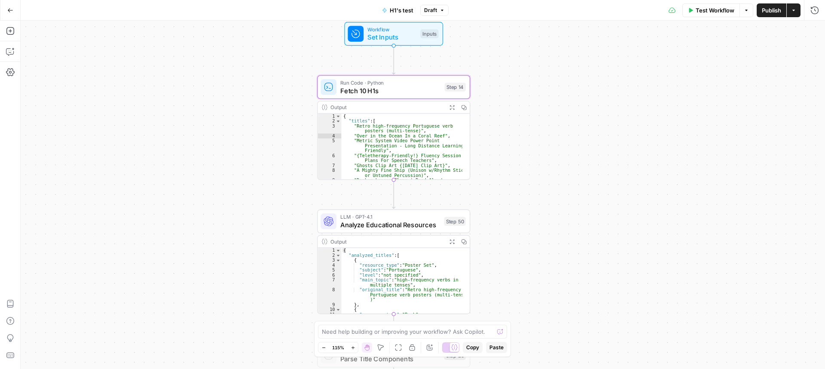
click at [393, 107] on div "Output" at bounding box center [387, 108] width 113 height 8
click at [375, 95] on span "Fetch 10 H1s" at bounding box center [391, 91] width 100 height 10
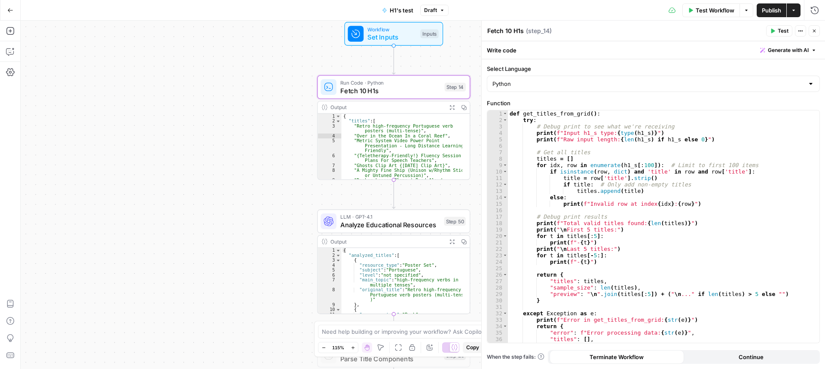
click at [815, 31] on icon "button" at bounding box center [814, 31] width 3 height 3
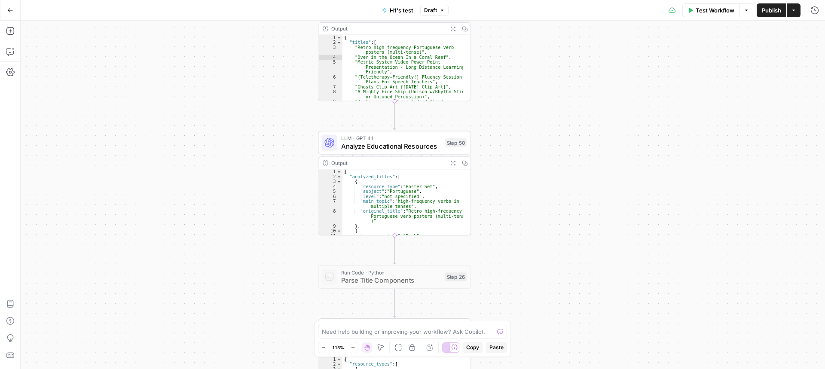
drag, startPoint x: 538, startPoint y: 203, endPoint x: 539, endPoint y: 124, distance: 78.7
click at [539, 124] on div "**********" at bounding box center [423, 195] width 805 height 349
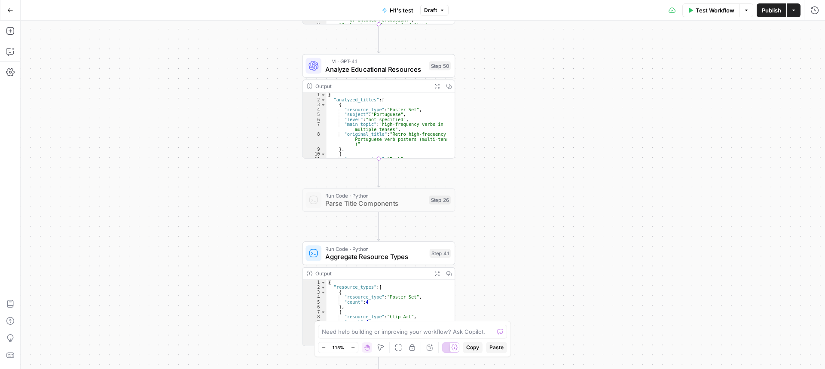
drag, startPoint x: 535, startPoint y: 169, endPoint x: 542, endPoint y: 122, distance: 47.4
click at [515, 81] on div "**********" at bounding box center [423, 195] width 805 height 349
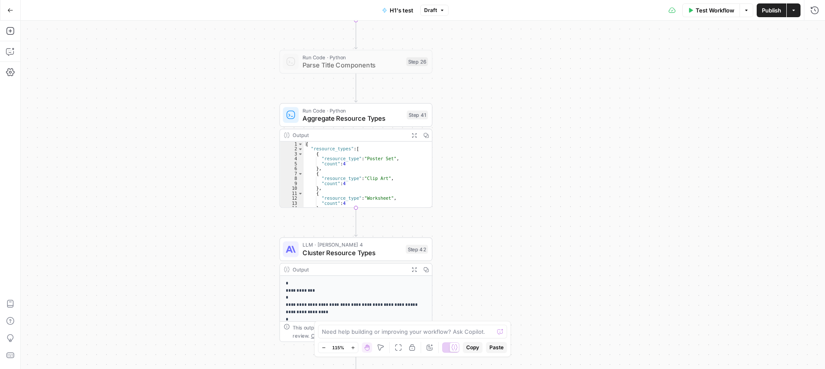
drag, startPoint x: 531, startPoint y: 153, endPoint x: 525, endPoint y: 92, distance: 61.8
click at [525, 93] on div "**********" at bounding box center [423, 195] width 805 height 349
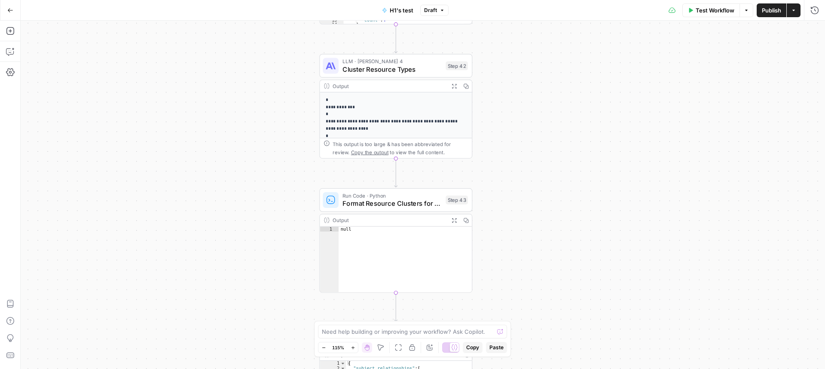
drag, startPoint x: 519, startPoint y: 218, endPoint x: 540, endPoint y: 159, distance: 63.7
click at [559, 63] on div "**********" at bounding box center [423, 195] width 805 height 349
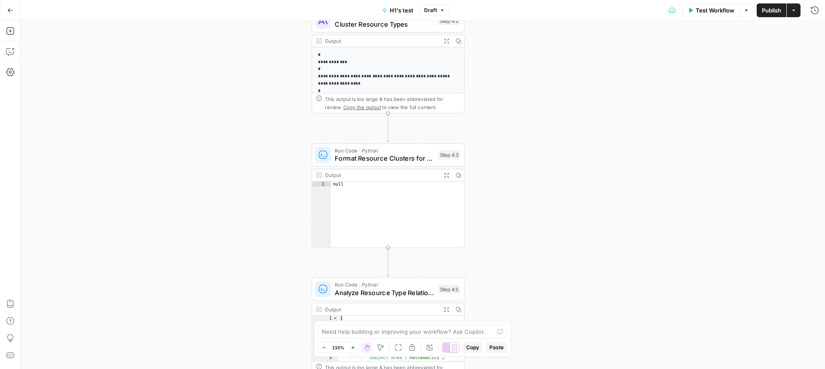
drag, startPoint x: 540, startPoint y: 216, endPoint x: 129, endPoint y: 234, distance: 411.0
click at [530, 171] on div "**********" at bounding box center [423, 195] width 805 height 349
click at [412, 162] on span "Format Resource Clusters for Export" at bounding box center [382, 158] width 99 height 10
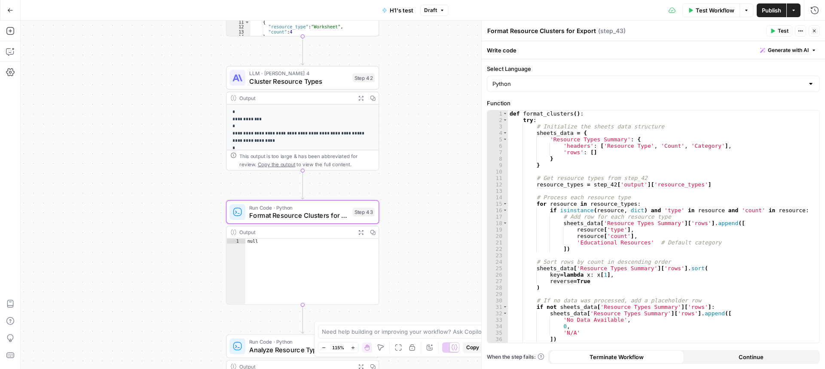
drag, startPoint x: 270, startPoint y: 163, endPoint x: 298, endPoint y: 181, distance: 32.4
click at [169, 269] on div "**********" at bounding box center [423, 195] width 805 height 349
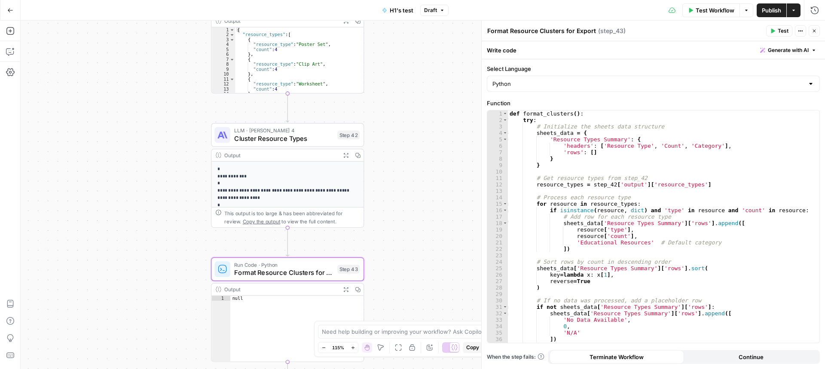
drag, startPoint x: 402, startPoint y: 126, endPoint x: 571, endPoint y: 96, distance: 172.0
click at [409, 187] on div "**********" at bounding box center [423, 195] width 805 height 349
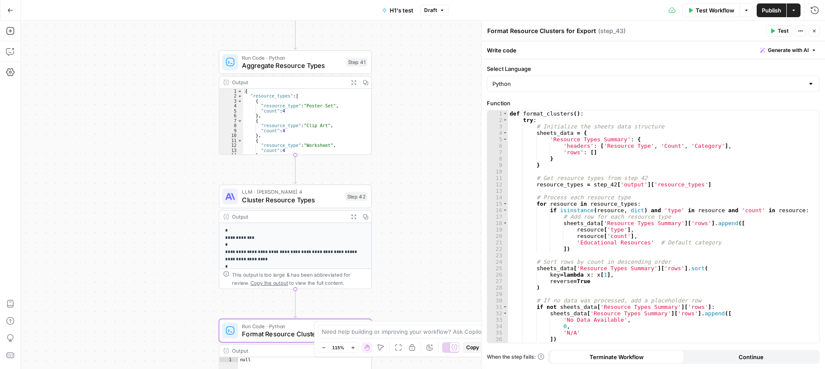
drag, startPoint x: 817, startPoint y: 33, endPoint x: 583, endPoint y: 108, distance: 245.7
click at [816, 33] on icon "button" at bounding box center [814, 30] width 5 height 5
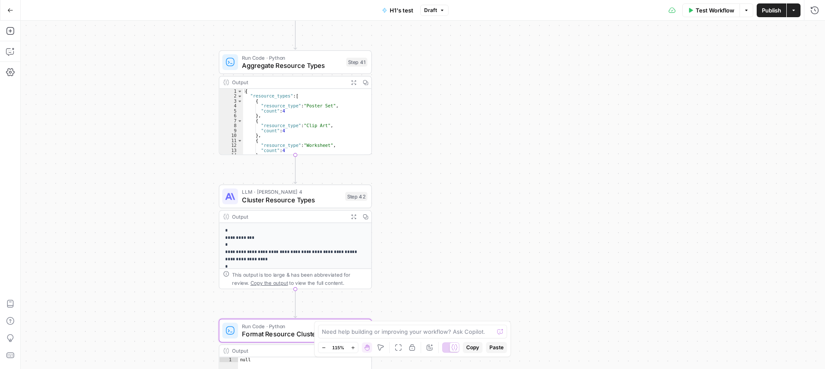
click at [718, 12] on span "Test Workflow" at bounding box center [715, 10] width 39 height 9
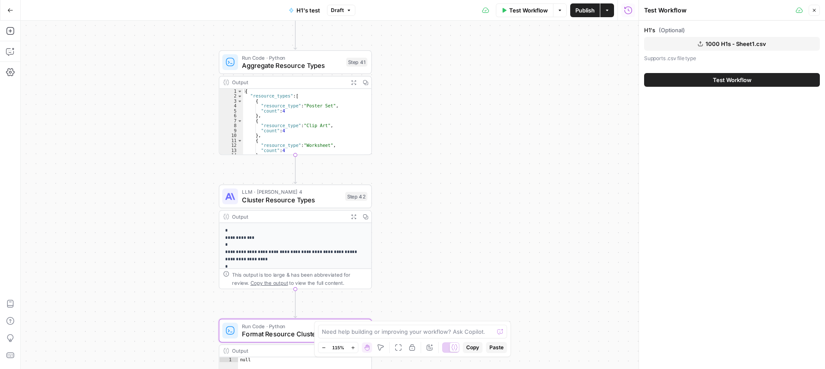
click at [723, 77] on span "Test Workflow" at bounding box center [732, 80] width 39 height 9
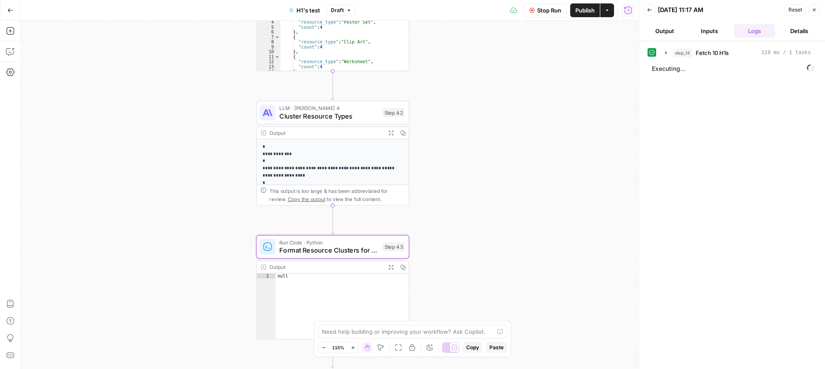
drag, startPoint x: 427, startPoint y: 221, endPoint x: 472, endPoint y: 70, distance: 158.3
click at [475, 74] on div "**********" at bounding box center [330, 195] width 618 height 349
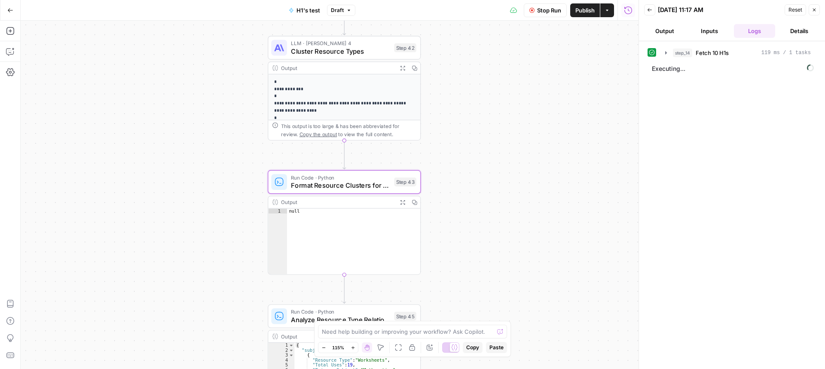
drag, startPoint x: 482, startPoint y: 109, endPoint x: 465, endPoint y: 35, distance: 75.7
click at [466, 37] on div "**********" at bounding box center [330, 195] width 618 height 349
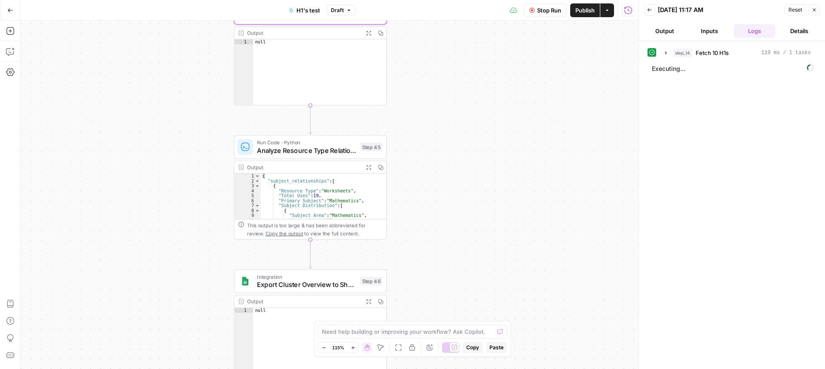
click at [458, 66] on div "**********" at bounding box center [330, 195] width 618 height 349
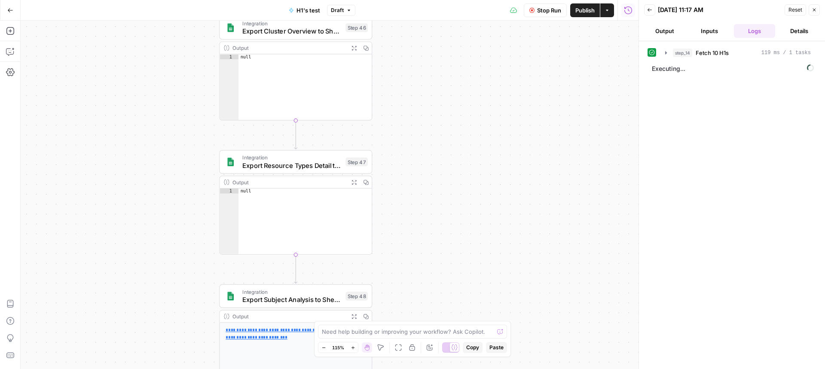
drag, startPoint x: 456, startPoint y: 119, endPoint x: 457, endPoint y: 53, distance: 65.8
click at [456, 56] on div "**********" at bounding box center [330, 195] width 618 height 349
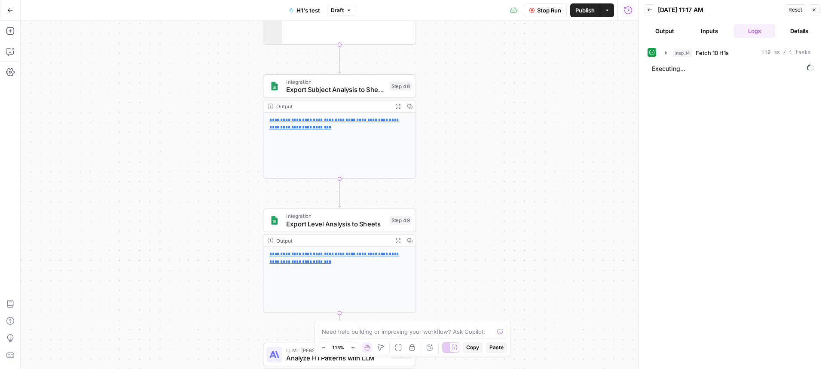
drag, startPoint x: 437, startPoint y: 195, endPoint x: 473, endPoint y: 73, distance: 127.5
click at [474, 73] on div "**********" at bounding box center [330, 195] width 618 height 349
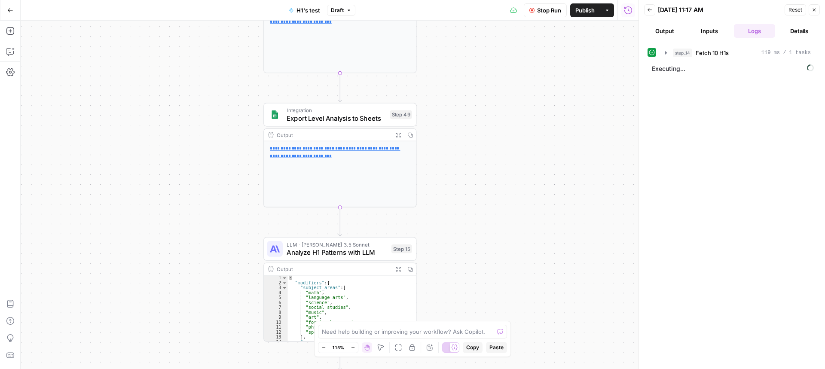
drag, startPoint x: 448, startPoint y: 222, endPoint x: 430, endPoint y: 37, distance: 185.8
click at [430, 38] on div "**********" at bounding box center [330, 195] width 618 height 349
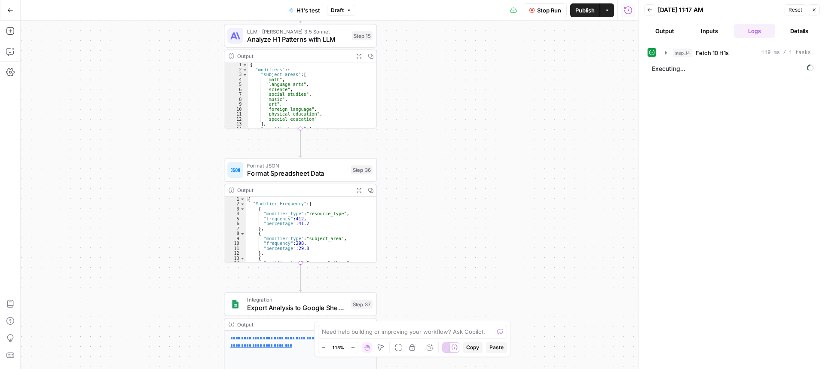
drag, startPoint x: 448, startPoint y: 165, endPoint x: 425, endPoint y: 43, distance: 123.4
click at [424, 45] on div "**********" at bounding box center [330, 195] width 618 height 349
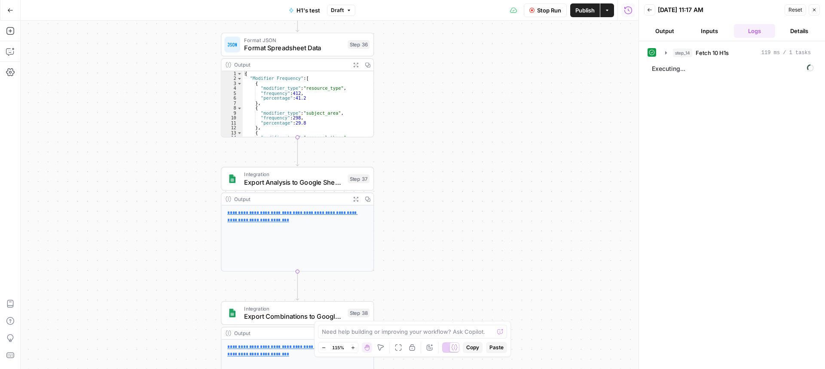
drag, startPoint x: 421, startPoint y: 202, endPoint x: 402, endPoint y: 31, distance: 172.6
click at [403, 30] on div "**********" at bounding box center [330, 195] width 618 height 349
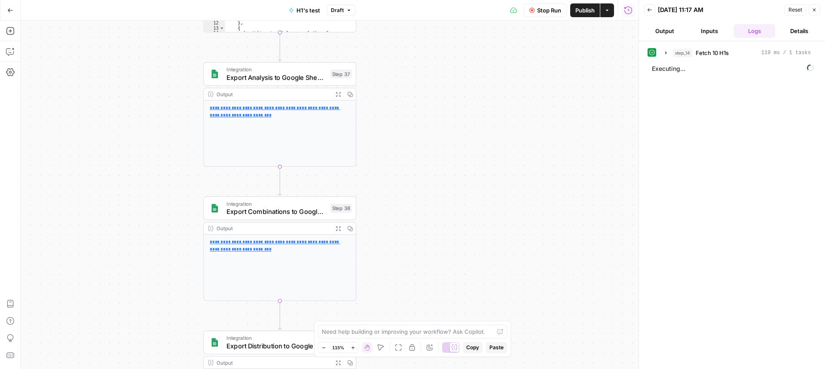
drag, startPoint x: 424, startPoint y: 84, endPoint x: 429, endPoint y: 33, distance: 51.4
click at [428, 35] on div "**********" at bounding box center [330, 195] width 618 height 349
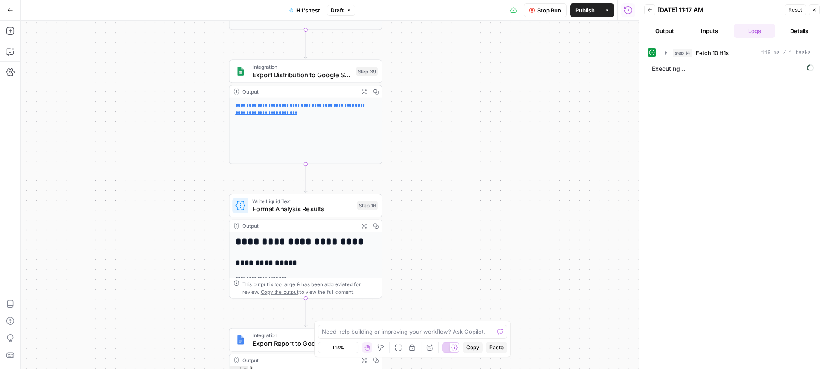
drag, startPoint x: 413, startPoint y: 264, endPoint x: 414, endPoint y: 67, distance: 196.5
click at [414, 68] on div "**********" at bounding box center [330, 195] width 618 height 349
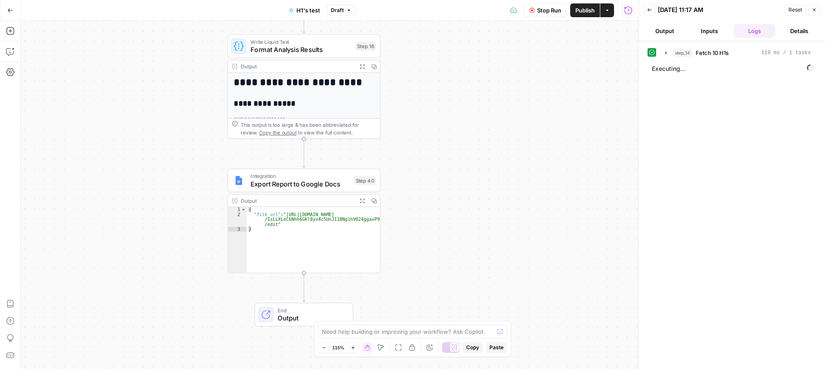
drag, startPoint x: 439, startPoint y: 198, endPoint x: 406, endPoint y: 37, distance: 163.6
click at [406, 38] on div "**********" at bounding box center [330, 195] width 618 height 349
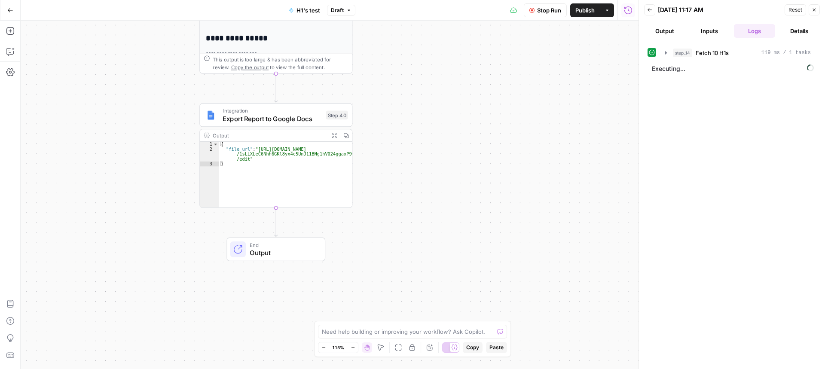
drag, startPoint x: 423, startPoint y: 199, endPoint x: 428, endPoint y: 353, distance: 154.0
click at [430, 353] on body "**********" at bounding box center [412, 184] width 825 height 369
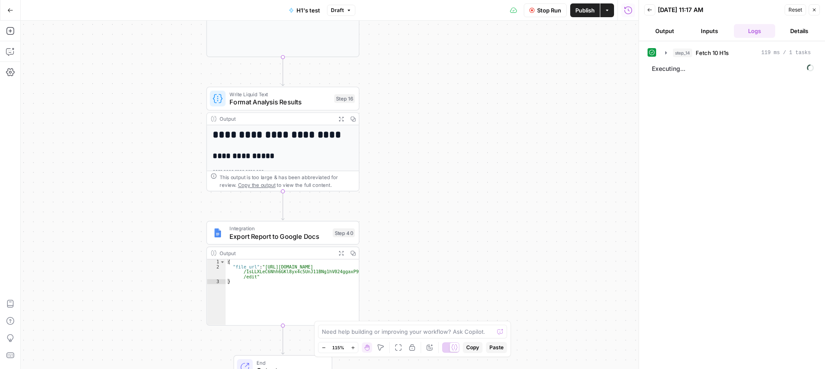
drag, startPoint x: 417, startPoint y: 139, endPoint x: 423, endPoint y: 223, distance: 83.6
click at [423, 223] on div "**********" at bounding box center [330, 195] width 618 height 349
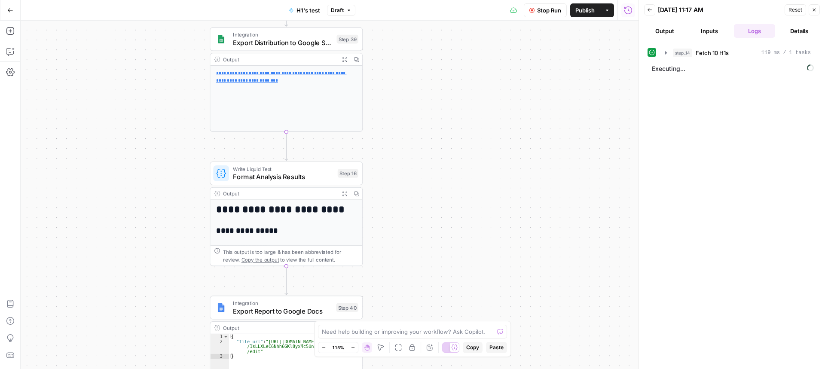
drag, startPoint x: 431, startPoint y: 105, endPoint x: 442, endPoint y: 170, distance: 66.2
click at [434, 200] on div "**********" at bounding box center [330, 195] width 618 height 349
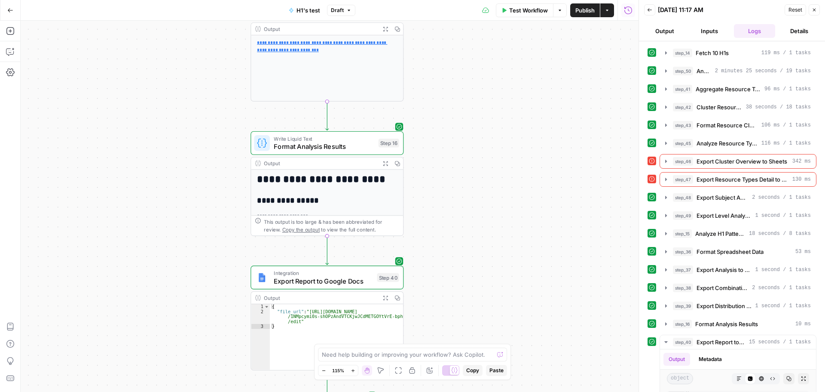
drag, startPoint x: 404, startPoint y: 97, endPoint x: 419, endPoint y: 39, distance: 59.7
click at [419, 39] on div "**********" at bounding box center [330, 206] width 618 height 371
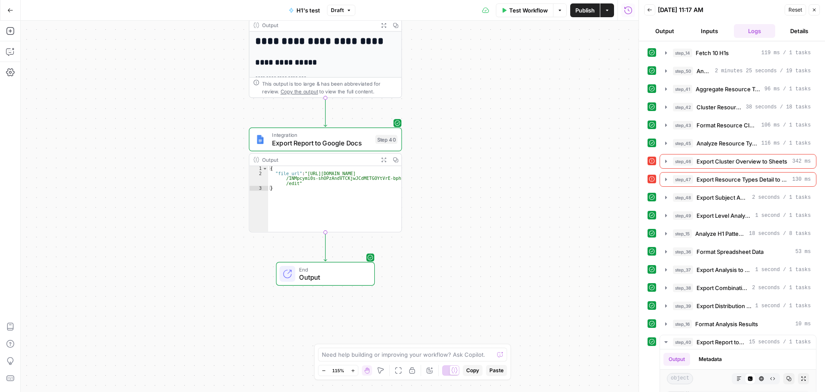
drag, startPoint x: 457, startPoint y: 123, endPoint x: 468, endPoint y: 47, distance: 76.5
click at [470, 54] on div "**********" at bounding box center [330, 206] width 618 height 371
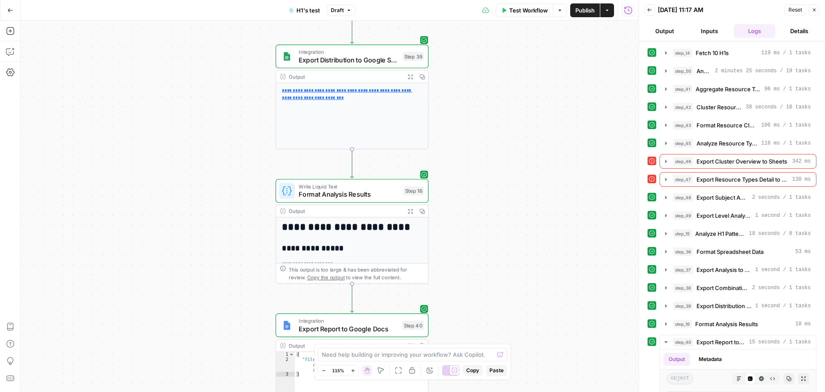
drag, startPoint x: 458, startPoint y: 108, endPoint x: 478, endPoint y: 316, distance: 209.0
click at [480, 325] on div "**********" at bounding box center [330, 206] width 618 height 371
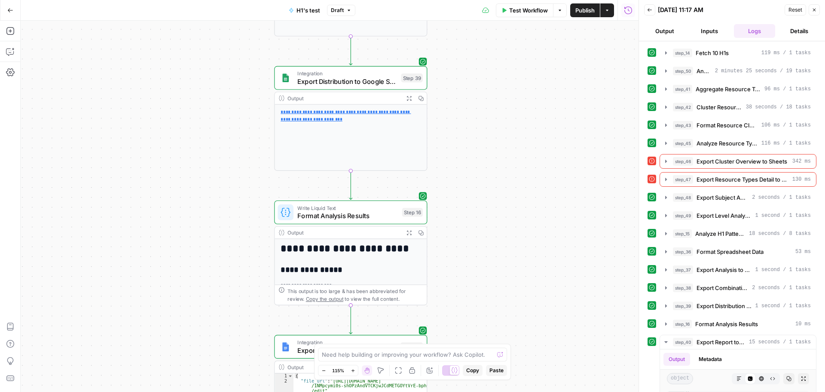
drag, startPoint x: 503, startPoint y: 135, endPoint x: 501, endPoint y: 145, distance: 10.1
click at [495, 264] on div "**********" at bounding box center [330, 206] width 618 height 371
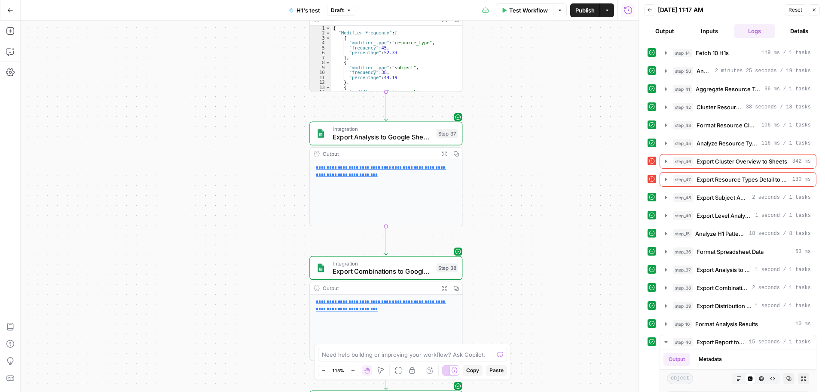
drag, startPoint x: 508, startPoint y: 109, endPoint x: 530, endPoint y: 166, distance: 60.3
click at [546, 301] on div "**********" at bounding box center [330, 206] width 618 height 371
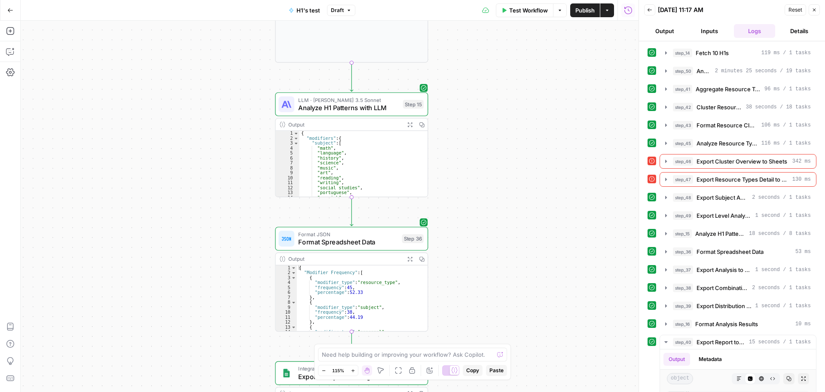
drag, startPoint x: 527, startPoint y: 140, endPoint x: 464, endPoint y: 147, distance: 63.1
click at [493, 352] on body "**********" at bounding box center [412, 196] width 825 height 392
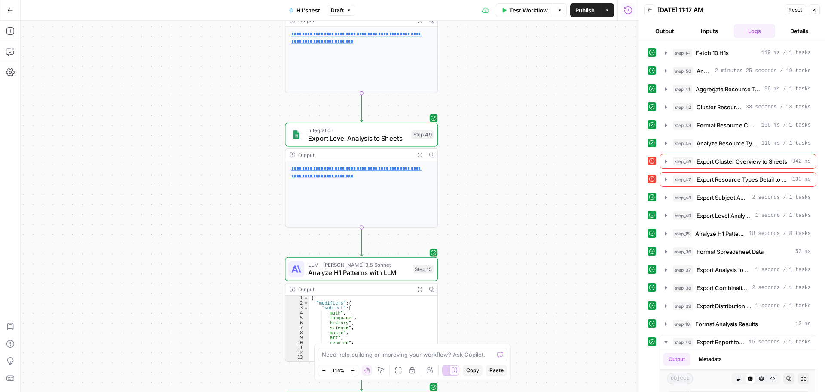
drag, startPoint x: 490, startPoint y: 274, endPoint x: 483, endPoint y: 300, distance: 26.8
click at [485, 307] on div "**********" at bounding box center [330, 206] width 618 height 371
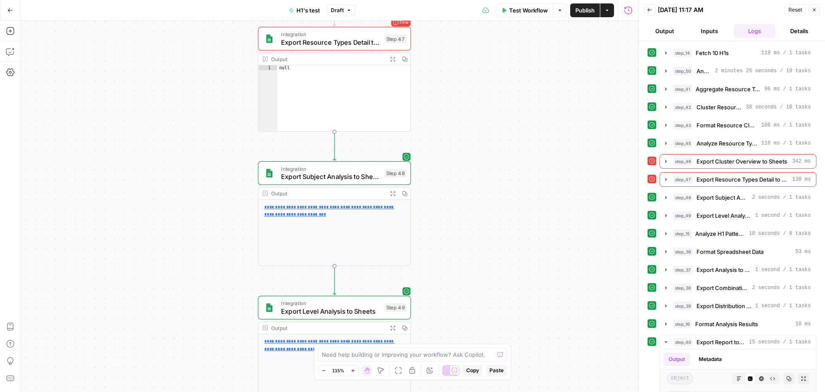
drag, startPoint x: 462, startPoint y: 77, endPoint x: 467, endPoint y: 104, distance: 27.7
click at [428, 263] on div "**********" at bounding box center [330, 206] width 618 height 371
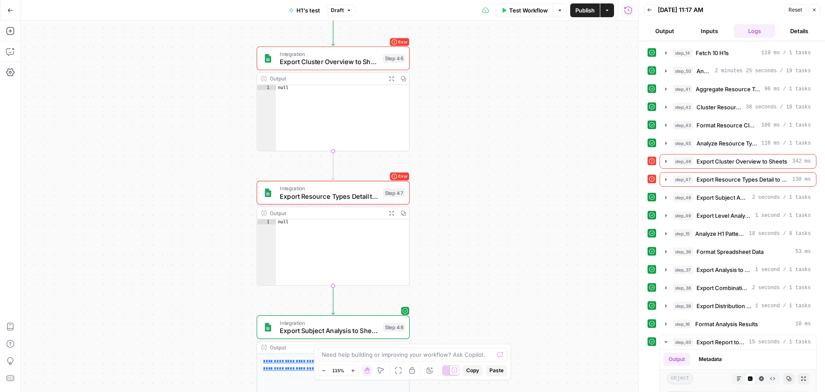
drag, startPoint x: 491, startPoint y: 47, endPoint x: 480, endPoint y: 163, distance: 117.0
click at [490, 165] on div "**********" at bounding box center [330, 206] width 618 height 371
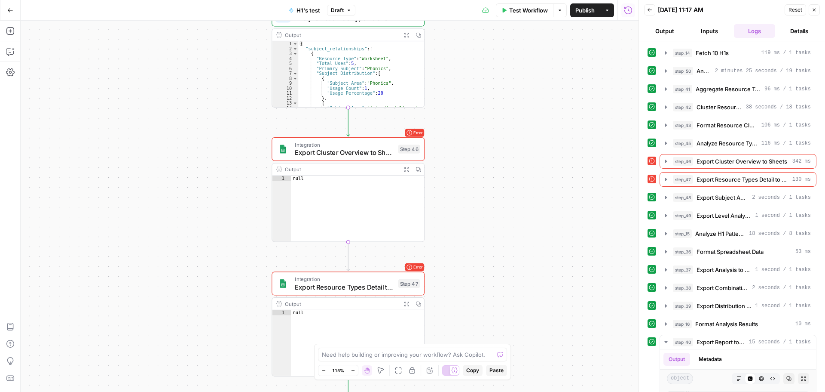
drag, startPoint x: 490, startPoint y: 139, endPoint x: 498, endPoint y: 235, distance: 96.2
click at [498, 235] on div "**********" at bounding box center [330, 206] width 618 height 371
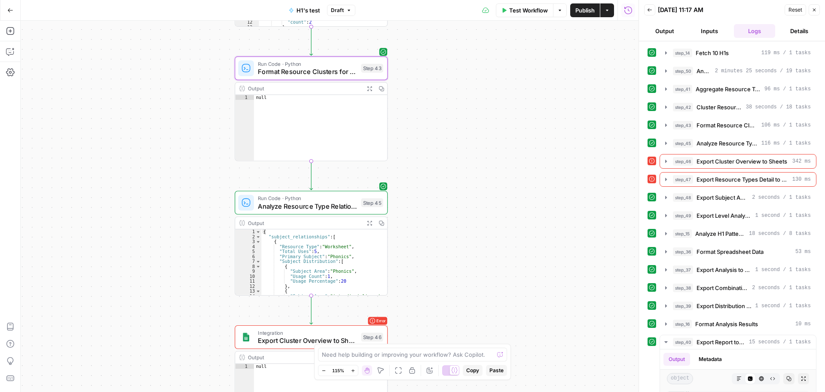
drag, startPoint x: 516, startPoint y: 126, endPoint x: 476, endPoint y: 265, distance: 145.0
click at [477, 273] on div "**********" at bounding box center [330, 206] width 618 height 371
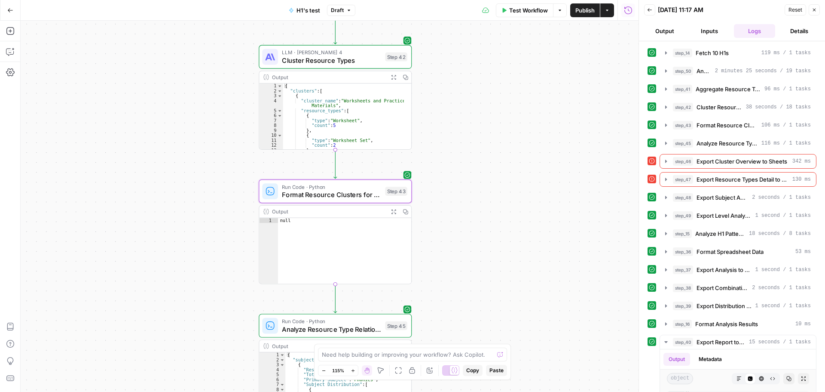
drag, startPoint x: 514, startPoint y: 180, endPoint x: 508, endPoint y: 263, distance: 82.8
click at [510, 276] on div "**********" at bounding box center [330, 206] width 618 height 371
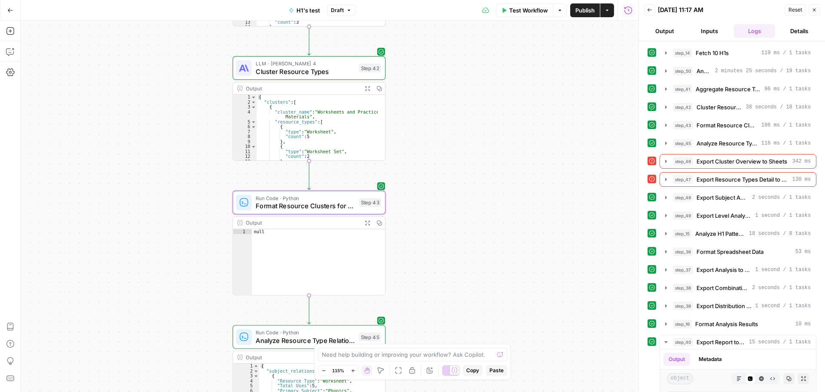
drag, startPoint x: 508, startPoint y: 114, endPoint x: 495, endPoint y: 245, distance: 131.7
click at [494, 248] on div "**********" at bounding box center [330, 206] width 618 height 371
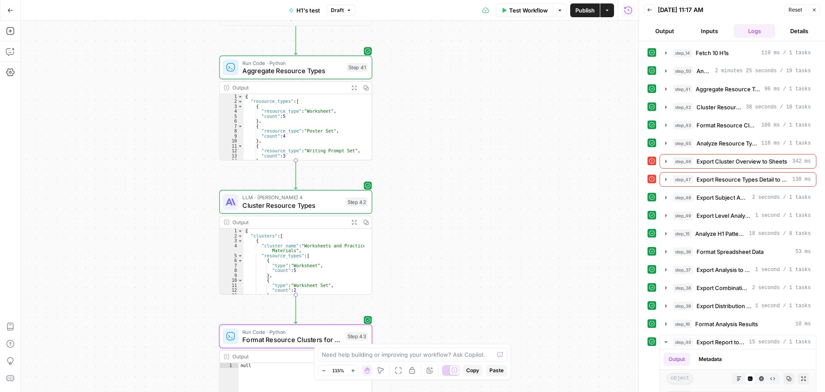
drag, startPoint x: 520, startPoint y: 117, endPoint x: 518, endPoint y: 236, distance: 119.1
click at [516, 242] on div "**********" at bounding box center [330, 206] width 618 height 371
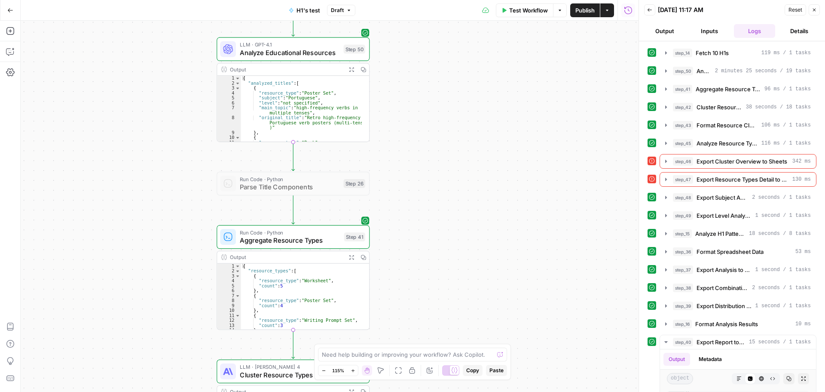
drag, startPoint x: 500, startPoint y: 108, endPoint x: 538, endPoint y: 213, distance: 111.7
click at [539, 215] on div "**********" at bounding box center [330, 206] width 618 height 371
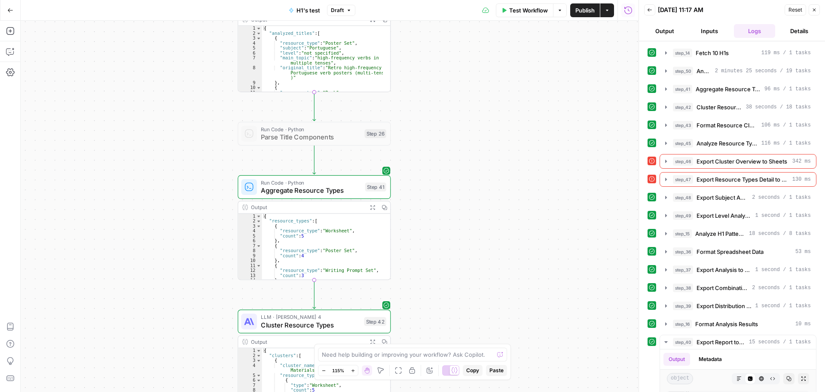
drag, startPoint x: 476, startPoint y: 169, endPoint x: 443, endPoint y: 1, distance: 171.7
click at [443, 1] on div "**********" at bounding box center [319, 196] width 639 height 392
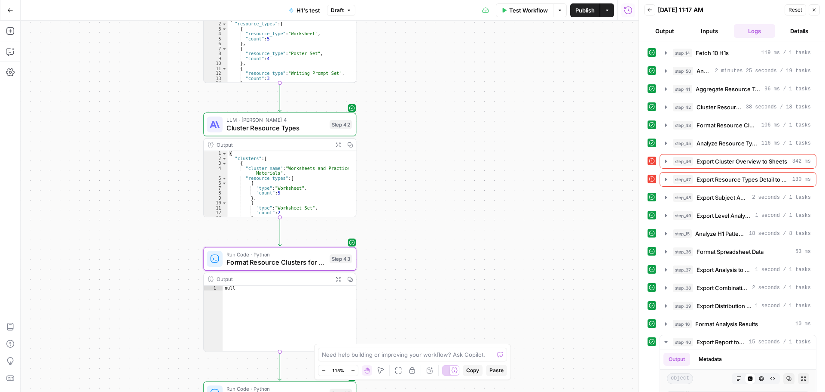
drag, startPoint x: 481, startPoint y: 165, endPoint x: 472, endPoint y: 72, distance: 92.9
click at [472, 72] on div "**********" at bounding box center [330, 206] width 618 height 371
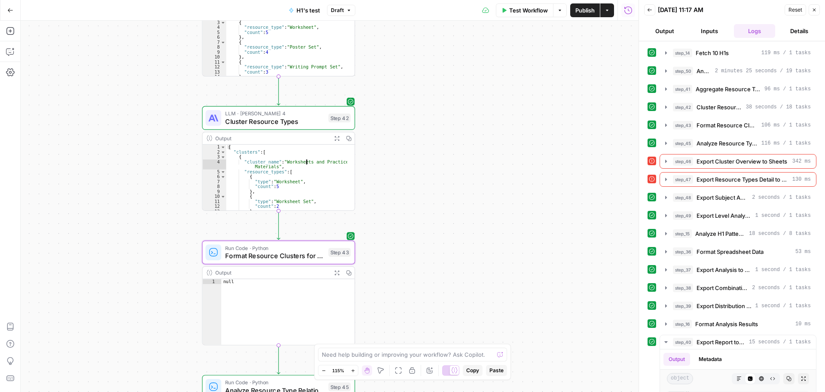
click at [296, 157] on div "{ "clusters" : [ { "cluster_name" : "Worksheets and Practice Materials" , "reso…" at bounding box center [287, 182] width 121 height 76
type textarea "**********"
click at [277, 126] on div "LLM · Claude Sonnet 4 Cluster Resource Types Step 42 Copy step Delete step Add …" at bounding box center [278, 118] width 153 height 24
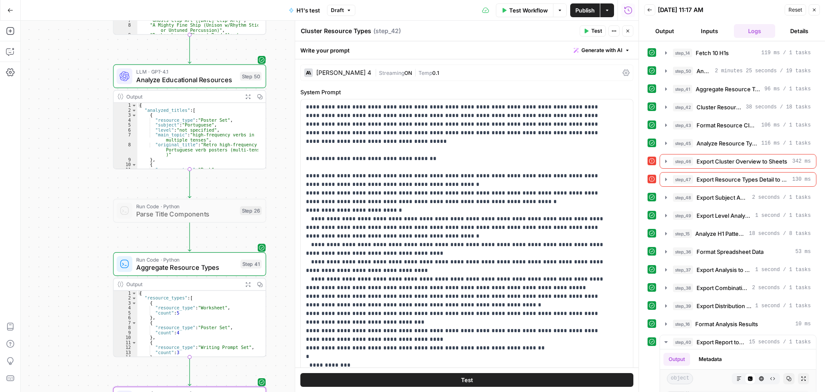
drag, startPoint x: 165, startPoint y: 71, endPoint x: 89, endPoint y: 238, distance: 183.2
click at [76, 350] on div "**********" at bounding box center [330, 206] width 618 height 371
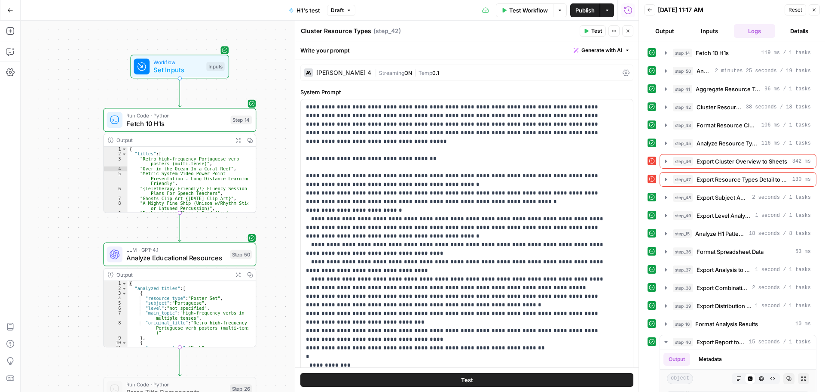
drag, startPoint x: 81, startPoint y: 147, endPoint x: 223, endPoint y: 18, distance: 192.1
click at [73, 273] on div "**********" at bounding box center [330, 206] width 618 height 371
click at [162, 67] on span "Set Inputs" at bounding box center [177, 69] width 49 height 10
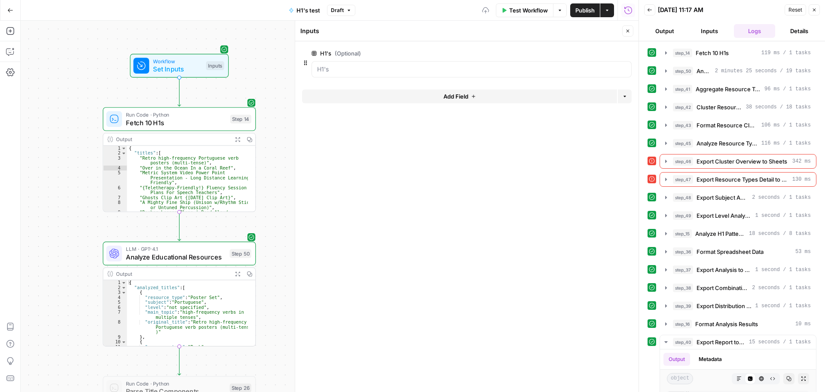
click at [595, 52] on span "edit field" at bounding box center [599, 53] width 19 height 7
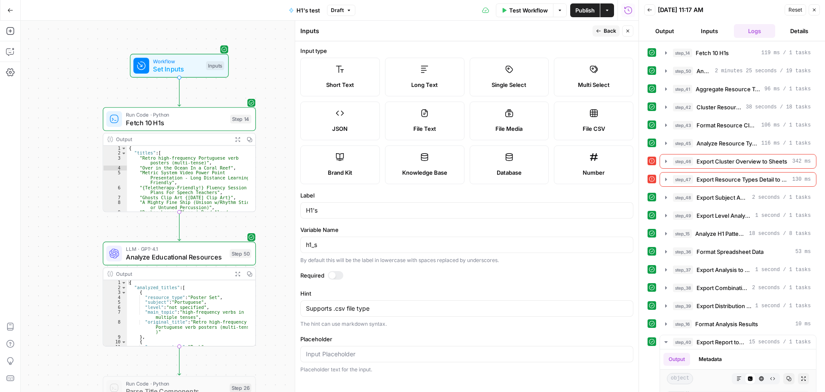
click at [631, 30] on button "Close" at bounding box center [628, 30] width 11 height 11
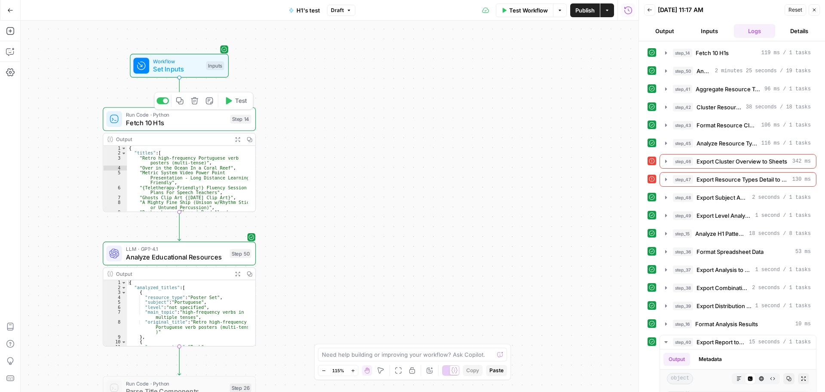
click at [193, 128] on div "Run Code · Python Fetch 10 H1s Step 14 Copy step Delete step Add Note Test" at bounding box center [179, 119] width 153 height 24
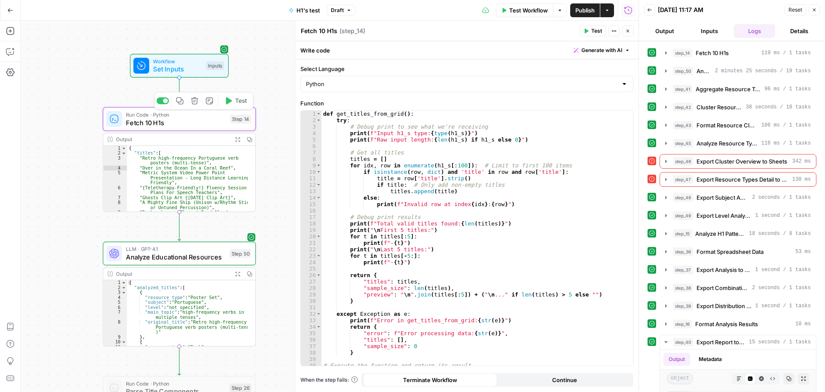
click at [194, 123] on span "Fetch 10 H1s" at bounding box center [176, 122] width 100 height 10
click at [322, 33] on textarea "Fetch 10 H1s" at bounding box center [319, 31] width 37 height 9
click at [323, 33] on textarea "Fetch 10 H1s" at bounding box center [319, 31] width 37 height 9
click at [403, 131] on div "def get_titles_from_grid ( ) : try : # Debug print to see what we're receiving …" at bounding box center [474, 244] width 305 height 268
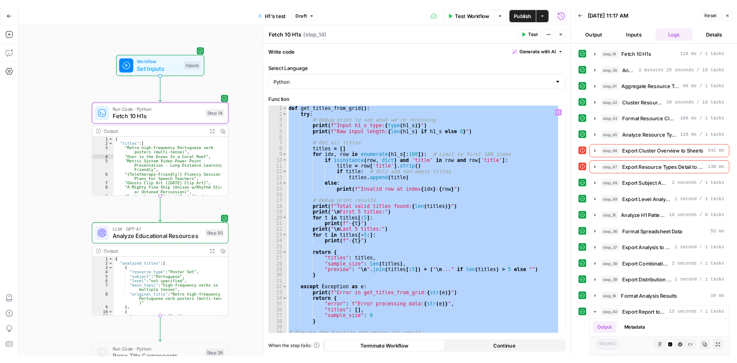
scroll to position [22, 0]
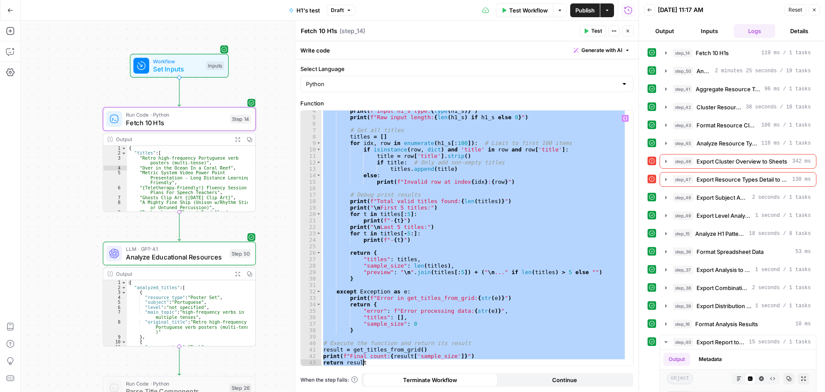
click at [331, 32] on textarea "Fetch 10 H1s" at bounding box center [319, 31] width 37 height 9
click at [331, 31] on textarea "Fetch 10 H1s" at bounding box center [319, 31] width 37 height 9
click at [433, 213] on div "print ( f"Input h1_s type: { type ( h1_s )} " ) print ( f"Raw input length: { l…" at bounding box center [474, 237] width 305 height 255
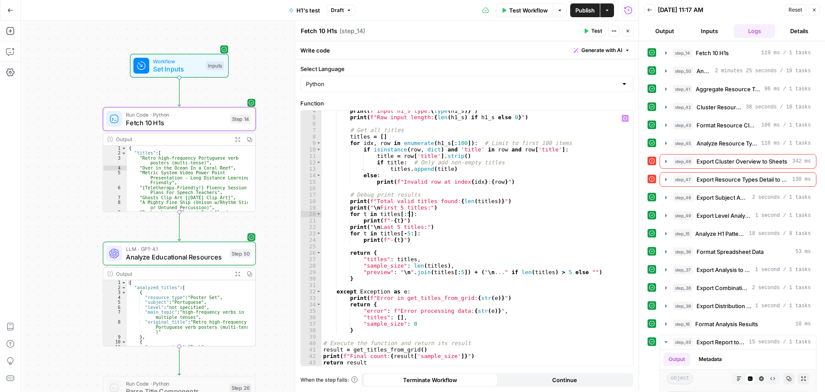
click at [439, 156] on div "print ( f"Input h1_s type: { type ( h1_s )} " ) print ( f"Raw input length: { l…" at bounding box center [474, 241] width 305 height 268
type textarea "**********"
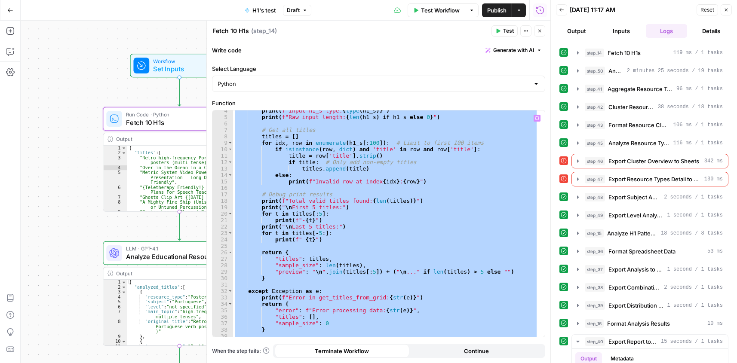
click at [231, 33] on textarea "Fetch 10 H1s" at bounding box center [230, 31] width 37 height 9
click at [541, 31] on div "Run History E" at bounding box center [540, 29] width 40 height 9
drag, startPoint x: 166, startPoint y: 257, endPoint x: 165, endPoint y: 264, distance: 7.8
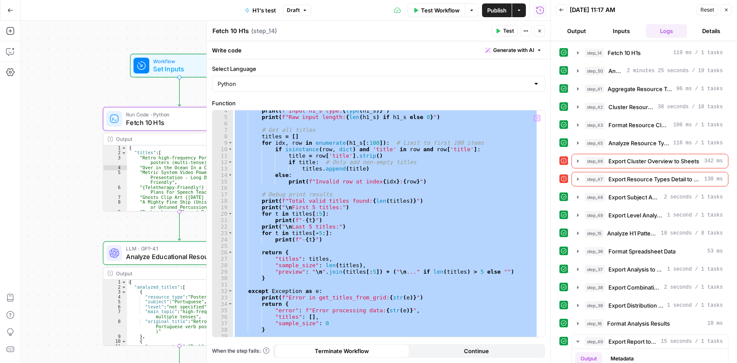
click at [166, 257] on span "Analyze Educational Resources" at bounding box center [176, 257] width 100 height 10
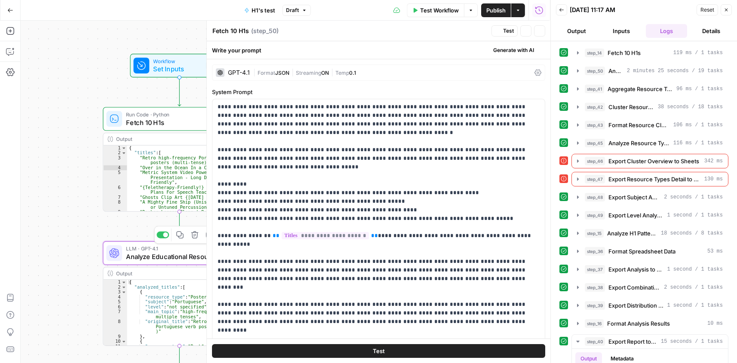
type textarea "Analyze Educational Resources"
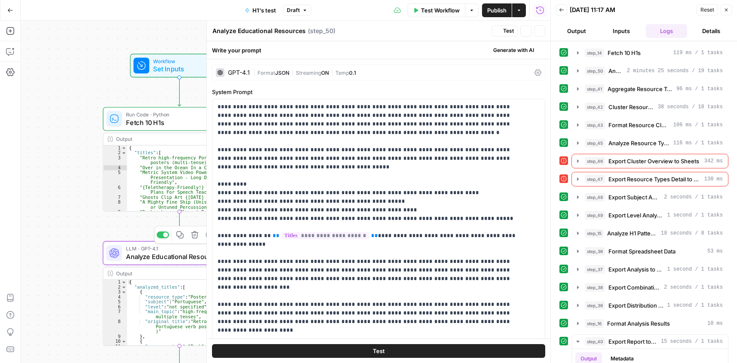
click at [166, 261] on span "Analyze Educational Resources" at bounding box center [176, 257] width 100 height 10
click at [167, 260] on span "Analyze Educational Resources" at bounding box center [176, 257] width 100 height 10
click at [254, 29] on textarea "Analyze Educational Resources" at bounding box center [258, 31] width 93 height 9
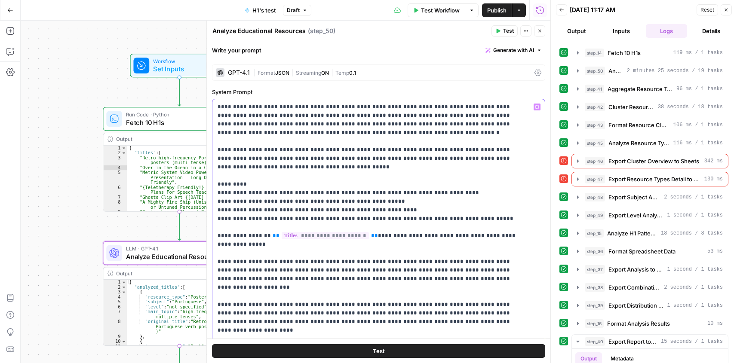
click at [539, 29] on icon "button" at bounding box center [539, 30] width 5 height 5
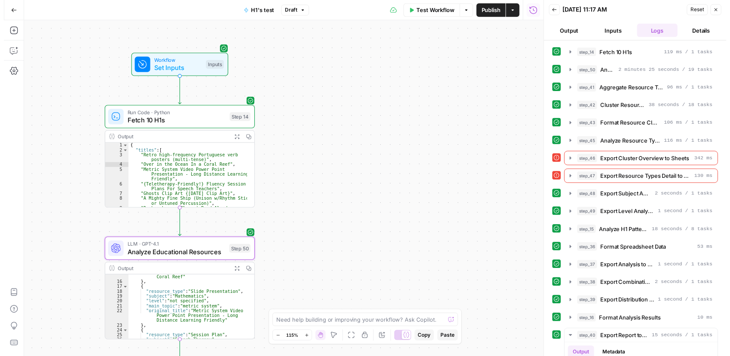
scroll to position [103, 0]
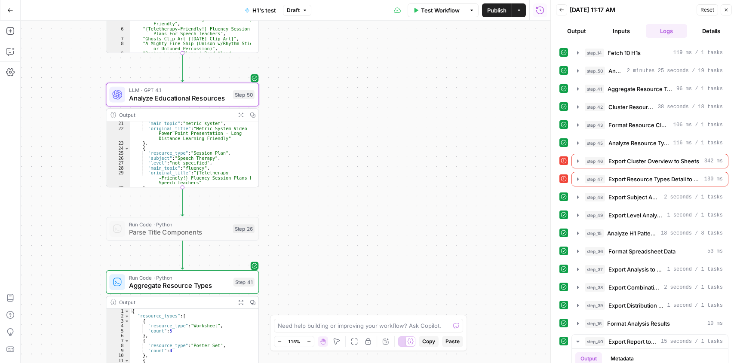
drag, startPoint x: 310, startPoint y: 269, endPoint x: 312, endPoint y: 85, distance: 183.6
click at [314, 101] on div "**********" at bounding box center [286, 192] width 530 height 343
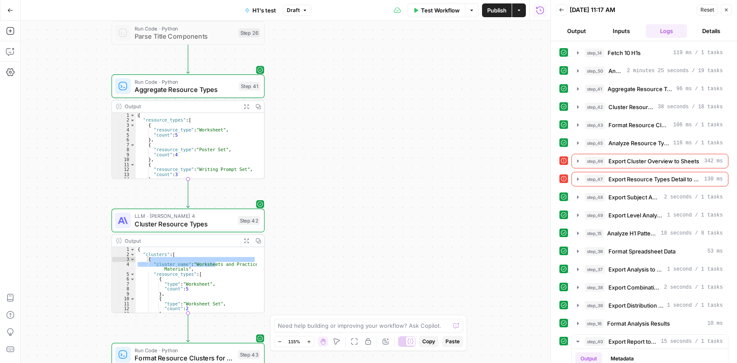
drag, startPoint x: 351, startPoint y: 234, endPoint x: 341, endPoint y: 68, distance: 166.2
click at [346, 67] on div "**********" at bounding box center [286, 192] width 530 height 343
drag, startPoint x: 179, startPoint y: 91, endPoint x: 184, endPoint y: 91, distance: 4.7
click at [180, 91] on span "Aggregate Resource Types" at bounding box center [182, 90] width 100 height 10
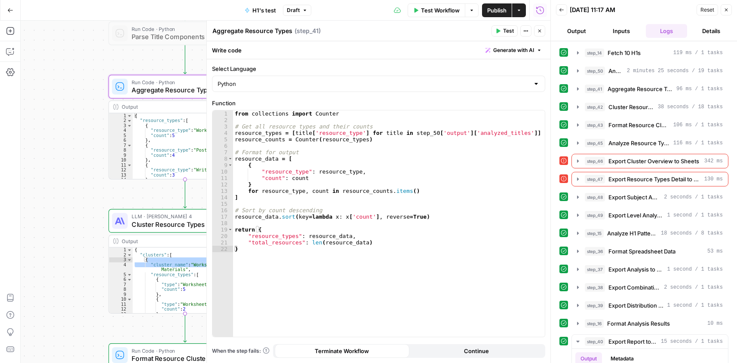
click at [247, 30] on textarea "Aggregate Resource Types" at bounding box center [252, 31] width 80 height 9
click at [247, 29] on textarea "Aggregate Resource Types" at bounding box center [252, 31] width 80 height 9
click at [294, 167] on div "from collections import Counter # Get all resource types and their counts resou…" at bounding box center [389, 229] width 312 height 239
type textarea "**********"
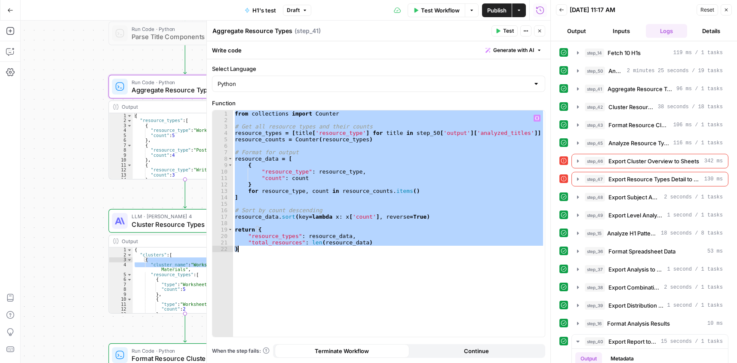
click at [540, 31] on icon "button" at bounding box center [539, 30] width 5 height 5
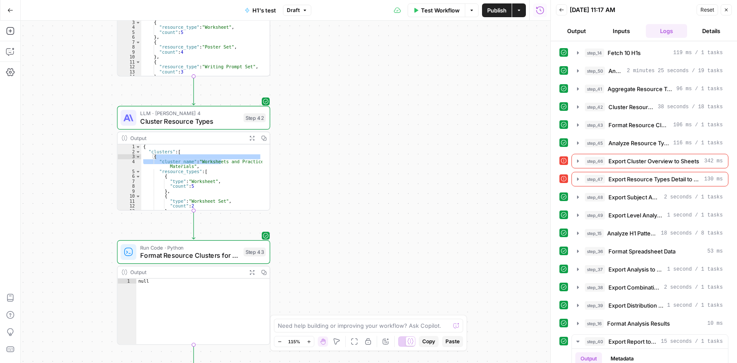
drag, startPoint x: 361, startPoint y: 190, endPoint x: 366, endPoint y: 126, distance: 64.3
click at [366, 126] on div "**********" at bounding box center [286, 192] width 530 height 343
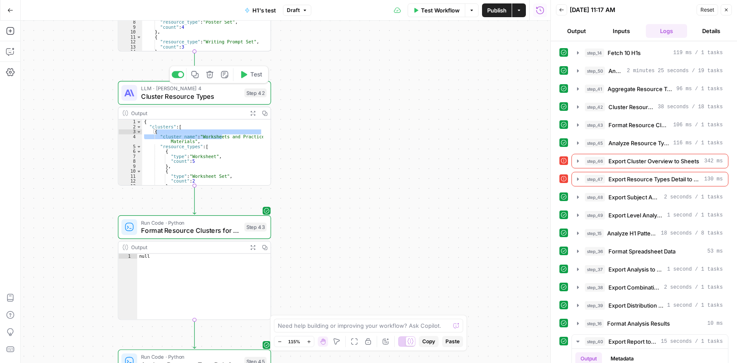
click at [177, 94] on span "Cluster Resource Types" at bounding box center [190, 97] width 99 height 10
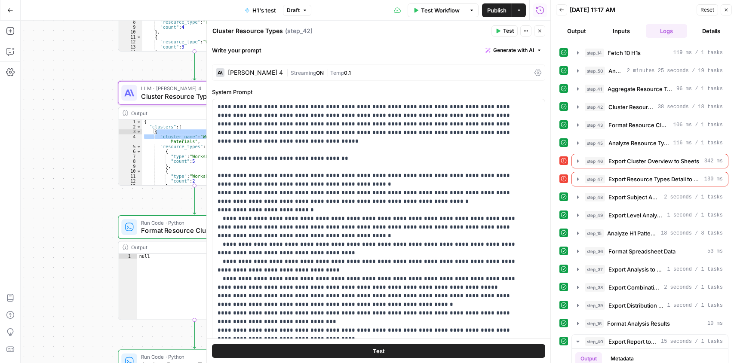
click at [250, 31] on textarea "Cluster Resource Types" at bounding box center [247, 31] width 71 height 9
click at [251, 30] on textarea "Cluster Resource Types" at bounding box center [247, 31] width 71 height 9
click at [271, 129] on p "**********" at bounding box center [372, 313] width 309 height 421
click at [538, 31] on icon "button" at bounding box center [539, 30] width 5 height 5
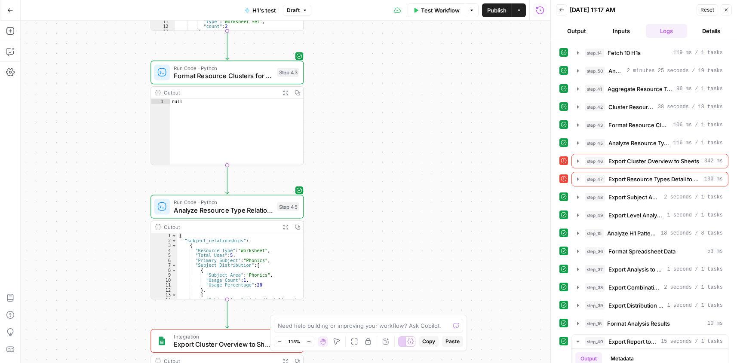
drag, startPoint x: 407, startPoint y: 240, endPoint x: 439, endPoint y: 86, distance: 157.7
click at [439, 86] on div "**********" at bounding box center [286, 192] width 530 height 343
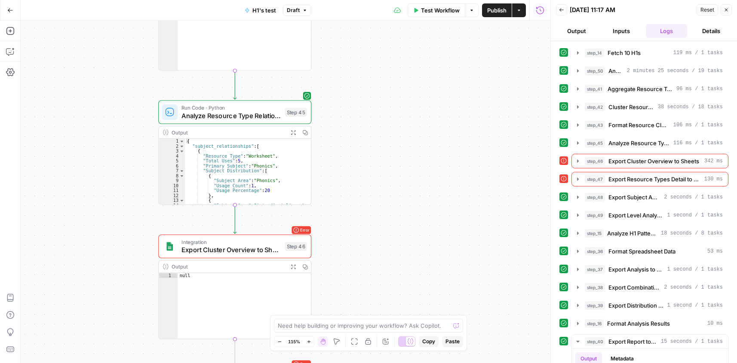
drag, startPoint x: 347, startPoint y: 239, endPoint x: 359, endPoint y: 141, distance: 99.6
click at [359, 141] on div "**********" at bounding box center [286, 192] width 530 height 343
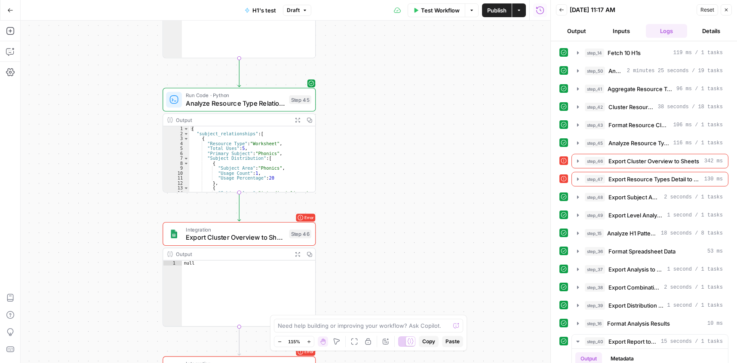
click at [238, 105] on span "Analyze Resource Type Relationships" at bounding box center [235, 103] width 99 height 10
click at [238, 104] on div "Analyze Resource Type Relationships Analyze Resource Type Relationships ( step_…" at bounding box center [378, 192] width 344 height 343
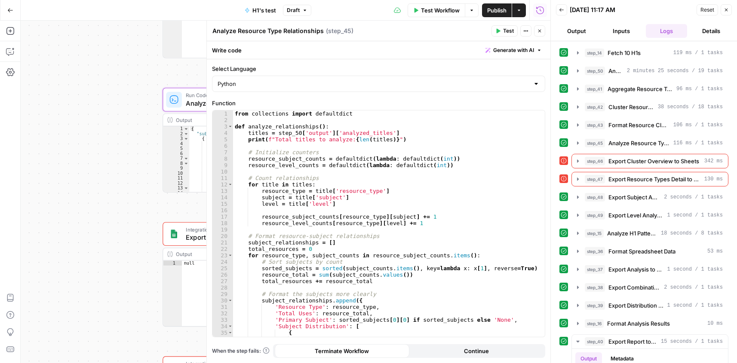
click at [257, 33] on textarea "Analyze Resource Type Relationships" at bounding box center [267, 31] width 111 height 9
click at [539, 31] on icon "button" at bounding box center [539, 30] width 5 height 5
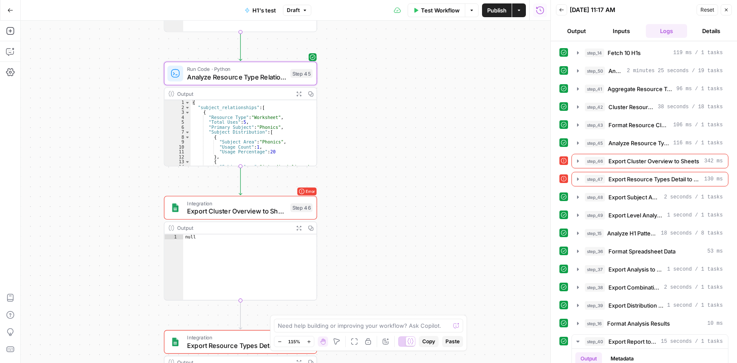
drag, startPoint x: 399, startPoint y: 212, endPoint x: 401, endPoint y: 88, distance: 124.3
click at [402, 91] on div "**********" at bounding box center [286, 192] width 530 height 343
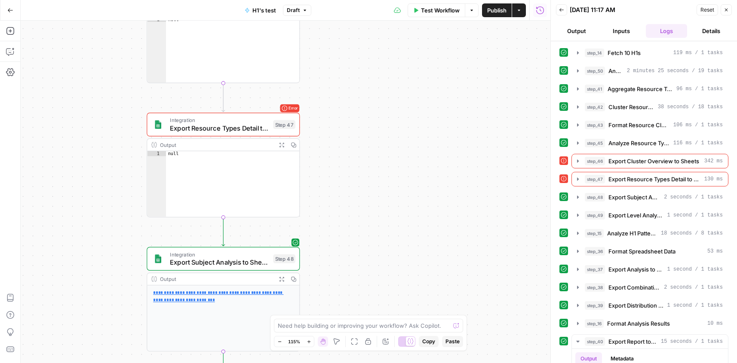
drag, startPoint x: 398, startPoint y: 247, endPoint x: 373, endPoint y: 114, distance: 135.2
click at [373, 114] on div "**********" at bounding box center [286, 192] width 530 height 343
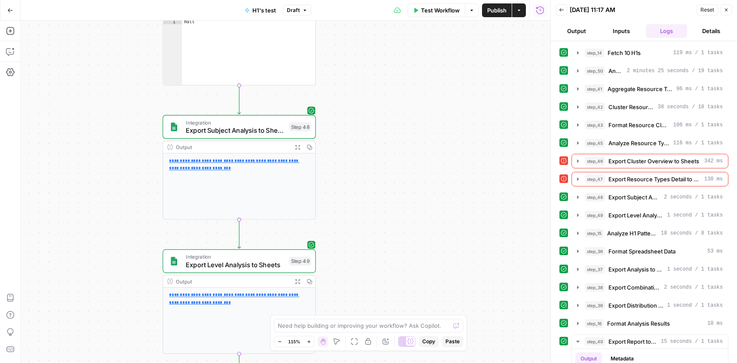
drag, startPoint x: 347, startPoint y: 252, endPoint x: 369, endPoint y: 133, distance: 120.7
click at [369, 134] on div "**********" at bounding box center [286, 192] width 530 height 343
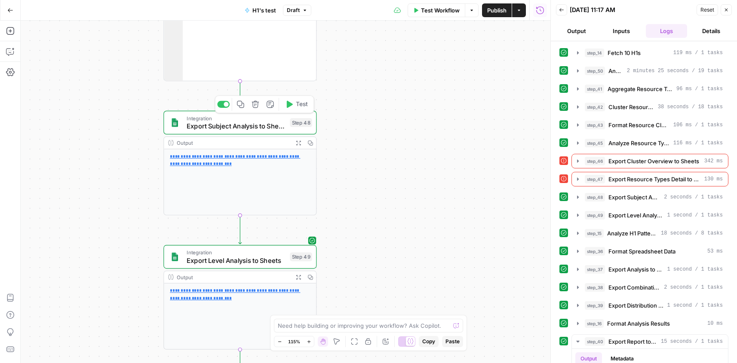
click at [235, 130] on span "Export Subject Analysis to Sheets" at bounding box center [236, 126] width 99 height 10
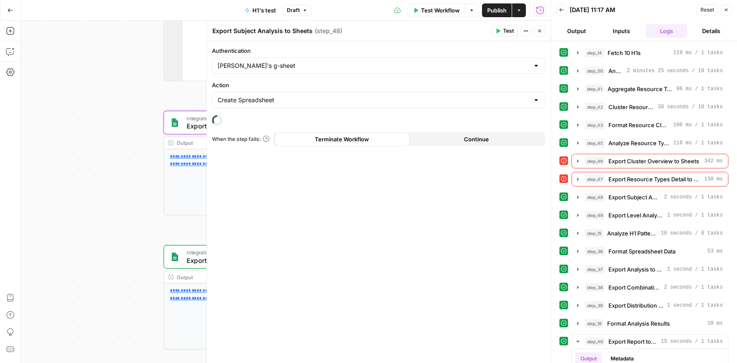
click at [273, 29] on textarea "Export Subject Analysis to Sheets" at bounding box center [262, 31] width 100 height 9
click at [265, 31] on textarea "Export Subject Analysis to Sheets" at bounding box center [262, 31] width 100 height 9
click at [273, 31] on textarea "Export Subject Analysis to Sheets" at bounding box center [262, 31] width 100 height 9
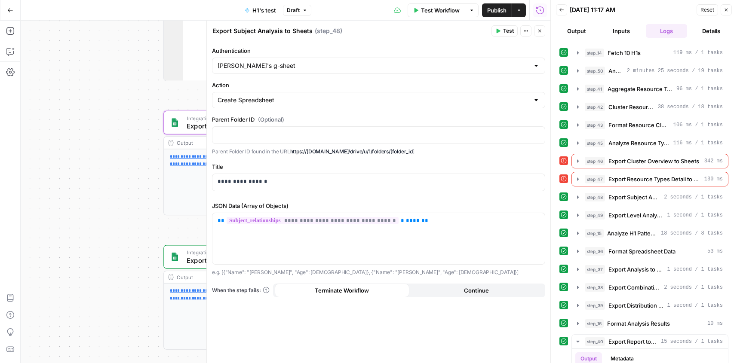
drag, startPoint x: 281, startPoint y: 31, endPoint x: 235, endPoint y: 32, distance: 46.0
click at [235, 32] on textarea "Export Subject Analysis to Sheets" at bounding box center [262, 31] width 100 height 9
drag, startPoint x: 540, startPoint y: 29, endPoint x: 528, endPoint y: 65, distance: 38.5
click at [541, 28] on icon "button" at bounding box center [539, 30] width 5 height 5
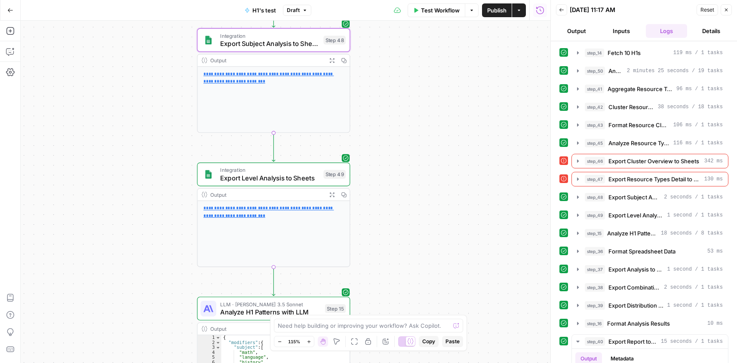
drag, startPoint x: 396, startPoint y: 268, endPoint x: 455, endPoint y: 148, distance: 134.0
click at [428, 192] on div "**********" at bounding box center [286, 192] width 530 height 343
click at [282, 182] on span "Export Level Analysis to Sheets" at bounding box center [269, 178] width 99 height 10
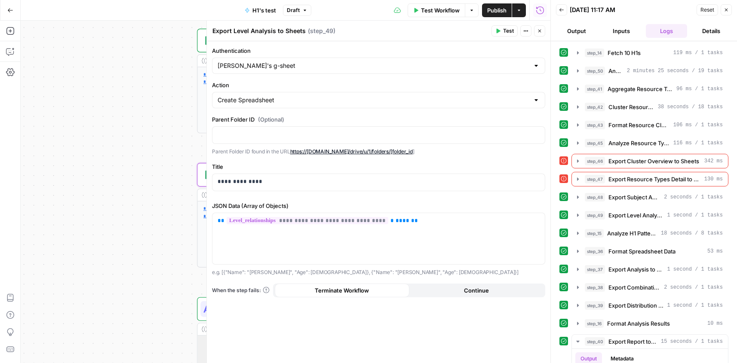
drag, startPoint x: 233, startPoint y: 30, endPoint x: 378, endPoint y: 46, distance: 145.8
click at [275, 31] on textarea "Export Level Analysis to Sheets" at bounding box center [258, 31] width 93 height 9
click at [542, 29] on icon "button" at bounding box center [539, 30] width 5 height 5
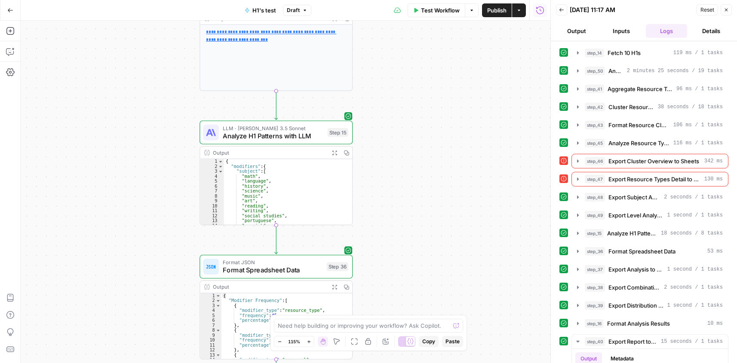
drag, startPoint x: 431, startPoint y: 251, endPoint x: 468, endPoint y: 61, distance: 193.7
click at [468, 61] on div "**********" at bounding box center [286, 192] width 530 height 343
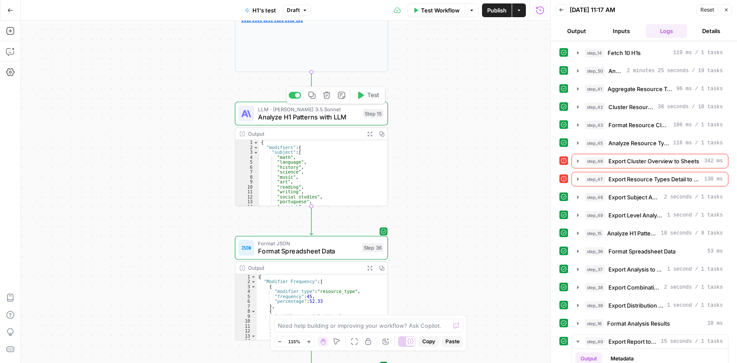
click at [325, 124] on div "LLM · Claude 3.5 Sonnet Analyze H1 Patterns with LLM Step 15 Copy step Delete s…" at bounding box center [311, 114] width 153 height 24
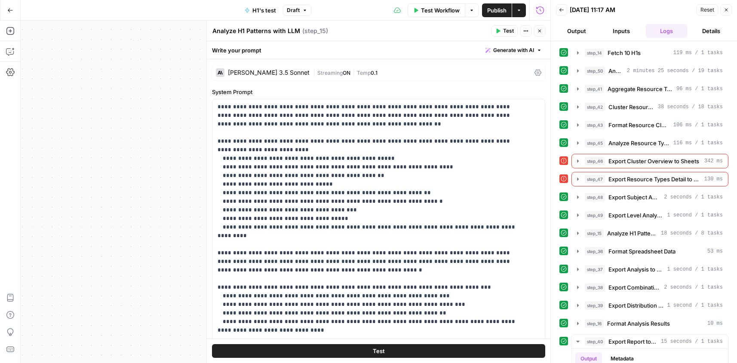
click at [252, 33] on textarea "Analyze H1 Patterns with LLM" at bounding box center [256, 31] width 88 height 9
click at [253, 33] on textarea "Analyze H1 Patterns with LLM" at bounding box center [256, 31] width 88 height 9
click at [539, 31] on icon "button" at bounding box center [539, 30] width 5 height 5
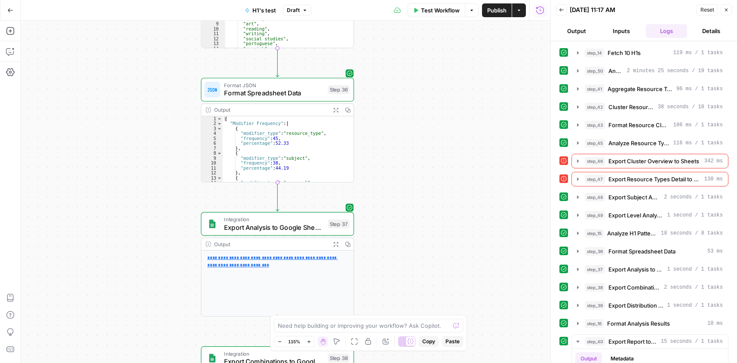
drag, startPoint x: 472, startPoint y: 270, endPoint x: 425, endPoint y: 73, distance: 203.3
click at [425, 74] on div "**********" at bounding box center [286, 192] width 530 height 343
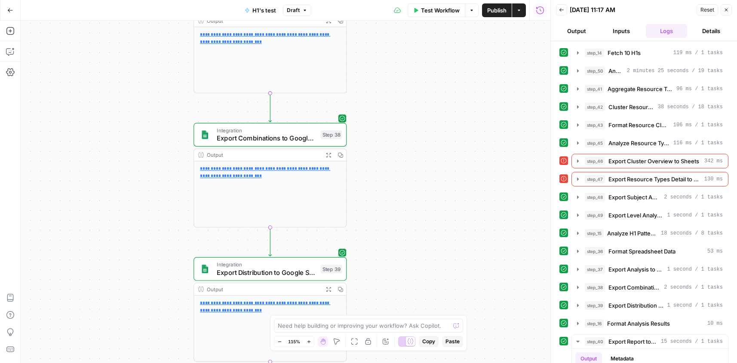
drag, startPoint x: 434, startPoint y: 204, endPoint x: 440, endPoint y: 32, distance: 172.5
click at [440, 32] on div "**********" at bounding box center [286, 192] width 530 height 343
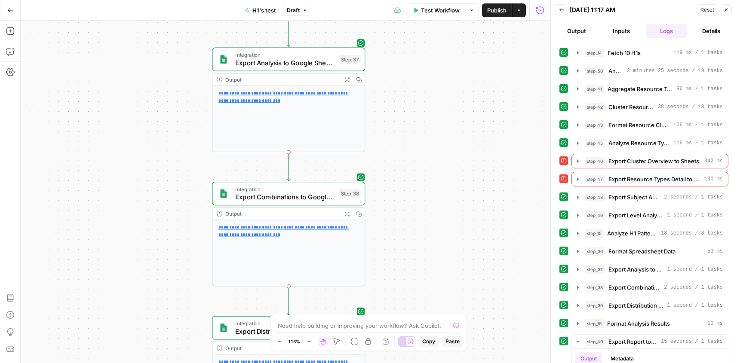
drag, startPoint x: 411, startPoint y: 92, endPoint x: 442, endPoint y: 153, distance: 68.6
click at [440, 231] on div "**********" at bounding box center [286, 192] width 530 height 343
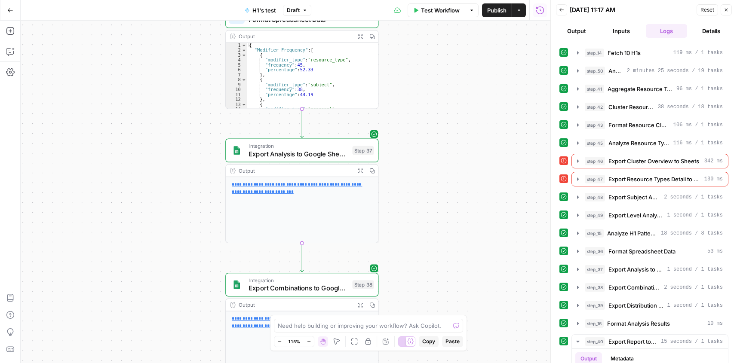
drag, startPoint x: 433, startPoint y: 77, endPoint x: 435, endPoint y: 214, distance: 137.6
click at [435, 215] on div "**********" at bounding box center [286, 192] width 530 height 343
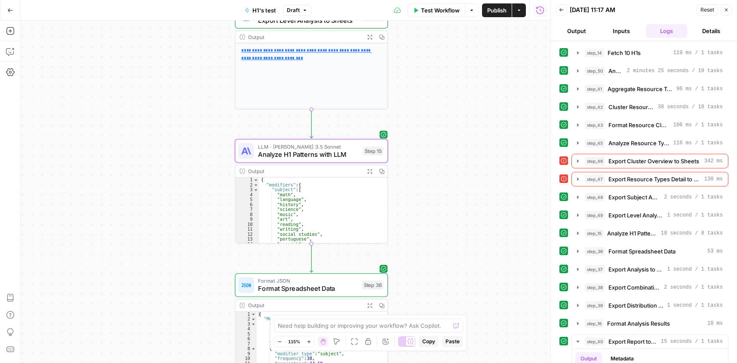
drag, startPoint x: 460, startPoint y: 83, endPoint x: 466, endPoint y: 207, distance: 124.0
click at [466, 214] on div "**********" at bounding box center [286, 192] width 530 height 343
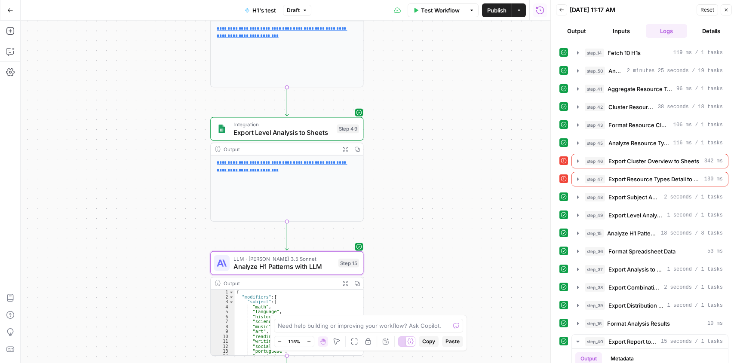
drag, startPoint x: 452, startPoint y: 114, endPoint x: 426, endPoint y: 213, distance: 103.2
click at [428, 225] on div "**********" at bounding box center [286, 192] width 530 height 343
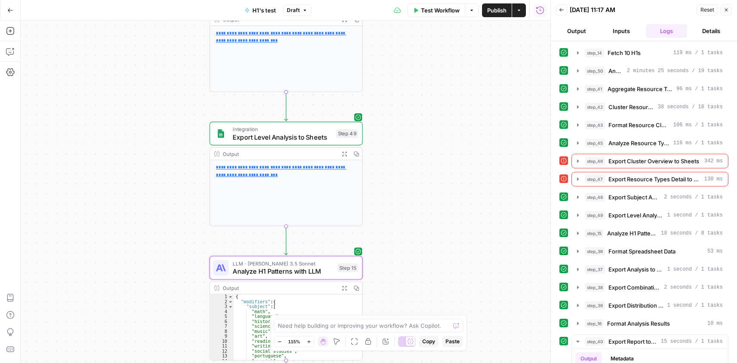
drag, startPoint x: 448, startPoint y: 88, endPoint x: 456, endPoint y: 161, distance: 73.6
click at [457, 163] on div "**********" at bounding box center [286, 192] width 530 height 343
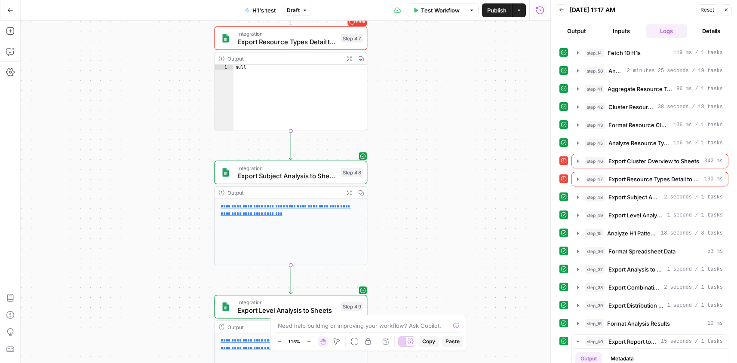
drag, startPoint x: 444, startPoint y: 104, endPoint x: 431, endPoint y: 162, distance: 59.9
click at [438, 210] on div "**********" at bounding box center [286, 192] width 530 height 343
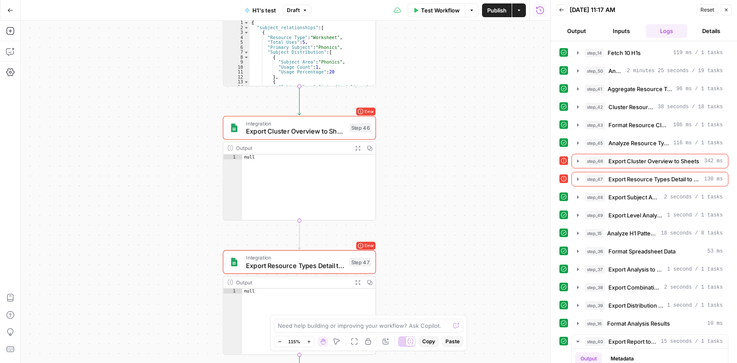
drag, startPoint x: 436, startPoint y: 60, endPoint x: 456, endPoint y: 278, distance: 218.9
click at [451, 281] on div "**********" at bounding box center [286, 192] width 530 height 343
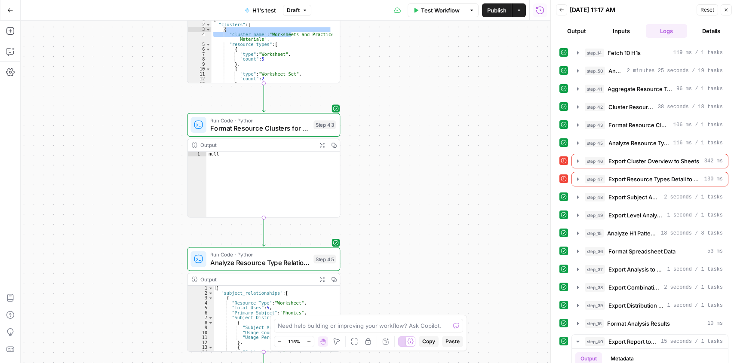
drag, startPoint x: 452, startPoint y: 70, endPoint x: 417, endPoint y: 311, distance: 244.2
click at [414, 332] on body "**********" at bounding box center [368, 181] width 737 height 363
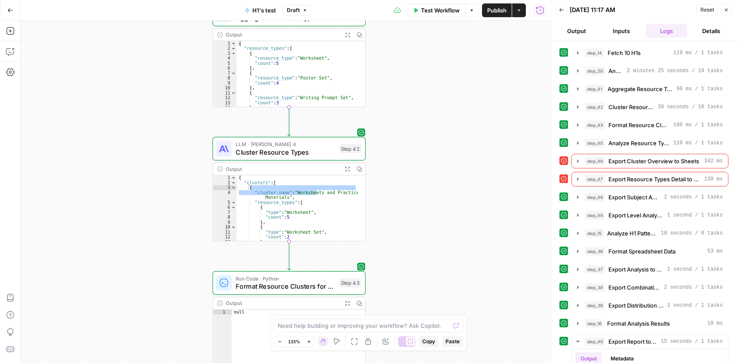
drag, startPoint x: 465, startPoint y: 137, endPoint x: 512, endPoint y: 12, distance: 133.2
click at [512, 17] on div "**********" at bounding box center [275, 181] width 550 height 363
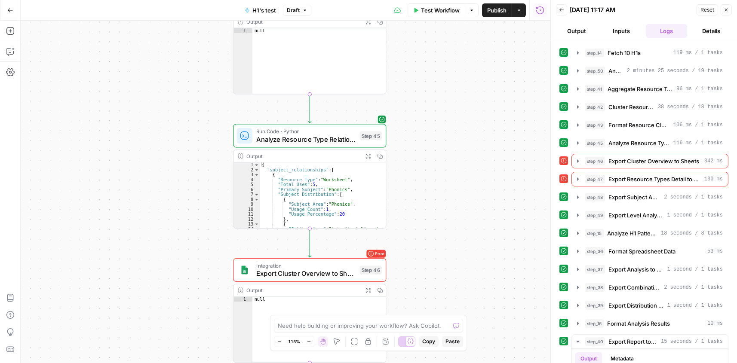
drag, startPoint x: 497, startPoint y: 105, endPoint x: 478, endPoint y: -28, distance: 135.0
click at [478, 0] on html "**********" at bounding box center [368, 181] width 737 height 363
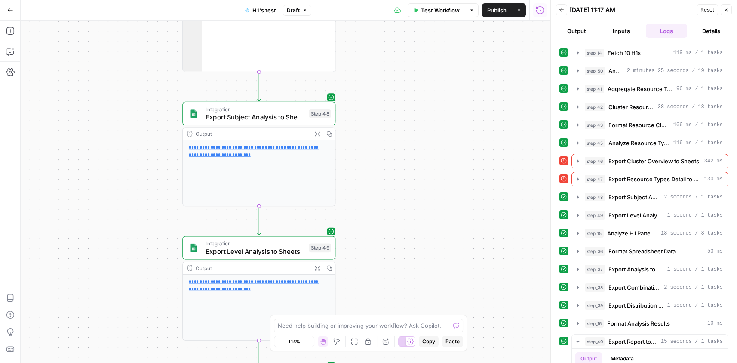
drag, startPoint x: 454, startPoint y: 193, endPoint x: 430, endPoint y: 23, distance: 171.9
click at [431, 24] on div "**********" at bounding box center [286, 192] width 530 height 343
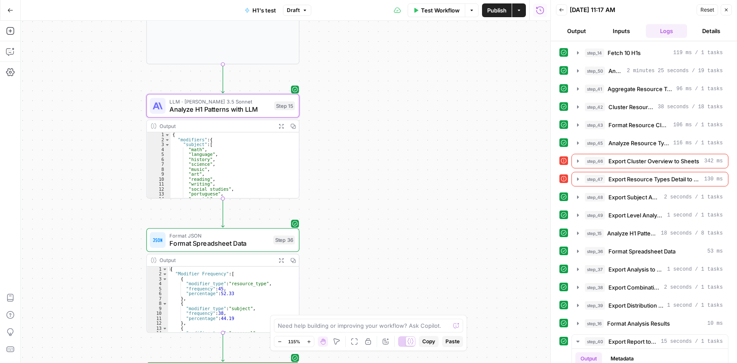
drag, startPoint x: 466, startPoint y: 228, endPoint x: 439, endPoint y: 55, distance: 175.4
click at [433, 0] on html "**********" at bounding box center [368, 181] width 737 height 363
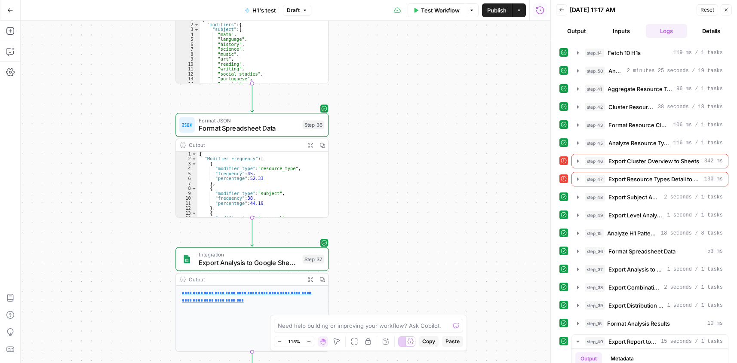
drag, startPoint x: 432, startPoint y: 79, endPoint x: 459, endPoint y: 26, distance: 59.4
click at [451, 29] on div "**********" at bounding box center [286, 192] width 530 height 343
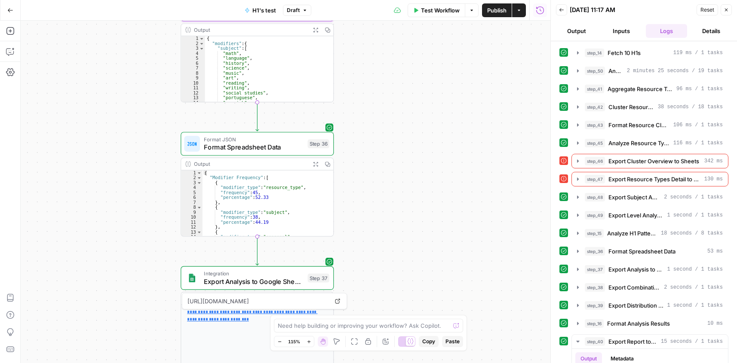
drag, startPoint x: 386, startPoint y: 146, endPoint x: 396, endPoint y: 261, distance: 115.7
click at [384, 295] on div "**********" at bounding box center [286, 192] width 530 height 343
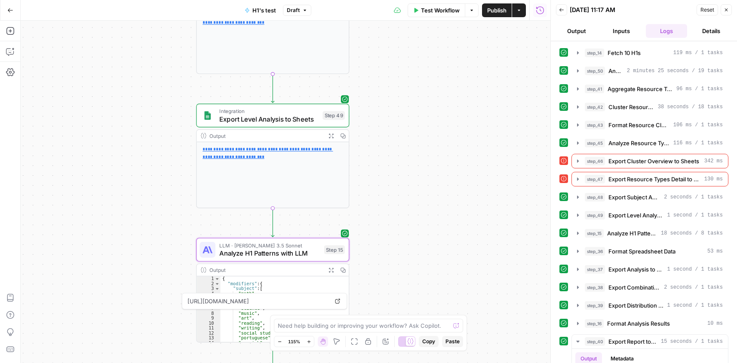
drag, startPoint x: 423, startPoint y: 190, endPoint x: 451, endPoint y: 298, distance: 110.8
click at [453, 304] on div "**********" at bounding box center [286, 192] width 530 height 343
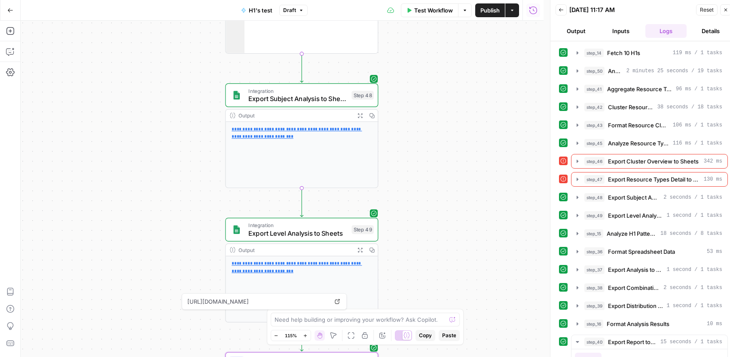
drag, startPoint x: 422, startPoint y: 290, endPoint x: 412, endPoint y: 267, distance: 24.8
click at [419, 292] on div "**********" at bounding box center [282, 189] width 523 height 336
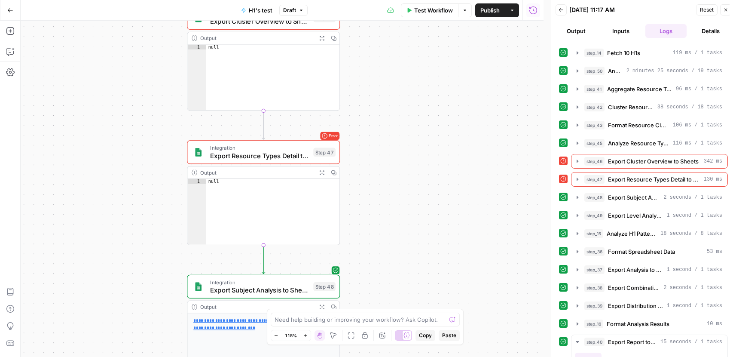
drag, startPoint x: 429, startPoint y: 123, endPoint x: 443, endPoint y: 270, distance: 147.7
click at [451, 277] on div "**********" at bounding box center [282, 189] width 523 height 336
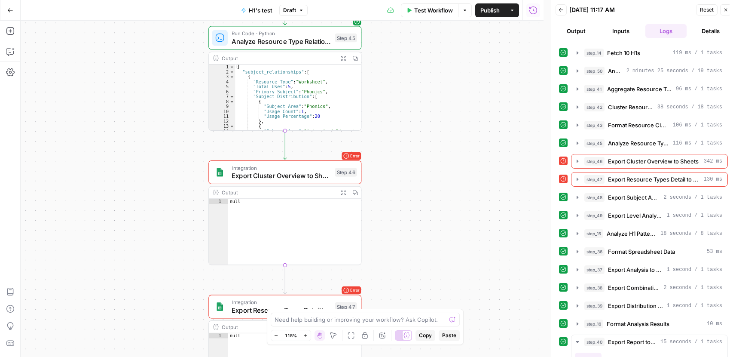
drag, startPoint x: 438, startPoint y: 104, endPoint x: 420, endPoint y: 307, distance: 203.2
click at [422, 307] on div "**********" at bounding box center [282, 189] width 523 height 336
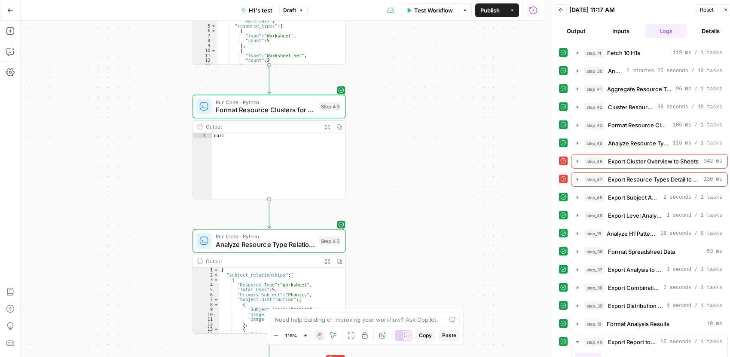
drag, startPoint x: 390, startPoint y: 296, endPoint x: 390, endPoint y: 313, distance: 16.8
click at [390, 314] on body "**********" at bounding box center [365, 178] width 730 height 357
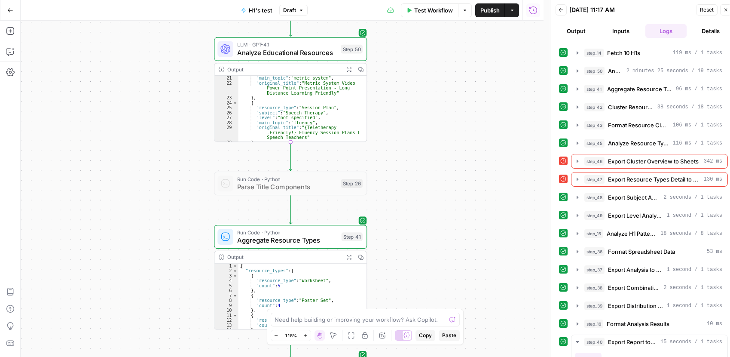
drag, startPoint x: 398, startPoint y: 177, endPoint x: 418, endPoint y: 239, distance: 65.1
click at [420, 271] on div "**********" at bounding box center [282, 189] width 523 height 336
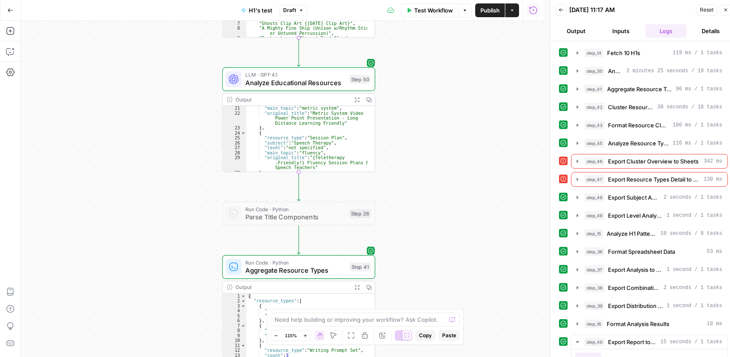
drag, startPoint x: 454, startPoint y: 84, endPoint x: 428, endPoint y: 258, distance: 176.5
click at [428, 258] on div "**********" at bounding box center [282, 189] width 523 height 336
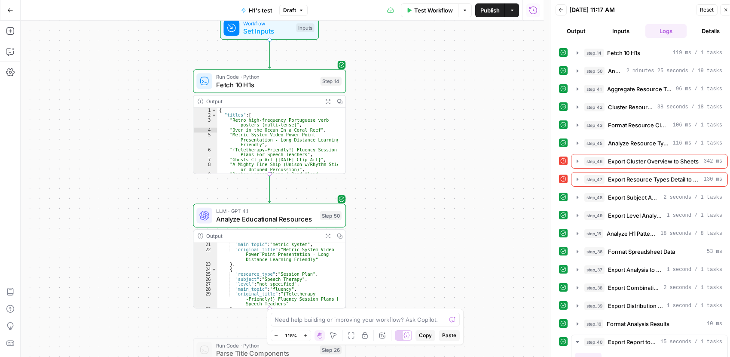
drag, startPoint x: 430, startPoint y: 102, endPoint x: 423, endPoint y: 58, distance: 45.2
click at [425, 60] on div "**********" at bounding box center [282, 189] width 523 height 336
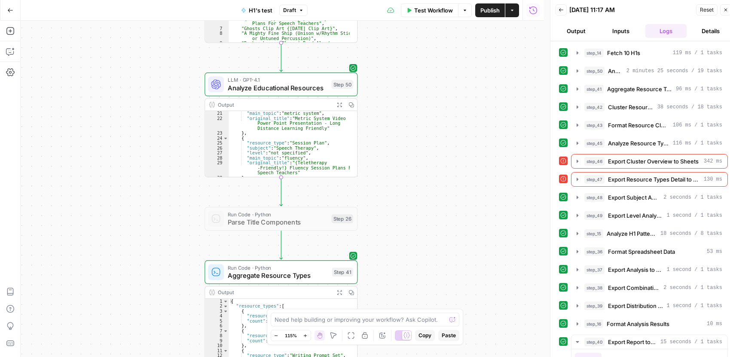
drag, startPoint x: 427, startPoint y: 236, endPoint x: 439, endPoint y: 109, distance: 127.8
click at [441, 109] on div "**********" at bounding box center [282, 189] width 523 height 336
click at [267, 91] on span "Analyze Educational Resources" at bounding box center [278, 88] width 100 height 10
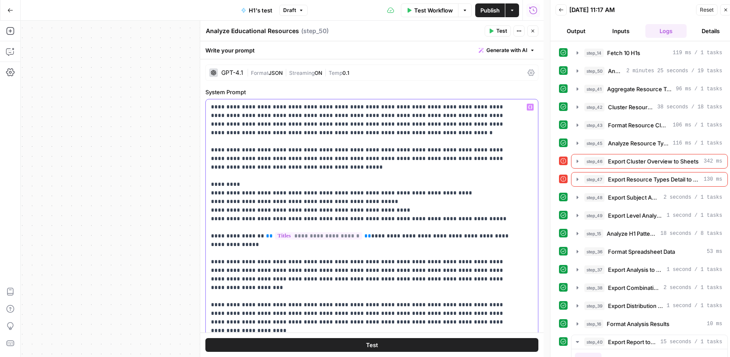
click at [255, 29] on textarea "Analyze Educational Resources" at bounding box center [252, 31] width 93 height 9
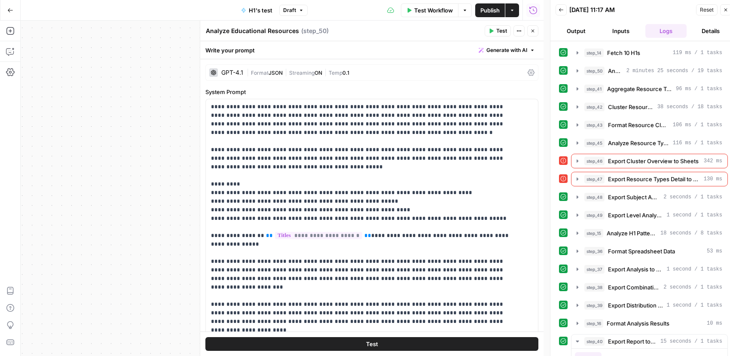
click at [265, 32] on textarea "Analyze Educational Resources" at bounding box center [252, 31] width 93 height 9
click at [265, 31] on textarea "Analyze Educational Resources" at bounding box center [252, 31] width 93 height 9
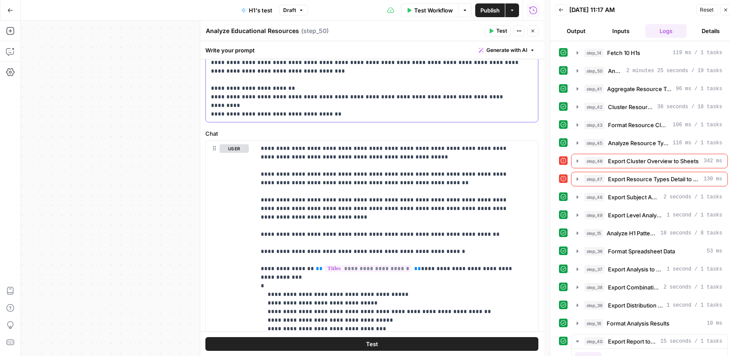
scroll to position [344, 0]
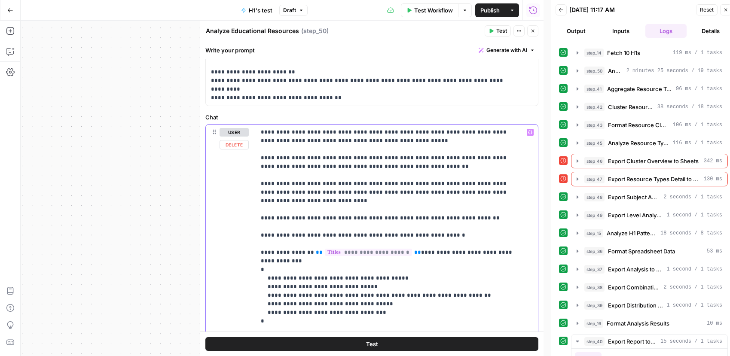
click at [347, 142] on p "**********" at bounding box center [390, 334] width 259 height 413
click at [532, 32] on icon "button" at bounding box center [533, 30] width 5 height 5
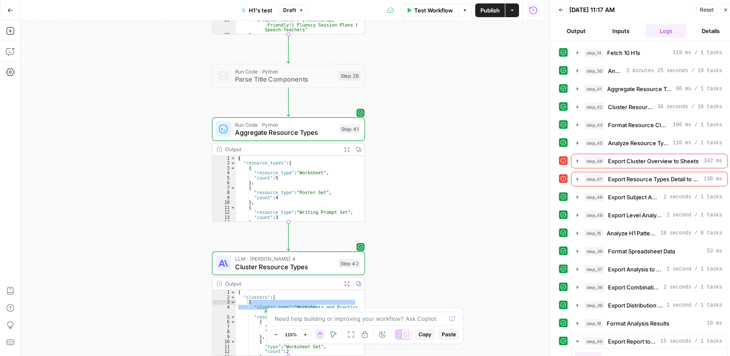
drag, startPoint x: 420, startPoint y: 235, endPoint x: 429, endPoint y: 90, distance: 145.1
click at [429, 90] on div "**********" at bounding box center [282, 189] width 523 height 336
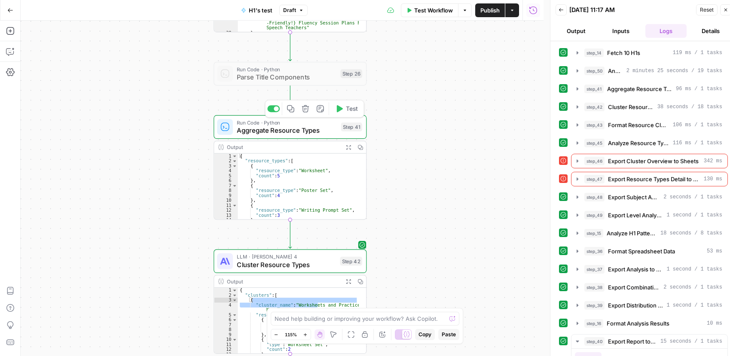
click at [286, 134] on span "Aggregate Resource Types" at bounding box center [287, 131] width 100 height 10
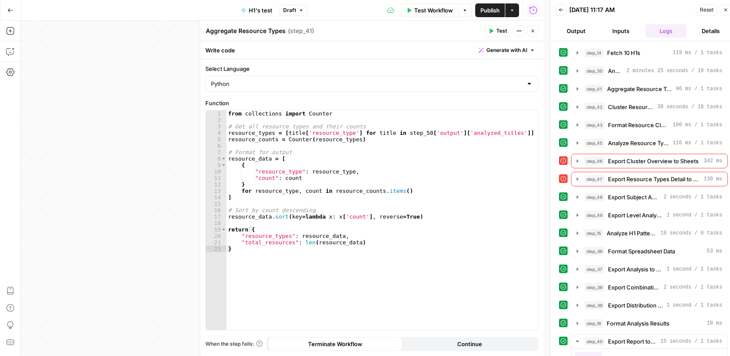
click at [245, 30] on textarea "Aggregate Resource Types" at bounding box center [246, 31] width 80 height 9
click at [245, 29] on textarea "Aggregate Resource Types" at bounding box center [246, 31] width 80 height 9
click at [533, 30] on icon "button" at bounding box center [533, 30] width 5 height 5
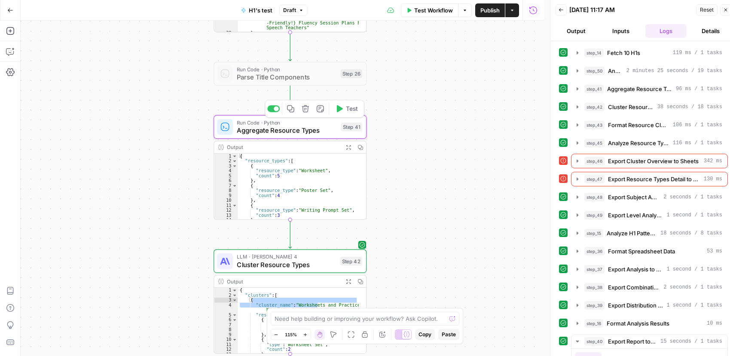
click at [266, 130] on span "Aggregate Resource Types" at bounding box center [287, 131] width 100 height 10
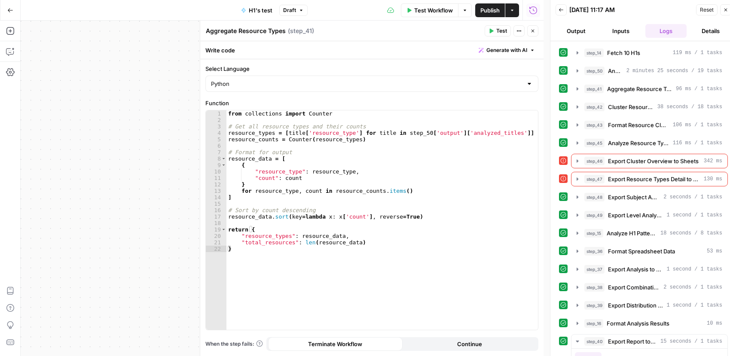
click at [266, 30] on textarea "Aggregate Resource Types" at bounding box center [246, 31] width 80 height 9
click at [359, 120] on div "from collections import Counter # Get all resource types and their counts resou…" at bounding box center [383, 226] width 312 height 233
type textarea "**********"
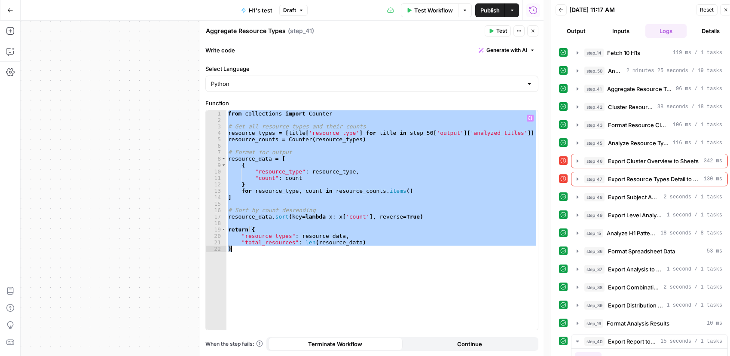
click at [245, 34] on textarea "Aggregate Resource Types" at bounding box center [246, 31] width 80 height 9
click at [537, 30] on button "Close" at bounding box center [533, 30] width 11 height 11
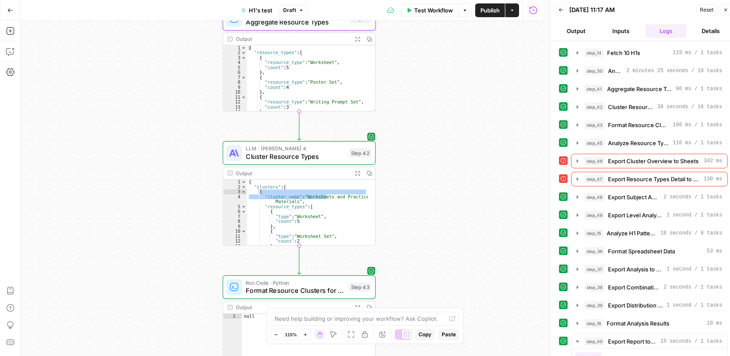
drag, startPoint x: 458, startPoint y: 227, endPoint x: 456, endPoint y: 77, distance: 149.6
click at [457, 78] on div "**********" at bounding box center [282, 189] width 523 height 336
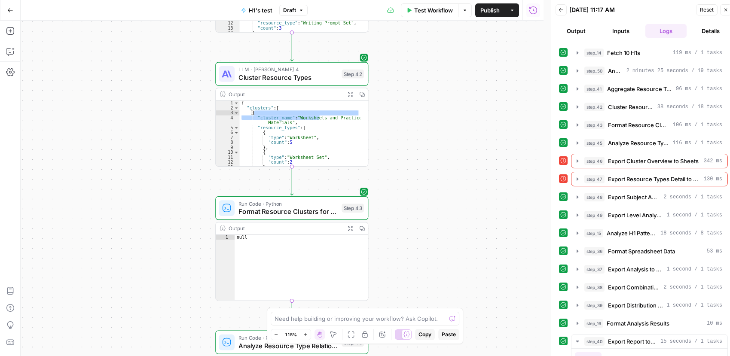
drag, startPoint x: 437, startPoint y: 191, endPoint x: 340, endPoint y: 105, distance: 129.5
click at [437, 153] on div "**********" at bounding box center [282, 189] width 523 height 336
click at [252, 80] on span "Cluster Resource Types" at bounding box center [287, 77] width 99 height 10
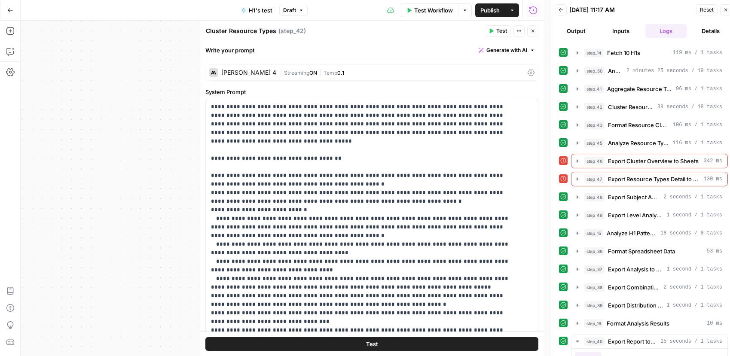
click at [242, 29] on textarea "Cluster Resource Types" at bounding box center [241, 31] width 71 height 9
click at [270, 162] on p "**********" at bounding box center [365, 313] width 309 height 421
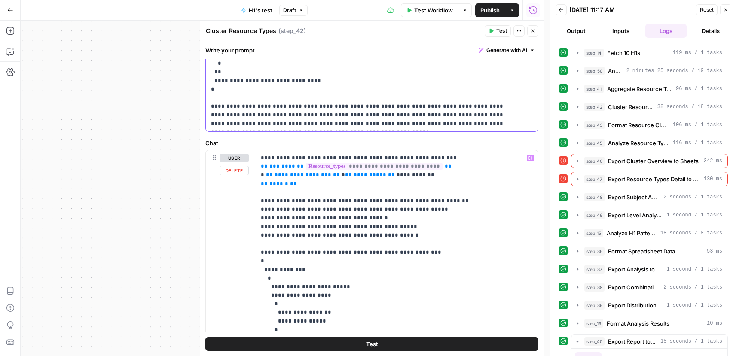
scroll to position [103, 0]
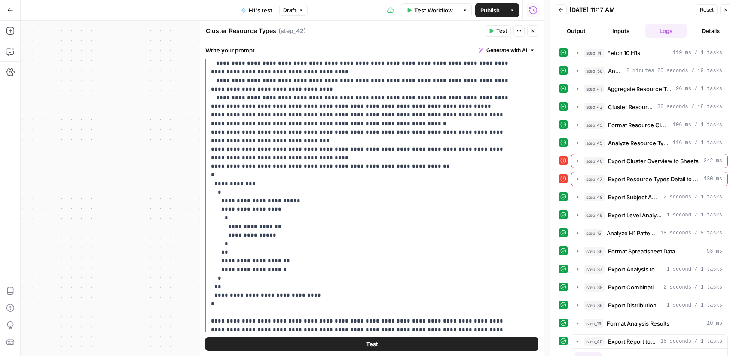
click at [313, 117] on p "**********" at bounding box center [365, 132] width 309 height 421
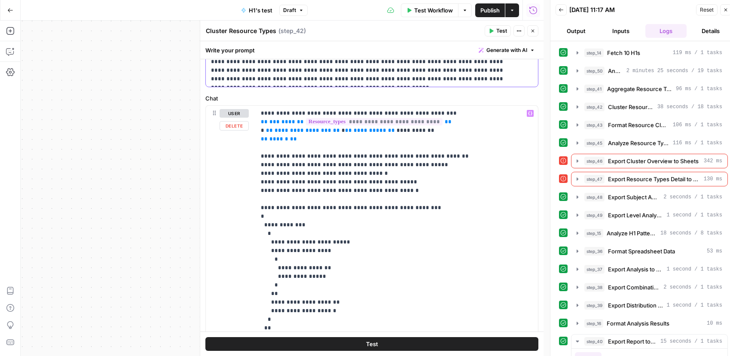
scroll to position [361, 0]
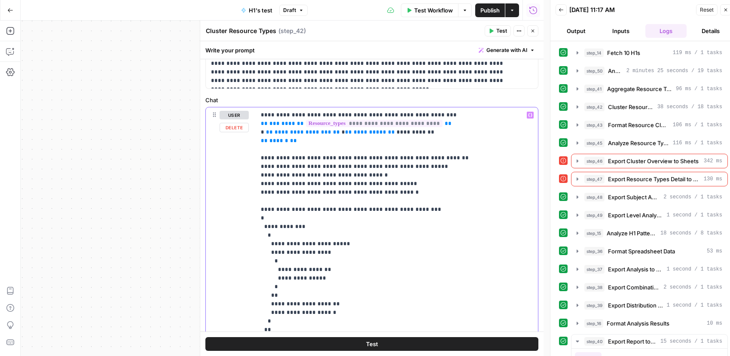
click at [369, 180] on p "**********" at bounding box center [394, 240] width 266 height 258
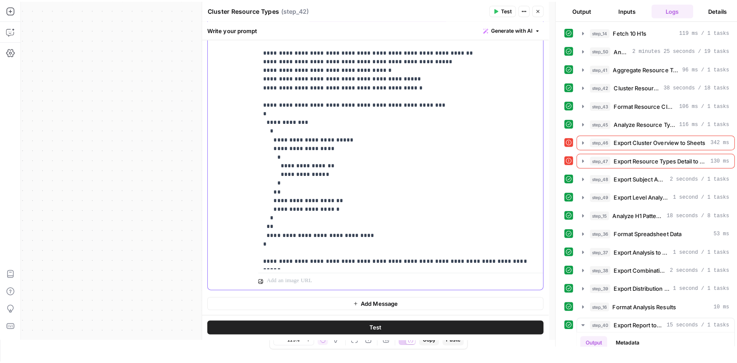
scroll to position [0, 0]
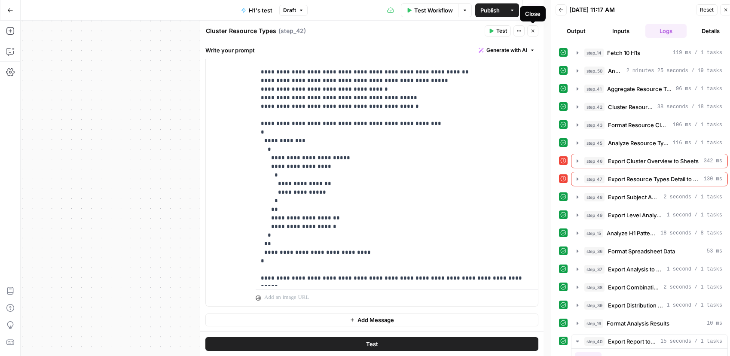
click at [531, 29] on icon "button" at bounding box center [533, 30] width 5 height 5
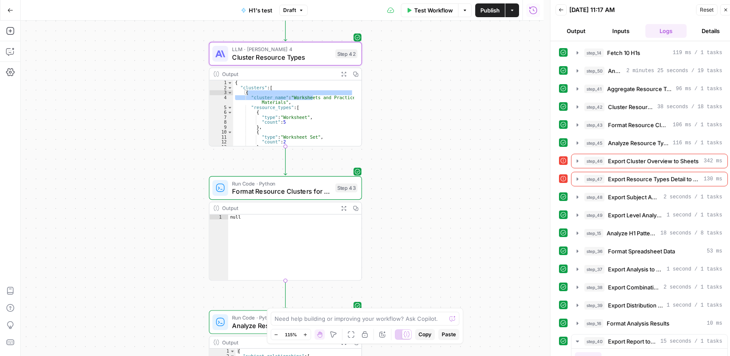
drag, startPoint x: 394, startPoint y: 181, endPoint x: 390, endPoint y: 172, distance: 9.8
click at [390, 172] on div "**********" at bounding box center [282, 189] width 523 height 336
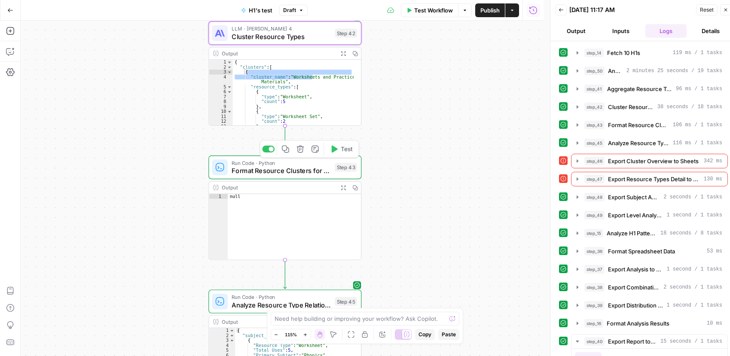
click at [294, 177] on div "Run Code · Python Format Resource Clusters for Export Step 43 Copy step Delete …" at bounding box center [285, 168] width 153 height 24
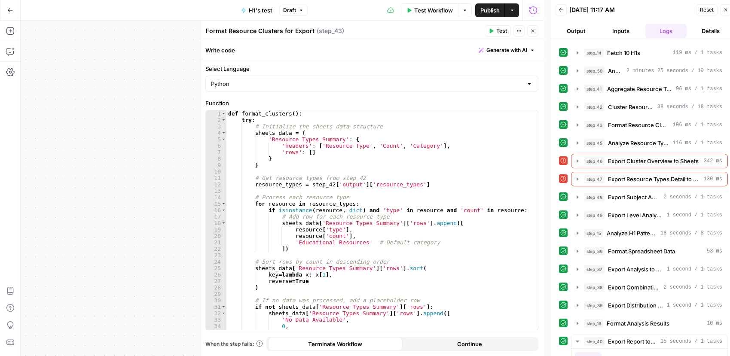
click at [244, 26] on div "Format Resource Clusters for Export Format Resource Clusters for Export" at bounding box center [260, 31] width 113 height 10
click at [261, 32] on textarea "Format Resource Clusters for Export" at bounding box center [260, 31] width 109 height 9
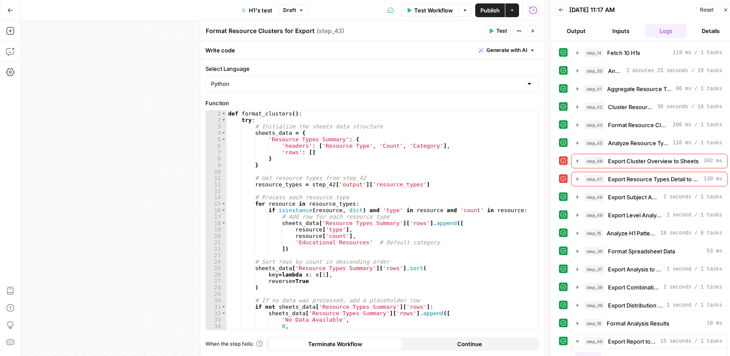
click at [261, 32] on textarea "Format Resource Clusters for Export" at bounding box center [260, 31] width 109 height 9
click at [536, 33] on button "Close" at bounding box center [533, 30] width 11 height 11
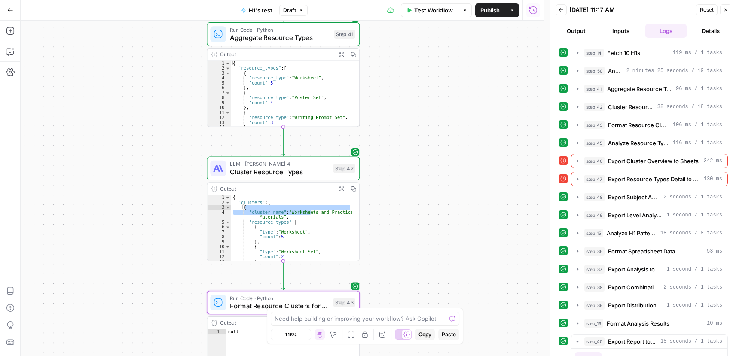
drag, startPoint x: 428, startPoint y: 83, endPoint x: 431, endPoint y: 268, distance: 185.3
click at [431, 271] on div "**********" at bounding box center [282, 189] width 523 height 336
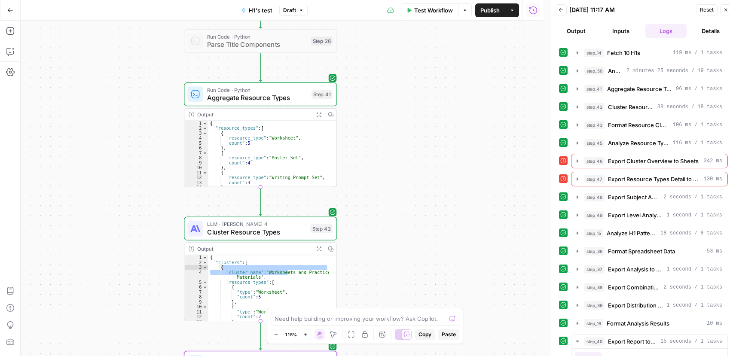
drag, startPoint x: 417, startPoint y: 137, endPoint x: 388, endPoint y: 135, distance: 28.9
click at [388, 135] on div "**********" at bounding box center [282, 189] width 523 height 336
click at [235, 236] on span "Cluster Resource Types" at bounding box center [256, 232] width 99 height 10
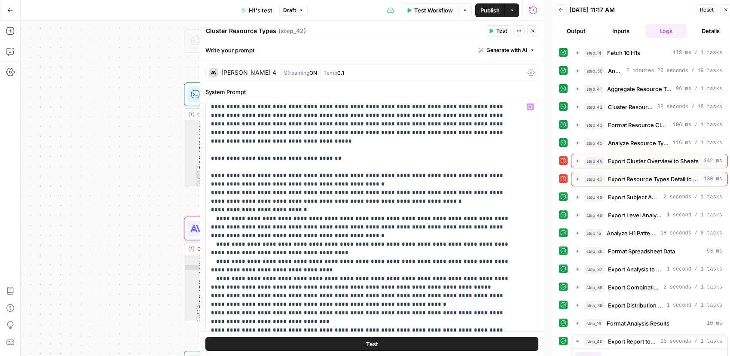
click at [242, 31] on textarea "Cluster Resource Types" at bounding box center [241, 31] width 71 height 9
click at [533, 31] on div "Run History E" at bounding box center [533, 29] width 40 height 9
click at [389, 30] on div "Cluster Resource Types Cluster Resource Types ( step_42 )" at bounding box center [344, 30] width 277 height 9
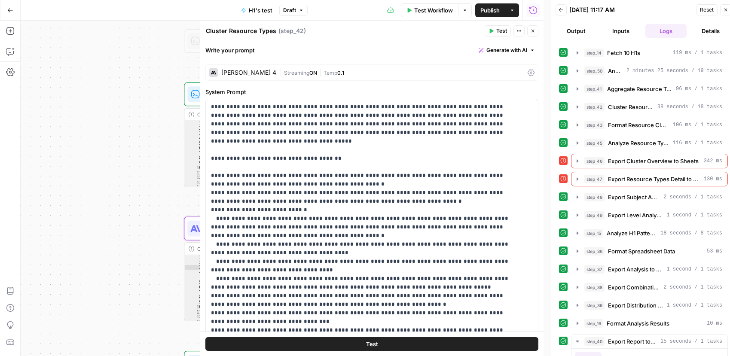
click at [532, 29] on icon "button" at bounding box center [533, 30] width 5 height 5
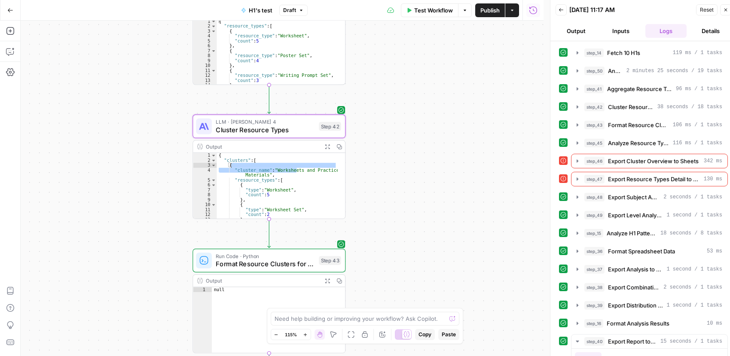
drag, startPoint x: 464, startPoint y: 215, endPoint x: 483, endPoint y: 96, distance: 119.8
click at [483, 96] on div "**********" at bounding box center [282, 189] width 523 height 336
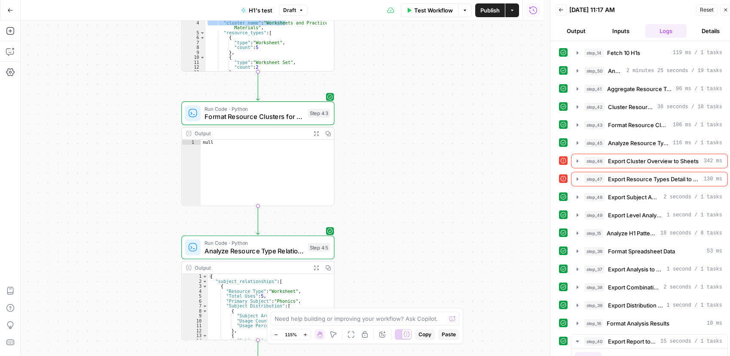
drag, startPoint x: 445, startPoint y: 218, endPoint x: 423, endPoint y: 86, distance: 133.8
click at [423, 86] on div "**********" at bounding box center [282, 189] width 523 height 336
click at [245, 253] on span "Analyze Resource Type Relationships" at bounding box center [254, 251] width 99 height 10
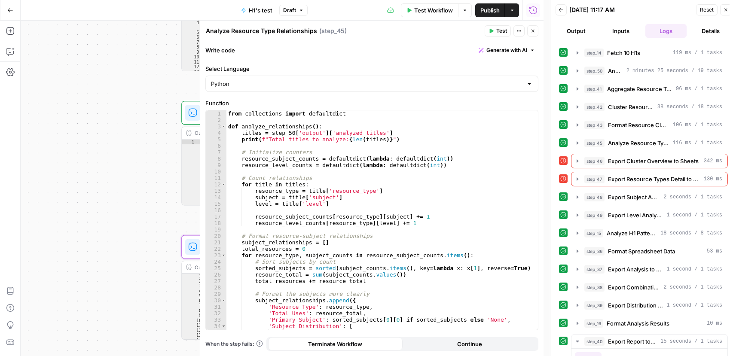
click at [261, 26] on div "Analyze Resource Type Relationships Analyze Resource Type Relationships" at bounding box center [262, 31] width 116 height 10
click at [267, 31] on textarea "Analyze Resource Type Relationships" at bounding box center [261, 31] width 111 height 9
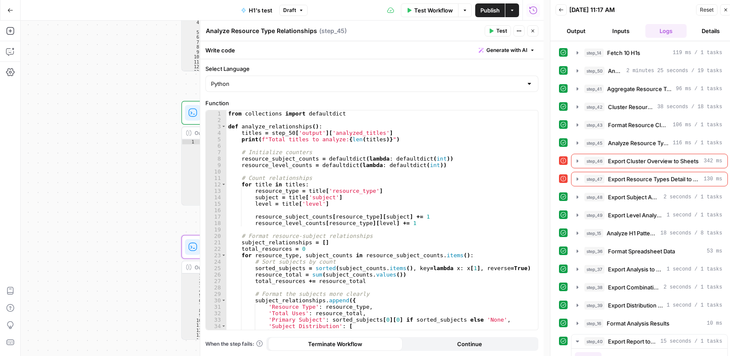
click at [267, 31] on textarea "Analyze Resource Type Relationships" at bounding box center [261, 31] width 111 height 9
click at [533, 31] on icon "button" at bounding box center [533, 30] width 5 height 5
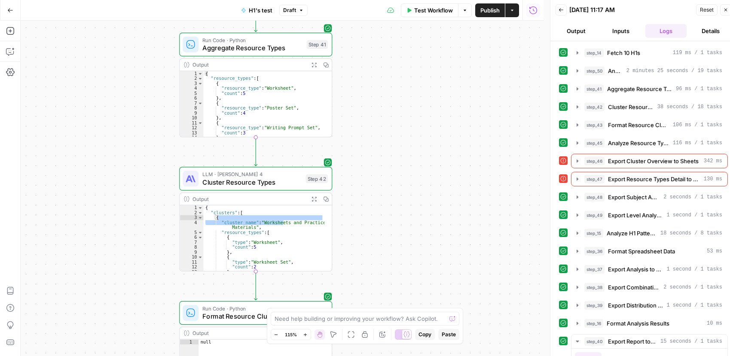
drag, startPoint x: 426, startPoint y: 76, endPoint x: 433, endPoint y: 186, distance: 110.8
click at [428, 207] on div "**********" at bounding box center [282, 189] width 523 height 336
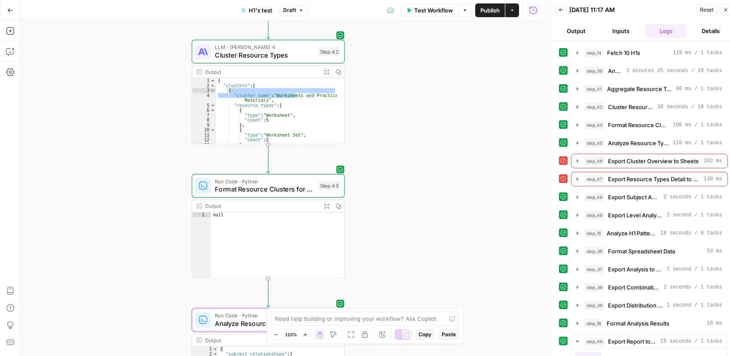
drag, startPoint x: 404, startPoint y: 250, endPoint x: 420, endPoint y: 120, distance: 130.4
click at [420, 124] on div "**********" at bounding box center [282, 189] width 523 height 336
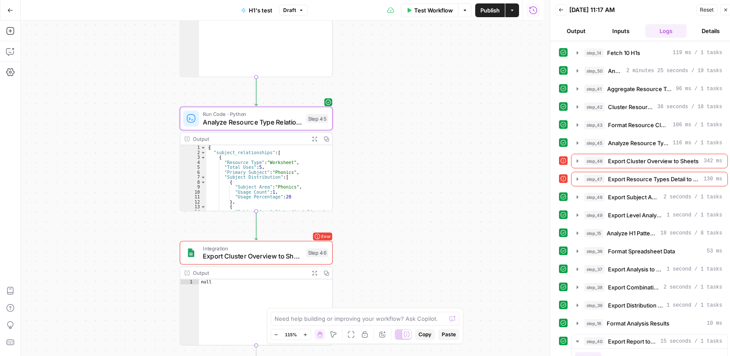
drag, startPoint x: 448, startPoint y: 251, endPoint x: 352, endPoint y: 156, distance: 134.4
click at [425, 110] on div "**********" at bounding box center [282, 189] width 523 height 336
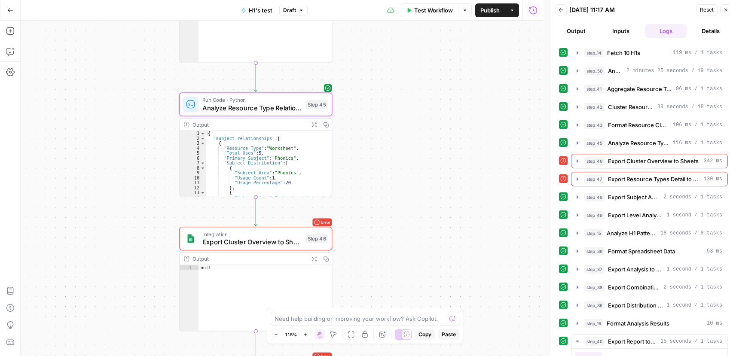
type textarea "**********"
click at [269, 172] on div "{ "subject_relationships" : [ { "Resource Type" : "Worksheet" , "Total Uses" : …" at bounding box center [265, 169] width 119 height 76
click at [254, 103] on span "Analyze Resource Type Relationships" at bounding box center [251, 108] width 99 height 10
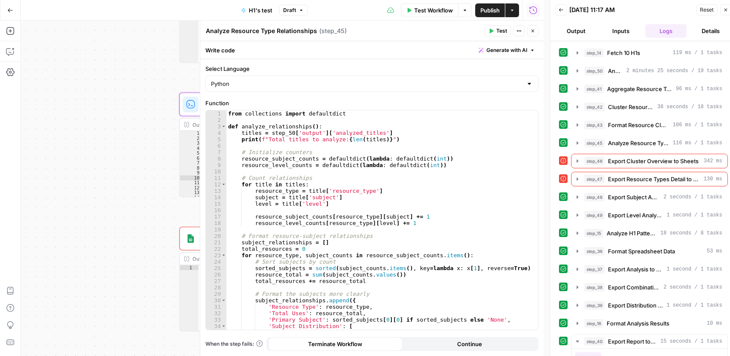
click at [316, 144] on div "from collections import defaultdict def analyze_relationships ( ) : titles = st…" at bounding box center [379, 226] width 305 height 233
type textarea "**********"
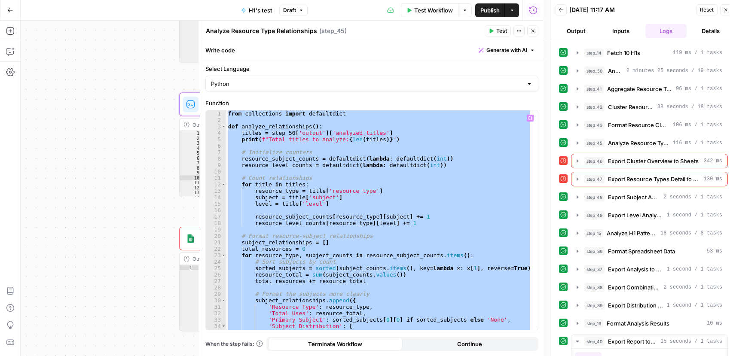
click at [258, 30] on textarea "Analyze Resource Type Relationships" at bounding box center [261, 31] width 111 height 9
click at [533, 33] on icon "button" at bounding box center [533, 30] width 5 height 5
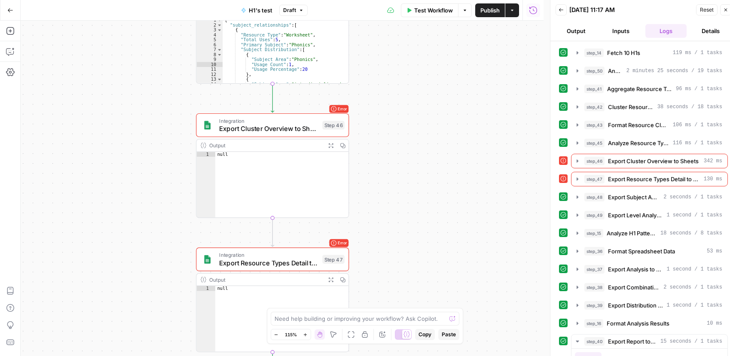
drag, startPoint x: 419, startPoint y: 257, endPoint x: 429, endPoint y: 131, distance: 126.0
click at [433, 135] on div "**********" at bounding box center [282, 189] width 523 height 336
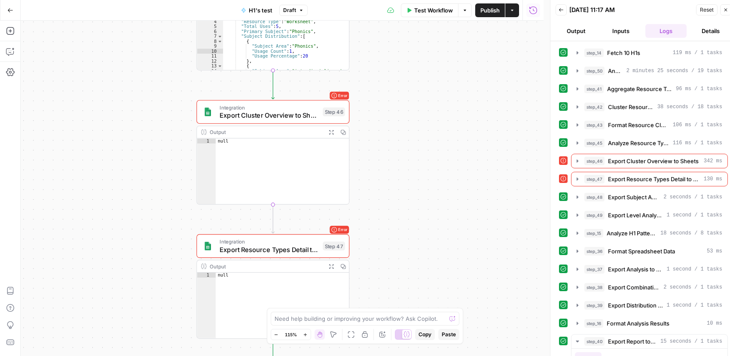
drag, startPoint x: 408, startPoint y: 242, endPoint x: 387, endPoint y: 138, distance: 105.9
click at [391, 145] on div "**********" at bounding box center [282, 189] width 523 height 336
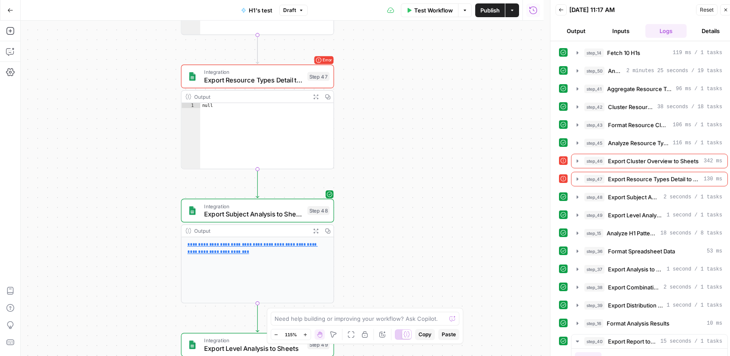
drag, startPoint x: 377, startPoint y: 256, endPoint x: 368, endPoint y: 158, distance: 98.5
click at [374, 144] on div "**********" at bounding box center [282, 189] width 523 height 336
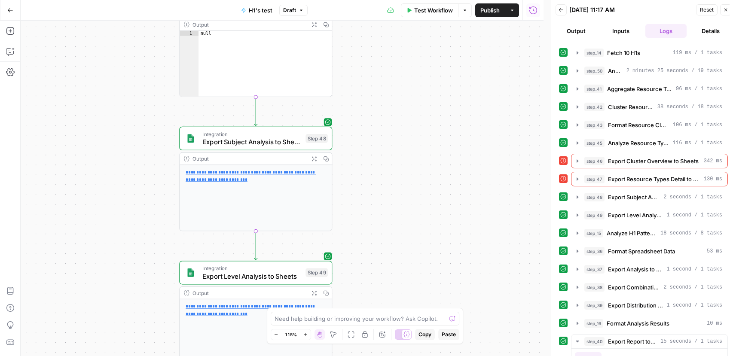
drag, startPoint x: 371, startPoint y: 243, endPoint x: 362, endPoint y: 113, distance: 131.0
click at [364, 116] on div "**********" at bounding box center [282, 189] width 523 height 336
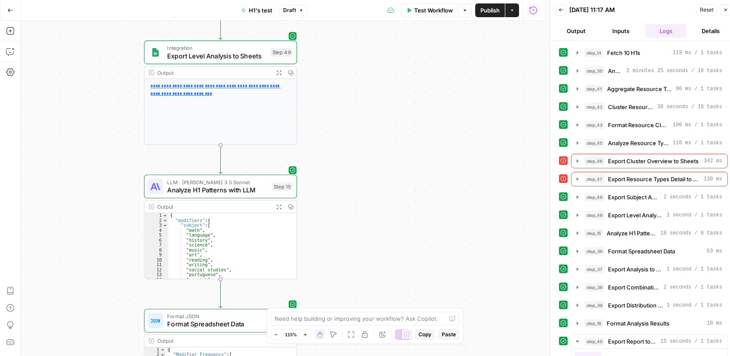
drag, startPoint x: 350, startPoint y: 223, endPoint x: 324, endPoint y: 89, distance: 135.7
click at [324, 89] on div "**********" at bounding box center [282, 189] width 523 height 336
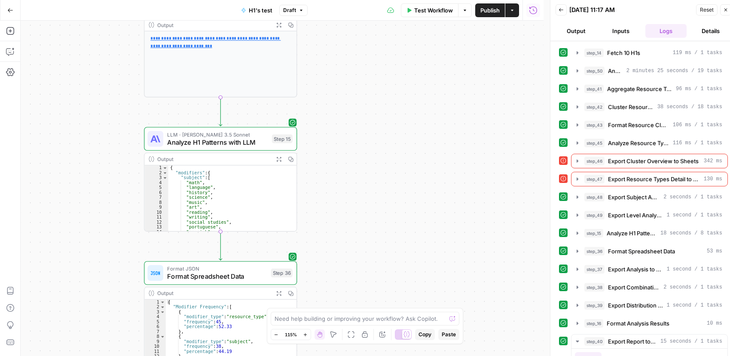
drag, startPoint x: 344, startPoint y: 224, endPoint x: 346, endPoint y: 181, distance: 43.5
click at [346, 181] on div "**********" at bounding box center [282, 189] width 523 height 336
click at [232, 146] on span "Analyze H1 Patterns with LLM" at bounding box center [217, 143] width 101 height 10
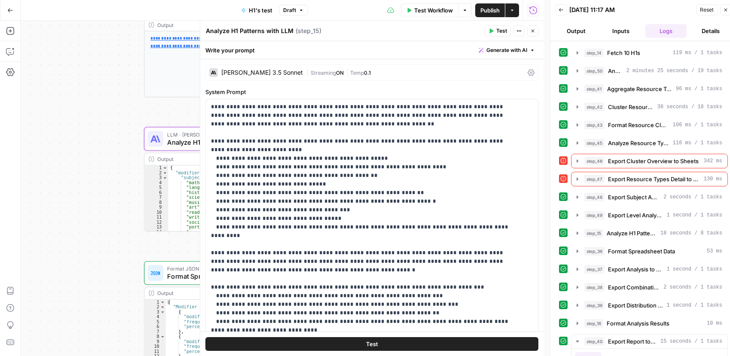
click at [251, 29] on textarea "Analyze H1 Patterns with LLM" at bounding box center [250, 31] width 88 height 9
click at [532, 28] on button "Close" at bounding box center [533, 30] width 11 height 11
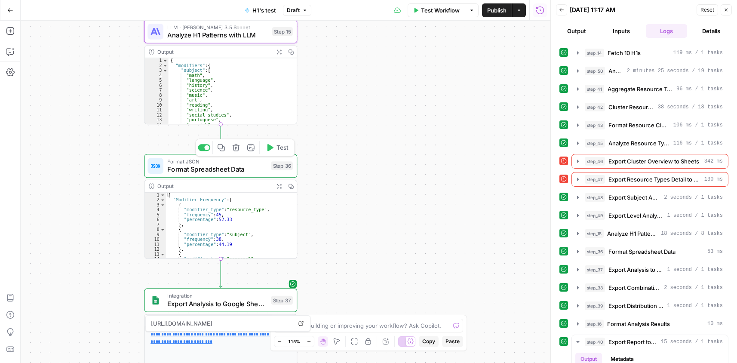
click at [192, 170] on span "Format Spreadsheet Data" at bounding box center [217, 169] width 100 height 10
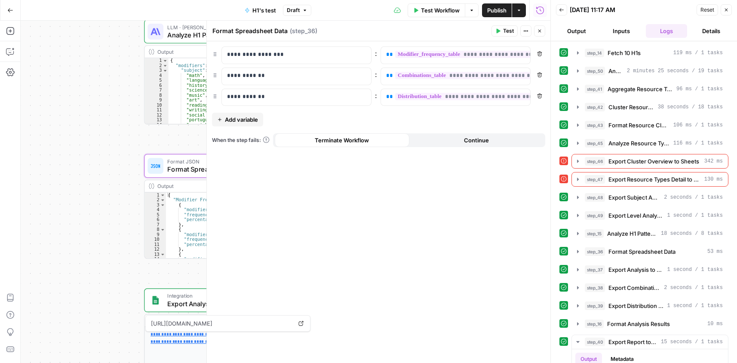
drag, startPoint x: 727, startPoint y: 9, endPoint x: 721, endPoint y: 0, distance: 10.4
click at [727, 9] on icon "button" at bounding box center [726, 9] width 5 height 5
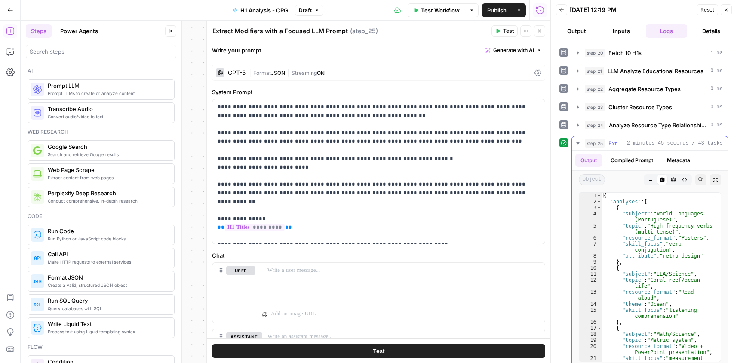
click at [658, 216] on div "{ "analyses" : [ { "subject" : "World Languages (Portuguese)" , "topic" : "High…" at bounding box center [658, 286] width 112 height 187
type textarea "* *"
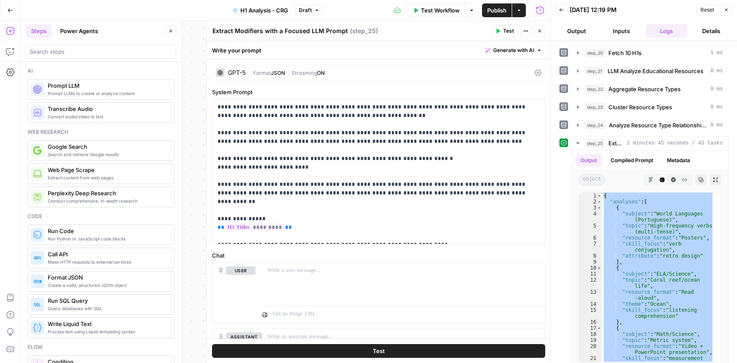
click at [539, 31] on icon "button" at bounding box center [539, 30] width 5 height 5
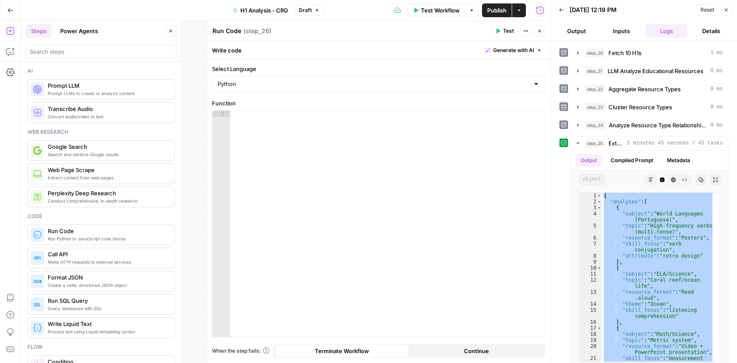
click at [238, 32] on textarea "Run Code" at bounding box center [226, 31] width 29 height 9
paste textarea "quantitative analysis"
type textarea "quantitative analysis"
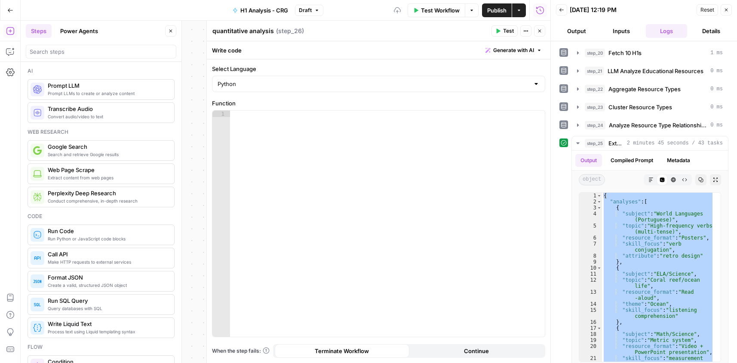
click at [298, 124] on div at bounding box center [387, 229] width 315 height 239
paste textarea "*"
type textarea "*"
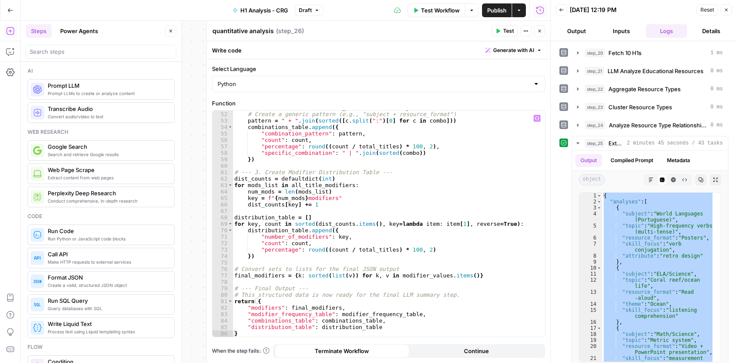
drag, startPoint x: 505, startPoint y: 28, endPoint x: 382, endPoint y: 345, distance: 339.7
click at [505, 28] on span "Test" at bounding box center [508, 31] width 11 height 8
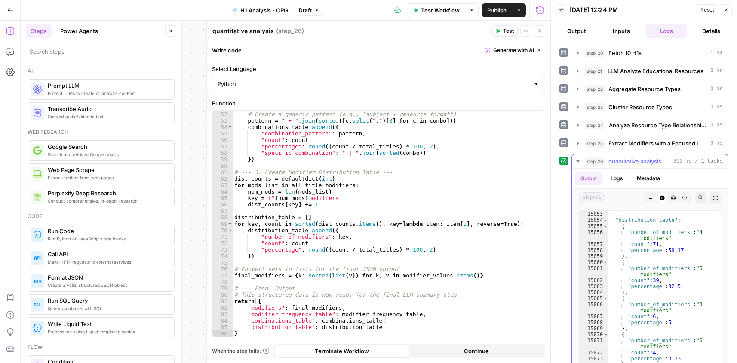
scroll to position [0, 0]
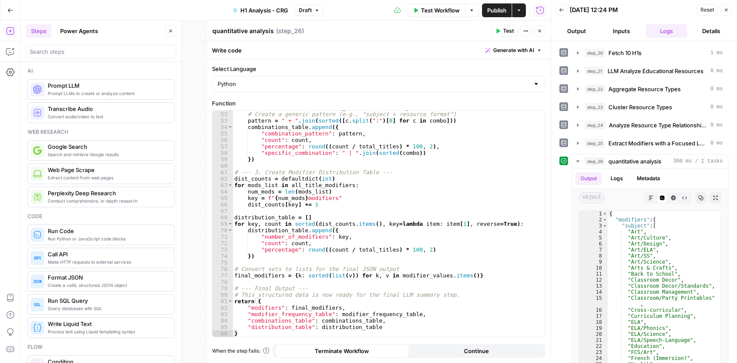
click at [539, 33] on icon "button" at bounding box center [539, 30] width 5 height 5
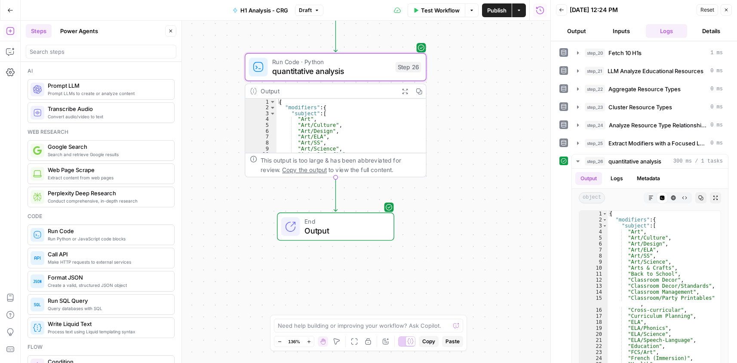
type textarea "**********"
click at [316, 127] on div "{ "modifiers" : { "subject" : [ "Art" , "Art/Culture" , "Art/Design" , "Art/ELA…" at bounding box center [346, 132] width 141 height 66
click at [404, 89] on icon "button" at bounding box center [404, 91] width 5 height 5
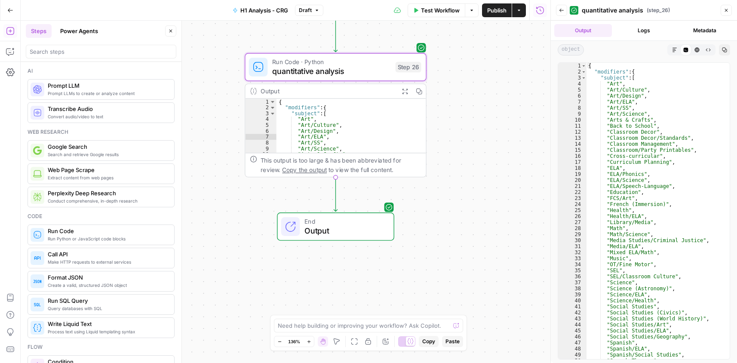
click at [632, 100] on div "{ "modifiers" : { "subject" : [ "Art" , "Art/Culture" , "Art/Design" , "Art/ELA…" at bounding box center [654, 217] width 137 height 308
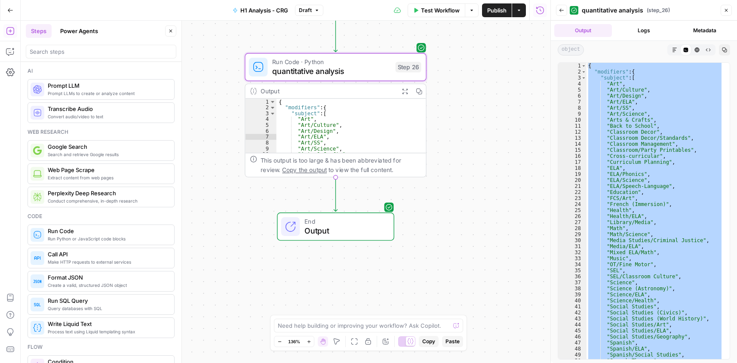
click at [637, 184] on div "{ "modifiers" : { "subject" : [ "Art" , "Art/Culture" , "Art/Design" , "Art/ELA…" at bounding box center [654, 211] width 137 height 296
type textarea "**********"
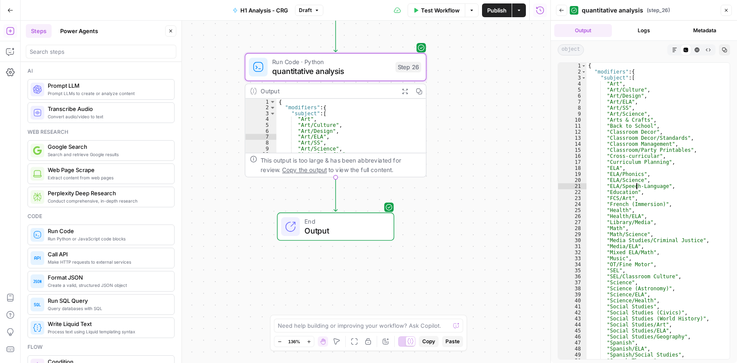
click at [724, 50] on icon "button" at bounding box center [724, 49] width 5 height 5
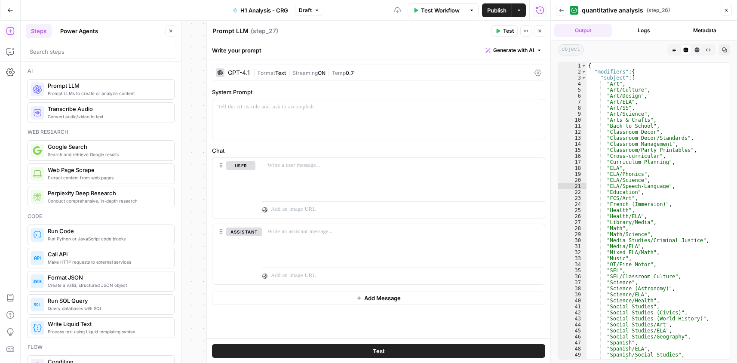
click at [242, 29] on textarea "Prompt LLM" at bounding box center [230, 31] width 36 height 9
paste textarea "qualitative insights"
type textarea "qualitative insights"
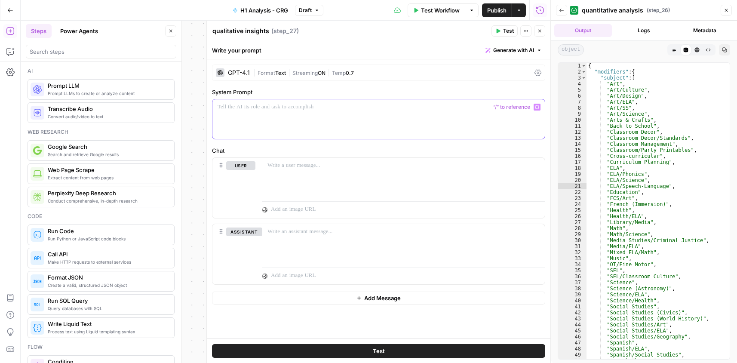
click at [300, 124] on div at bounding box center [378, 119] width 332 height 40
click at [356, 109] on p at bounding box center [379, 107] width 322 height 9
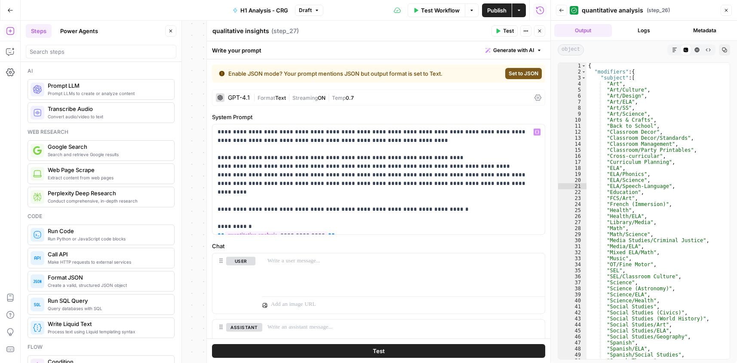
click at [525, 72] on span "Set to JSON" at bounding box center [524, 74] width 30 height 8
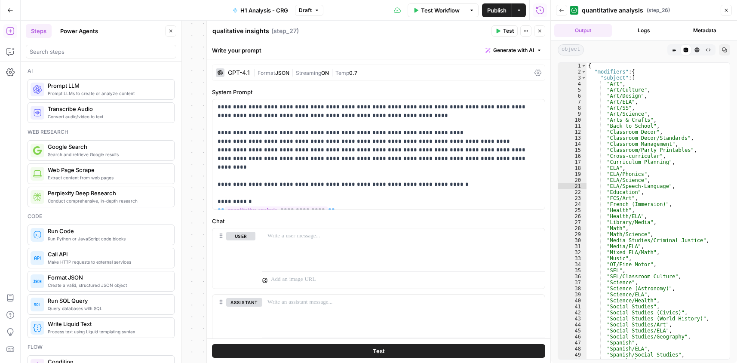
click at [237, 74] on div "GPT-4.1" at bounding box center [239, 73] width 22 height 6
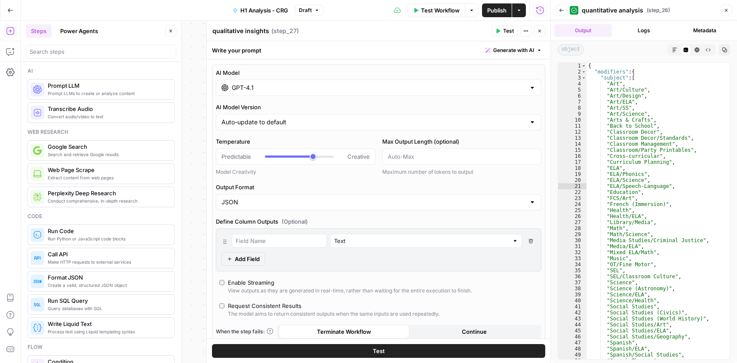
click at [265, 95] on div "AI Model GPT-4.1 AI Model Version Auto-update to default Temperature Predictabl…" at bounding box center [378, 213] width 333 height 298
click at [266, 87] on input "GPT-4.1" at bounding box center [379, 87] width 294 height 9
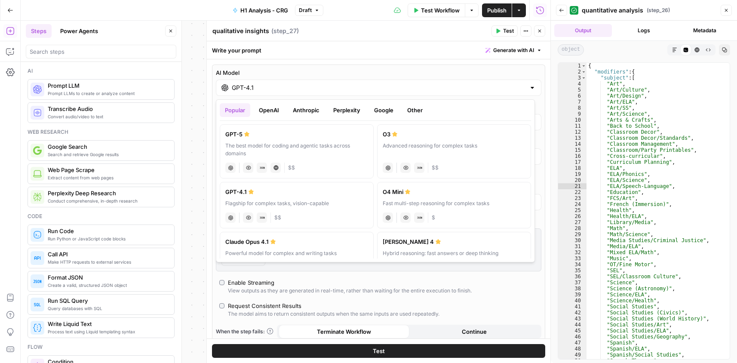
click at [258, 138] on div "GPT-5" at bounding box center [296, 134] width 143 height 9
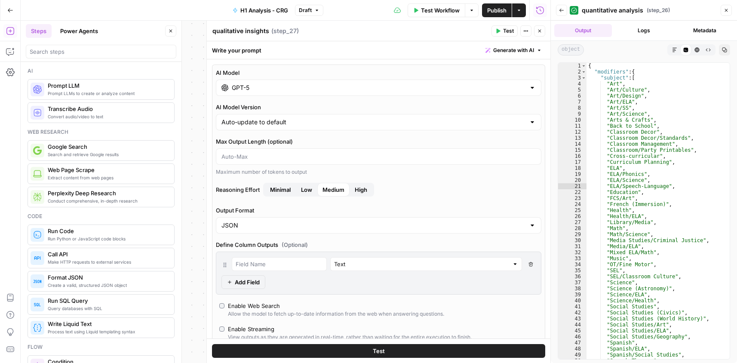
type input "GPT-5"
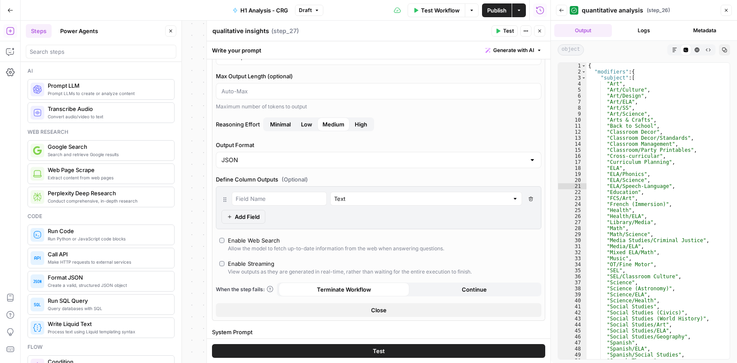
scroll to position [86, 0]
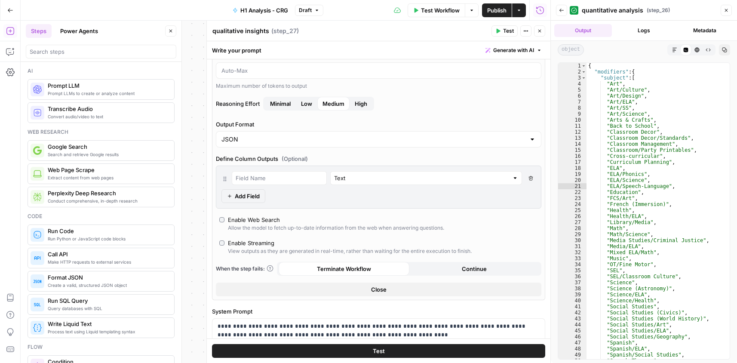
click at [372, 288] on span "Close" at bounding box center [378, 289] width 15 height 9
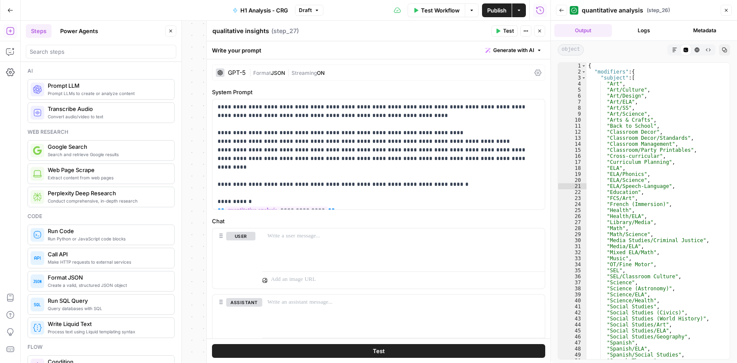
drag, startPoint x: 541, startPoint y: 31, endPoint x: 539, endPoint y: 35, distance: 4.4
click at [540, 31] on icon "button" at bounding box center [539, 30] width 5 height 5
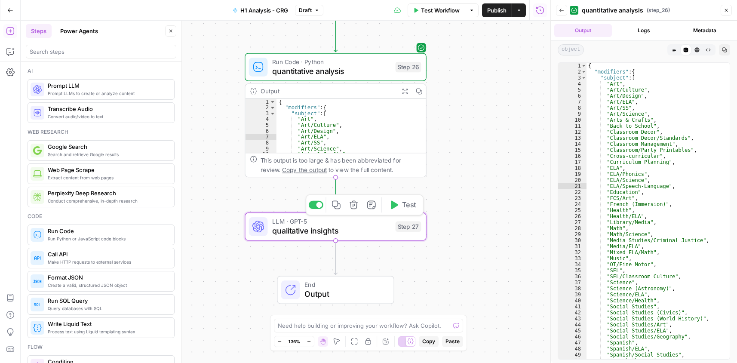
click at [405, 203] on span "Test" at bounding box center [409, 204] width 14 height 11
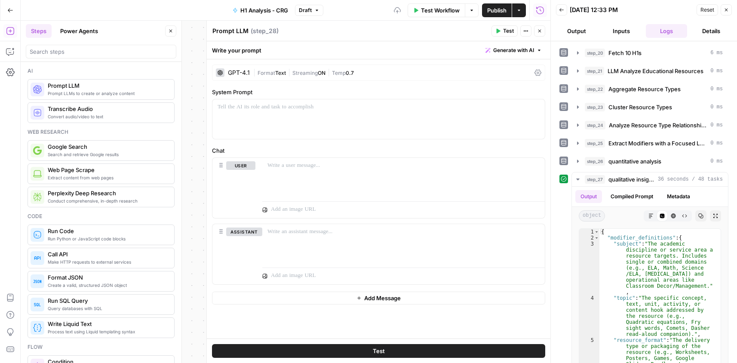
click at [233, 34] on textarea "Prompt LLM" at bounding box center [230, 31] width 36 height 9
paste textarea "modifier combinations based on frequency."
type textarea "modifier combinations based on frequency"
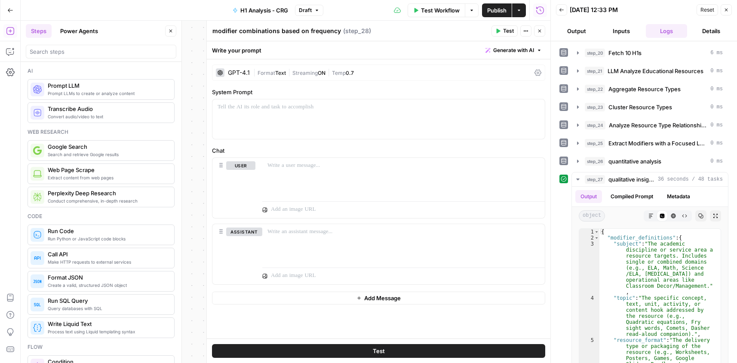
click at [311, 49] on div "Write your prompt Generate with AI" at bounding box center [379, 50] width 344 height 18
click at [241, 74] on div "GPT-4.1" at bounding box center [239, 73] width 22 height 6
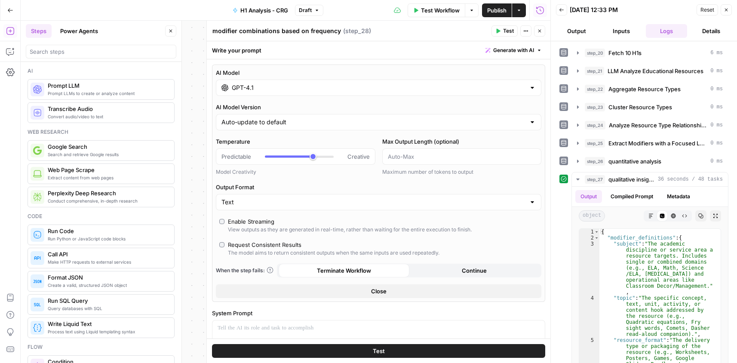
click at [248, 86] on input "GPT-4.1" at bounding box center [379, 87] width 294 height 9
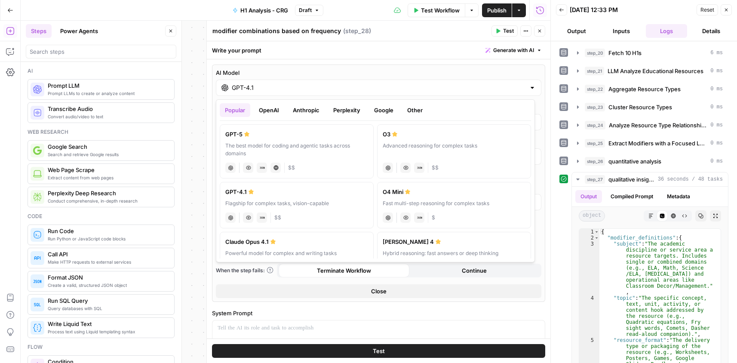
click at [248, 138] on div "GPT-5" at bounding box center [296, 134] width 143 height 9
type input "GPT-5"
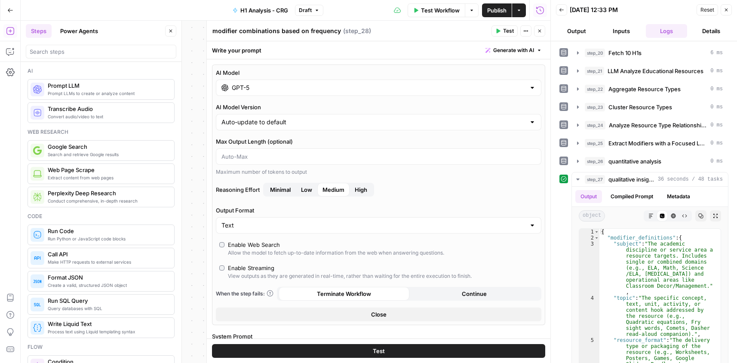
click at [380, 312] on span "Close" at bounding box center [378, 314] width 15 height 9
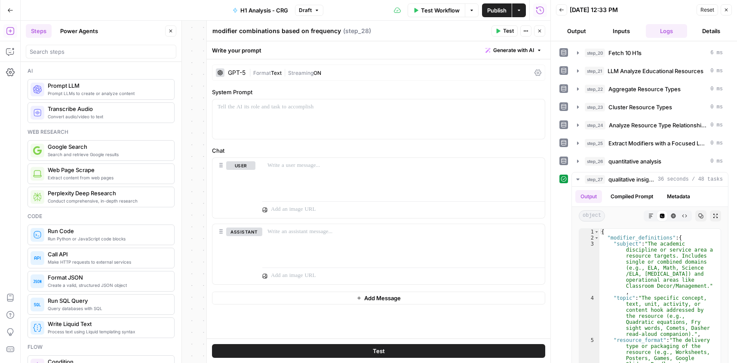
click at [273, 74] on span "Text" at bounding box center [276, 73] width 11 height 6
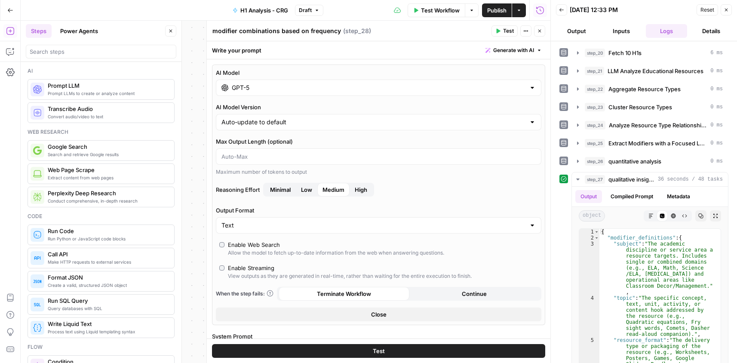
click at [374, 314] on span "Close" at bounding box center [378, 314] width 15 height 9
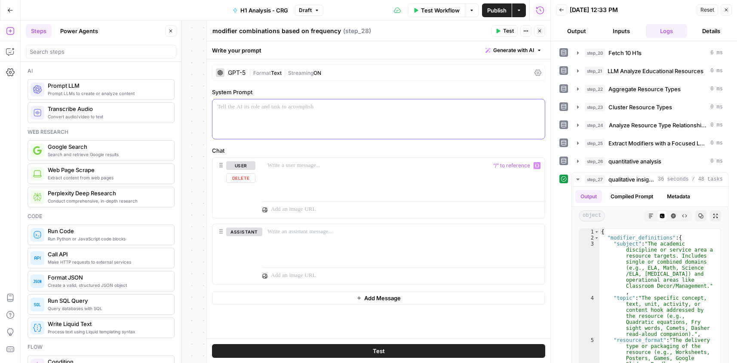
click at [294, 121] on div at bounding box center [378, 119] width 332 height 40
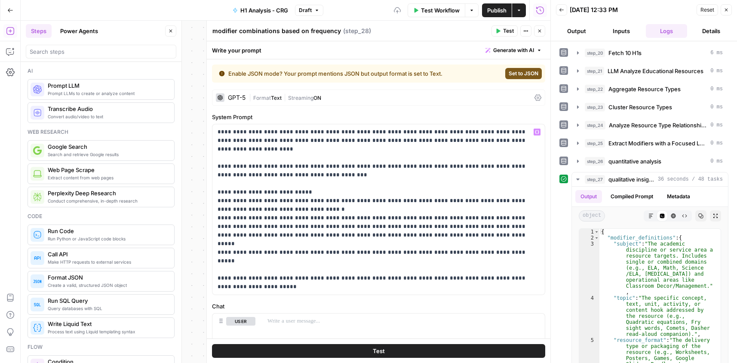
click at [515, 69] on button "Set to JSON" at bounding box center [523, 73] width 37 height 11
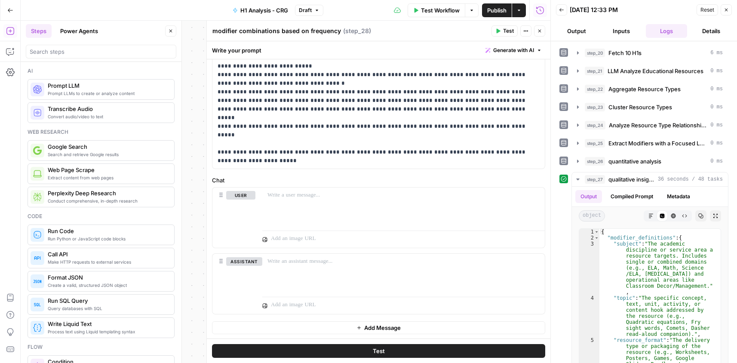
scroll to position [102, 0]
click at [541, 31] on button "Close" at bounding box center [539, 30] width 11 height 11
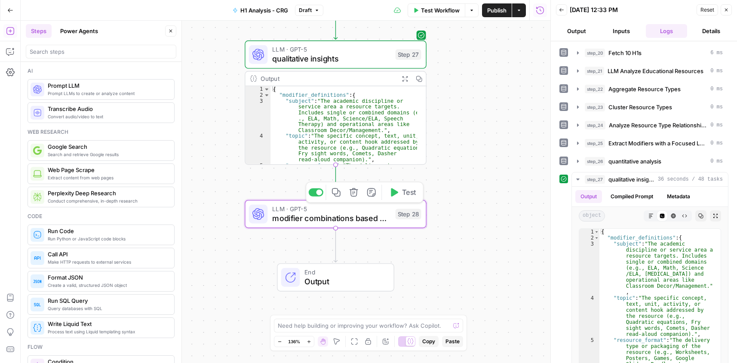
click at [407, 196] on span "Test" at bounding box center [409, 192] width 14 height 11
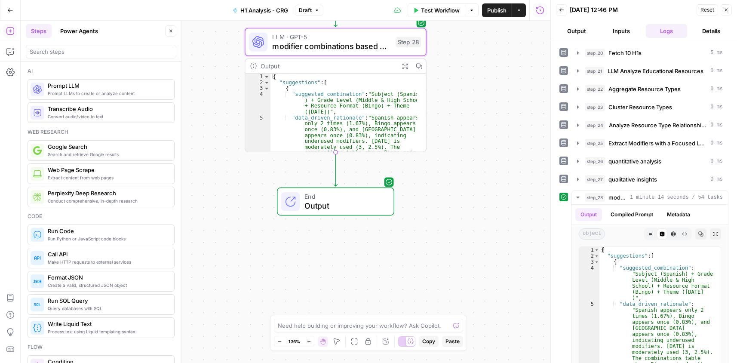
click at [497, 12] on span "Publish" at bounding box center [496, 10] width 19 height 9
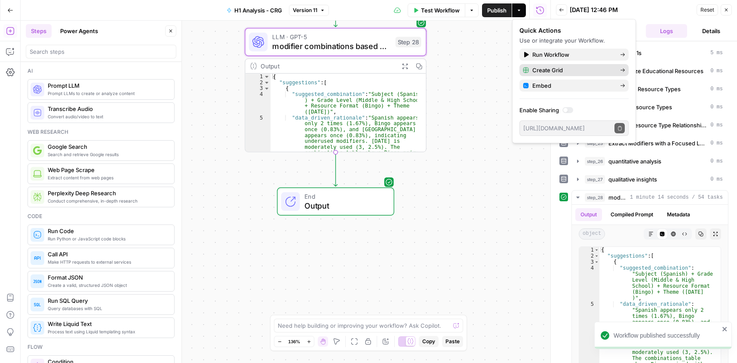
click at [588, 67] on span "Create Grid" at bounding box center [572, 70] width 81 height 9
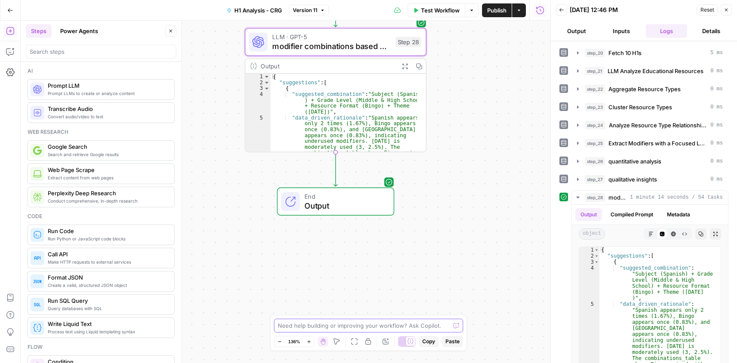
click at [355, 323] on textarea at bounding box center [364, 325] width 172 height 9
click at [355, 112] on div "{ "suggestions" : [ { "suggested_combination" : "Subject (Spanish ) + Grade Lev…" at bounding box center [343, 148] width 147 height 148
type textarea "* *"
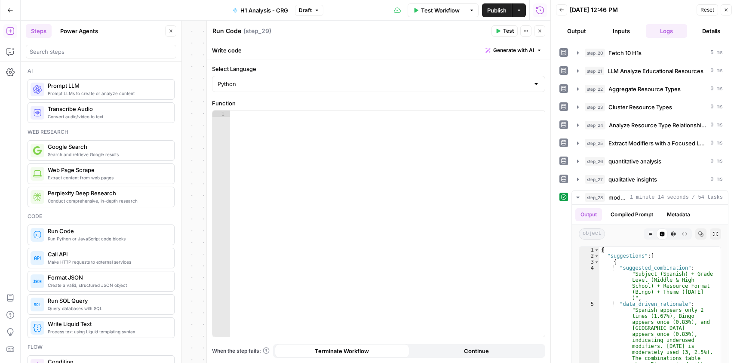
click at [234, 33] on textarea "Run Code" at bounding box center [226, 31] width 29 height 9
paste textarea "Detailed Title Analysis"
type textarea "Detailed Title Analysis to GRID"
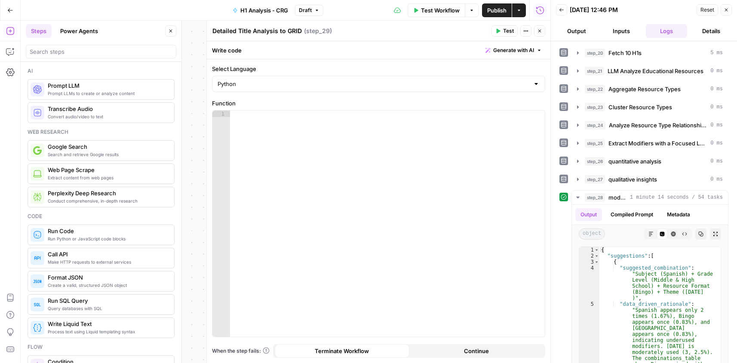
click at [316, 199] on div at bounding box center [387, 229] width 315 height 239
paste textarea "**********"
type textarea "**********"
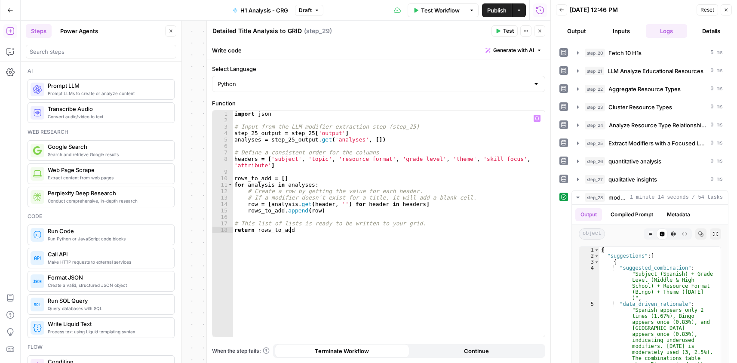
click at [540, 30] on icon "button" at bounding box center [539, 30] width 5 height 5
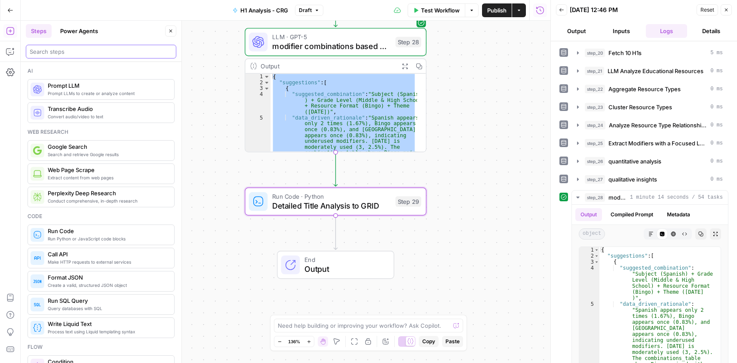
click at [61, 53] on input "search" at bounding box center [101, 51] width 143 height 9
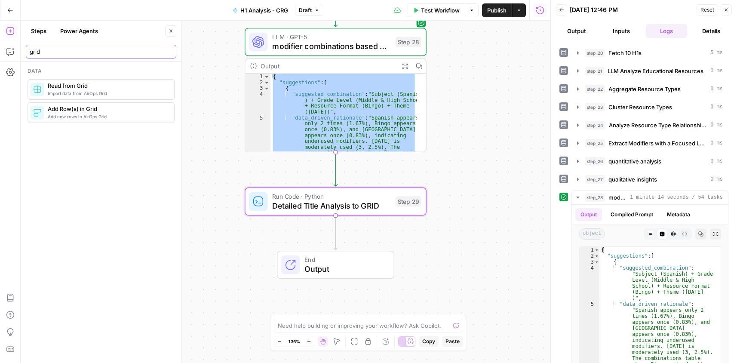
type input "grid"
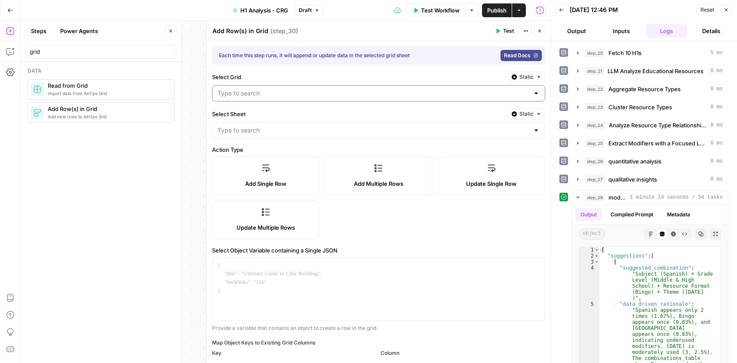
click at [357, 92] on input "Select Grid" at bounding box center [374, 93] width 312 height 9
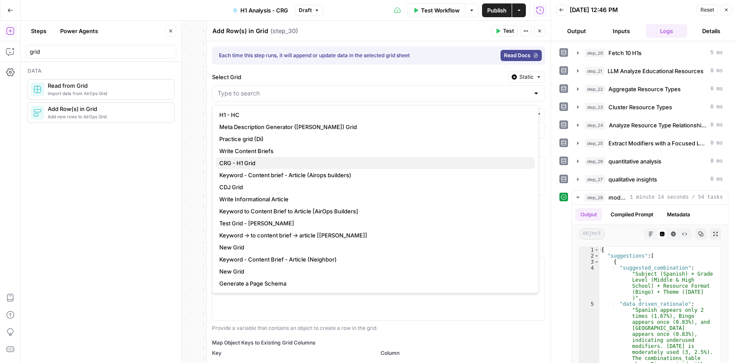
click at [264, 161] on span "CRG - H1 Grid" at bounding box center [373, 163] width 309 height 9
type input "CRG - H1 Grid"
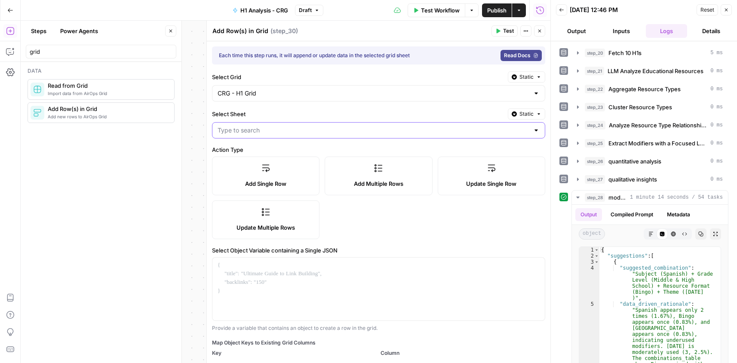
click at [285, 134] on input "Select Sheet" at bounding box center [374, 130] width 312 height 9
click at [281, 150] on span "Blank Detailed Title Analysis" at bounding box center [373, 151] width 309 height 9
type input "Blank Detailed Title Analysis"
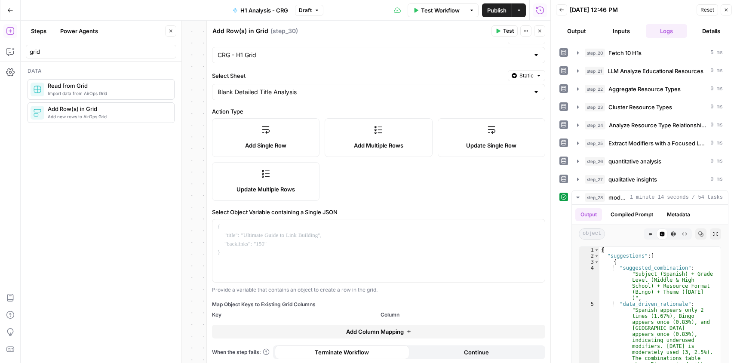
scroll to position [40, 0]
drag, startPoint x: 212, startPoint y: 209, endPoint x: 347, endPoint y: 209, distance: 135.0
click at [347, 209] on div "Each time this step runs, it will append or update data in the selected grid sh…" at bounding box center [379, 182] width 344 height 361
copy label "Select Object Variable containing a Single JSON"
click at [392, 136] on label "Add Multiple Rows" at bounding box center [378, 136] width 107 height 39
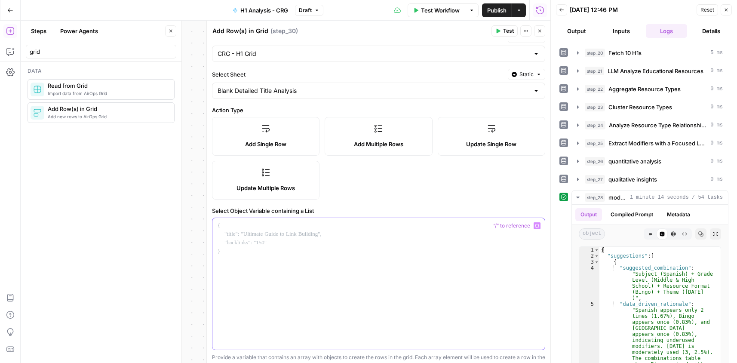
click at [419, 243] on div at bounding box center [378, 284] width 332 height 132
click at [535, 226] on icon "button" at bounding box center [537, 226] width 4 height 4
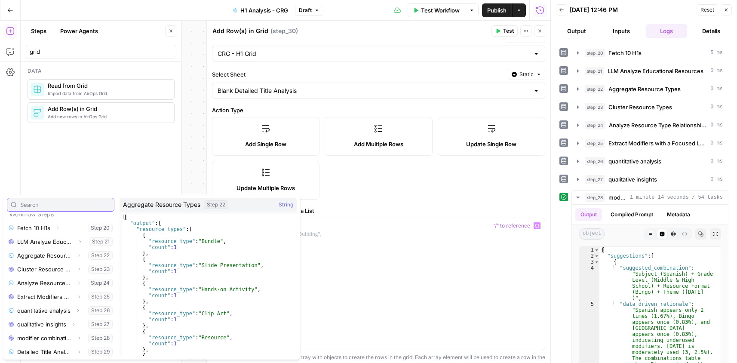
scroll to position [37, 0]
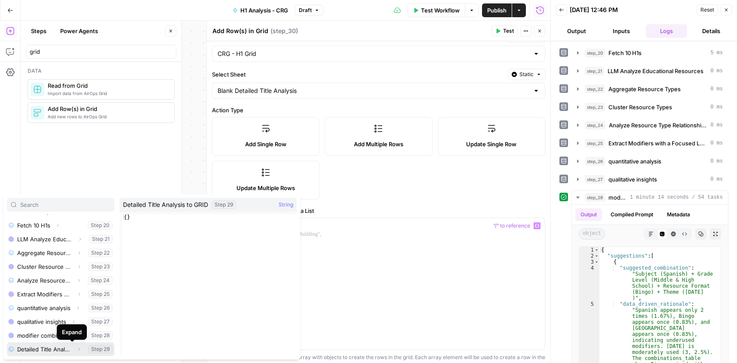
click at [77, 347] on icon "button" at bounding box center [79, 349] width 5 height 5
click at [67, 347] on button "Select variable Output" at bounding box center [64, 349] width 99 height 14
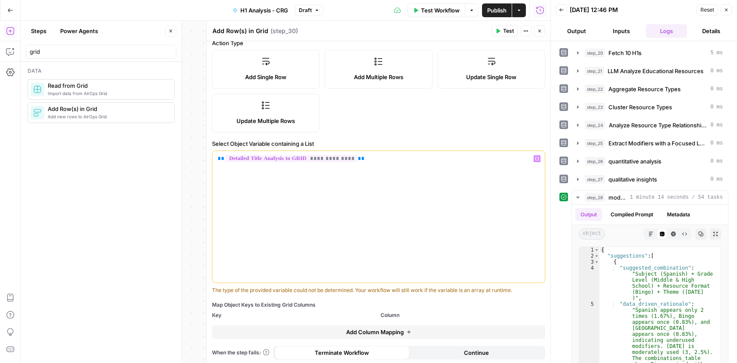
scroll to position [108, 0]
click at [464, 353] on span "Continue" at bounding box center [476, 351] width 25 height 9
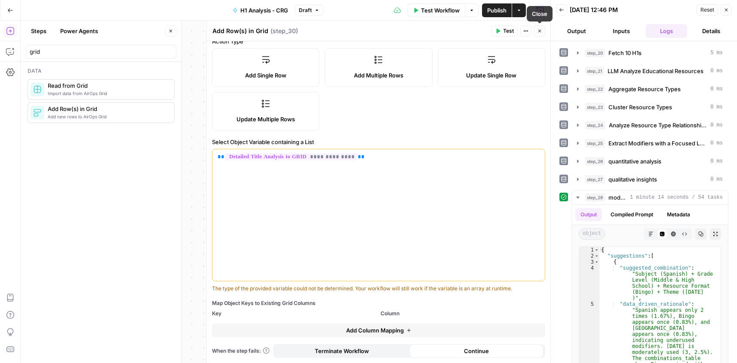
click at [539, 33] on icon "button" at bounding box center [539, 30] width 5 height 5
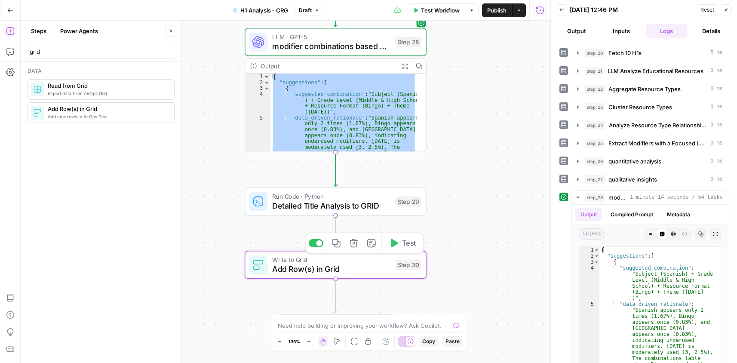
click at [365, 271] on span "Add Row(s) in Grid" at bounding box center [331, 269] width 118 height 12
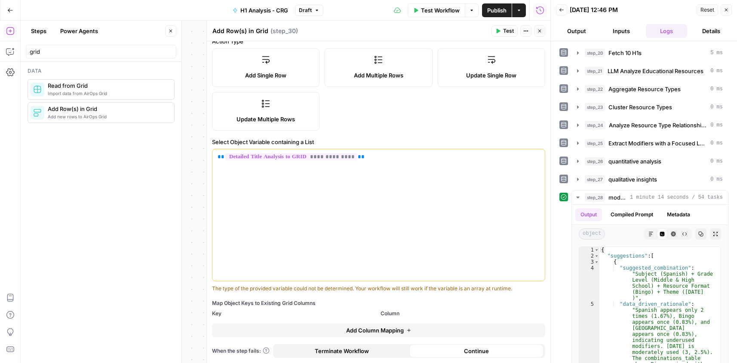
click at [414, 329] on button "Add Column Mapping" at bounding box center [378, 330] width 333 height 14
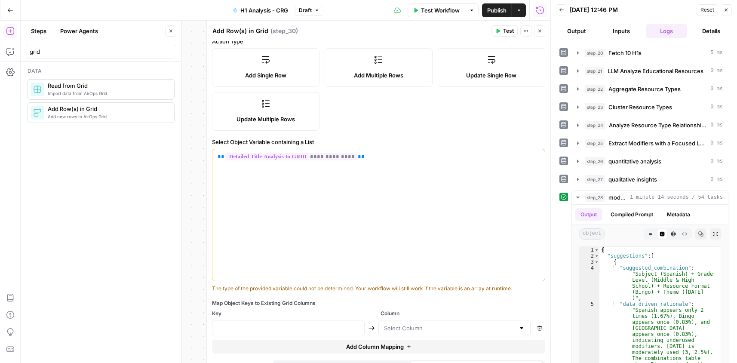
scroll to position [125, 0]
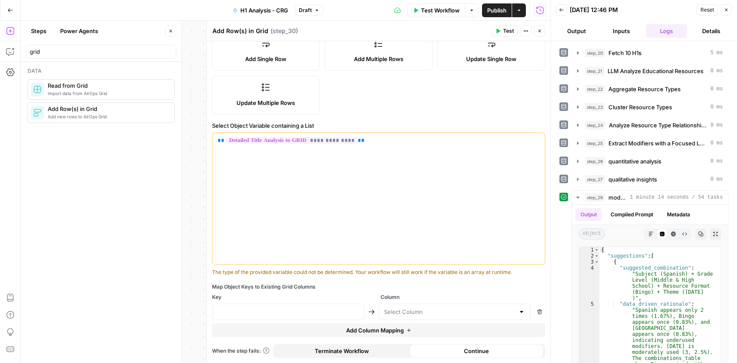
click at [280, 307] on div at bounding box center [288, 312] width 153 height 16
paste input "subject"
type input "subject"
click at [353, 331] on span "Add Column Mapping" at bounding box center [375, 330] width 58 height 9
click at [279, 334] on input "text" at bounding box center [288, 331] width 141 height 9
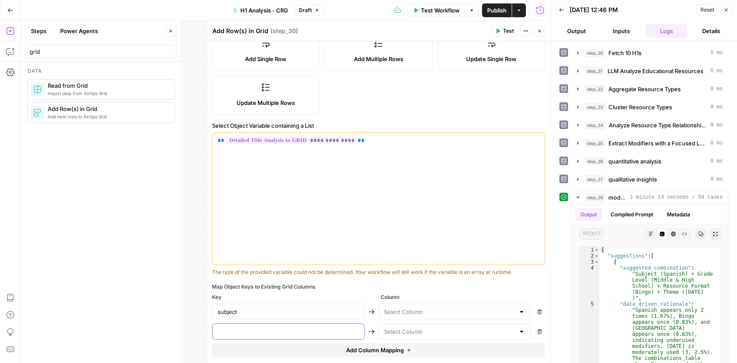
paste input "topic"
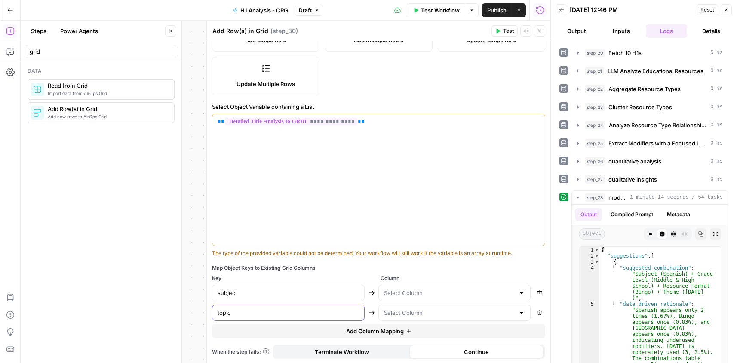
scroll to position [144, 0]
type input "topic"
click at [383, 331] on span "Add Column Mapping" at bounding box center [375, 330] width 58 height 9
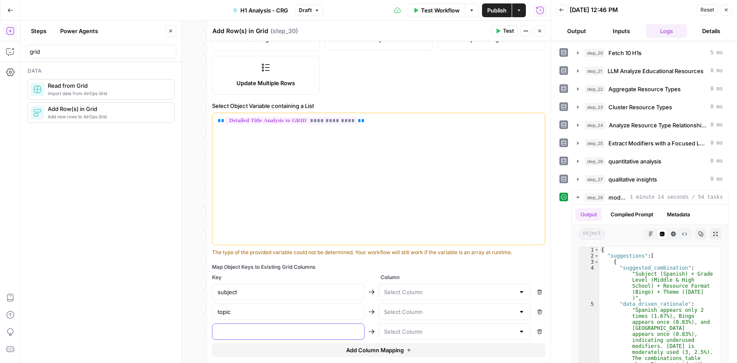
click at [272, 329] on input "text" at bounding box center [288, 331] width 141 height 9
paste input "resource_format"
type input "resource_format"
drag, startPoint x: 341, startPoint y: 350, endPoint x: 335, endPoint y: 332, distance: 19.2
click at [341, 351] on button "Add Column Mapping" at bounding box center [378, 350] width 333 height 14
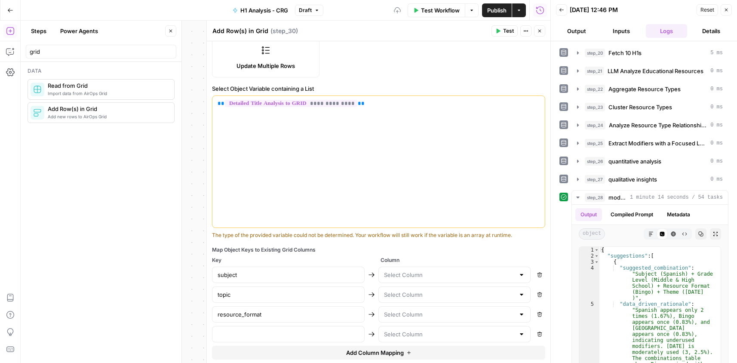
scroll to position [184, 0]
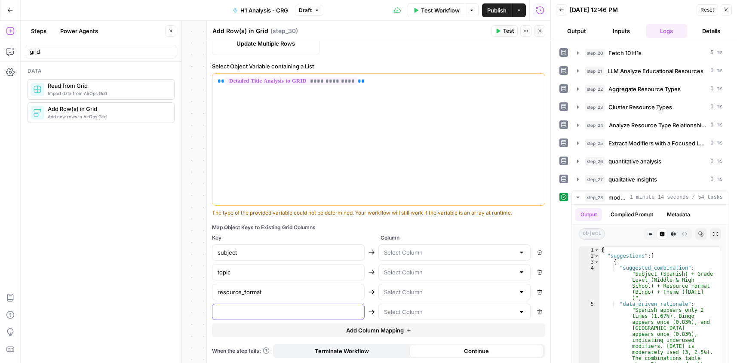
click at [278, 312] on input "text" at bounding box center [288, 311] width 141 height 9
paste input "grade_level"
type input "grade_level"
click at [337, 334] on button "Add Column Mapping" at bounding box center [378, 330] width 333 height 14
click at [263, 330] on input "text" at bounding box center [288, 331] width 141 height 9
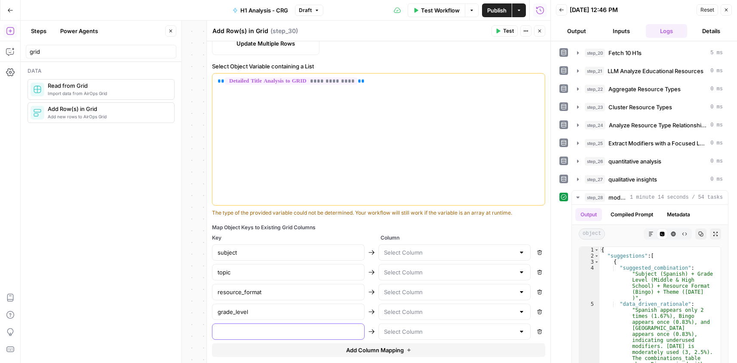
paste input "theme"
type input "theme"
click at [346, 353] on span "Add Column Mapping" at bounding box center [375, 350] width 58 height 9
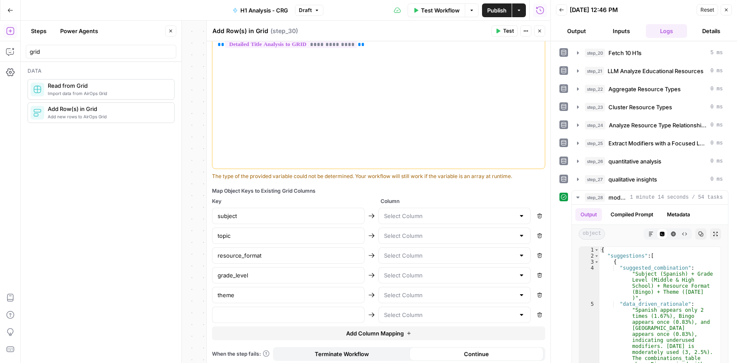
scroll to position [224, 0]
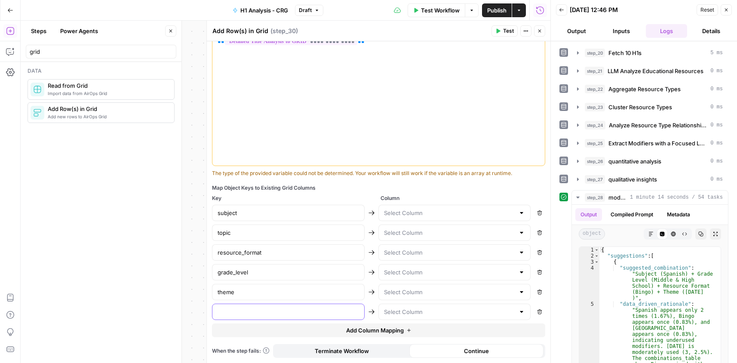
click at [304, 311] on input "text" at bounding box center [288, 311] width 141 height 9
paste input "skill_focus"
type input "skill_focus"
drag, startPoint x: 339, startPoint y: 332, endPoint x: 355, endPoint y: 320, distance: 20.0
click at [339, 331] on button "Add Column Mapping" at bounding box center [378, 330] width 333 height 14
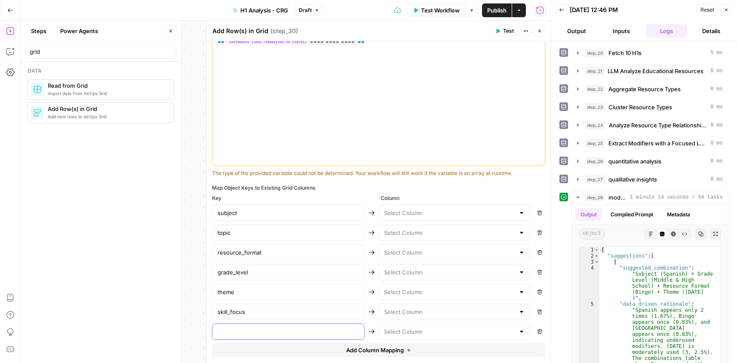
click at [301, 331] on input "text" at bounding box center [288, 331] width 141 height 9
paste input "attribute"
type input "attribute"
click at [456, 213] on input "text" at bounding box center [449, 213] width 131 height 9
click at [442, 261] on div "subject Remove topic Remove resource_format Remove grade_level Remove theme Rem…" at bounding box center [378, 272] width 333 height 135
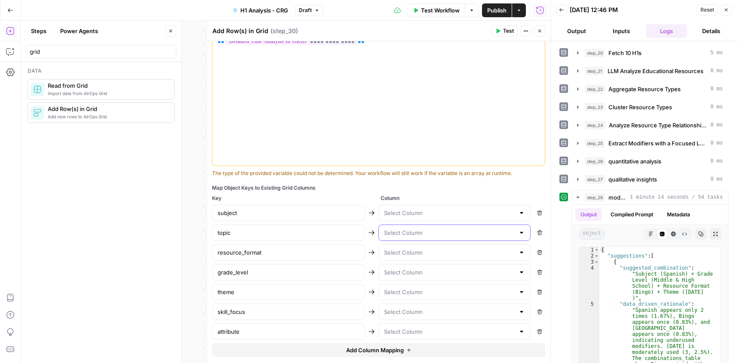
click at [430, 231] on input "text" at bounding box center [449, 232] width 131 height 9
click at [433, 213] on input "text" at bounding box center [449, 213] width 131 height 9
click at [248, 232] on input "topic" at bounding box center [288, 232] width 141 height 9
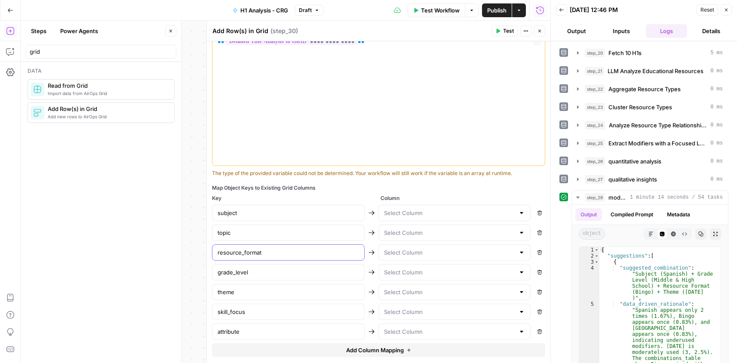
click at [262, 252] on input "resource_format" at bounding box center [288, 252] width 141 height 9
click at [247, 275] on input "grade_level" at bounding box center [288, 272] width 141 height 9
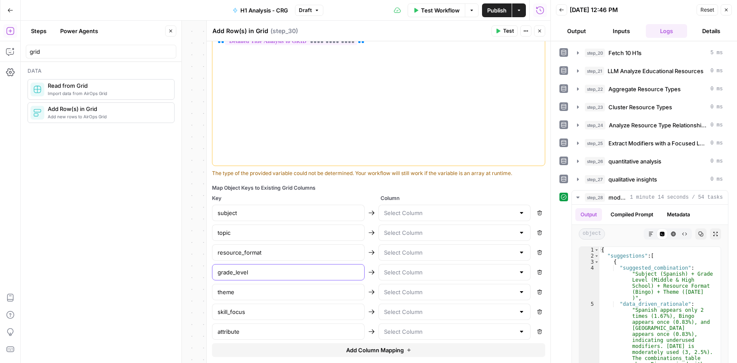
click at [247, 275] on input "grade_level" at bounding box center [288, 272] width 141 height 9
click at [437, 188] on div "Map Object Keys to Existing Grid Columns" at bounding box center [378, 188] width 333 height 8
click at [436, 210] on input "text" at bounding box center [449, 213] width 131 height 9
click at [409, 187] on div "Map Object Keys to Existing Grid Columns" at bounding box center [378, 188] width 333 height 8
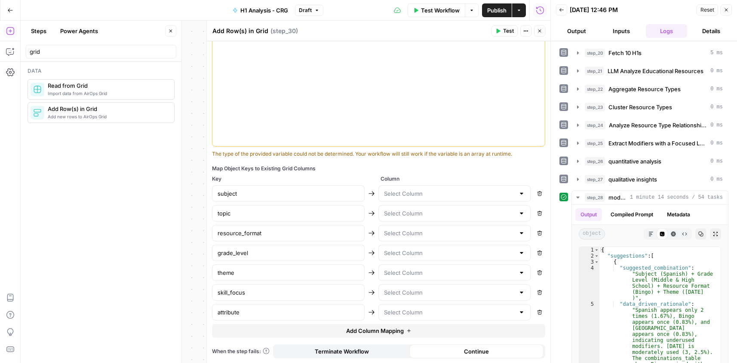
scroll to position [243, 0]
click at [465, 352] on span "Continue" at bounding box center [476, 351] width 25 height 9
click at [350, 102] on div "**********" at bounding box center [378, 80] width 332 height 132
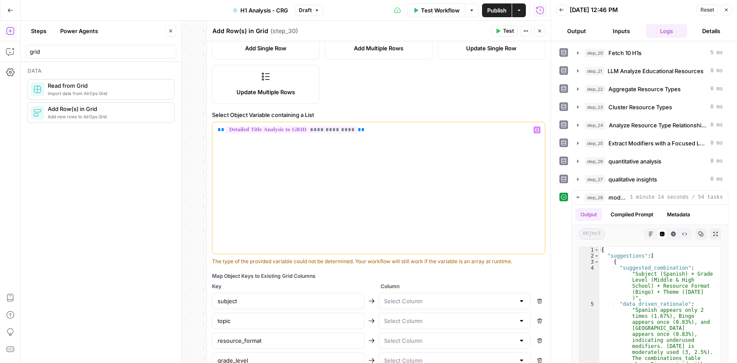
scroll to position [114, 0]
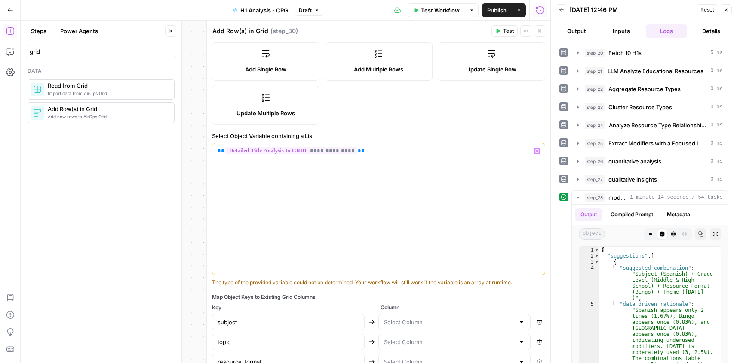
click at [390, 151] on p "**********" at bounding box center [379, 151] width 322 height 9
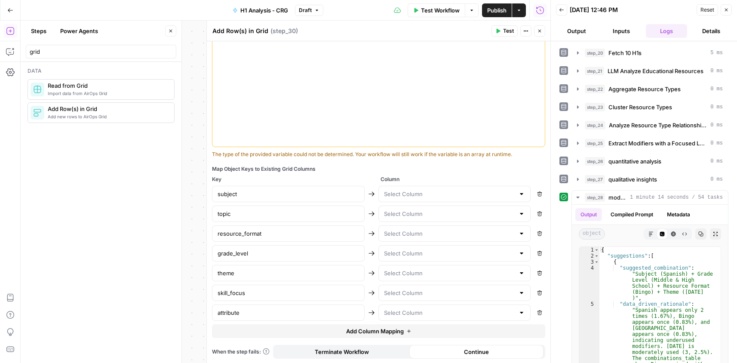
scroll to position [243, 0]
click at [391, 195] on input "text" at bounding box center [449, 193] width 131 height 9
click at [288, 95] on div "**********" at bounding box center [378, 80] width 332 height 132
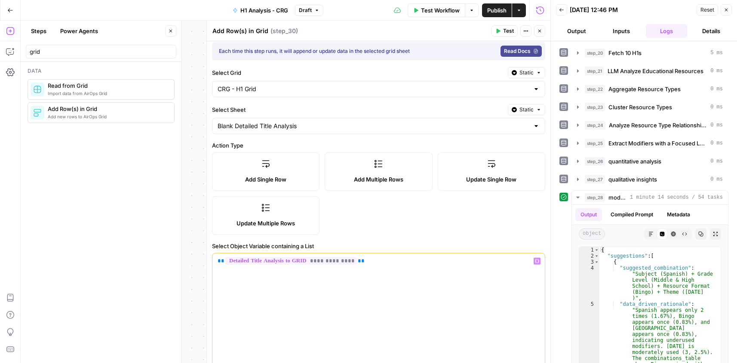
scroll to position [0, 0]
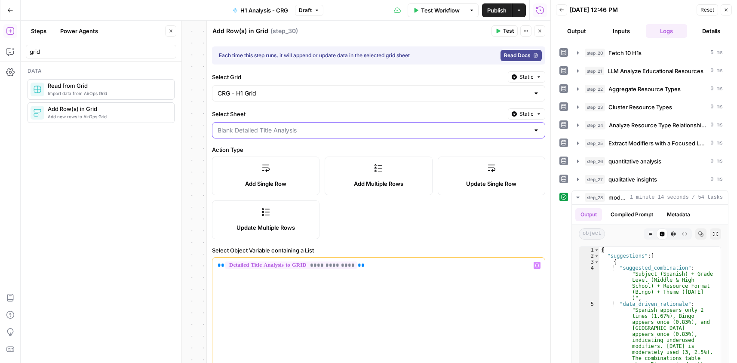
click at [263, 132] on input "Select Sheet" at bounding box center [374, 130] width 312 height 9
click at [264, 150] on span "Blank Detailed Title Analysis" at bounding box center [369, 151] width 301 height 9
type input "Blank Detailed Title Analysis"
click at [319, 129] on input "Select Sheet" at bounding box center [374, 130] width 312 height 9
type input "Blank Detailed Title Analysis"
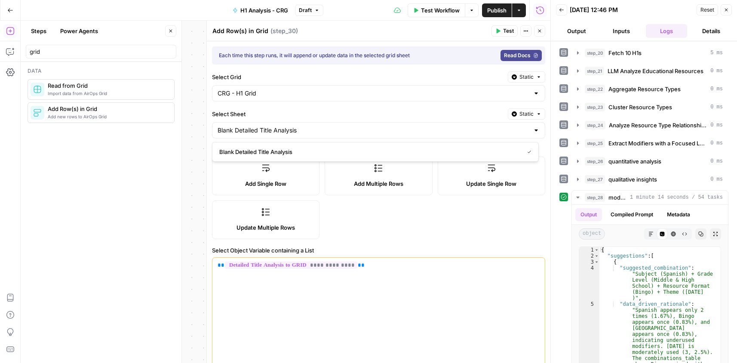
click at [308, 113] on label "Select Sheet" at bounding box center [358, 114] width 292 height 9
click at [308, 126] on input "Blank Detailed Title Analysis" at bounding box center [374, 130] width 312 height 9
type input "Blank Detailed Title Analysis"
click at [537, 33] on icon "button" at bounding box center [539, 30] width 5 height 5
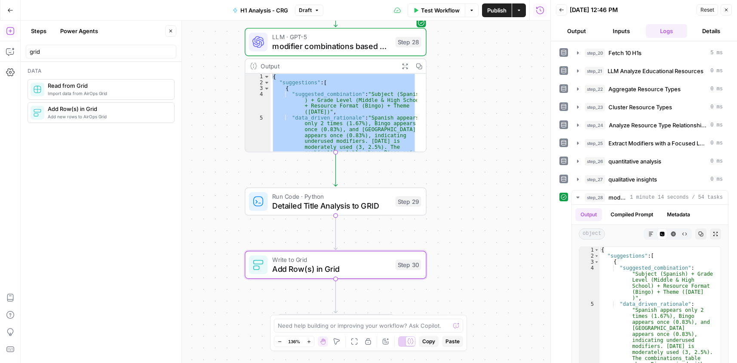
click at [487, 9] on span "Publish" at bounding box center [496, 10] width 19 height 9
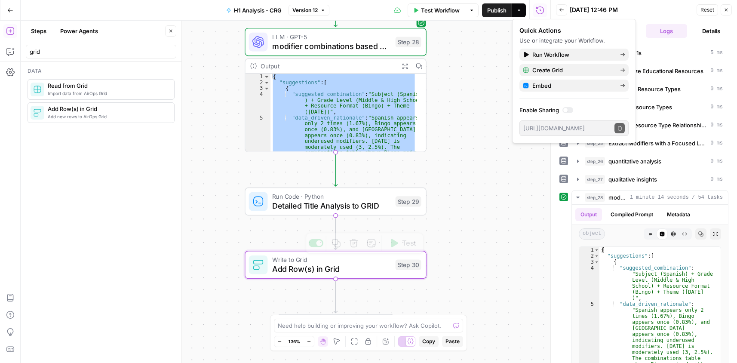
click at [353, 270] on span "Add Row(s) in Grid" at bounding box center [331, 269] width 118 height 12
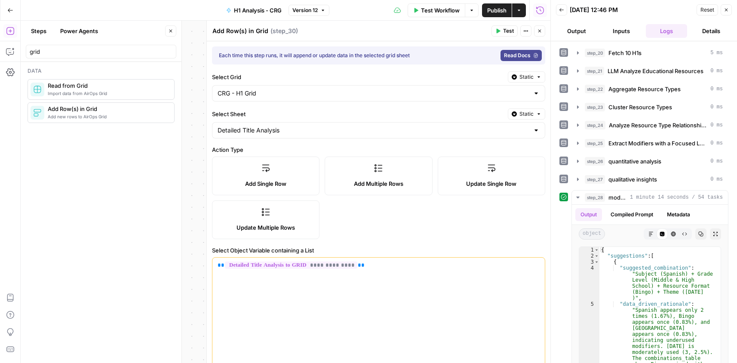
type input "Detailed Title Analysis"
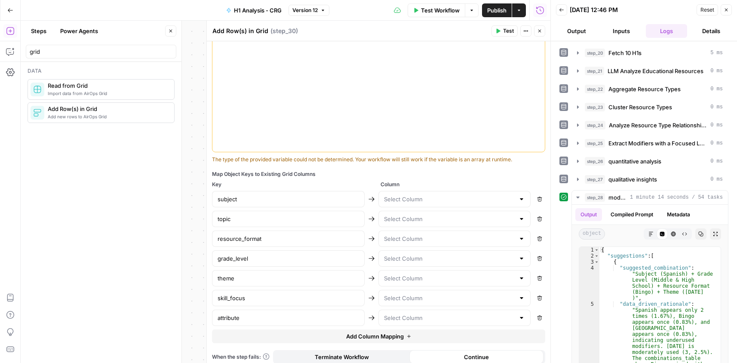
scroll to position [243, 0]
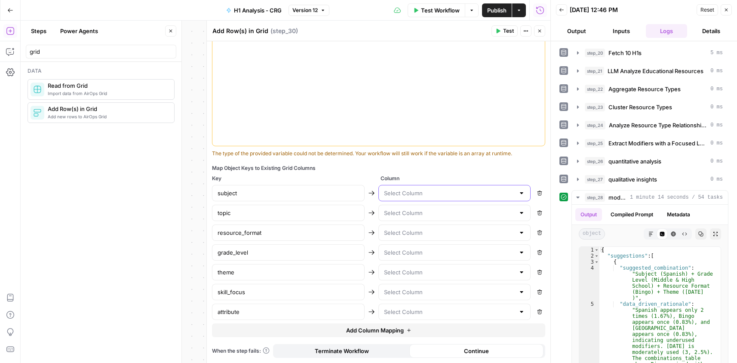
click at [418, 192] on input "text" at bounding box center [449, 193] width 131 height 9
click at [410, 215] on span "subject" at bounding box center [447, 214] width 131 height 9
type input "subject"
click at [410, 211] on input "text" at bounding box center [449, 213] width 131 height 9
type input "topic"
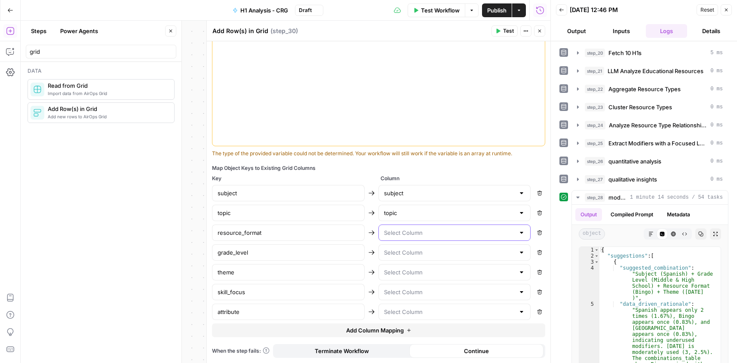
click at [409, 233] on input "text" at bounding box center [449, 232] width 131 height 9
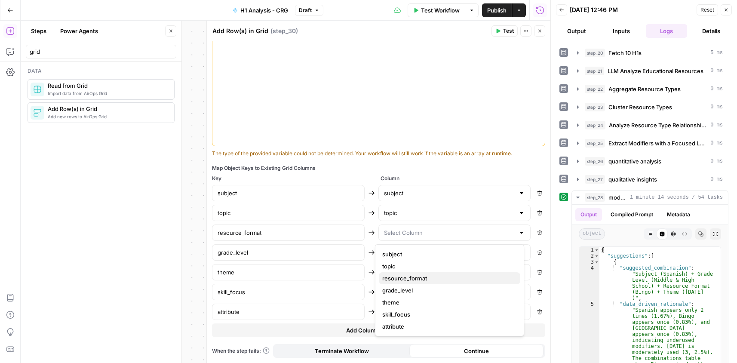
click at [415, 278] on span "resource_format" at bounding box center [447, 278] width 131 height 9
type input "resource_format"
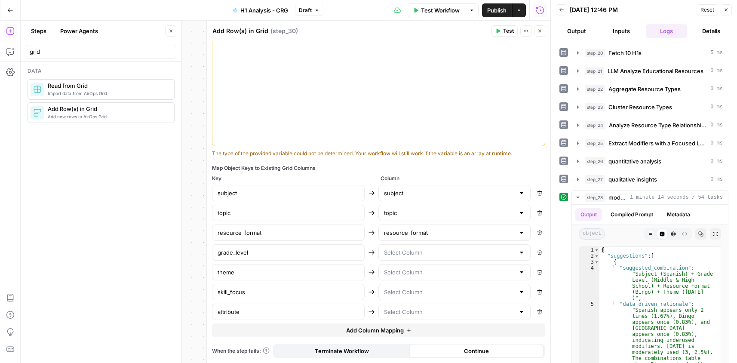
click at [413, 257] on div at bounding box center [454, 252] width 153 height 16
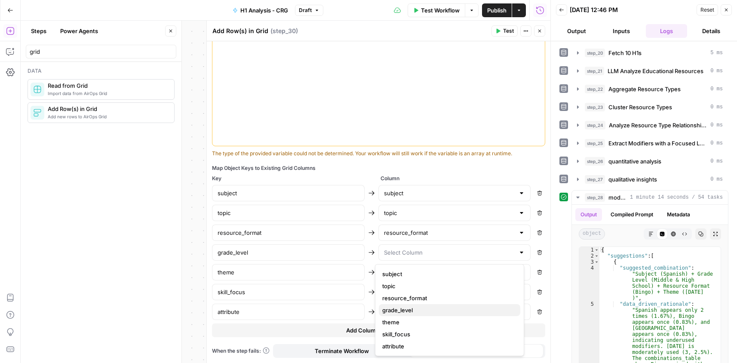
drag, startPoint x: 421, startPoint y: 307, endPoint x: 413, endPoint y: 288, distance: 20.6
click at [421, 307] on span "grade_level" at bounding box center [447, 310] width 131 height 9
type input "grade_level"
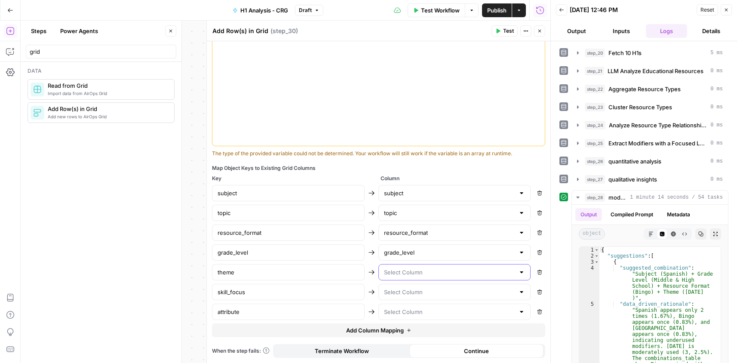
click at [410, 274] on input "text" at bounding box center [449, 272] width 131 height 9
click at [400, 224] on span "theme" at bounding box center [447, 226] width 131 height 9
type input "theme"
click at [410, 295] on input "text" at bounding box center [449, 292] width 131 height 9
click at [411, 257] on span "skill_focus" at bounding box center [447, 258] width 131 height 9
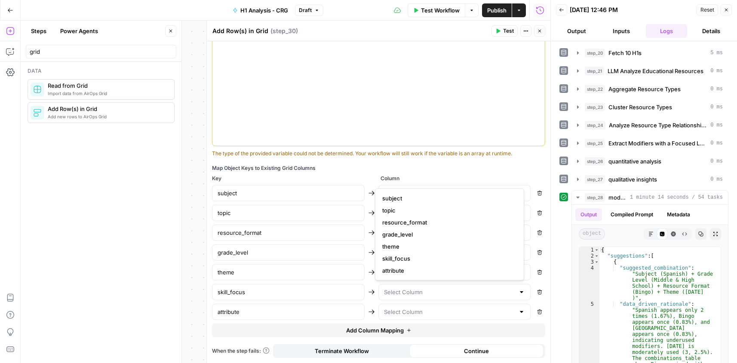
type input "skill_focus"
click at [403, 314] on input "text" at bounding box center [449, 311] width 131 height 9
click at [408, 291] on span "attribute" at bounding box center [447, 290] width 131 height 9
type input "attribute"
click at [455, 357] on div "Continue" at bounding box center [476, 351] width 135 height 14
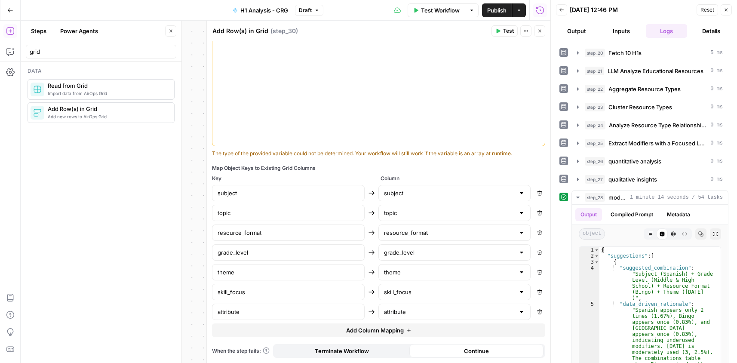
click at [456, 352] on div "Continue" at bounding box center [476, 351] width 135 height 14
click at [539, 32] on icon "button" at bounding box center [539, 30] width 5 height 5
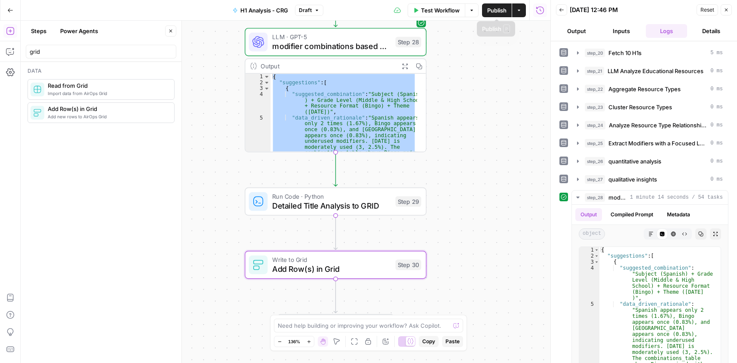
click at [497, 10] on span "Publish" at bounding box center [496, 10] width 19 height 9
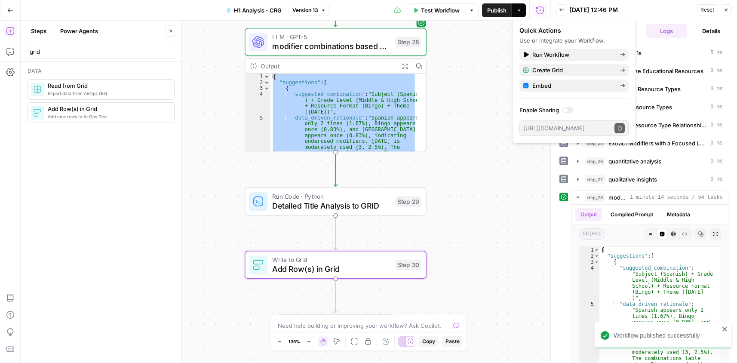
click at [455, 9] on span "Test Workflow" at bounding box center [440, 10] width 39 height 9
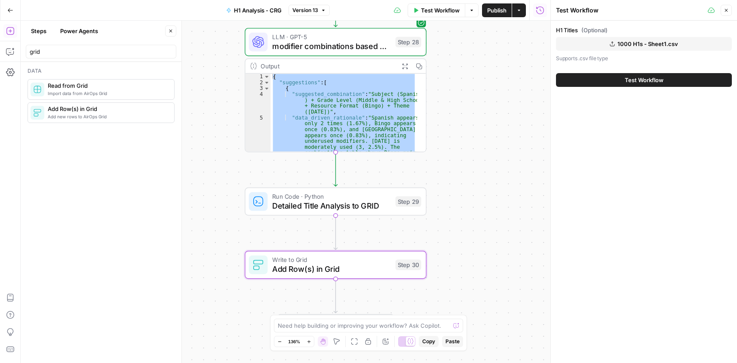
click at [592, 80] on button "Test Workflow" at bounding box center [644, 80] width 176 height 14
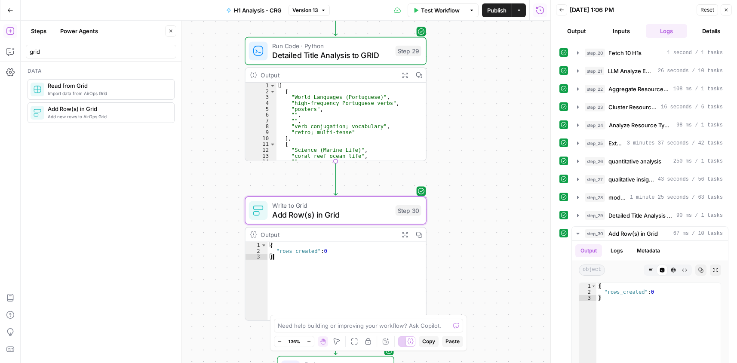
click at [307, 254] on div "{ "rows_created" : 0 }" at bounding box center [346, 287] width 158 height 90
type textarea "**********"
drag, startPoint x: 45, startPoint y: 51, endPoint x: 26, endPoint y: 51, distance: 18.5
click at [26, 51] on div "grid" at bounding box center [101, 52] width 150 height 14
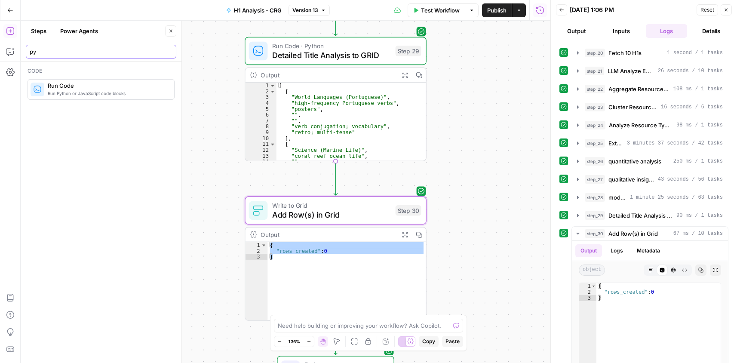
type input "py"
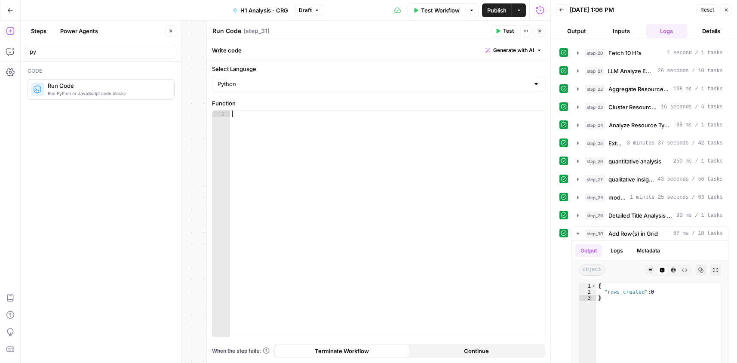
click at [288, 126] on div at bounding box center [387, 229] width 315 height 239
paste textarea "**********"
type textarea "**********"
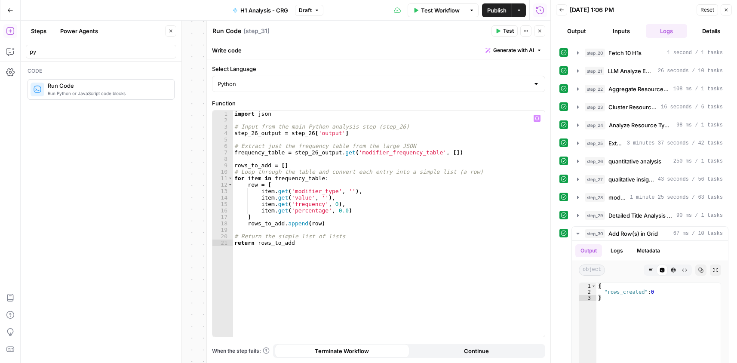
click at [235, 36] on div "Run Code Run Code" at bounding box center [226, 31] width 33 height 10
click at [235, 30] on textarea "Run Code" at bounding box center [226, 31] width 29 height 9
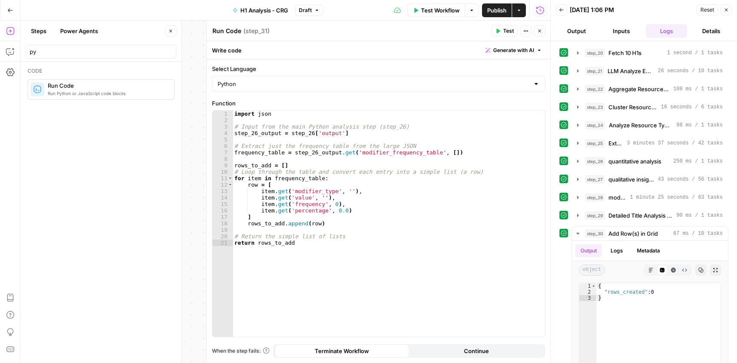
click at [235, 30] on textarea "Run Code" at bounding box center [226, 31] width 29 height 9
paste textarea "Formatting"
click at [255, 31] on textarea "Formatting to drid" at bounding box center [239, 31] width 54 height 9
type textarea "Formatting to grid"
click at [314, 30] on div "Formatting to grid Formatting to grid ( step_31 )" at bounding box center [350, 30] width 277 height 9
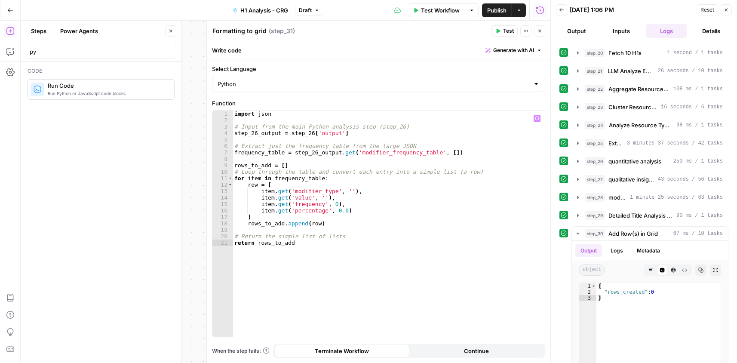
click at [371, 157] on div "import json # Input from the main Python analysis step (step_26) step_26_output…" at bounding box center [389, 229] width 312 height 239
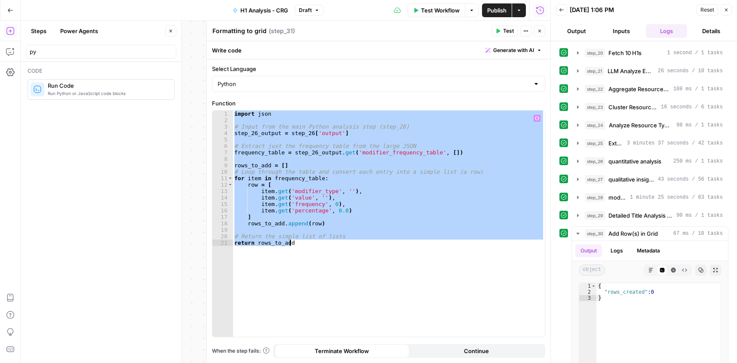
paste textarea
type textarea "**********"
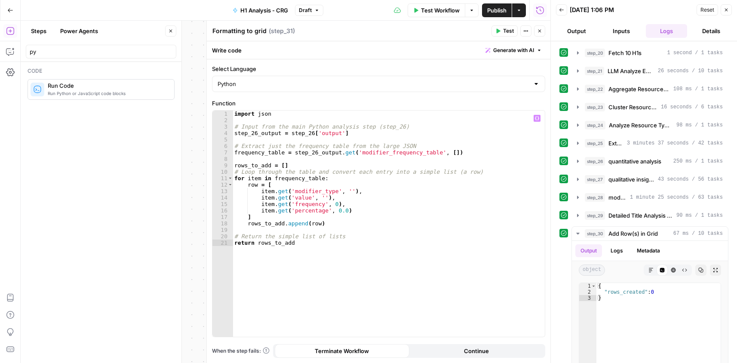
click at [540, 32] on icon "button" at bounding box center [539, 31] width 3 height 3
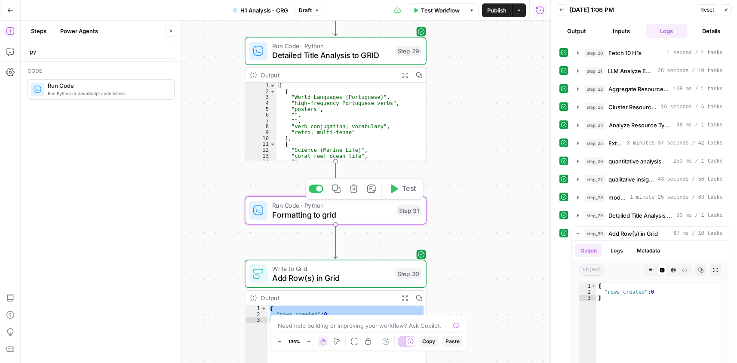
click at [399, 190] on button "Test" at bounding box center [402, 188] width 37 height 15
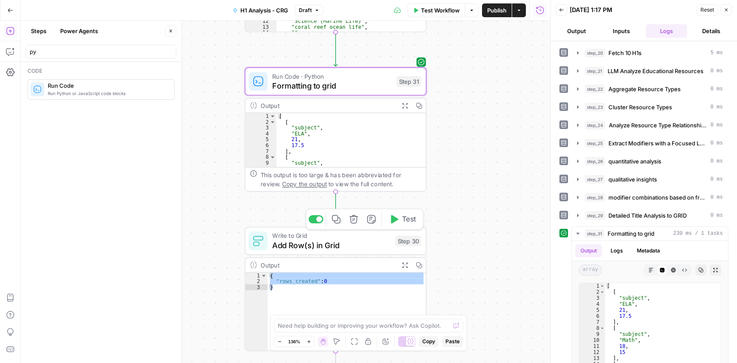
click at [340, 245] on span "Add Row(s) in Grid" at bounding box center [331, 245] width 118 height 12
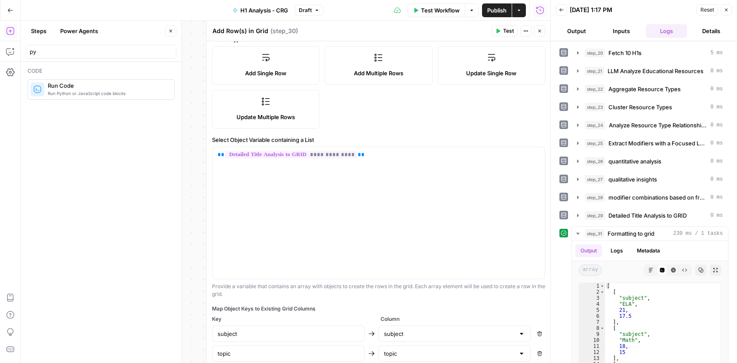
scroll to position [172, 0]
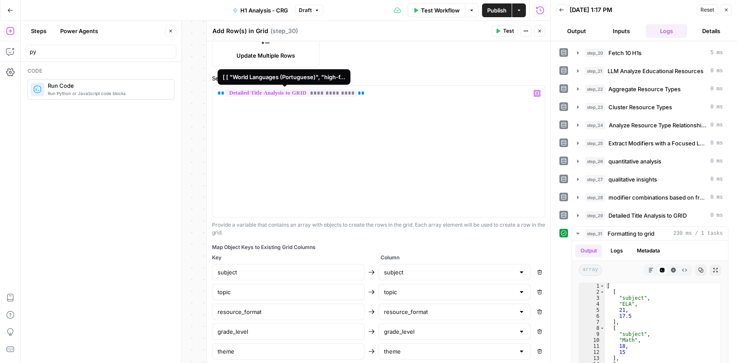
click at [328, 93] on span "**********" at bounding box center [291, 92] width 132 height 7
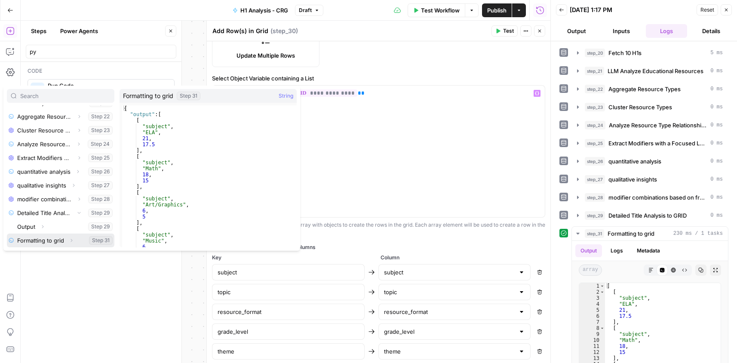
click at [55, 237] on button "Select variable Formatting to grid" at bounding box center [60, 240] width 107 height 14
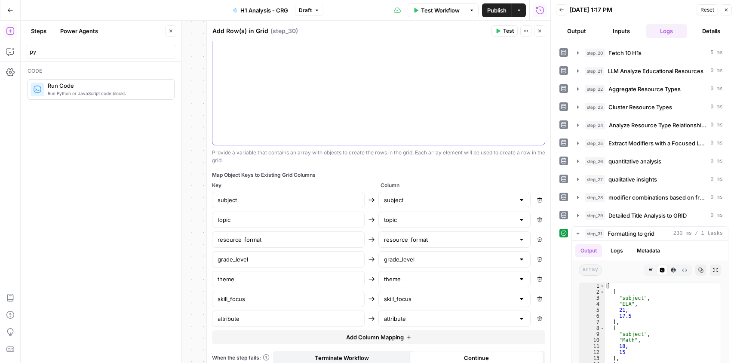
scroll to position [251, 0]
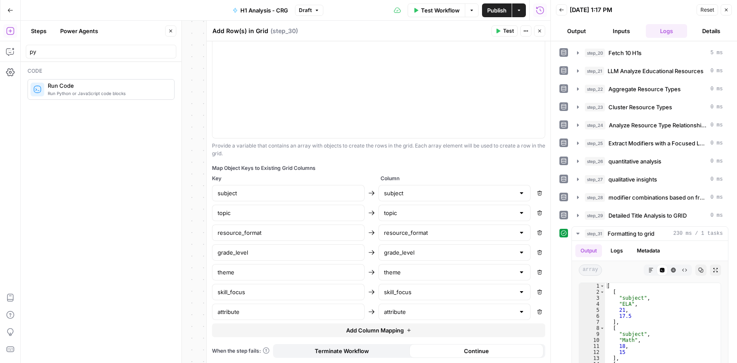
click at [537, 29] on icon "button" at bounding box center [539, 30] width 5 height 5
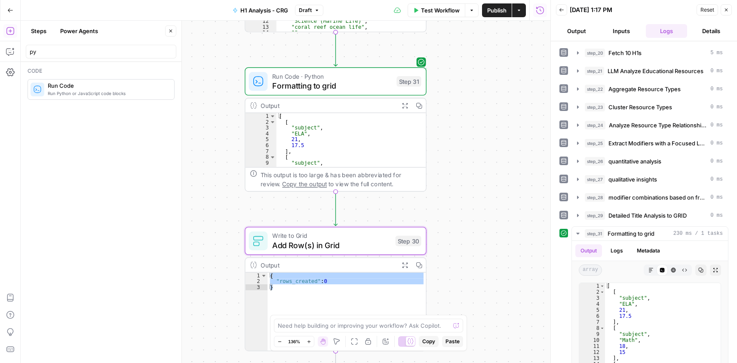
scroll to position [77, 0]
drag, startPoint x: 410, startPoint y: 222, endPoint x: 470, endPoint y: 235, distance: 61.6
click at [410, 221] on span "Test" at bounding box center [409, 219] width 14 height 11
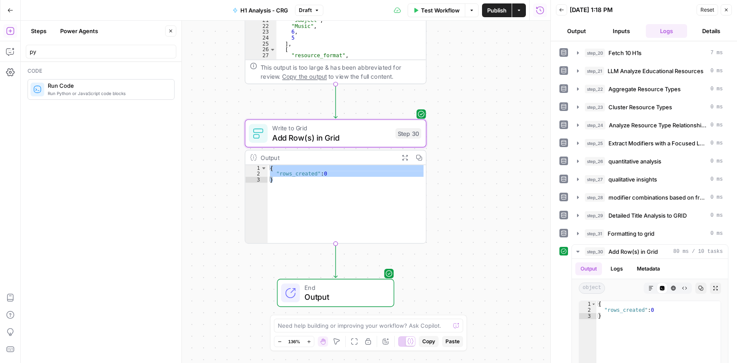
click at [485, 93] on div "**********" at bounding box center [286, 192] width 530 height 342
click at [726, 12] on button "Close" at bounding box center [726, 9] width 11 height 11
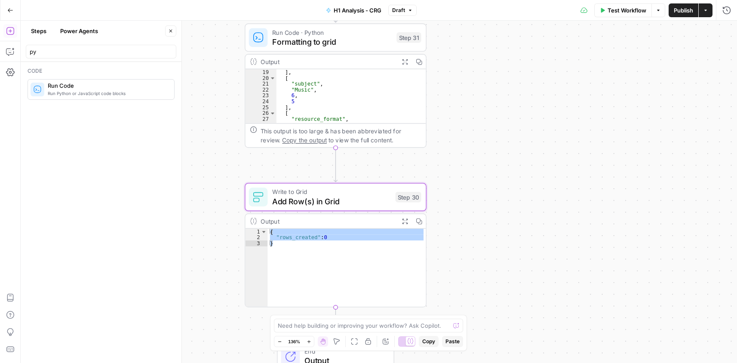
click at [681, 17] on button "Publish" at bounding box center [684, 10] width 30 height 14
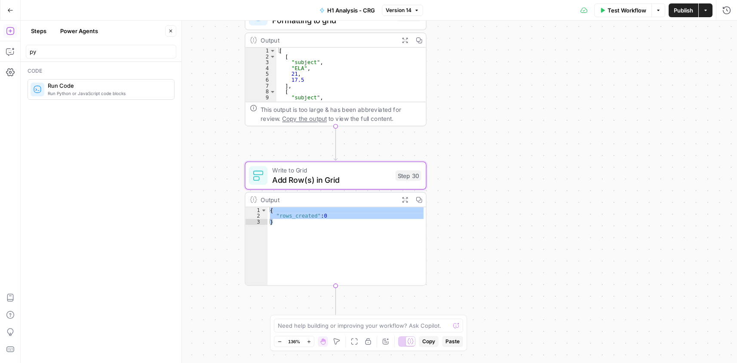
click at [455, 141] on div "**********" at bounding box center [379, 192] width 716 height 342
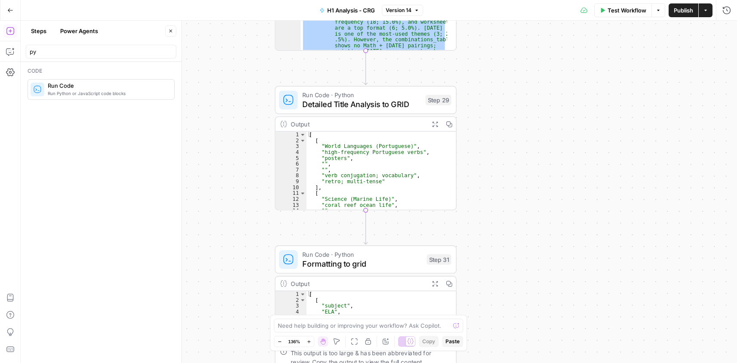
drag, startPoint x: 452, startPoint y: 86, endPoint x: 477, endPoint y: 161, distance: 79.8
click at [483, 245] on div "**********" at bounding box center [379, 192] width 716 height 342
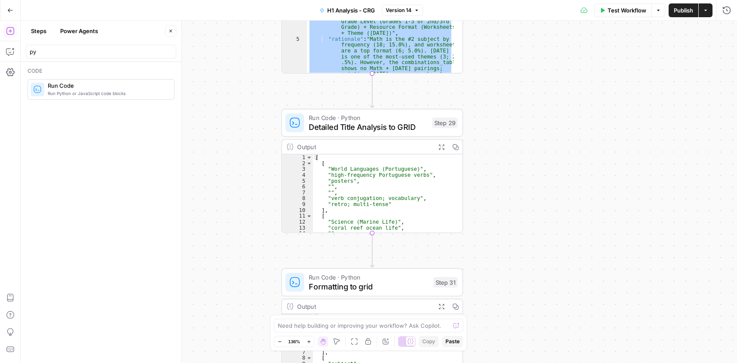
drag, startPoint x: 488, startPoint y: 134, endPoint x: 493, endPoint y: 154, distance: 20.9
click at [493, 154] on div "**********" at bounding box center [379, 192] width 716 height 342
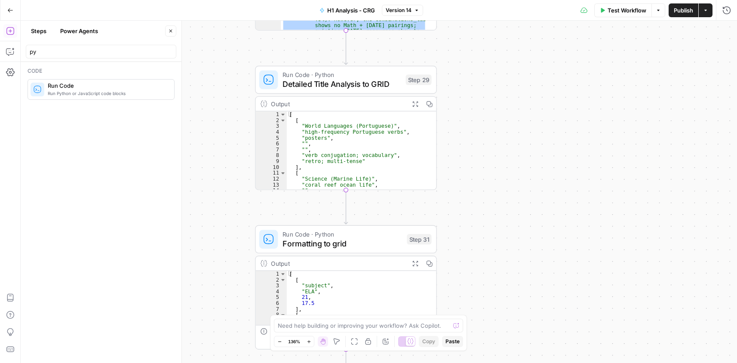
drag, startPoint x: 478, startPoint y: 97, endPoint x: 452, endPoint y: 36, distance: 66.5
click at [452, 36] on div "**********" at bounding box center [379, 192] width 716 height 342
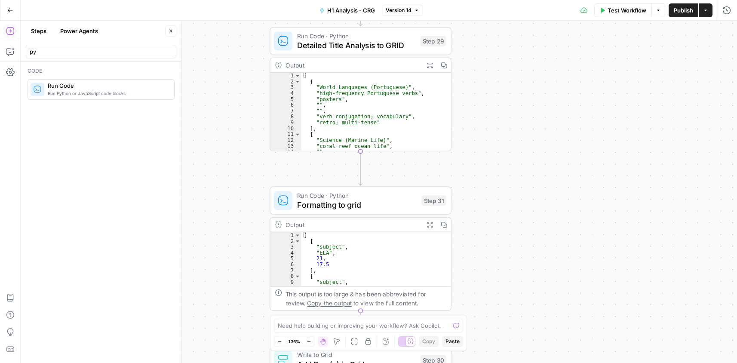
drag, startPoint x: 468, startPoint y: 153, endPoint x: 440, endPoint y: 78, distance: 79.9
click at [483, 113] on div "**********" at bounding box center [379, 192] width 716 height 342
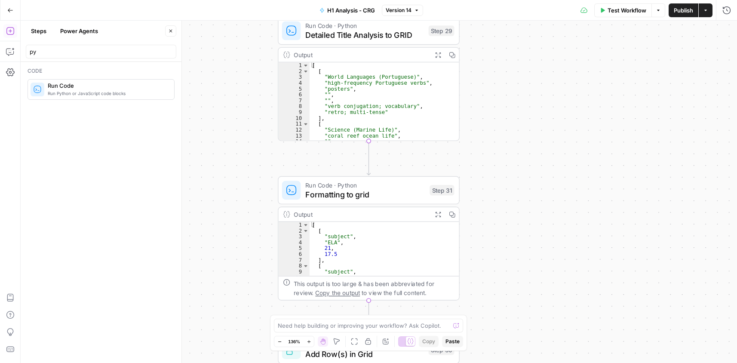
drag, startPoint x: 497, startPoint y: 158, endPoint x: 500, endPoint y: 147, distance: 11.1
click at [504, 148] on div "**********" at bounding box center [379, 192] width 716 height 342
drag, startPoint x: 14, startPoint y: 28, endPoint x: 263, endPoint y: 40, distance: 249.2
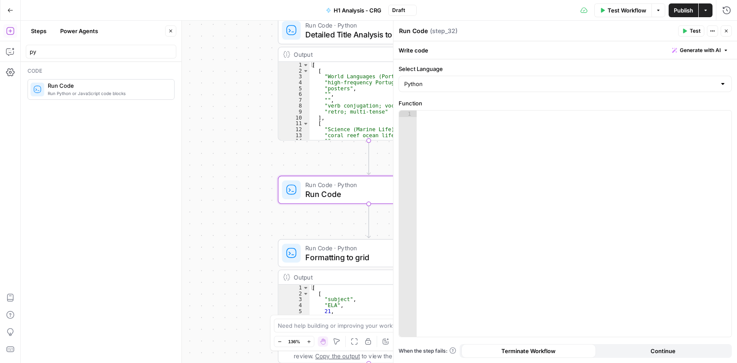
click at [414, 30] on textarea "Run Code" at bounding box center [413, 31] width 29 height 9
paste textarea "Modifier Frequency"
type textarea "Modifier Frequency analysis to grid"
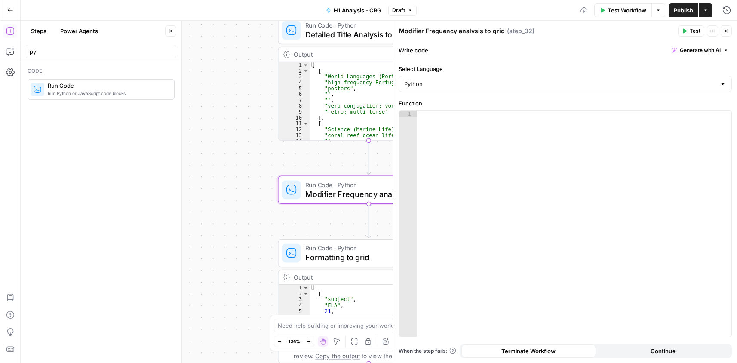
click at [466, 120] on div at bounding box center [574, 229] width 315 height 239
paste textarea "**********"
type textarea "**********"
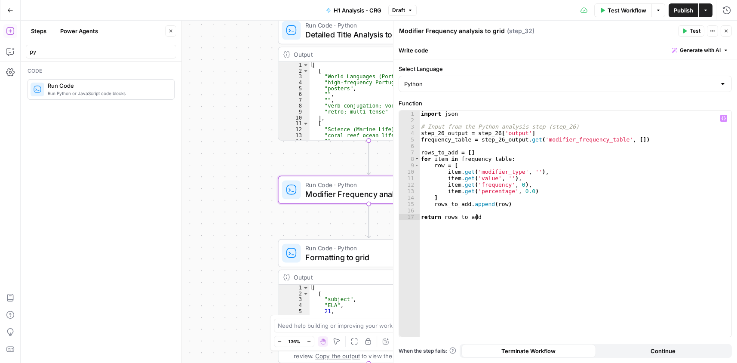
click at [666, 351] on span "Continue" at bounding box center [662, 351] width 25 height 9
click at [672, 352] on span "Continue" at bounding box center [662, 351] width 25 height 9
click at [726, 30] on icon "button" at bounding box center [726, 30] width 5 height 5
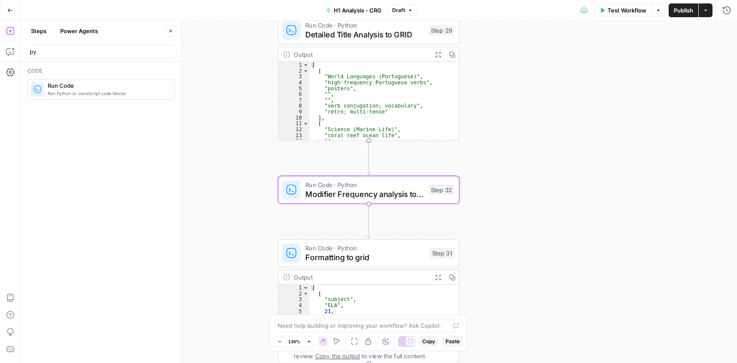
click at [683, 13] on span "Publish" at bounding box center [683, 10] width 19 height 9
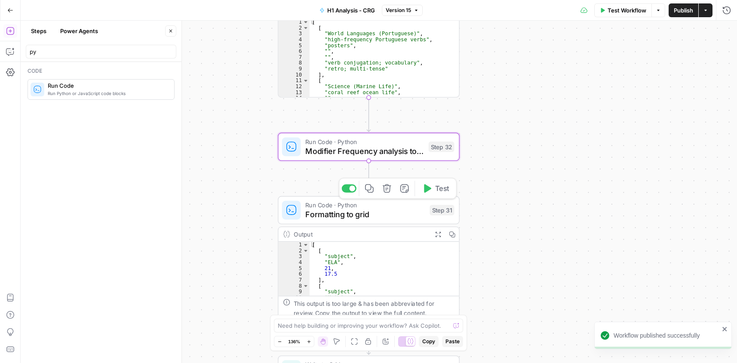
click at [390, 212] on span "Formatting to grid" at bounding box center [365, 214] width 120 height 12
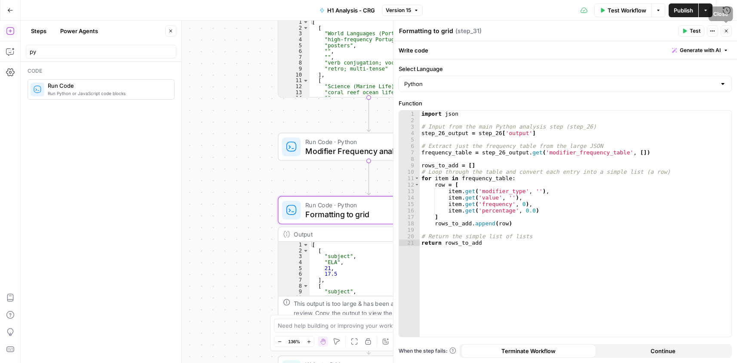
click at [729, 32] on button "Close" at bounding box center [726, 30] width 11 height 11
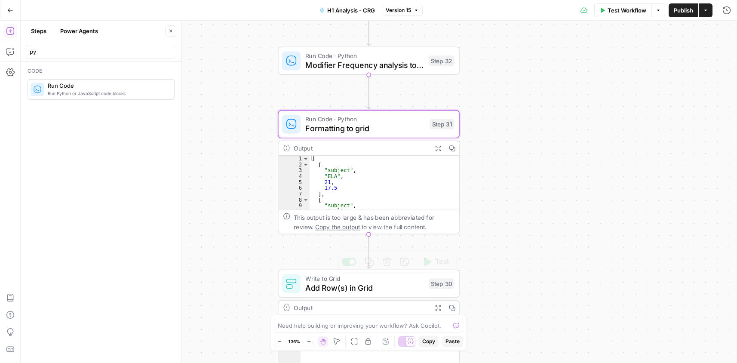
click at [373, 289] on span "Add Row(s) in Grid" at bounding box center [364, 288] width 118 height 12
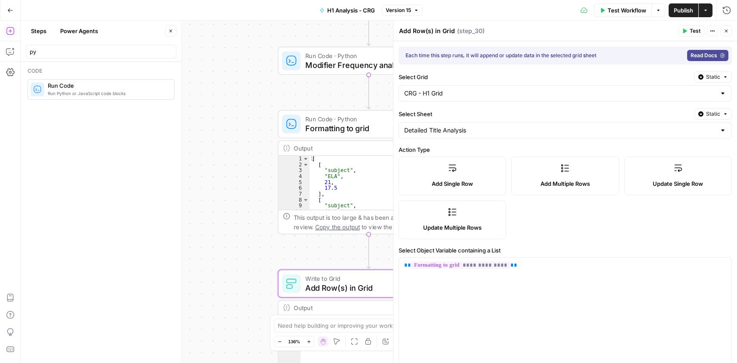
click at [728, 29] on icon "button" at bounding box center [726, 30] width 5 height 5
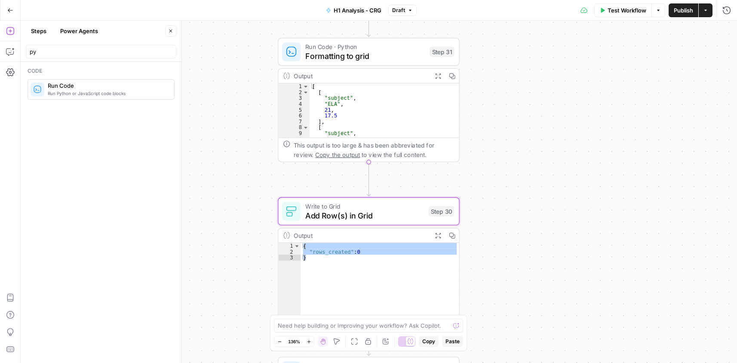
click at [371, 51] on span "Formatting to grid" at bounding box center [365, 56] width 120 height 12
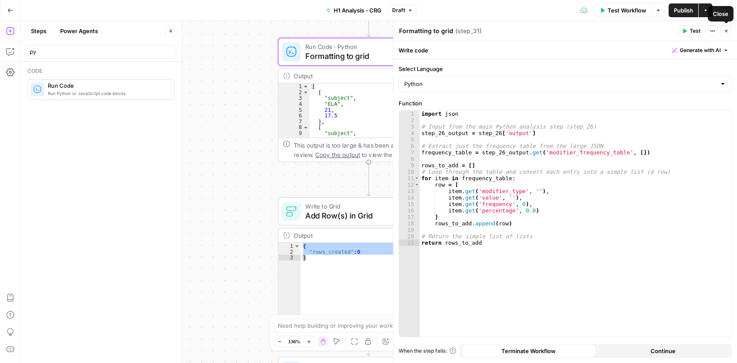
click at [725, 32] on icon "button" at bounding box center [726, 31] width 3 height 3
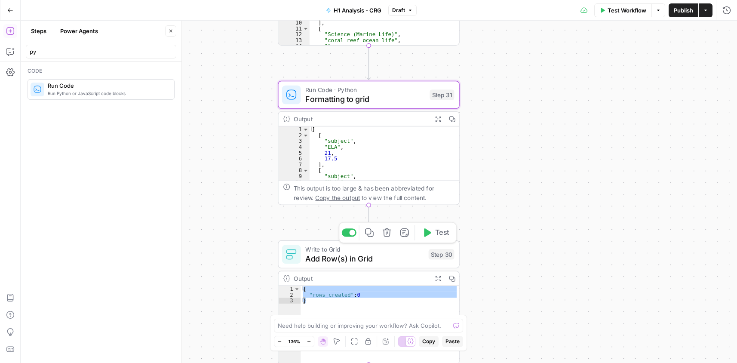
click at [377, 263] on span "Add Row(s) in Grid" at bounding box center [364, 258] width 118 height 12
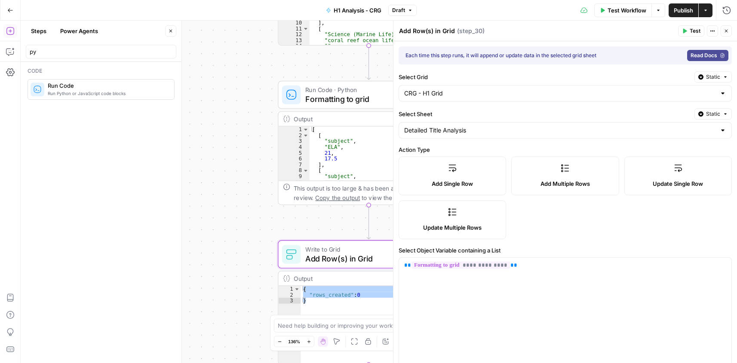
click at [725, 31] on icon "button" at bounding box center [726, 30] width 5 height 5
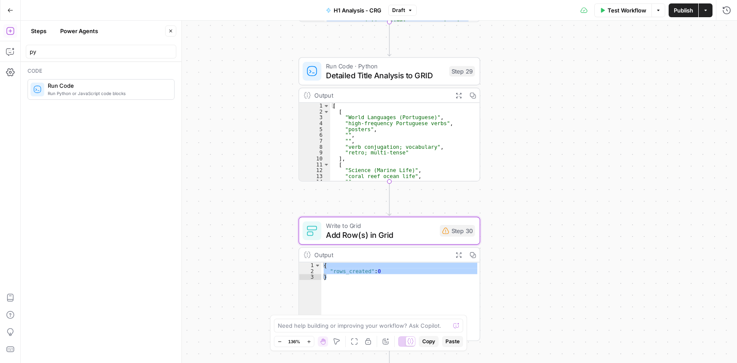
drag, startPoint x: 548, startPoint y: 100, endPoint x: 539, endPoint y: 170, distance: 71.1
click at [567, 270] on div "**********" at bounding box center [379, 192] width 716 height 342
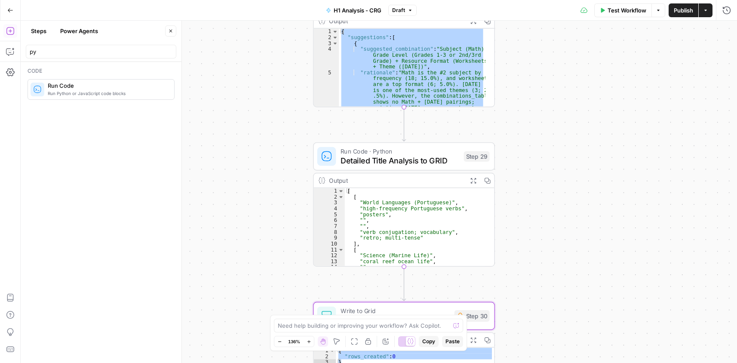
drag, startPoint x: 535, startPoint y: 123, endPoint x: 546, endPoint y: 160, distance: 38.9
click at [554, 215] on div "**********" at bounding box center [379, 192] width 716 height 342
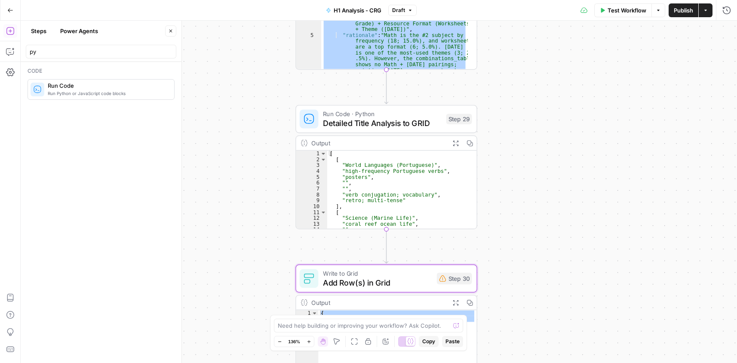
drag, startPoint x: 538, startPoint y: 136, endPoint x: 512, endPoint y: 59, distance: 81.2
click at [512, 58] on div "**********" at bounding box center [379, 192] width 716 height 342
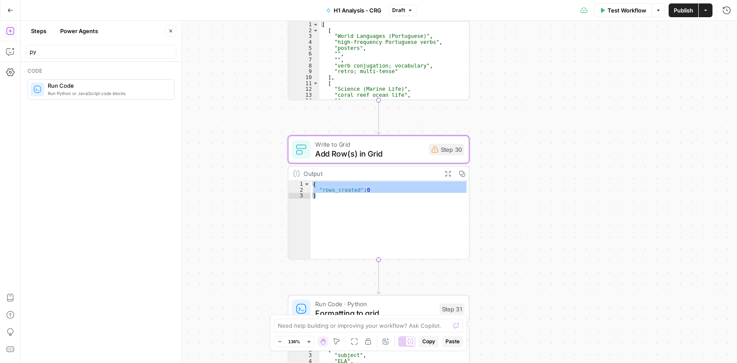
drag, startPoint x: 528, startPoint y: 196, endPoint x: 543, endPoint y: 177, distance: 24.5
click at [527, 79] on div "**********" at bounding box center [379, 192] width 716 height 342
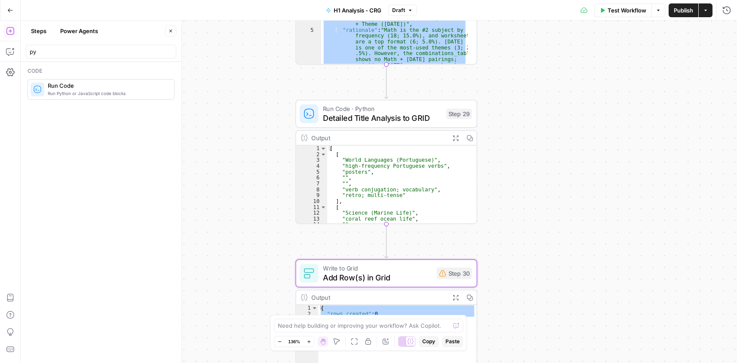
drag, startPoint x: 542, startPoint y: 205, endPoint x: 545, endPoint y: 378, distance: 173.3
click at [545, 362] on html "Cohort 5 New Home Browse Your Data Usage Settings Recent Grids CRG - H1 Grid Re…" at bounding box center [368, 181] width 737 height 363
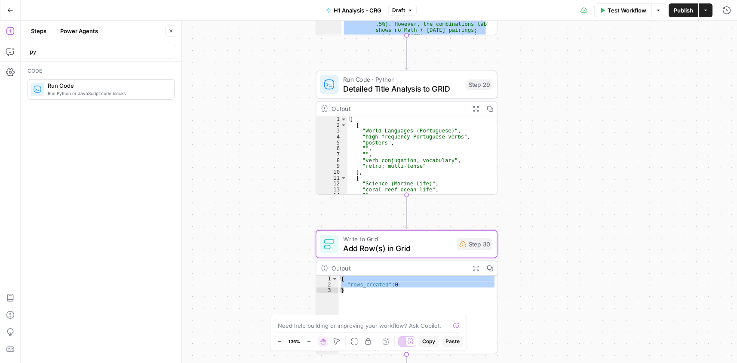
drag, startPoint x: 555, startPoint y: 161, endPoint x: 589, endPoint y: 1, distance: 163.0
click at [585, 67] on div "**********" at bounding box center [379, 192] width 716 height 342
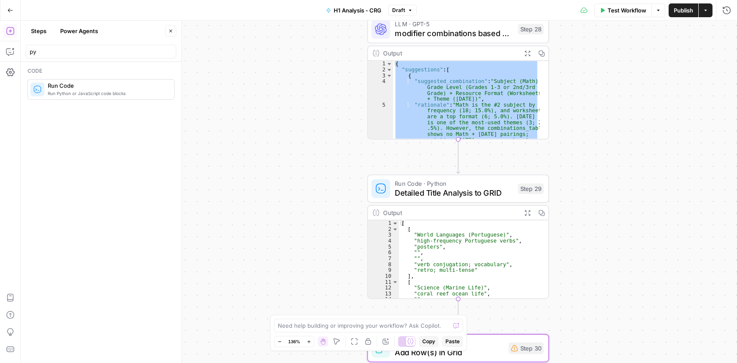
drag, startPoint x: 574, startPoint y: 80, endPoint x: 611, endPoint y: 252, distance: 176.1
click at [614, 252] on div "**********" at bounding box center [379, 192] width 716 height 342
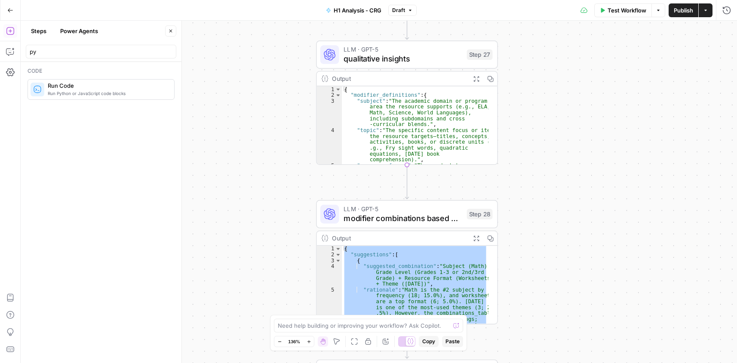
drag, startPoint x: 605, startPoint y: 147, endPoint x: 552, endPoint y: 302, distance: 163.7
click at [546, 344] on div "**********" at bounding box center [379, 192] width 716 height 342
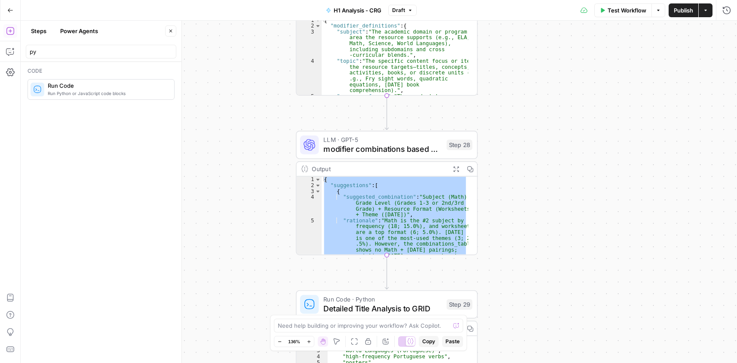
drag, startPoint x: 542, startPoint y: 173, endPoint x: 533, endPoint y: 81, distance: 92.8
click at [533, 81] on div "**********" at bounding box center [379, 192] width 716 height 342
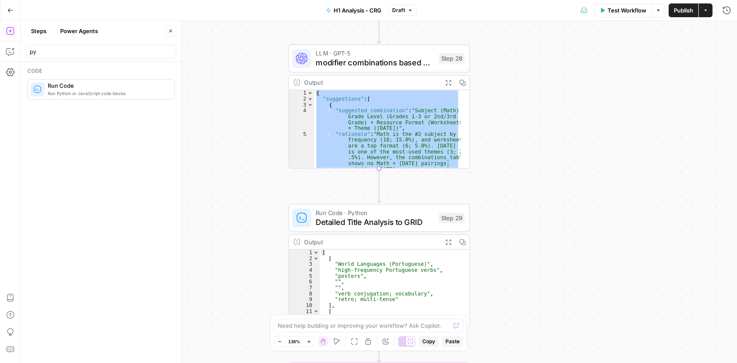
drag, startPoint x: 563, startPoint y: 229, endPoint x: 568, endPoint y: 139, distance: 89.6
click at [568, 139] on div "**********" at bounding box center [379, 192] width 716 height 342
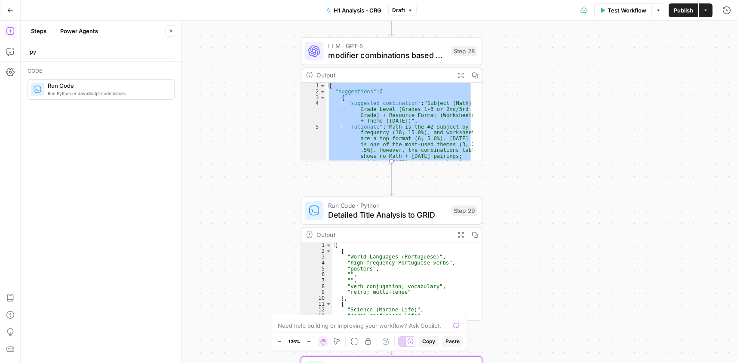
click at [417, 117] on div "{ "suggestions" : [ { "suggested_combination" : "Subject (Math) + Grade Level (…" at bounding box center [399, 122] width 147 height 78
type textarea "**********"
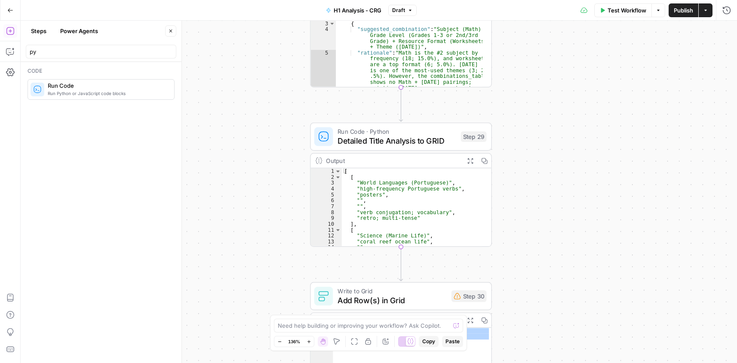
drag, startPoint x: 558, startPoint y: 203, endPoint x: 533, endPoint y: 140, distance: 67.4
click at [567, 129] on div "**********" at bounding box center [379, 192] width 716 height 342
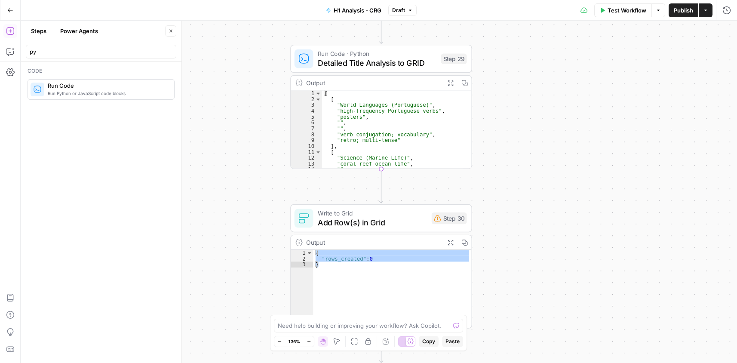
drag, startPoint x: 543, startPoint y: 273, endPoint x: 442, endPoint y: 227, distance: 110.3
click at [524, 195] on div "**********" at bounding box center [379, 192] width 716 height 342
click at [389, 220] on span "Add Row(s) in Grid" at bounding box center [372, 222] width 109 height 12
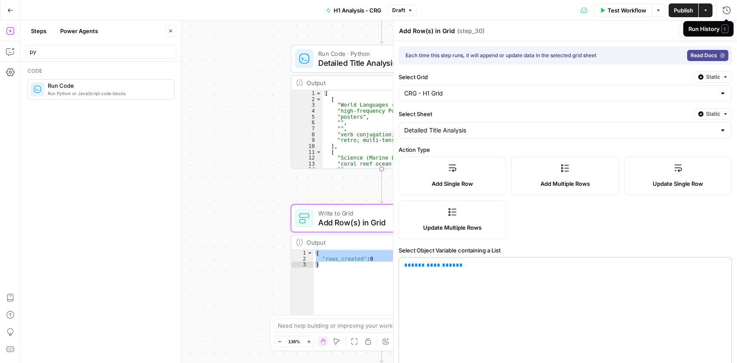
drag, startPoint x: 723, startPoint y: 19, endPoint x: 687, endPoint y: 86, distance: 75.2
click at [727, 33] on div "Run History E" at bounding box center [708, 28] width 50 height 15
click at [727, 31] on icon "button" at bounding box center [726, 31] width 3 height 3
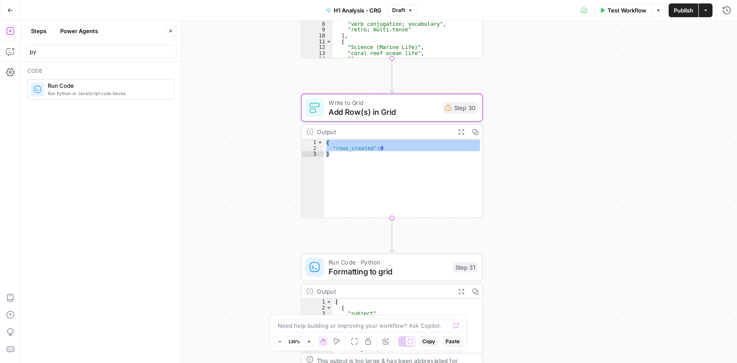
drag, startPoint x: 571, startPoint y: 223, endPoint x: 580, endPoint y: 110, distance: 113.8
click at [582, 107] on div "**********" at bounding box center [379, 192] width 716 height 342
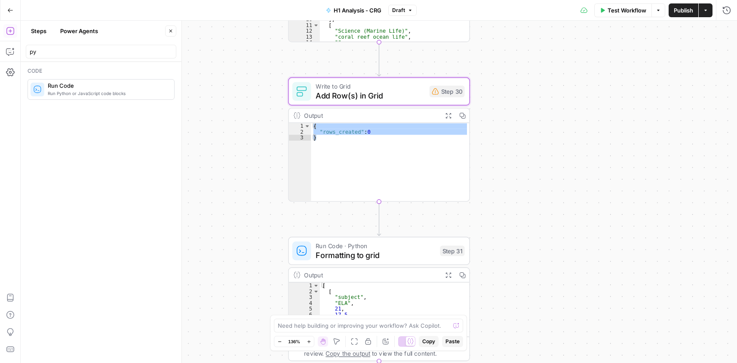
drag, startPoint x: 555, startPoint y: 295, endPoint x: 542, endPoint y: 285, distance: 16.3
click at [542, 285] on div "**********" at bounding box center [379, 192] width 716 height 342
click at [382, 259] on span "Formatting to grid" at bounding box center [376, 255] width 120 height 12
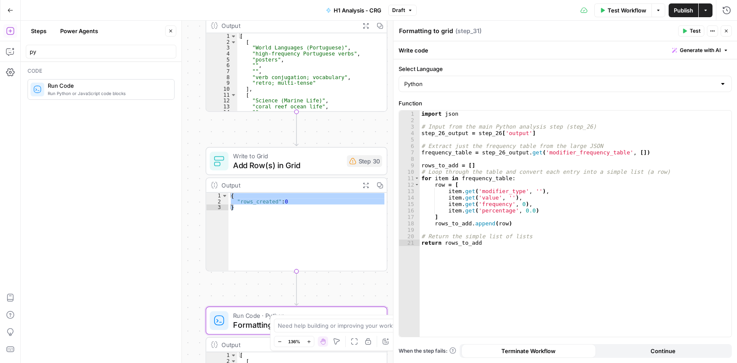
drag, startPoint x: 245, startPoint y: 91, endPoint x: 153, endPoint y: 201, distance: 143.1
click at [148, 209] on body "Cohort 5 New Home Browse Your Data Usage Settings Recent Grids CRG - H1 Grid Re…" at bounding box center [368, 181] width 737 height 363
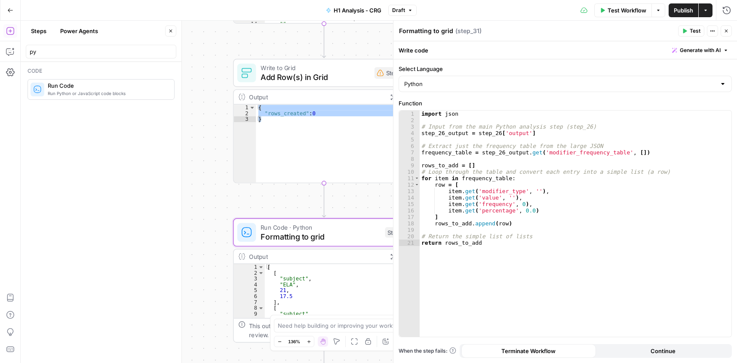
drag, startPoint x: 372, startPoint y: 186, endPoint x: 414, endPoint y: 47, distance: 144.6
click at [414, 47] on body "Cohort 5 New Home Browse Your Data Usage Settings Recent Grids CRG - H1 Grid Re…" at bounding box center [368, 181] width 737 height 363
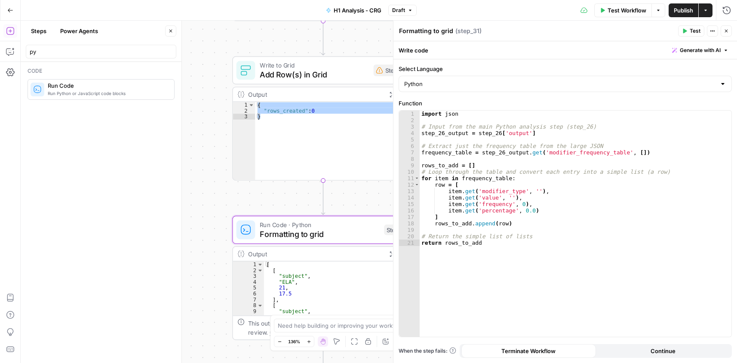
click at [726, 31] on icon "button" at bounding box center [726, 30] width 5 height 5
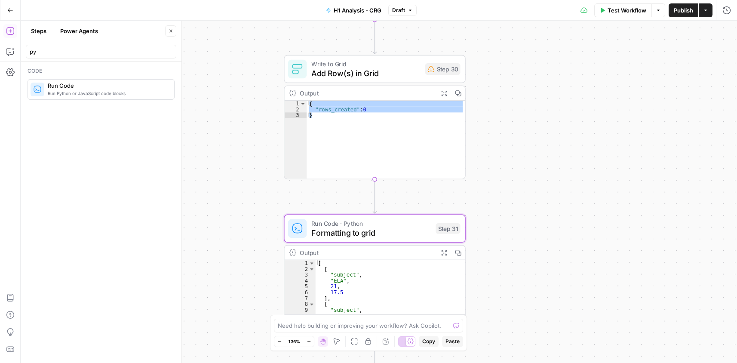
drag, startPoint x: 504, startPoint y: 180, endPoint x: 537, endPoint y: 265, distance: 91.1
click at [537, 265] on div "**********" at bounding box center [379, 192] width 716 height 342
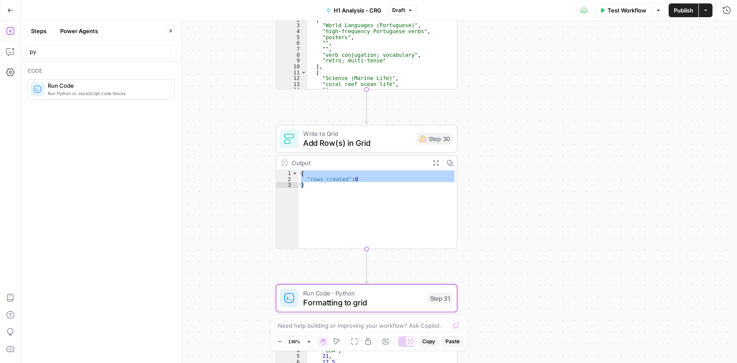
drag, startPoint x: 537, startPoint y: 218, endPoint x: 557, endPoint y: 272, distance: 57.4
click at [557, 273] on div "**********" at bounding box center [379, 192] width 716 height 342
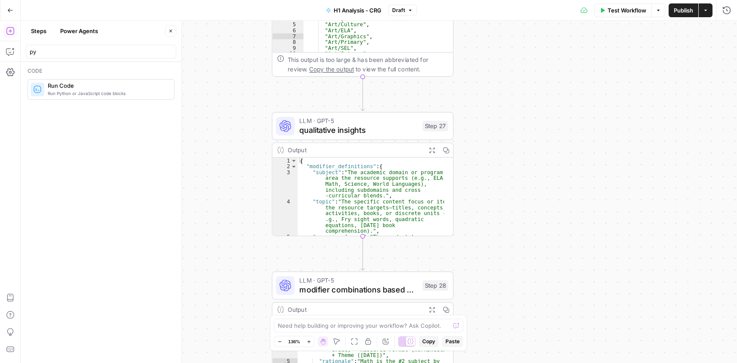
drag, startPoint x: 527, startPoint y: 104, endPoint x: 489, endPoint y: 394, distance: 291.8
click at [489, 362] on html "Cohort 5 New Home Browse Your Data Usage Settings Recent Grids CRG - H1 Grid Re…" at bounding box center [368, 181] width 737 height 363
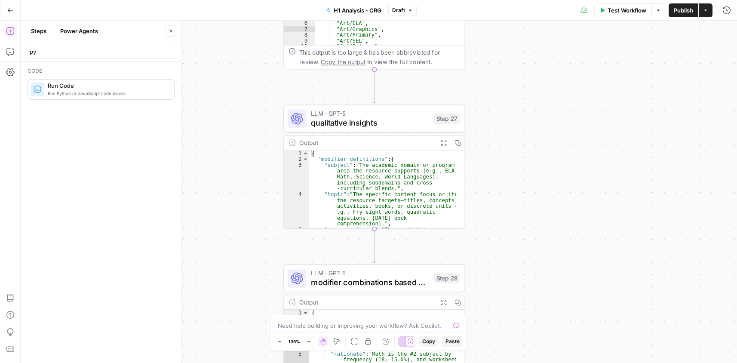
drag, startPoint x: 536, startPoint y: 305, endPoint x: 535, endPoint y: 132, distance: 173.3
click at [535, 132] on div "**********" at bounding box center [379, 192] width 716 height 342
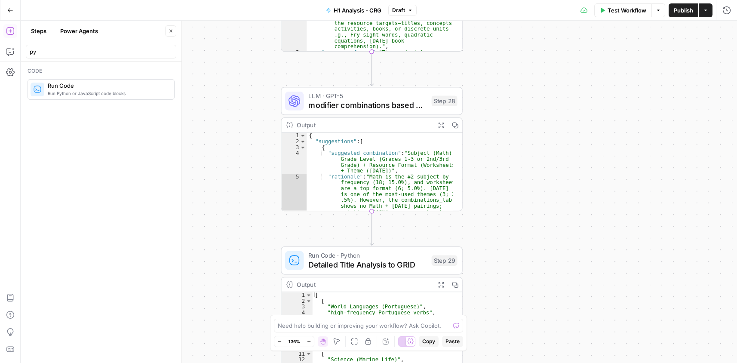
drag, startPoint x: 530, startPoint y: 258, endPoint x: 529, endPoint y: 81, distance: 176.7
click at [527, 83] on div "**********" at bounding box center [379, 192] width 716 height 342
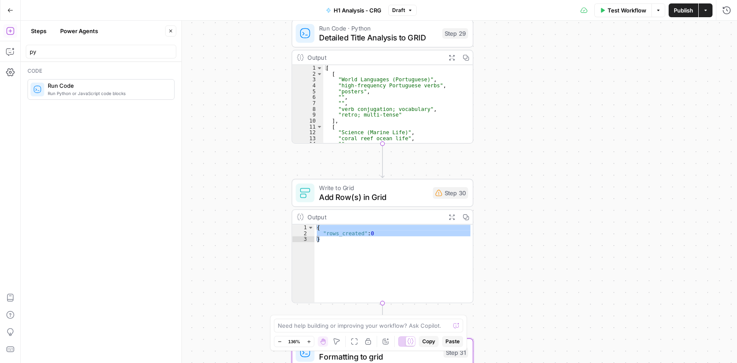
drag, startPoint x: 532, startPoint y: 264, endPoint x: 543, endPoint y: 39, distance: 226.0
click at [543, 39] on div "**********" at bounding box center [379, 192] width 716 height 342
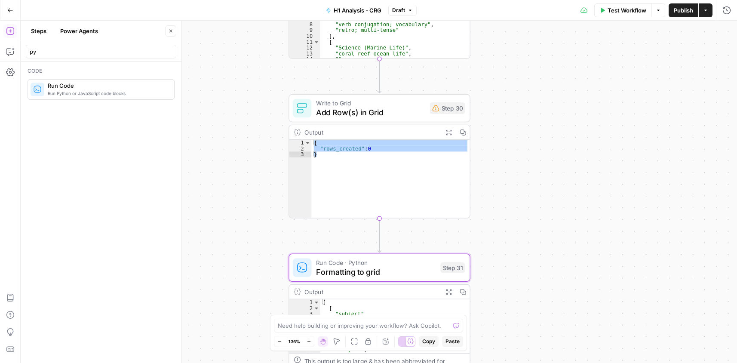
drag, startPoint x: 529, startPoint y: 222, endPoint x: 517, endPoint y: 138, distance: 84.8
click at [526, 133] on div "**********" at bounding box center [379, 192] width 716 height 342
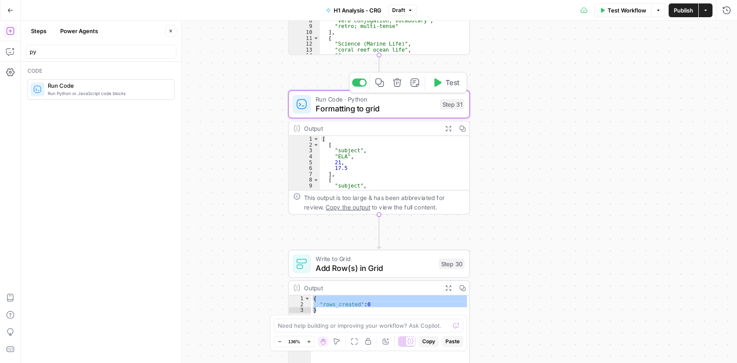
click at [417, 104] on span "Formatting to grid" at bounding box center [376, 108] width 120 height 12
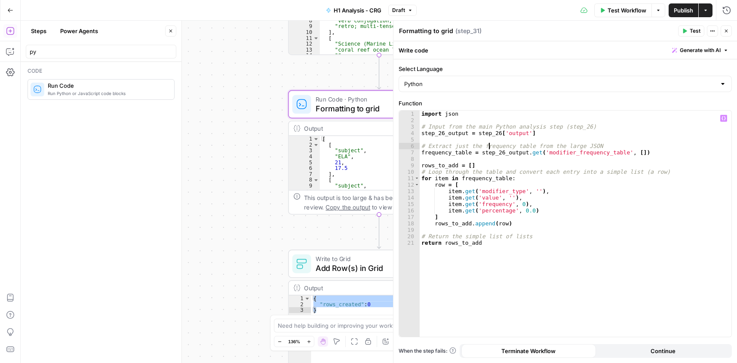
click at [490, 144] on div "import json # Input from the main Python analysis step (step_26) step_26_output…" at bounding box center [576, 229] width 312 height 239
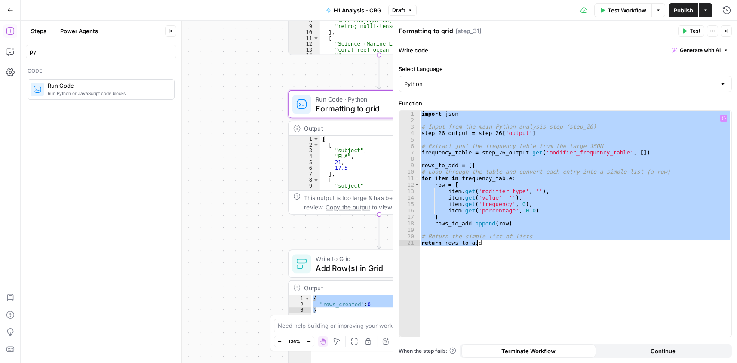
paste textarea
type textarea "**********"
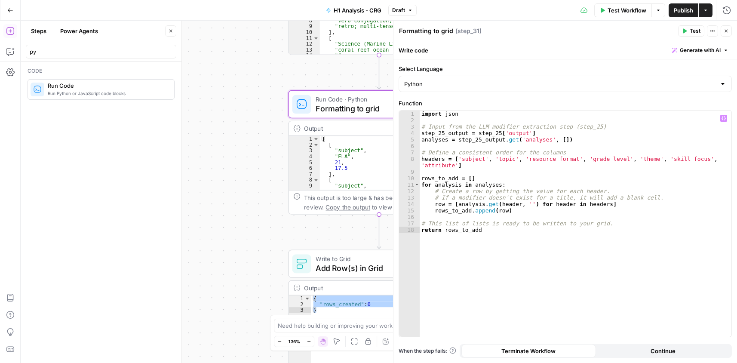
click at [727, 32] on icon "button" at bounding box center [726, 30] width 5 height 5
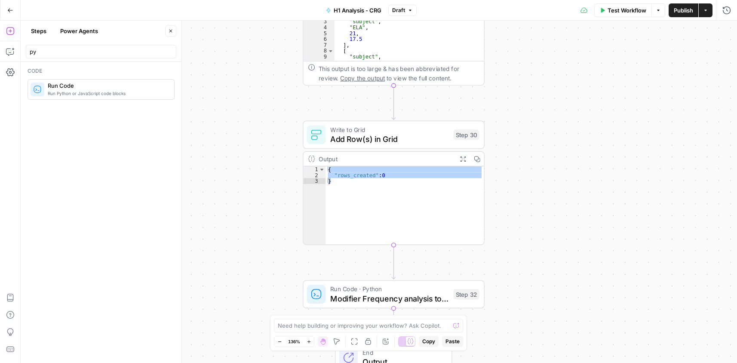
drag, startPoint x: 532, startPoint y: 261, endPoint x: 546, endPoint y: 132, distance: 129.8
click at [546, 132] on div "**********" at bounding box center [379, 192] width 716 height 342
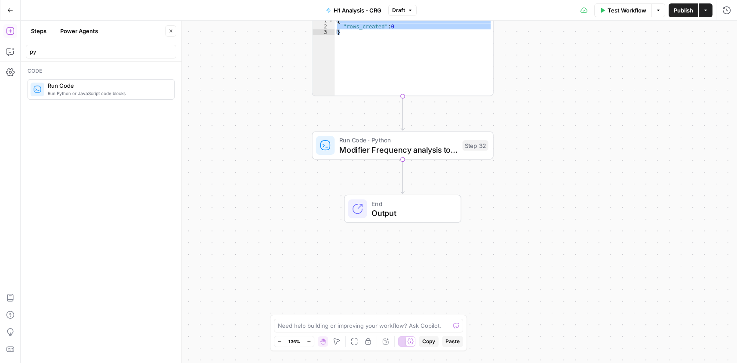
drag, startPoint x: 524, startPoint y: 286, endPoint x: 535, endPoint y: 127, distance: 159.5
click at [535, 127] on div "**********" at bounding box center [379, 192] width 716 height 342
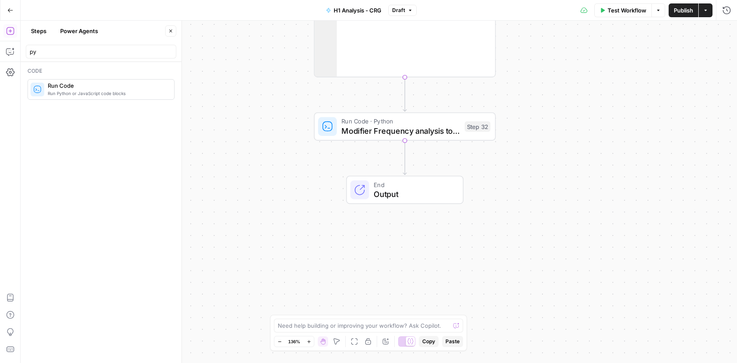
click at [417, 131] on span "Modifier Frequency analysis to grid" at bounding box center [400, 131] width 118 height 12
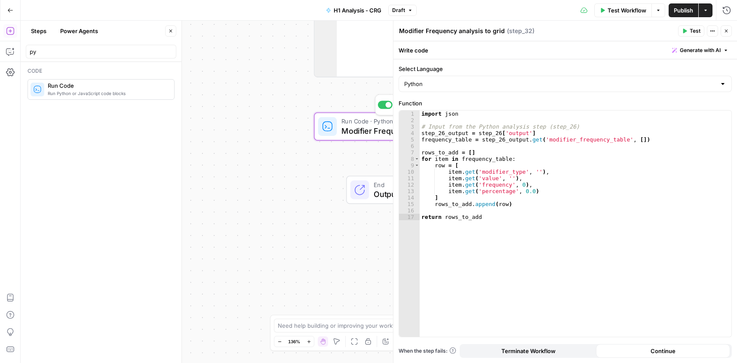
click at [483, 103] on label "Function" at bounding box center [565, 103] width 333 height 9
click at [727, 33] on icon "button" at bounding box center [726, 30] width 5 height 5
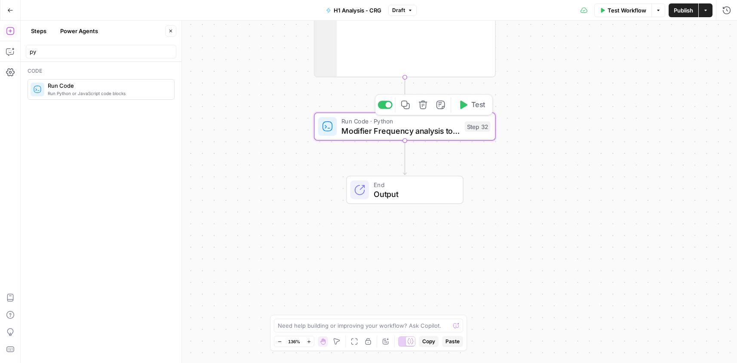
click at [476, 106] on span "Test" at bounding box center [478, 104] width 14 height 11
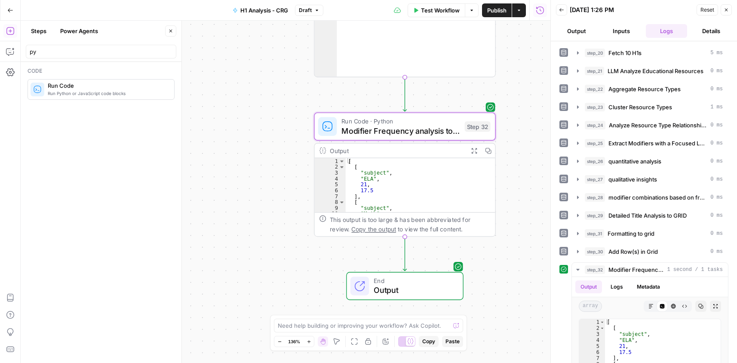
click at [499, 10] on span "Publish" at bounding box center [496, 10] width 19 height 9
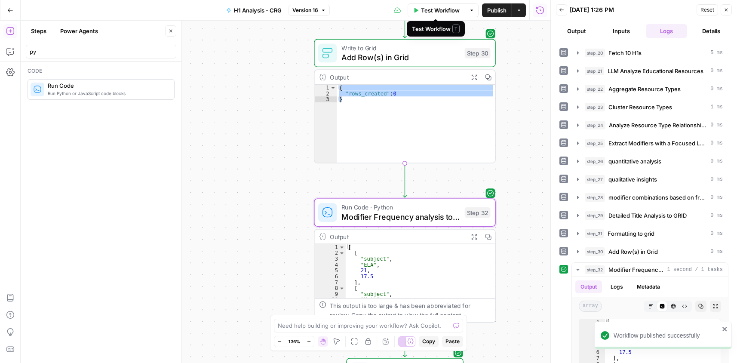
click at [430, 6] on span "Test Workflow" at bounding box center [440, 10] width 39 height 9
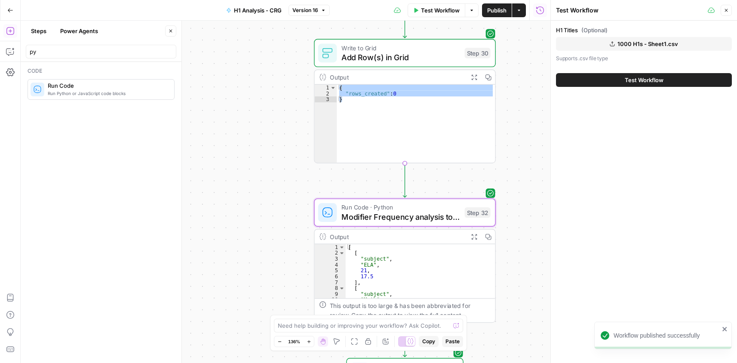
click at [673, 76] on button "Test Workflow" at bounding box center [644, 80] width 176 height 14
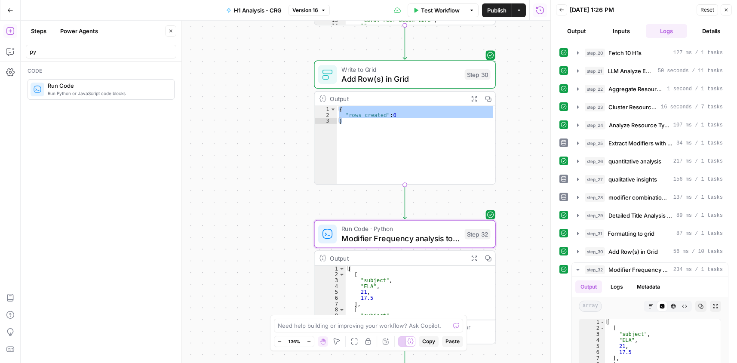
click at [517, 71] on div "**********" at bounding box center [286, 192] width 530 height 342
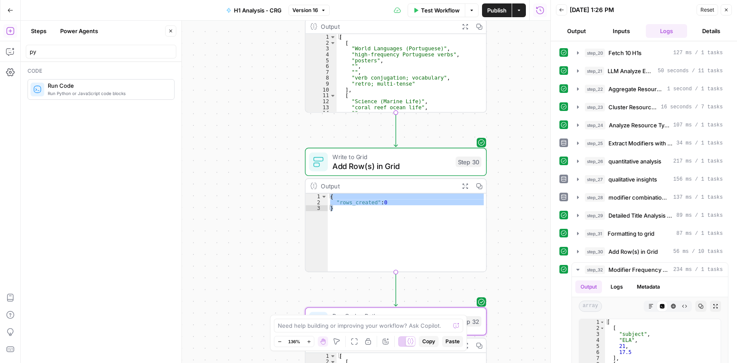
drag, startPoint x: 272, startPoint y: 134, endPoint x: 337, endPoint y: 185, distance: 83.0
click at [265, 144] on div "**********" at bounding box center [286, 192] width 530 height 342
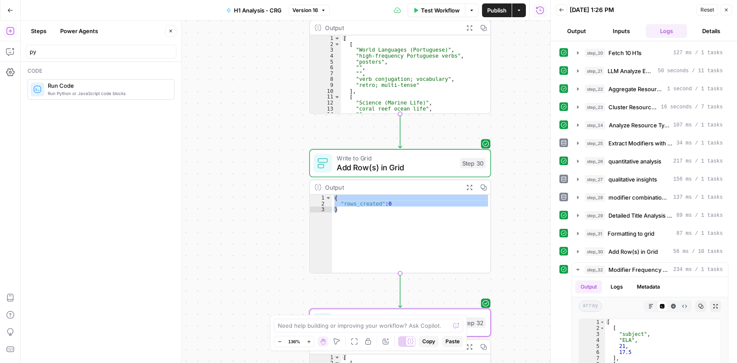
click at [386, 156] on span "Write to Grid" at bounding box center [396, 157] width 118 height 9
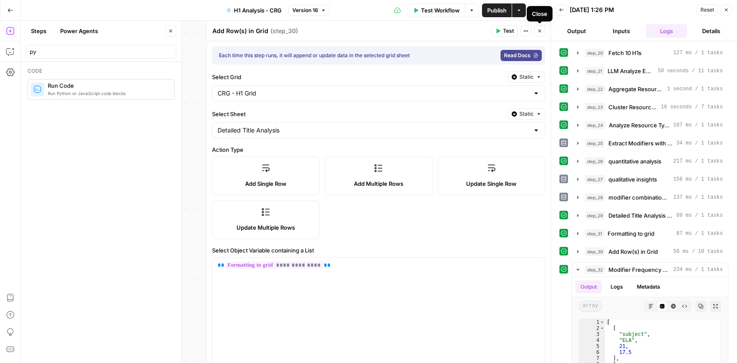
click at [537, 30] on icon "button" at bounding box center [539, 30] width 5 height 5
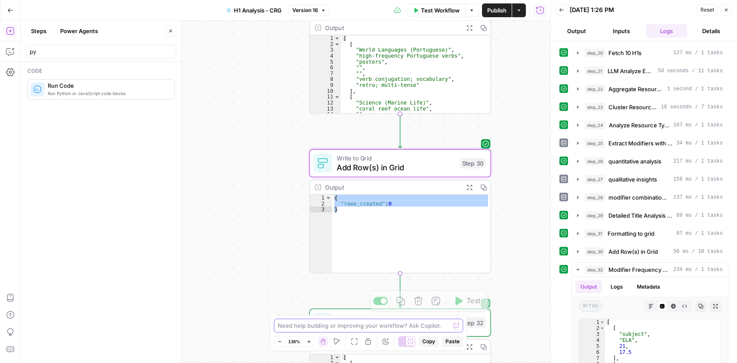
click at [338, 322] on textarea at bounding box center [364, 325] width 172 height 9
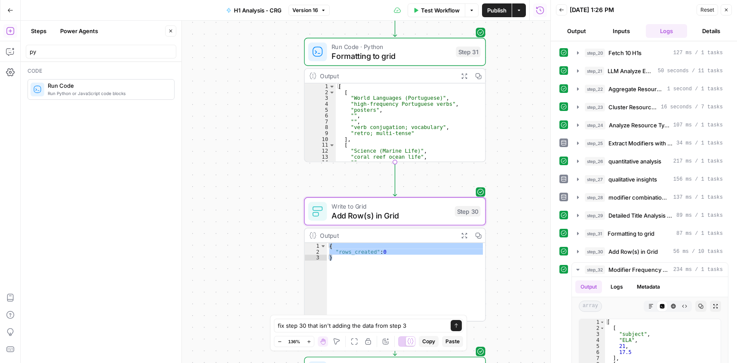
drag, startPoint x: 510, startPoint y: 146, endPoint x: 497, endPoint y: 162, distance: 20.1
click at [497, 162] on div "**********" at bounding box center [286, 192] width 530 height 342
click at [425, 324] on textarea "fix step 30 that isn't adding the data from step 3" at bounding box center [360, 325] width 164 height 9
click at [435, 325] on textarea "fix step 30 that isn't adding the data from step 31 to the" at bounding box center [360, 325] width 164 height 9
paste textarea "Detailed Title Analysis"
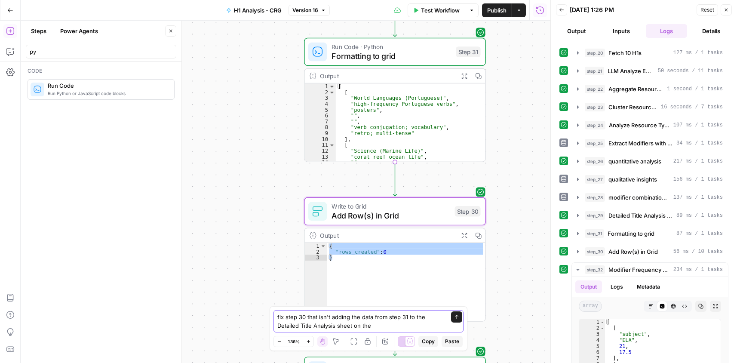
paste textarea "https://app.airops.com/cohort-5-0/grids/29300/sheets/37606"
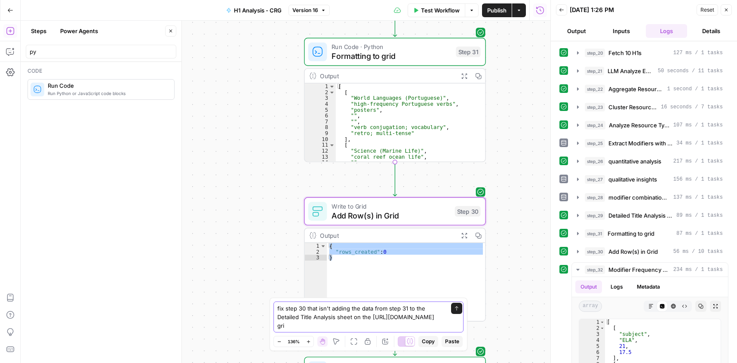
type textarea "fix step 30 that isn't adding the data from step 31 to the Detailed Title Analy…"
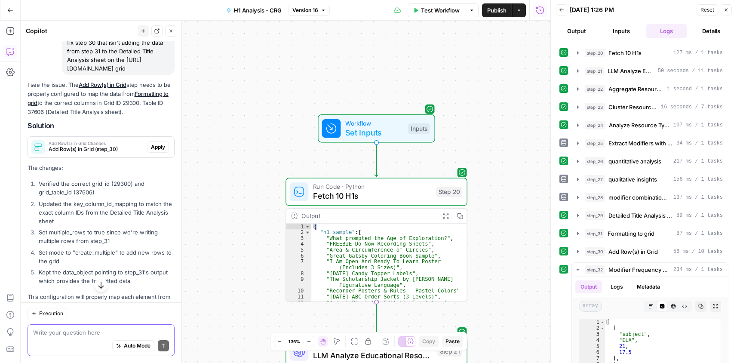
scroll to position [1192, 0]
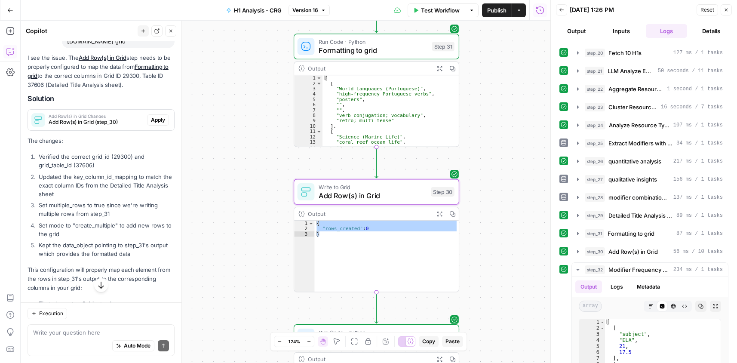
click at [153, 124] on span "Apply" at bounding box center [158, 120] width 14 height 8
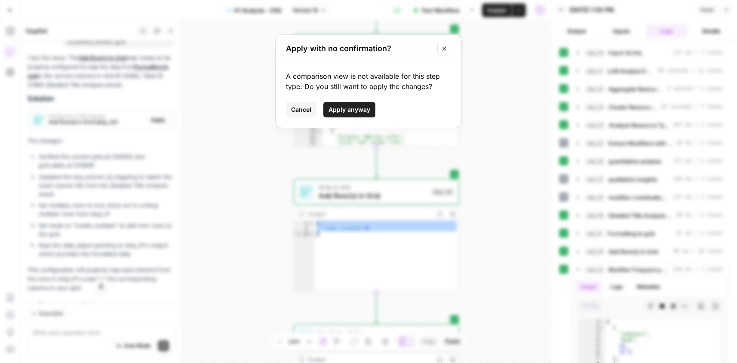
click at [366, 111] on span "Apply anyway" at bounding box center [349, 109] width 42 height 9
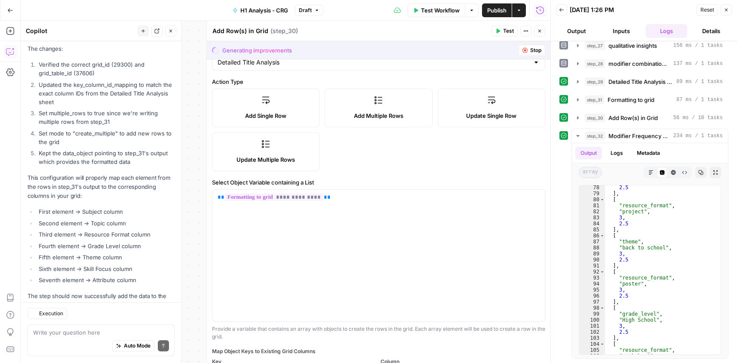
scroll to position [1378, 0]
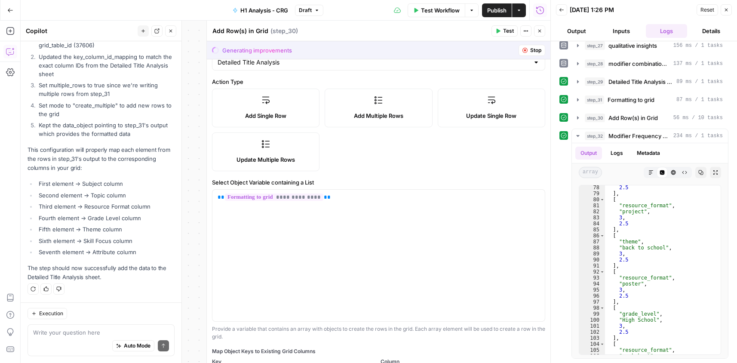
click at [439, 28] on div "Add Row(s) in Grid Add Row(s) in Grid ( step_30 )" at bounding box center [350, 30] width 277 height 9
click at [537, 30] on icon "button" at bounding box center [539, 30] width 5 height 5
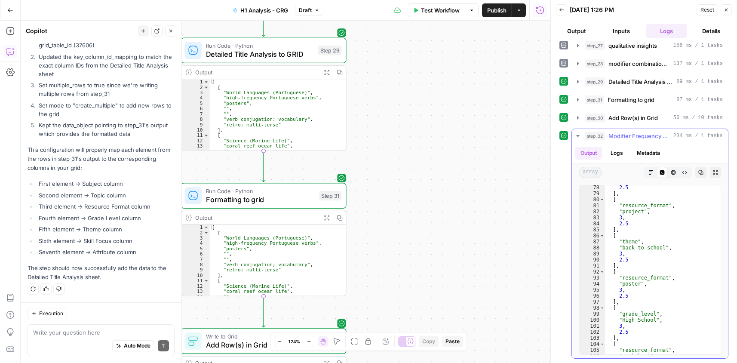
drag, startPoint x: 396, startPoint y: 151, endPoint x: 613, endPoint y: 171, distance: 217.6
click at [608, 174] on body "Cohort 5 New Home Browse Your Data Usage Settings Recent Grids CRG - H1 Grid Re…" at bounding box center [368, 181] width 737 height 363
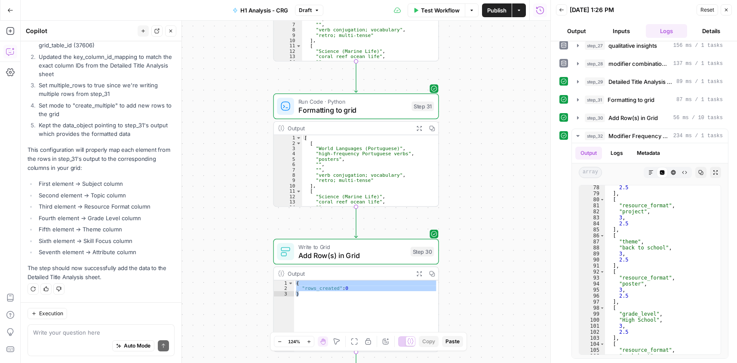
drag, startPoint x: 420, startPoint y: 212, endPoint x: 493, endPoint y: 115, distance: 121.7
click at [493, 116] on div "**********" at bounding box center [286, 192] width 530 height 342
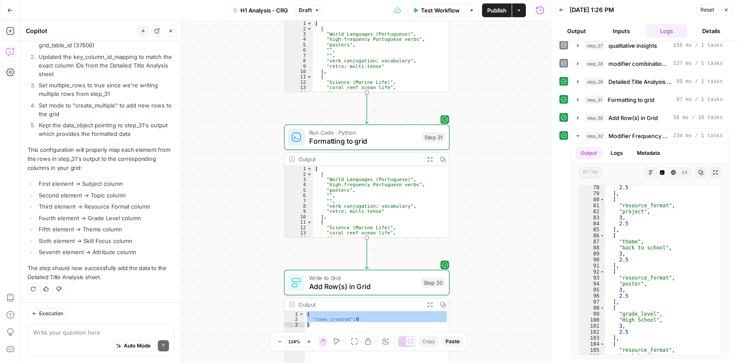
drag, startPoint x: 475, startPoint y: 117, endPoint x: 472, endPoint y: 228, distance: 110.9
click at [478, 236] on div "**********" at bounding box center [286, 192] width 530 height 342
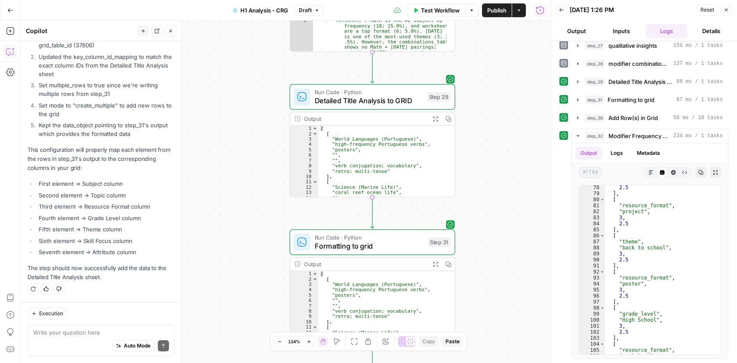
click at [488, 125] on div "**********" at bounding box center [286, 192] width 530 height 342
type textarea "***"
click at [347, 156] on div "[ [ "World Languages (Portuguese)" , "high-frequency Portuguese verbs" , "poste…" at bounding box center [383, 167] width 128 height 82
click at [338, 100] on span "Detailed Title Analysis to GRID" at bounding box center [369, 100] width 108 height 11
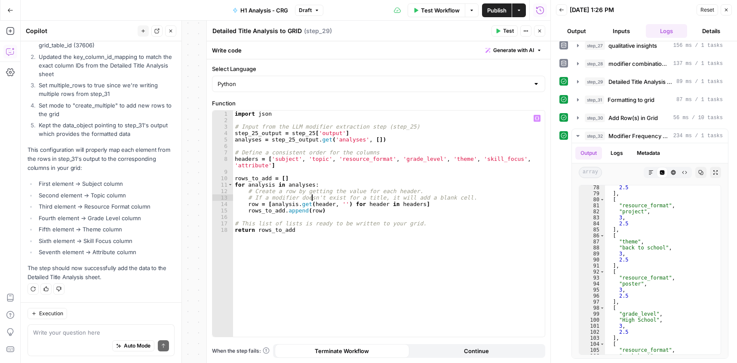
click at [311, 199] on div "import json # Input from the LLM modifier extraction step (step_25) step_25_out…" at bounding box center [389, 229] width 312 height 239
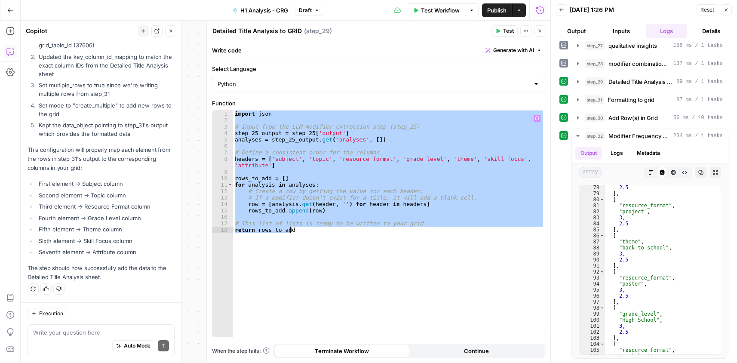
paste textarea
type textarea "**********"
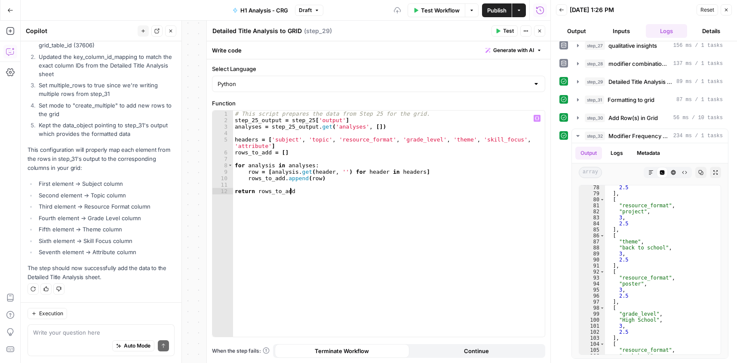
click at [353, 242] on div "# This script prepares the data from Step 25 for the grid. step_25_output = ste…" at bounding box center [389, 229] width 312 height 239
click at [540, 29] on icon "button" at bounding box center [539, 30] width 5 height 5
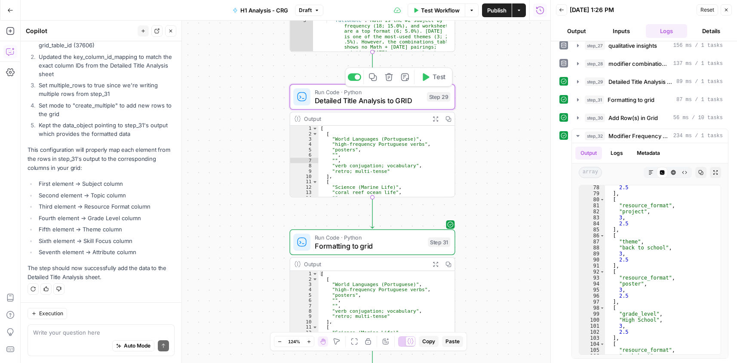
drag, startPoint x: 431, startPoint y: 82, endPoint x: 519, endPoint y: 243, distance: 183.9
click at [432, 82] on button "Test" at bounding box center [433, 77] width 33 height 14
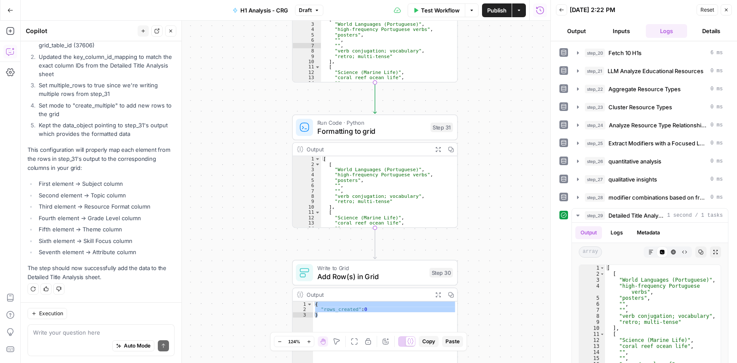
drag, startPoint x: 484, startPoint y: 178, endPoint x: 483, endPoint y: 111, distance: 66.2
click at [483, 111] on div "**********" at bounding box center [286, 192] width 530 height 342
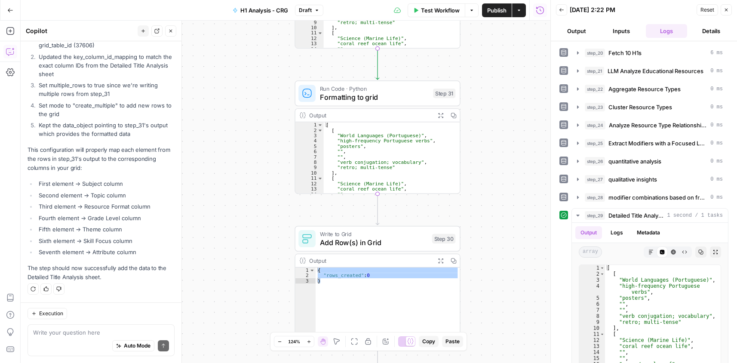
drag, startPoint x: 489, startPoint y: 178, endPoint x: 471, endPoint y: 135, distance: 45.8
click at [471, 135] on div "**********" at bounding box center [286, 192] width 530 height 342
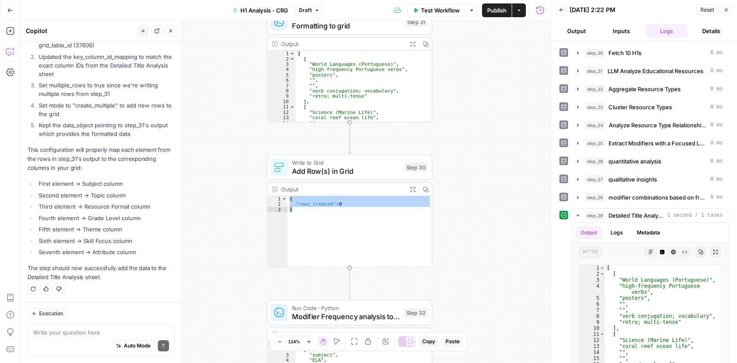
click at [337, 164] on span "Write to Grid" at bounding box center [346, 162] width 108 height 9
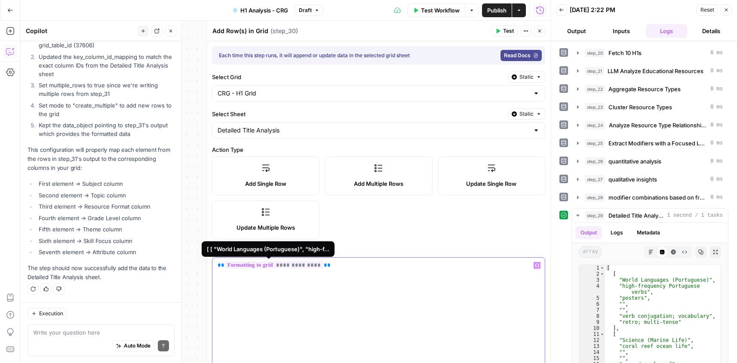
click at [310, 268] on span "**********" at bounding box center [274, 264] width 98 height 7
click at [242, 263] on span "**********" at bounding box center [274, 264] width 98 height 7
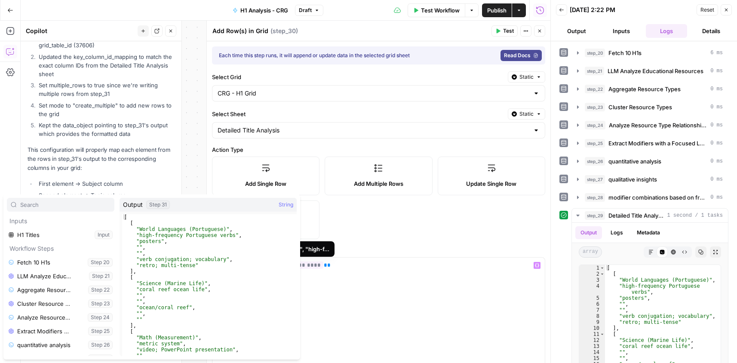
scroll to position [64, 0]
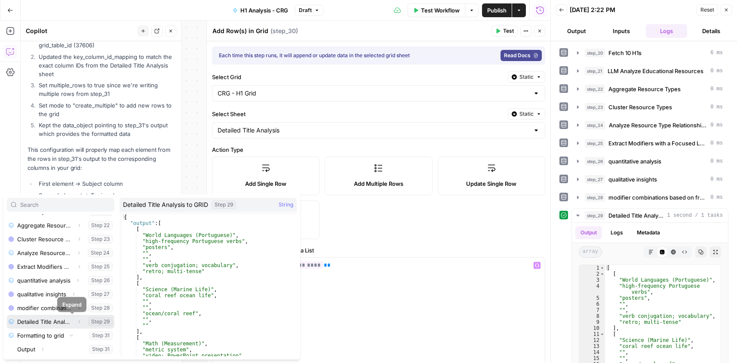
click at [74, 323] on button "Expand" at bounding box center [79, 321] width 11 height 11
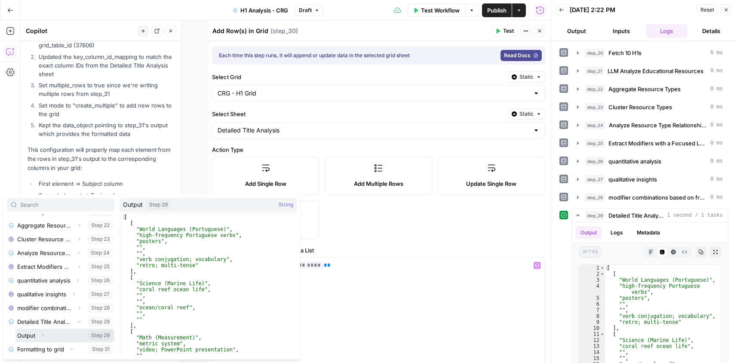
click at [58, 336] on button "Select variable Output" at bounding box center [64, 335] width 99 height 14
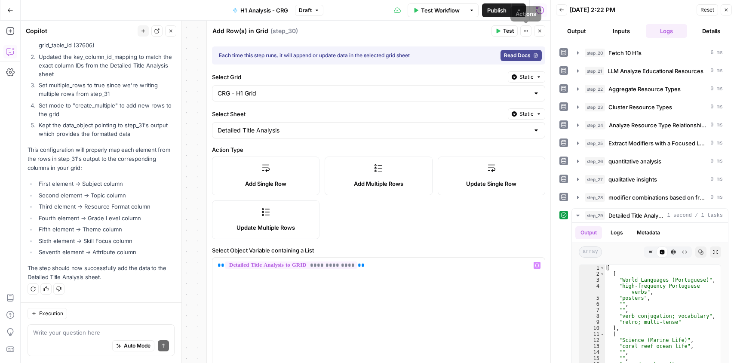
click at [542, 31] on button "Close" at bounding box center [539, 30] width 11 height 11
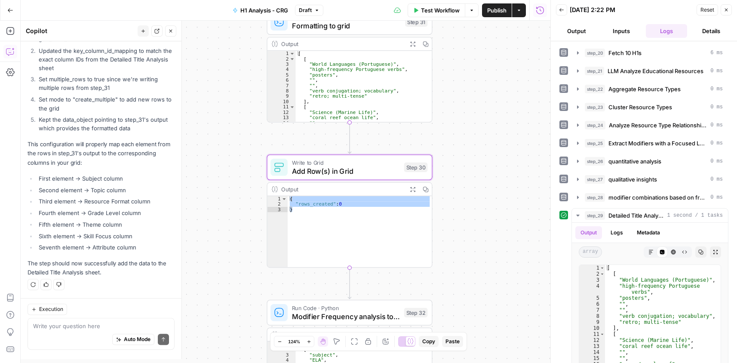
scroll to position [1378, 0]
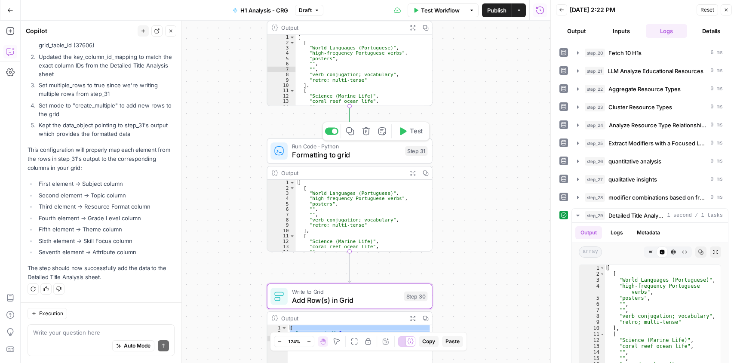
click at [335, 132] on div at bounding box center [334, 131] width 5 height 5
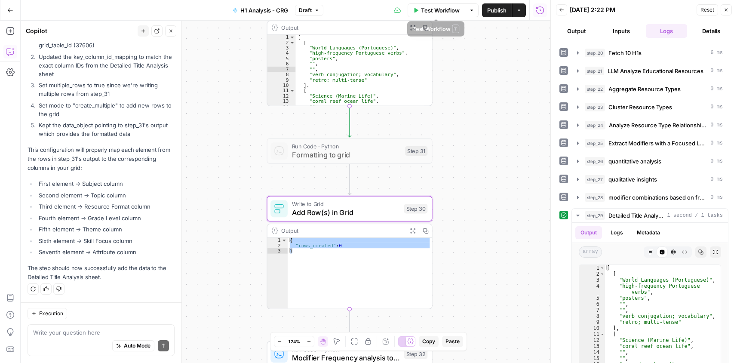
click at [424, 7] on span "Test Workflow" at bounding box center [440, 10] width 39 height 9
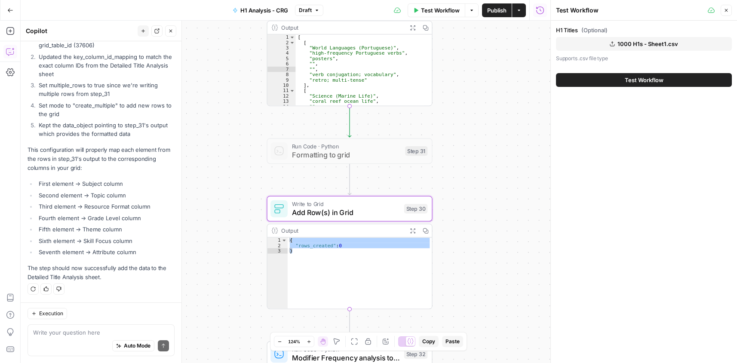
click at [625, 76] on span "Test Workflow" at bounding box center [644, 80] width 39 height 9
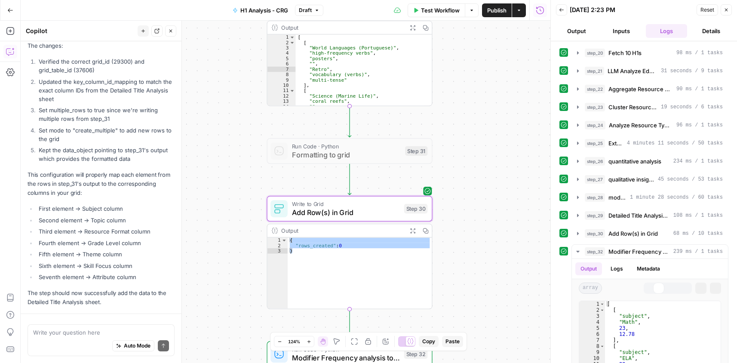
scroll to position [1378, 0]
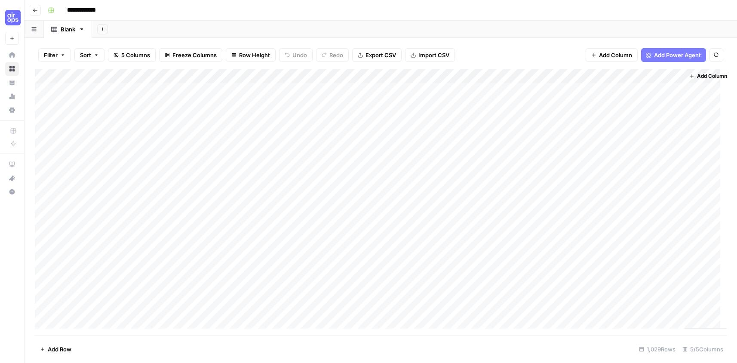
click at [82, 29] on icon "button" at bounding box center [81, 29] width 3 height 2
click at [105, 30] on icon "button" at bounding box center [102, 29] width 5 height 5
click at [135, 56] on span "Blank" at bounding box center [145, 59] width 63 height 9
click at [112, 32] on div "Blank" at bounding box center [116, 29] width 15 height 9
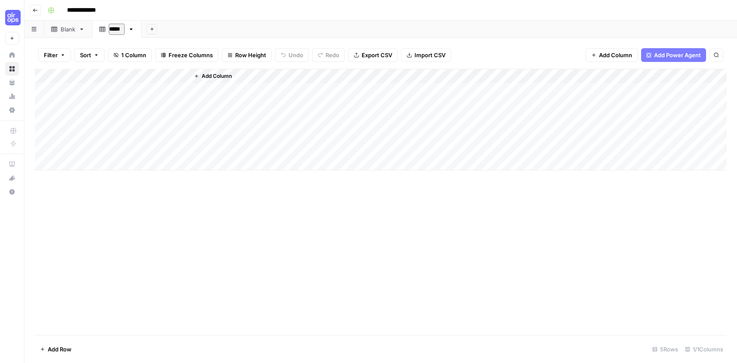
type input "**********"
click at [153, 99] on div "Add Column" at bounding box center [381, 119] width 692 height 101
click at [82, 31] on icon at bounding box center [82, 29] width 6 height 6
click at [68, 32] on div "Blank" at bounding box center [68, 29] width 15 height 9
click at [83, 31] on icon "button" at bounding box center [82, 29] width 6 height 6
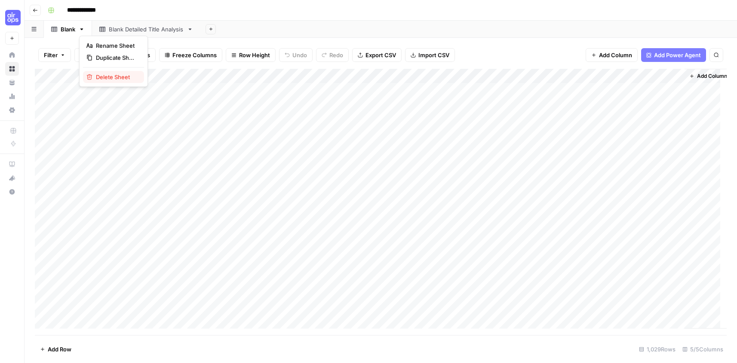
click at [108, 72] on button "Delete Sheet" at bounding box center [113, 77] width 61 height 12
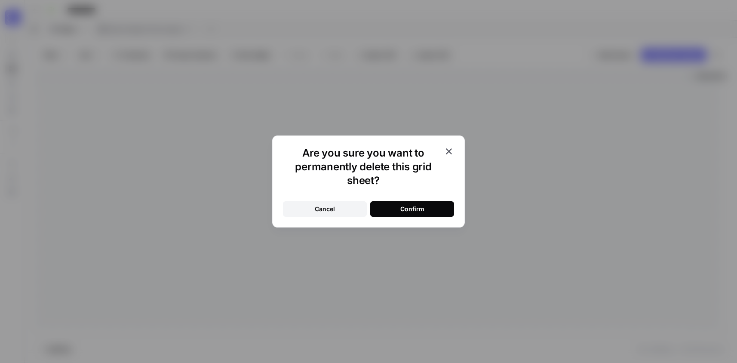
click at [421, 212] on div "Confirm" at bounding box center [412, 209] width 24 height 9
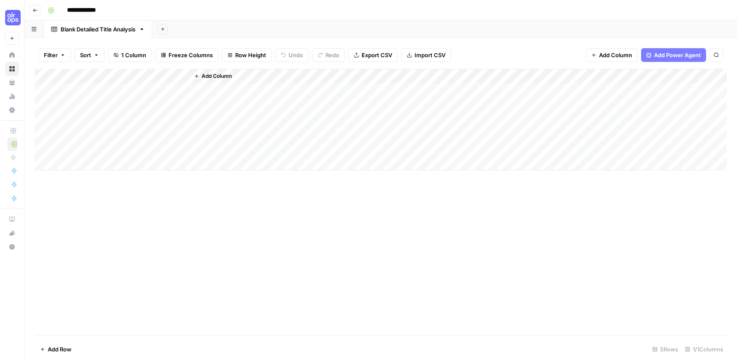
click at [134, 92] on div "Add Column" at bounding box center [381, 119] width 692 height 101
click at [143, 89] on div "Add Column" at bounding box center [381, 119] width 692 height 101
click at [143, 89] on textarea at bounding box center [133, 91] width 138 height 12
click at [223, 88] on div "Add Column" at bounding box center [457, 119] width 537 height 101
click at [220, 76] on span "Add Column" at bounding box center [217, 76] width 30 height 8
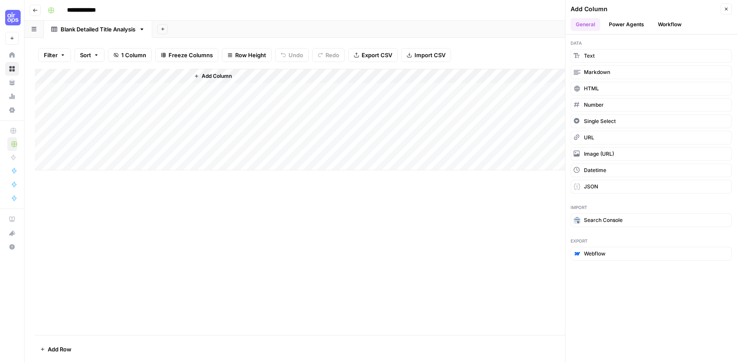
click at [99, 75] on div "Add Column" at bounding box center [381, 119] width 692 height 101
click at [99, 75] on div at bounding box center [127, 77] width 124 height 17
click at [93, 97] on input "Title" at bounding box center [116, 96] width 87 height 9
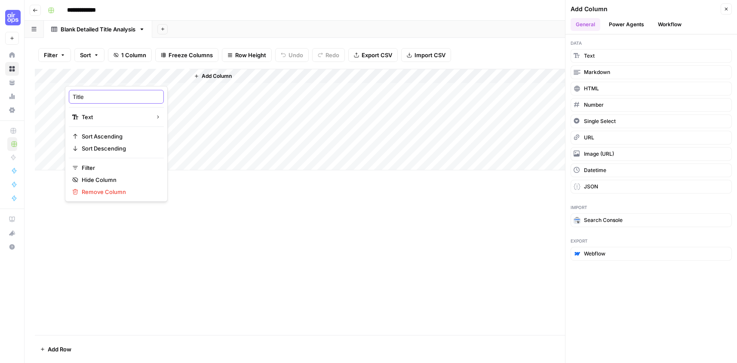
paste input "subject"
type input "subject"
click at [213, 74] on span "Add Column" at bounding box center [217, 76] width 30 height 8
click at [212, 77] on span "Add Column" at bounding box center [217, 76] width 30 height 8
click at [221, 98] on div "Add Column" at bounding box center [457, 119] width 537 height 101
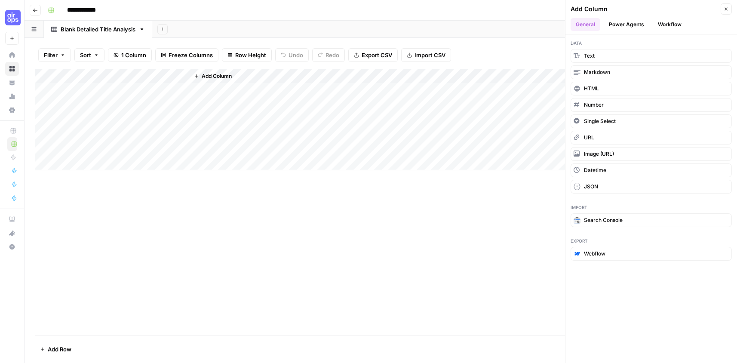
click at [343, 83] on div "Add Column" at bounding box center [457, 119] width 537 height 101
click at [292, 71] on div "Add Column" at bounding box center [457, 119] width 537 height 101
click at [723, 12] on button "Close" at bounding box center [726, 8] width 11 height 11
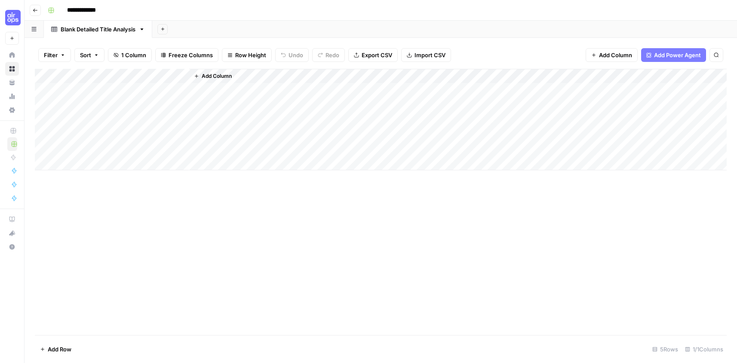
click at [216, 74] on span "Add Column" at bounding box center [217, 76] width 30 height 8
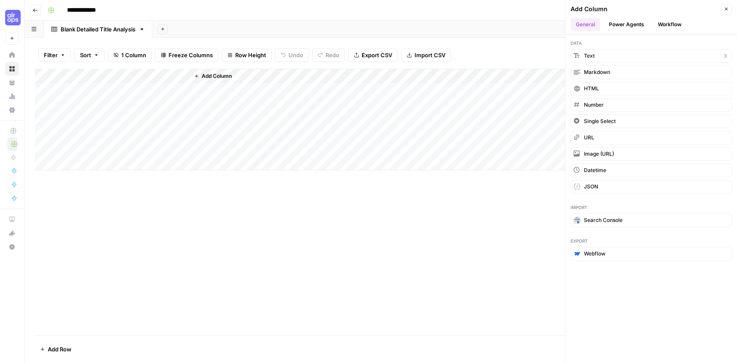
click at [599, 55] on button "Text" at bounding box center [651, 56] width 161 height 14
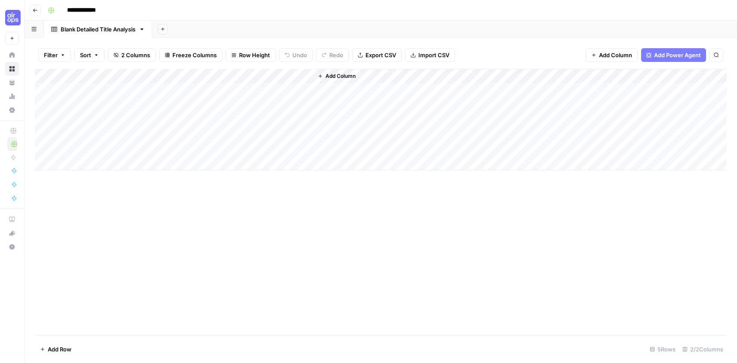
click at [229, 76] on div "Add Column" at bounding box center [381, 119] width 692 height 101
click at [227, 99] on input "New Column" at bounding box center [239, 96] width 87 height 9
click at [227, 98] on input "New Column" at bounding box center [239, 96] width 87 height 9
paste input "topic"
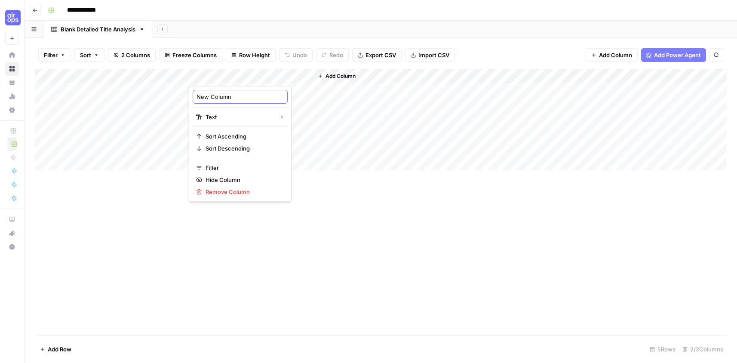
type input "topic"
click at [344, 72] on button "Add Column" at bounding box center [336, 76] width 45 height 11
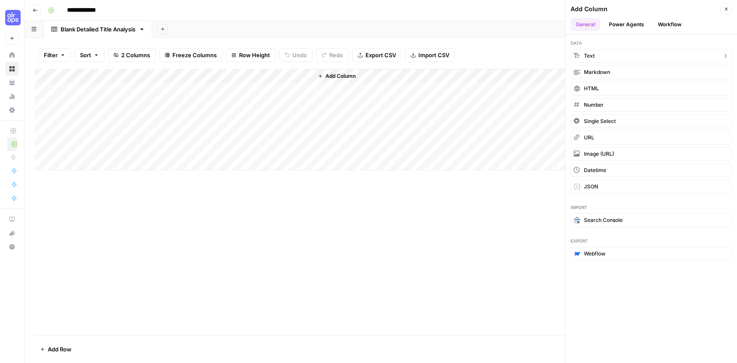
click at [601, 57] on button "Text" at bounding box center [651, 56] width 161 height 14
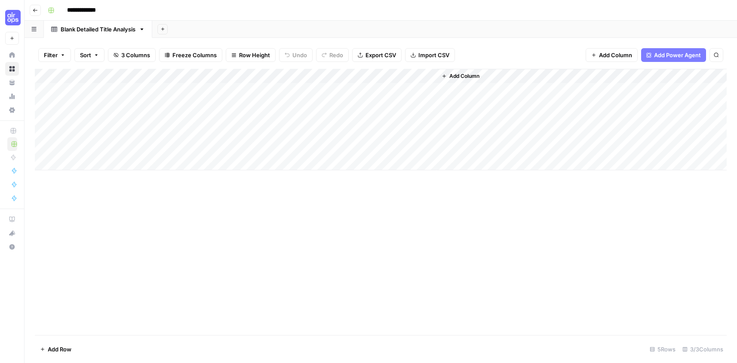
click at [335, 75] on div "Add Column" at bounding box center [381, 119] width 692 height 101
click at [335, 75] on div at bounding box center [375, 77] width 124 height 17
click at [337, 96] on input "New Column" at bounding box center [363, 96] width 87 height 9
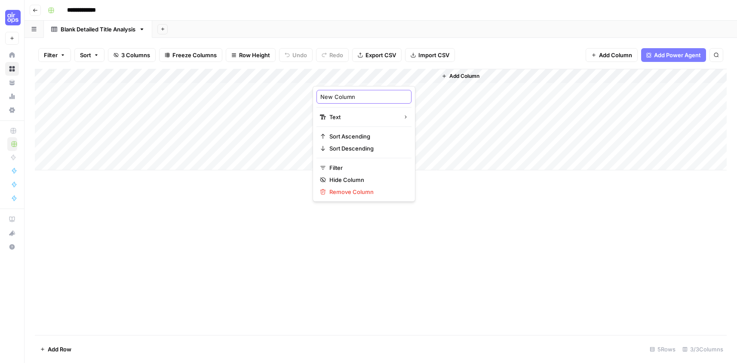
click at [337, 95] on input "New Column" at bounding box center [363, 96] width 87 height 9
paste input "resource_format"
type input "resource_format"
click at [460, 73] on span "Add Column" at bounding box center [464, 76] width 30 height 8
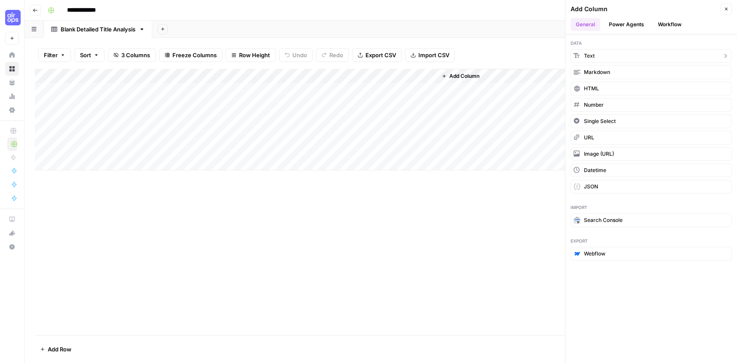
click at [602, 55] on button "Text" at bounding box center [651, 56] width 161 height 14
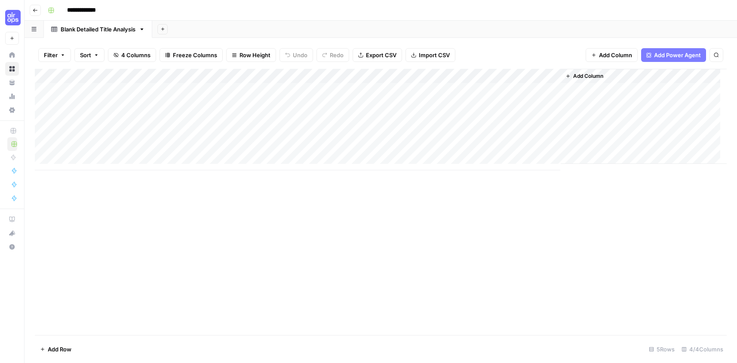
click at [469, 77] on div "Add Column" at bounding box center [381, 119] width 692 height 101
click at [469, 77] on div at bounding box center [498, 77] width 124 height 17
click at [471, 96] on input "New Column" at bounding box center [487, 96] width 87 height 9
click at [471, 95] on input "New Column" at bounding box center [487, 96] width 87 height 9
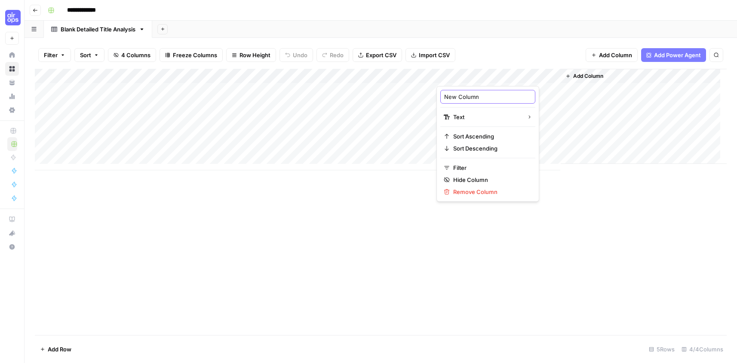
paste input "grade_level"
type input "grade_level"
click at [584, 77] on span "Add Column" at bounding box center [588, 76] width 30 height 8
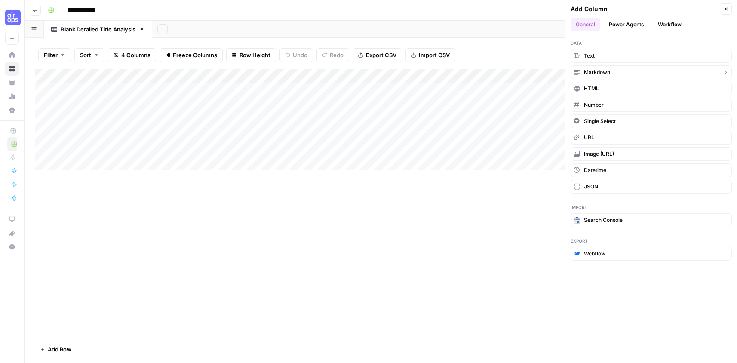
click at [610, 73] on button "Markdown" at bounding box center [651, 72] width 161 height 14
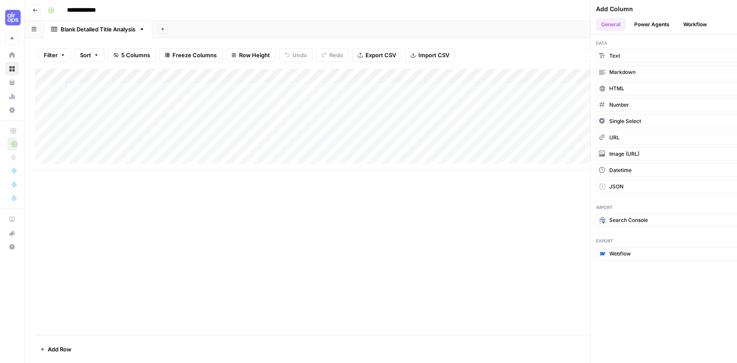
scroll to position [0, 12]
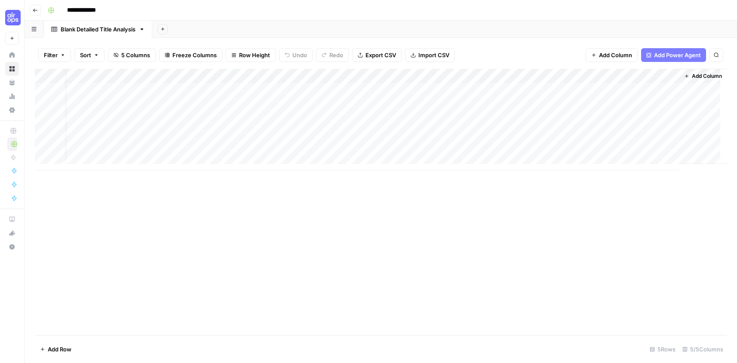
click at [665, 76] on div "Add Column" at bounding box center [381, 119] width 692 height 101
click at [598, 163] on span "Remove Column" at bounding box center [602, 160] width 75 height 9
click at [344, 85] on span "Delete" at bounding box center [337, 89] width 18 height 9
click at [585, 77] on span "Add Column" at bounding box center [588, 76] width 30 height 8
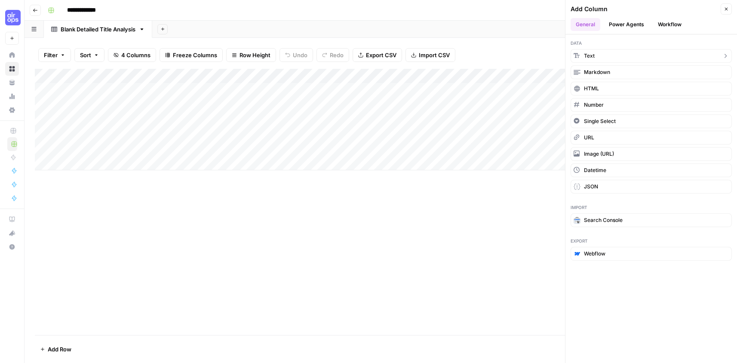
click at [600, 59] on button "Text" at bounding box center [651, 56] width 161 height 14
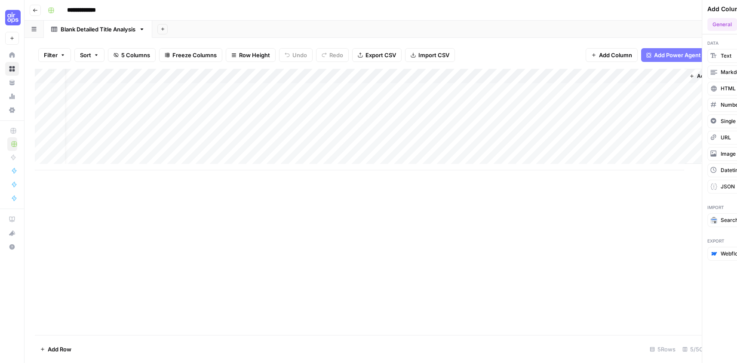
scroll to position [0, 12]
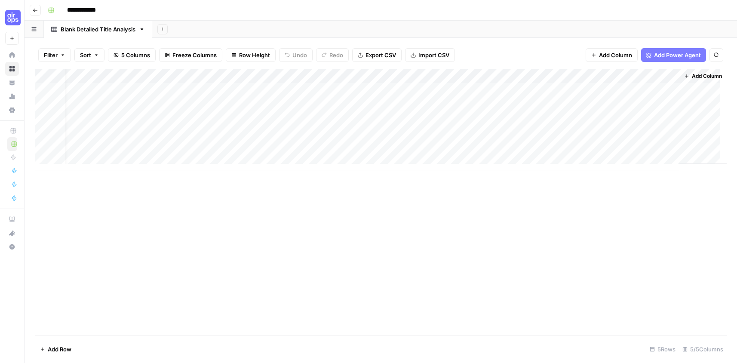
click at [576, 75] on div "Add Column" at bounding box center [381, 119] width 692 height 101
click at [573, 94] on input "New Column" at bounding box center [599, 96] width 87 height 9
paste input "theme"
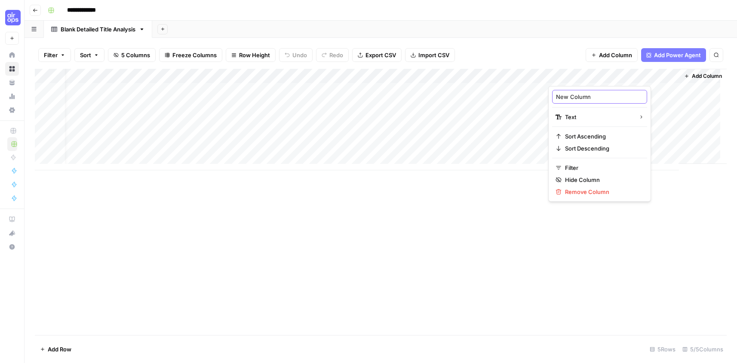
type input "theme"
click at [698, 75] on span "Add Column" at bounding box center [707, 76] width 30 height 8
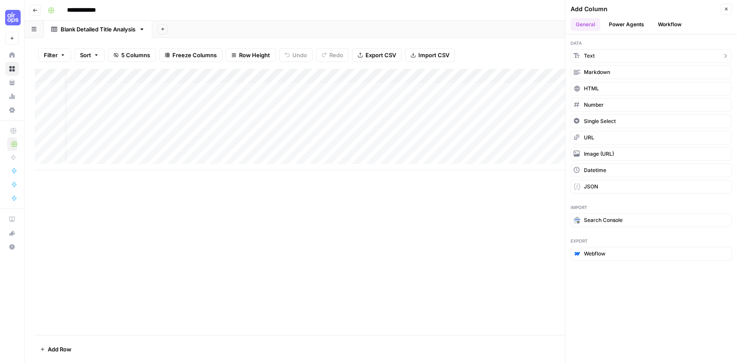
click at [611, 55] on button "Text" at bounding box center [651, 56] width 161 height 14
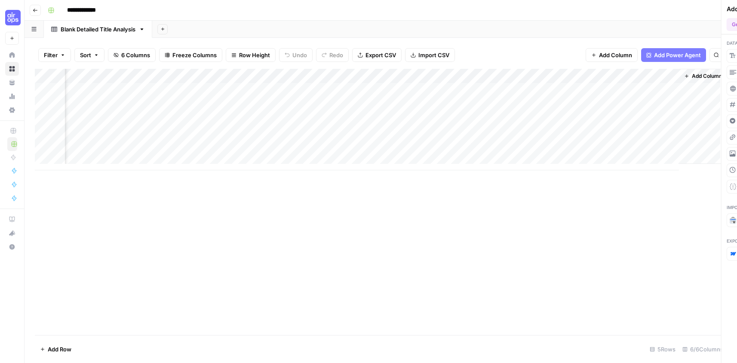
scroll to position [0, 136]
click at [571, 74] on div "Add Column" at bounding box center [381, 119] width 692 height 101
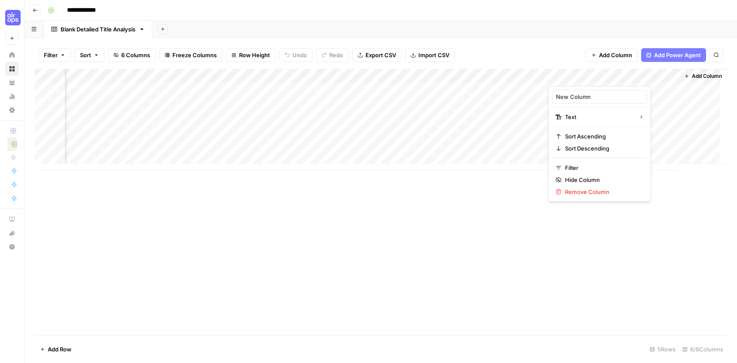
click at [571, 74] on div at bounding box center [610, 77] width 124 height 17
click at [575, 96] on input "New Column" at bounding box center [599, 96] width 87 height 9
click at [574, 96] on input "New Column" at bounding box center [599, 96] width 87 height 9
click at [574, 95] on input "New Column" at bounding box center [599, 96] width 87 height 9
paste input "skill_focus"
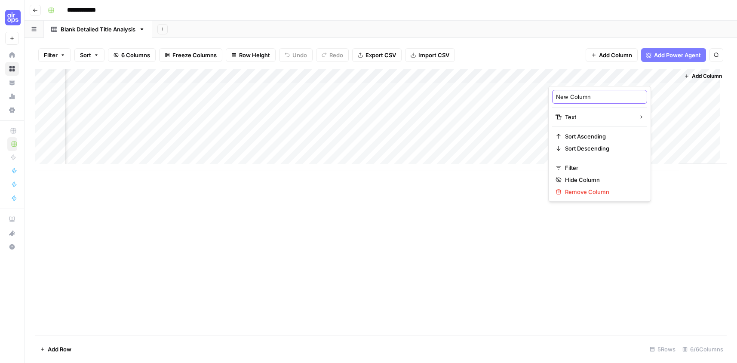
type input "skill_focus"
click at [692, 74] on span "Add Column" at bounding box center [707, 76] width 30 height 8
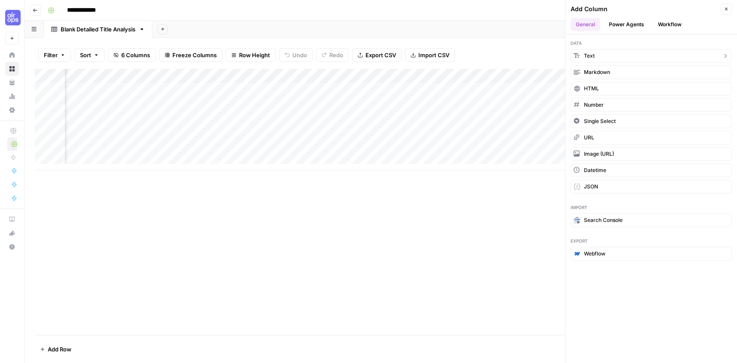
click at [634, 57] on button "Text" at bounding box center [651, 56] width 161 height 14
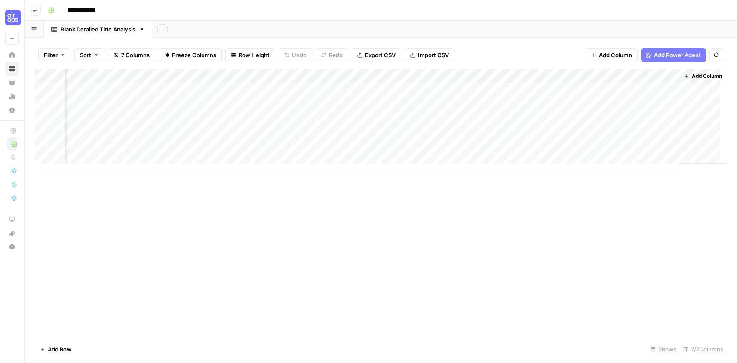
scroll to position [0, 260]
click at [592, 74] on div "Add Column" at bounding box center [381, 119] width 692 height 101
click at [592, 74] on div at bounding box center [610, 77] width 124 height 17
click at [574, 99] on input "New Column" at bounding box center [599, 96] width 87 height 9
click at [574, 98] on input "New Column" at bounding box center [599, 96] width 87 height 9
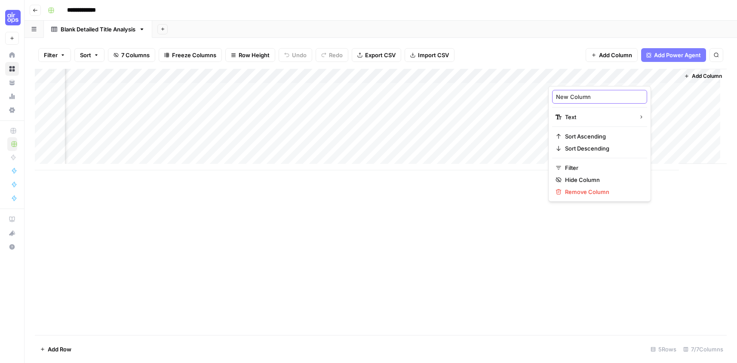
click at [574, 98] on input "New Column" at bounding box center [599, 96] width 87 height 9
paste input "attribute"
type input "attribute"
click at [101, 32] on div "Blank Detailed Title Analysis" at bounding box center [98, 29] width 75 height 9
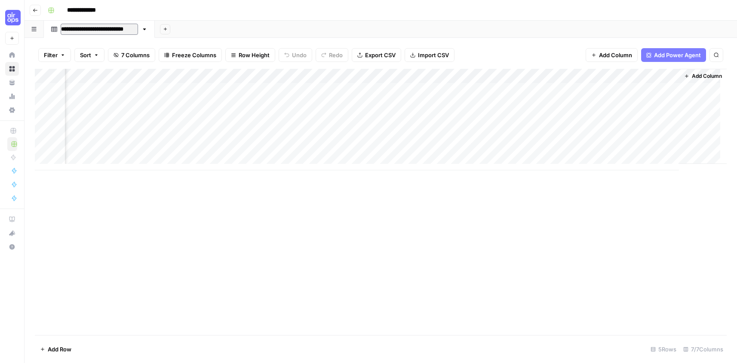
click at [101, 32] on input "**********" at bounding box center [99, 29] width 77 height 11
click at [101, 31] on input "**********" at bounding box center [99, 29] width 77 height 11
drag, startPoint x: 77, startPoint y: 31, endPoint x: 58, endPoint y: 32, distance: 19.4
click at [58, 32] on div "**********" at bounding box center [94, 29] width 87 height 13
type input "**********"
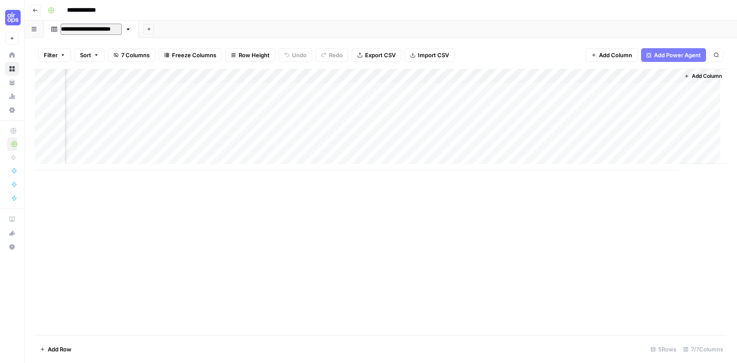
click at [117, 20] on header "**********" at bounding box center [381, 10] width 712 height 21
click at [147, 31] on icon "button" at bounding box center [146, 29] width 5 height 5
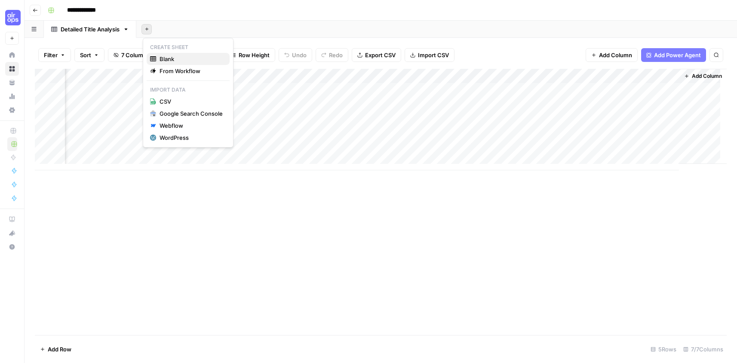
click at [175, 59] on span "Blank" at bounding box center [191, 59] width 63 height 9
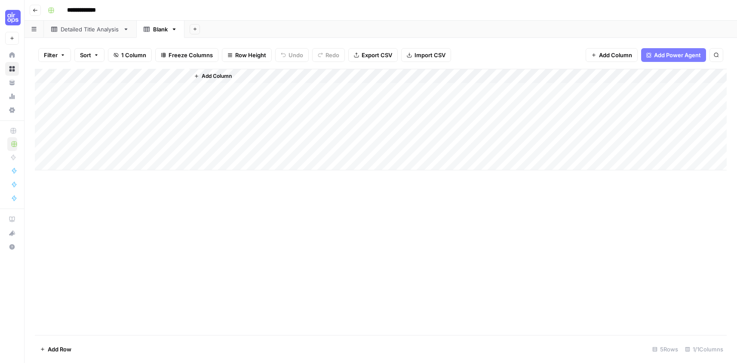
click at [159, 31] on div "Blank" at bounding box center [160, 29] width 15 height 9
click at [154, 31] on input "**********" at bounding box center [187, 29] width 69 height 11
type input "**********"
click at [281, 28] on div "Add Sheet" at bounding box center [480, 29] width 513 height 17
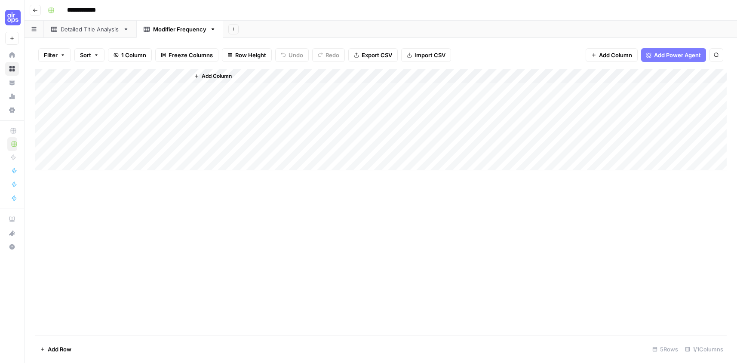
click at [95, 74] on div "Add Column" at bounding box center [381, 119] width 692 height 101
click at [95, 74] on div at bounding box center [127, 77] width 124 height 17
click at [98, 101] on div "Title" at bounding box center [116, 97] width 95 height 14
click at [98, 101] on div "Add Column" at bounding box center [381, 119] width 692 height 101
click at [100, 73] on div "Add Column" at bounding box center [381, 119] width 692 height 101
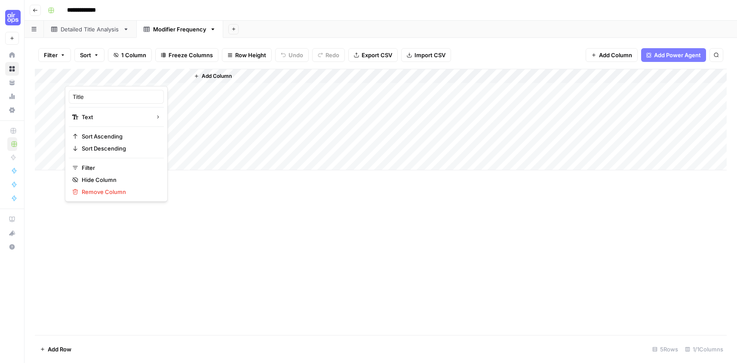
click at [100, 73] on div at bounding box center [127, 77] width 124 height 17
click at [86, 95] on input "Title" at bounding box center [116, 96] width 87 height 9
paste input "Modifier Typ"
type input "Modifier Type"
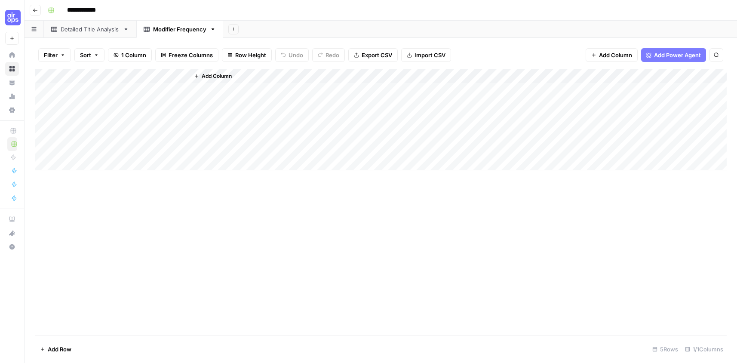
click at [215, 74] on span "Add Column" at bounding box center [217, 76] width 30 height 8
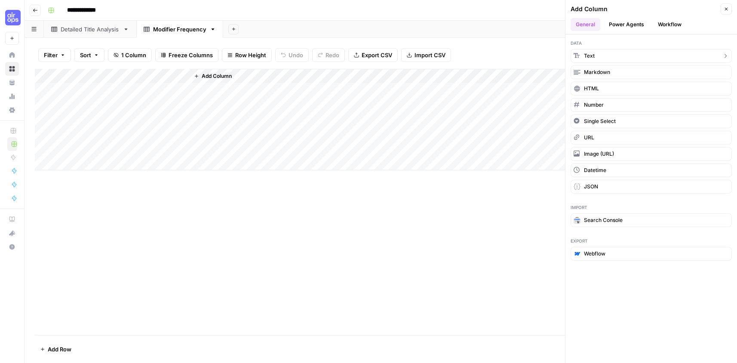
click at [591, 56] on span "Text" at bounding box center [589, 56] width 11 height 8
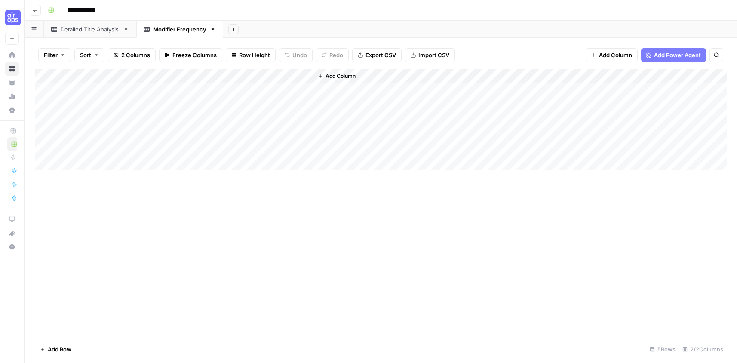
click at [230, 71] on div "Add Column" at bounding box center [381, 119] width 692 height 101
click at [228, 75] on div at bounding box center [251, 77] width 124 height 17
click at [216, 97] on input "New Column" at bounding box center [239, 96] width 87 height 9
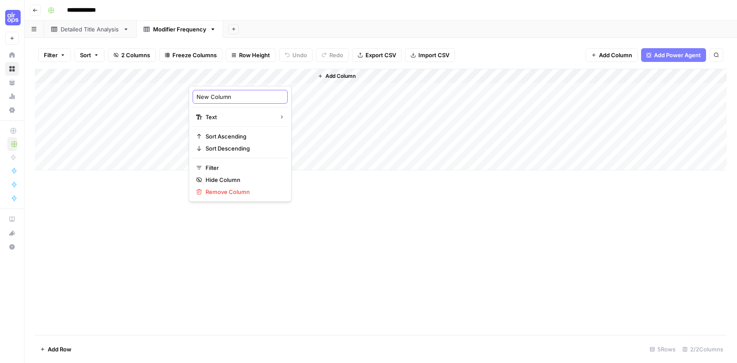
paste input "Value"
type input "Value"
click at [344, 74] on span "Add Column" at bounding box center [340, 76] width 30 height 8
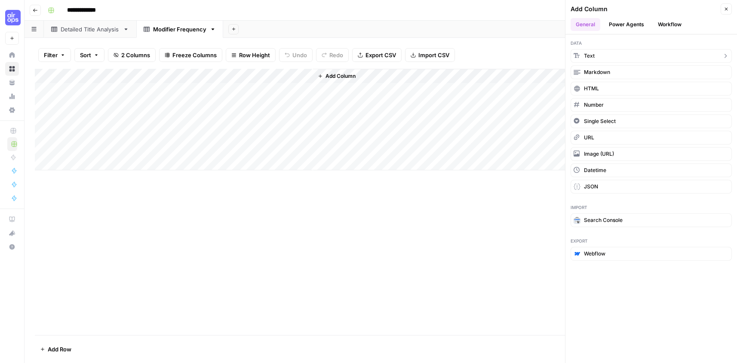
drag, startPoint x: 624, startPoint y: 53, endPoint x: 575, endPoint y: 66, distance: 50.7
click at [624, 54] on button "Text" at bounding box center [651, 56] width 161 height 14
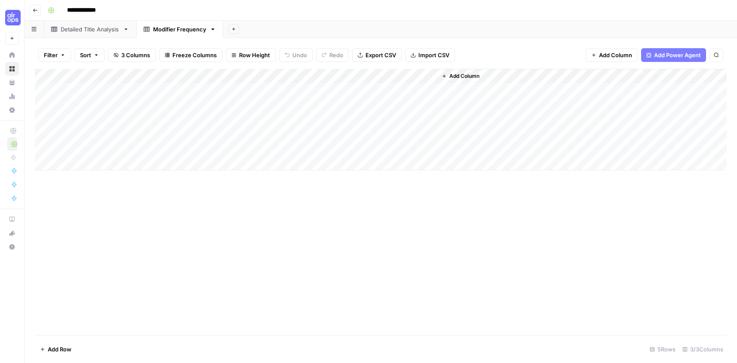
click at [356, 74] on div "Add Column" at bounding box center [381, 119] width 692 height 101
click at [356, 74] on div at bounding box center [375, 77] width 124 height 17
click at [352, 89] on div "New Column Text Sort Ascending Sort Descending Filter Hide Column Remove Column" at bounding box center [364, 144] width 103 height 116
click at [351, 95] on input "New Column" at bounding box center [363, 96] width 87 height 9
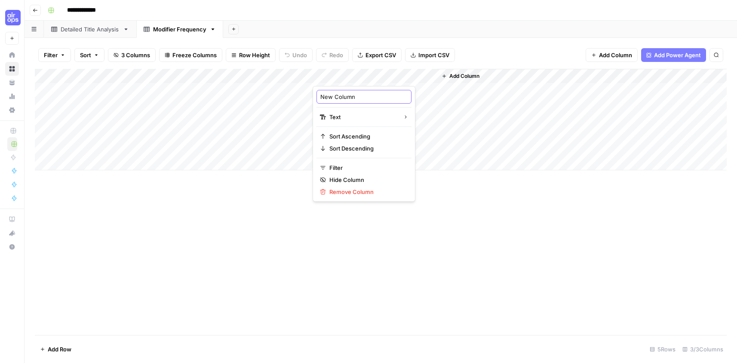
click at [351, 95] on input "New Column" at bounding box center [363, 96] width 87 height 9
paste input "Frequency"
type input "Frequency"
click at [463, 75] on span "Add Column" at bounding box center [464, 76] width 30 height 8
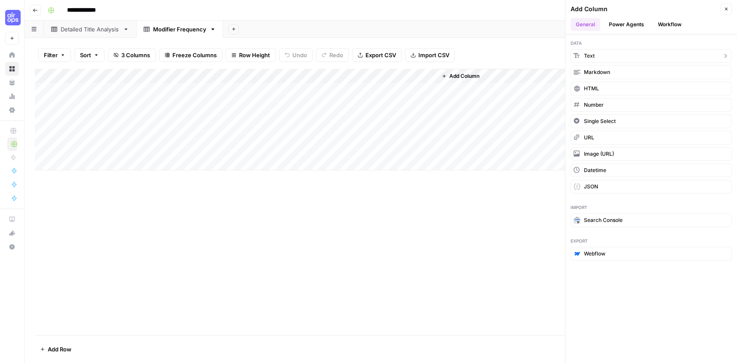
click at [607, 55] on button "Text" at bounding box center [651, 56] width 161 height 14
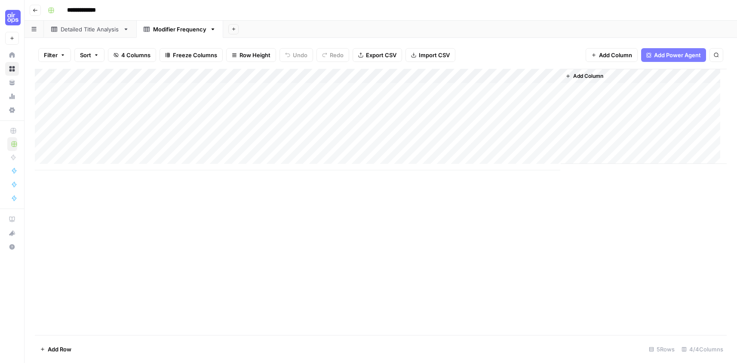
click at [470, 74] on div "Add Column" at bounding box center [381, 119] width 692 height 101
click at [470, 74] on div at bounding box center [498, 77] width 124 height 17
click at [466, 94] on input "New Column" at bounding box center [487, 96] width 87 height 9
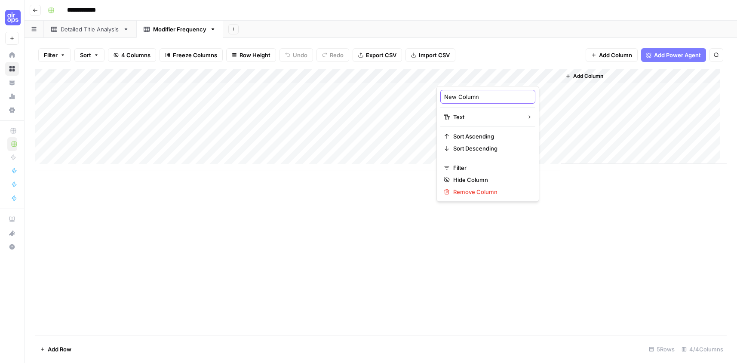
paste input "Percentage"
type input "Percentage"
click at [95, 34] on link "Detailed Title Analysis" at bounding box center [90, 29] width 92 height 17
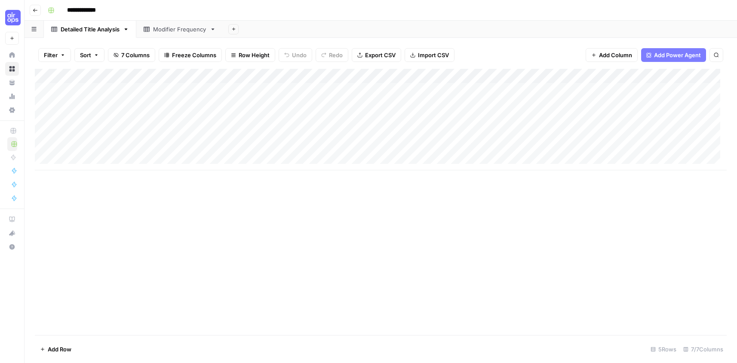
click at [166, 31] on div "Modifier Frequency" at bounding box center [179, 29] width 53 height 9
click at [83, 41] on div "Filter Sort 4 Columns Freeze Columns Row Height Undo Redo Export CSV Import CSV…" at bounding box center [381, 200] width 712 height 325
click at [83, 28] on div "Detailed Title Analysis" at bounding box center [90, 29] width 59 height 9
click at [99, 34] on link "Detailed Title Analysis" at bounding box center [90, 29] width 92 height 17
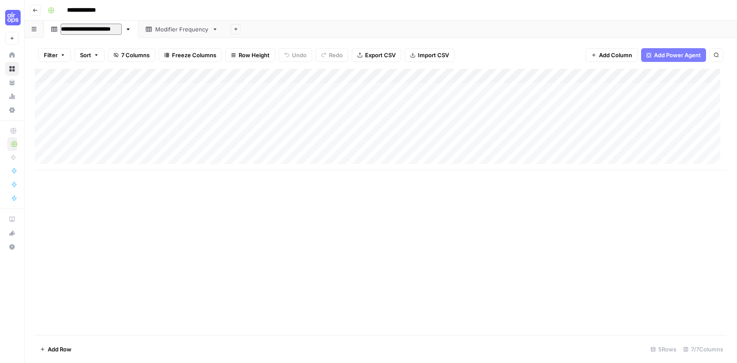
click at [103, 29] on input "**********" at bounding box center [91, 29] width 61 height 11
click at [178, 27] on div "Modifier Frequency" at bounding box center [179, 29] width 53 height 9
click at [91, 30] on div "Detailed Title Analysis" at bounding box center [90, 29] width 59 height 9
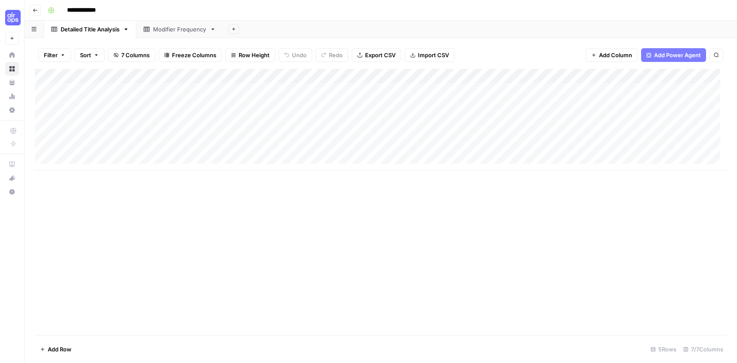
click at [177, 31] on div "Modifier Frequency" at bounding box center [179, 29] width 53 height 9
click at [74, 33] on div "Detailed Title Analysis" at bounding box center [90, 29] width 59 height 9
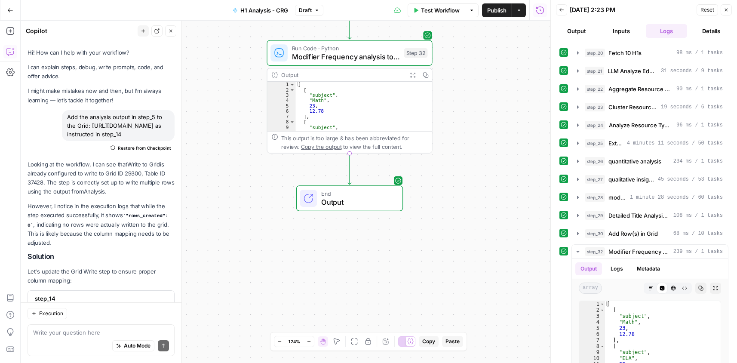
click at [482, 232] on div "**********" at bounding box center [286, 192] width 530 height 342
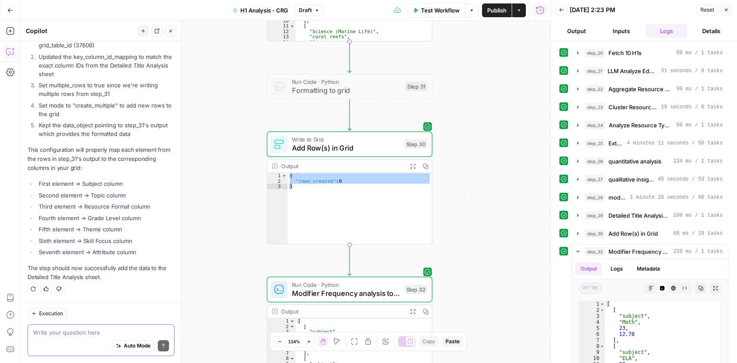
click at [85, 333] on textarea at bounding box center [101, 332] width 136 height 9
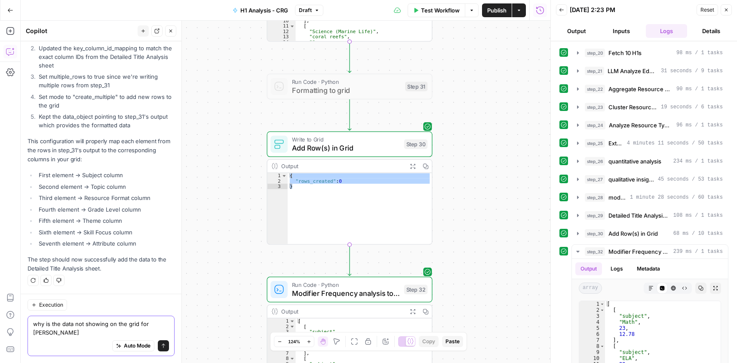
scroll to position [1387, 0]
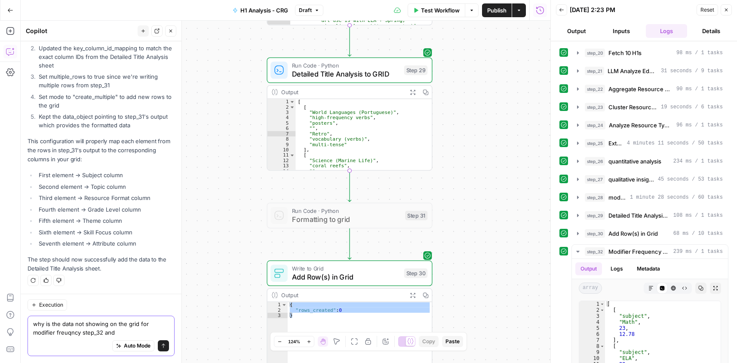
click at [65, 333] on textarea "why is the data not showing on the grid for modifier freuqncy step_32 and" at bounding box center [101, 327] width 136 height 17
click at [121, 332] on textarea "why is the data not showing on the grid for modifier frequency step_32 and" at bounding box center [101, 327] width 136 height 17
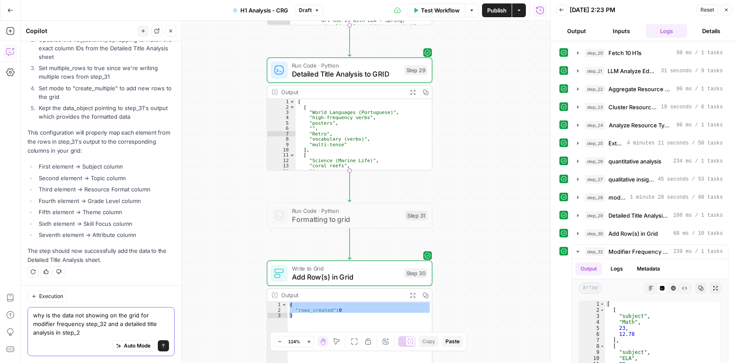
type textarea "why is the data not showing on the grid for modifier frequency step_32 and a de…"
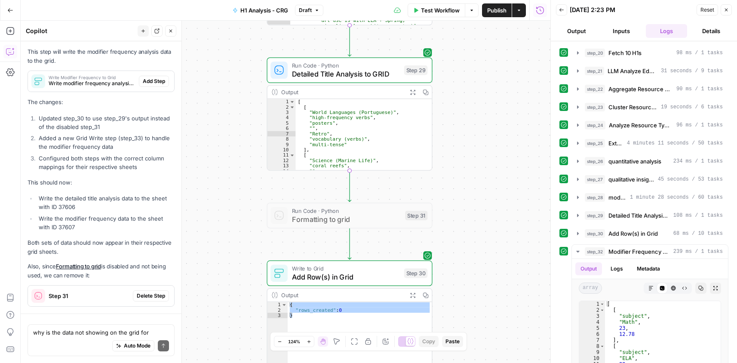
scroll to position [1908, 0]
